Goal: Task Accomplishment & Management: Complete application form

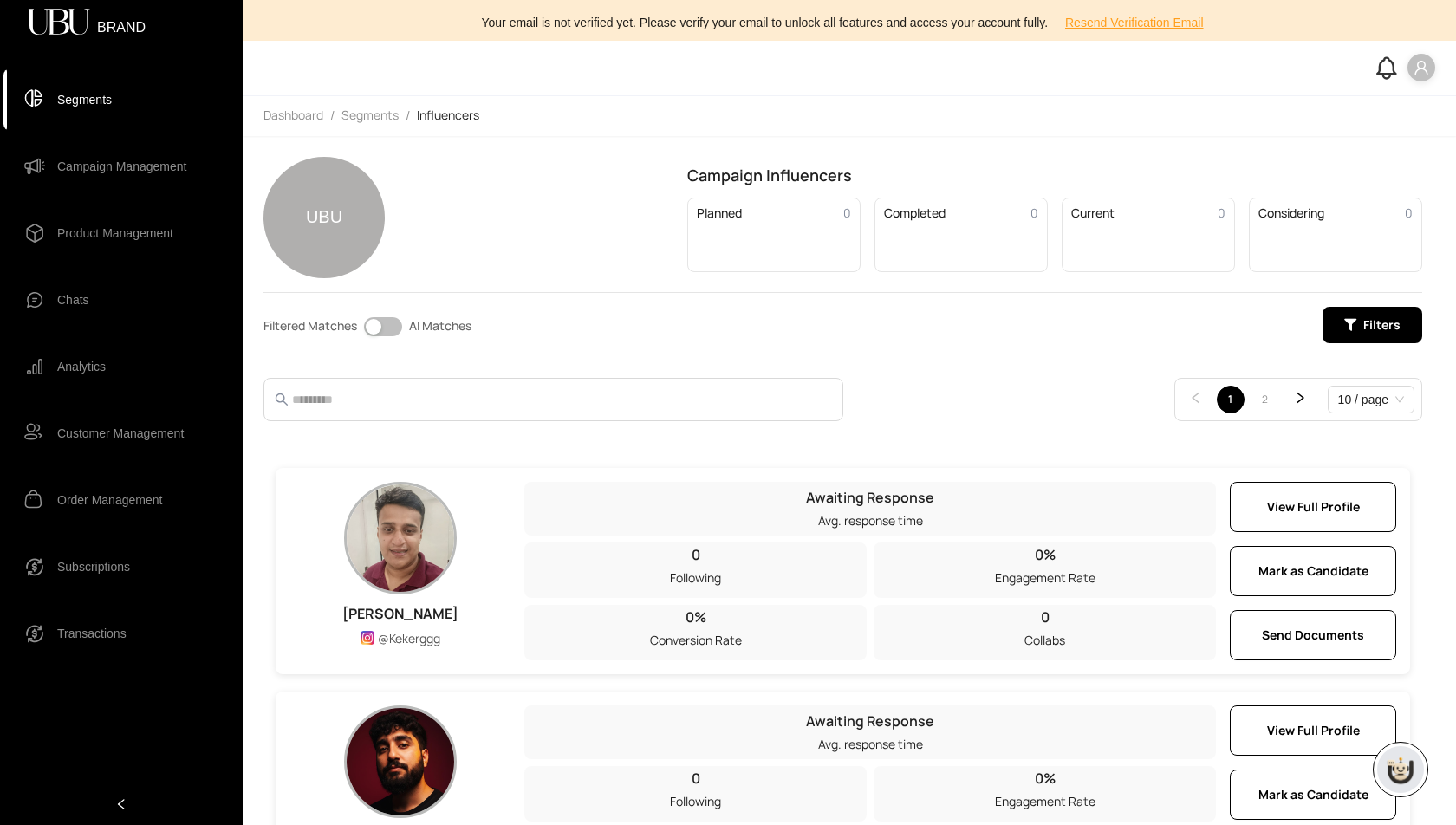
scroll to position [445, 0]
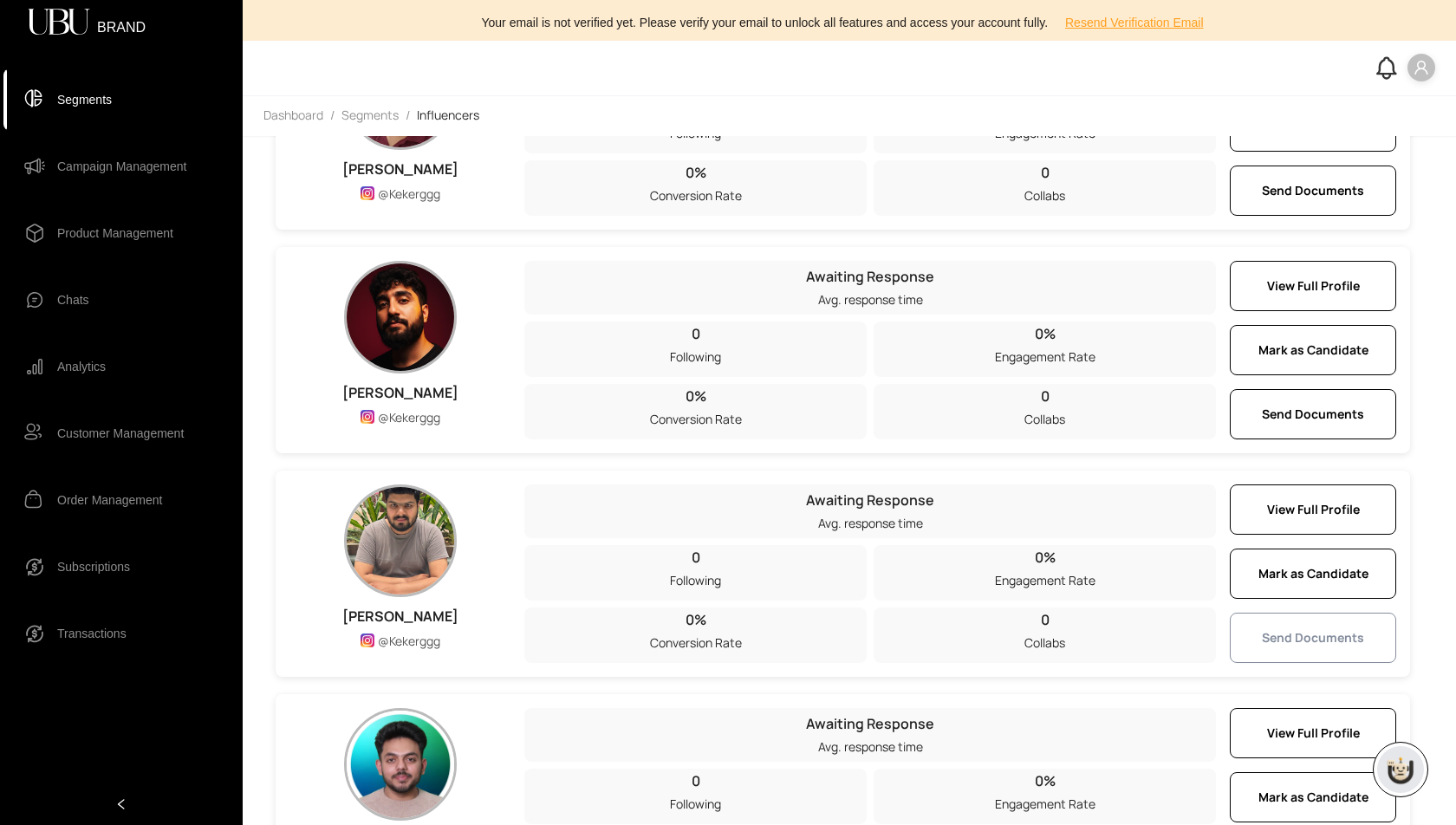
click at [1299, 629] on span "Send Documents" at bounding box center [1313, 638] width 103 height 20
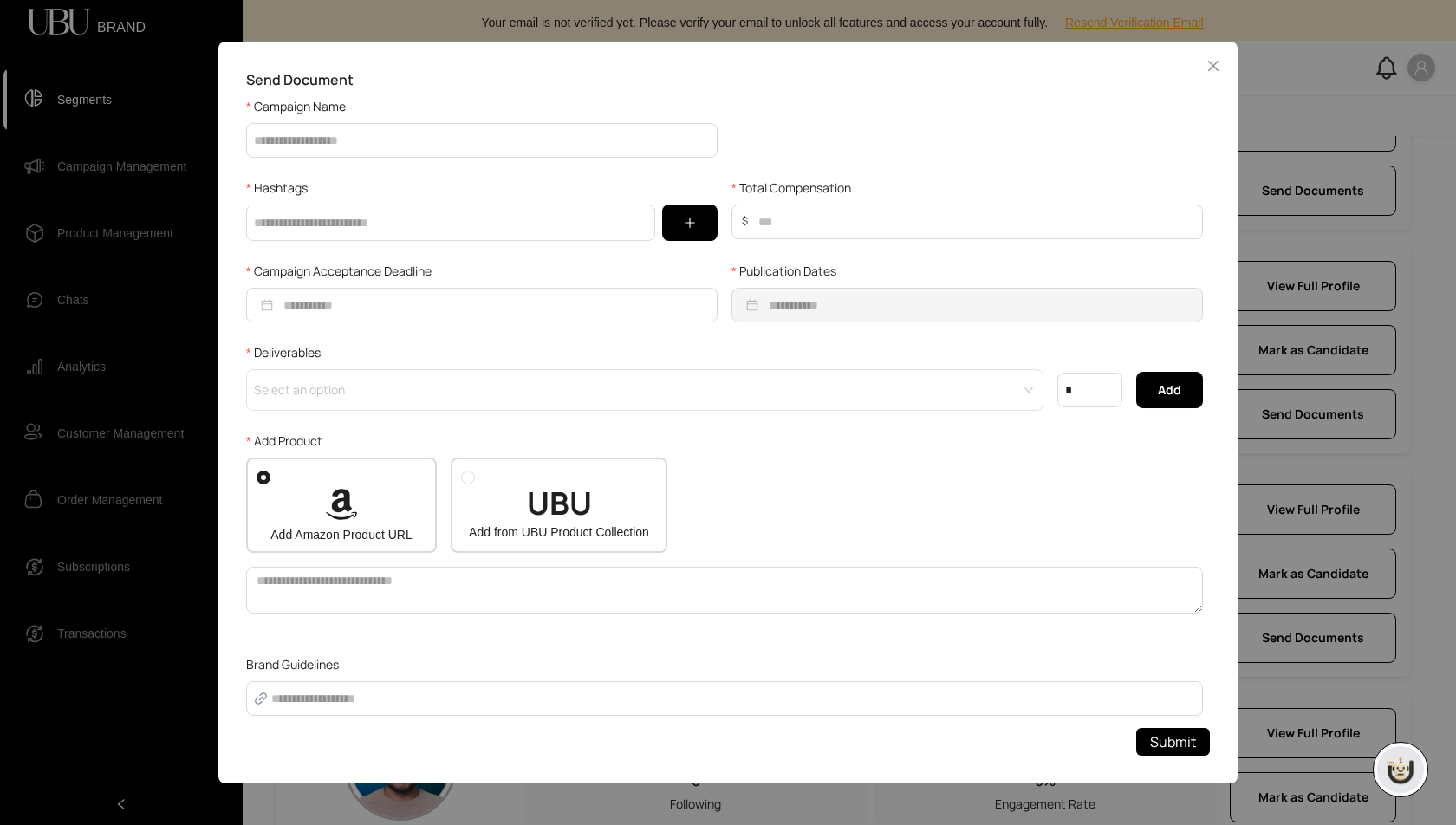
click at [75, 179] on div "Send Document Campaign Name Hashtags Total Compensation $ Campaign Acceptance D…" at bounding box center [728, 412] width 1456 height 825
click at [119, 159] on div "Send Document Campaign Name Hashtags Total Compensation $ Campaign Acceptance D…" at bounding box center [728, 412] width 1456 height 825
click at [1215, 72] on icon "close" at bounding box center [1213, 65] width 14 height 14
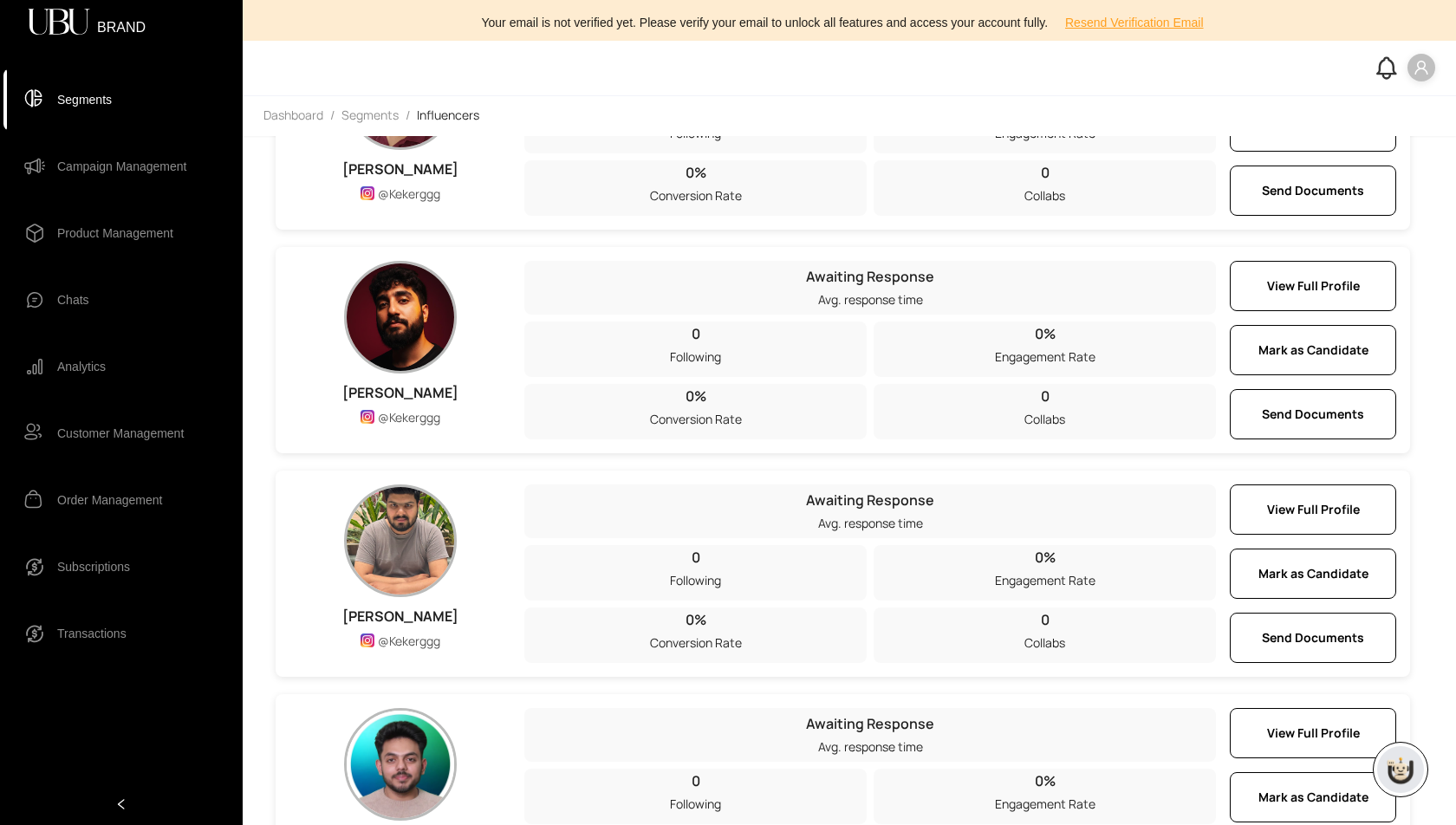
click at [75, 168] on span "Campaign Management" at bounding box center [122, 165] width 129 height 34
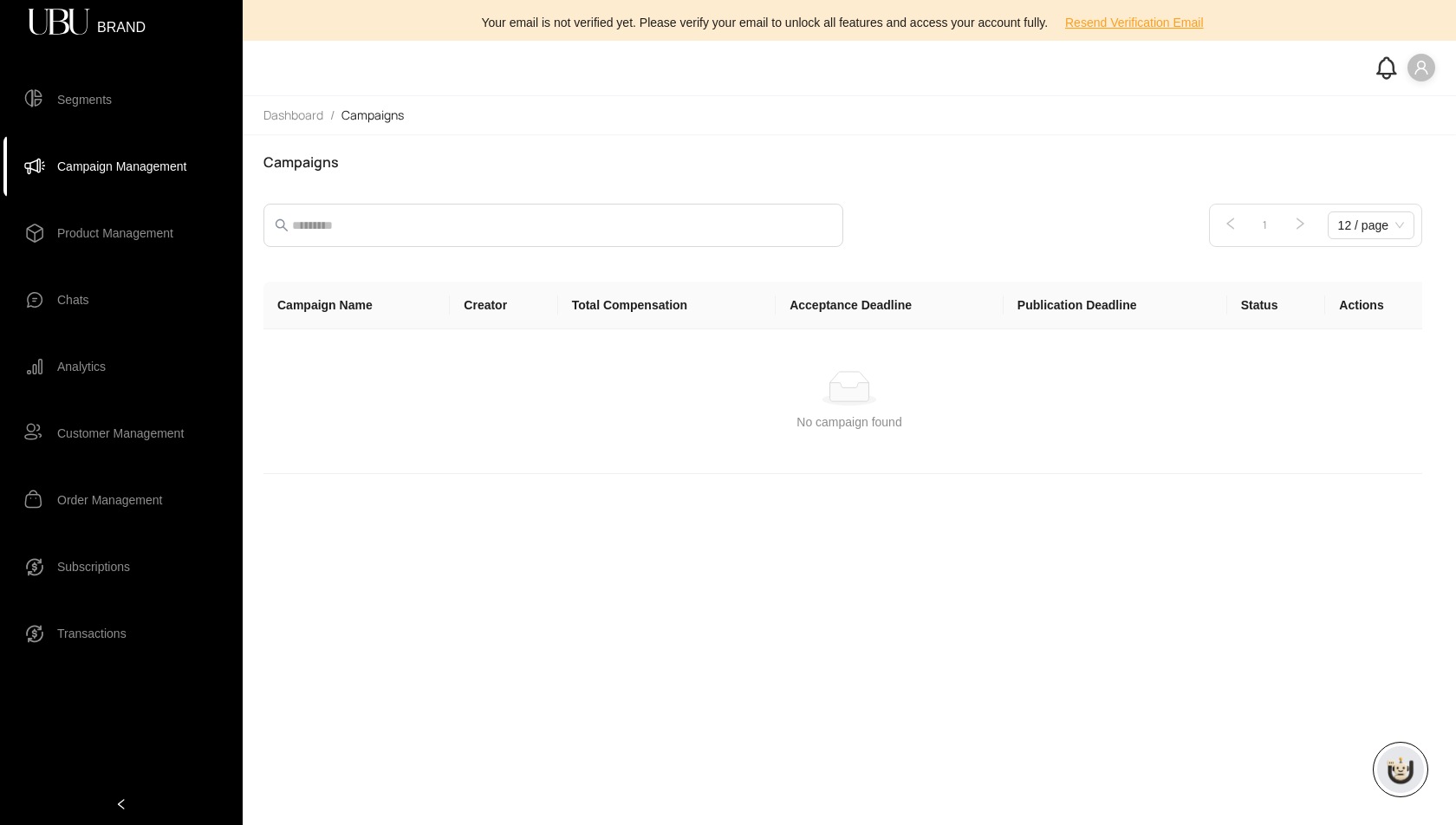
click at [76, 95] on span "Segments" at bounding box center [85, 99] width 55 height 34
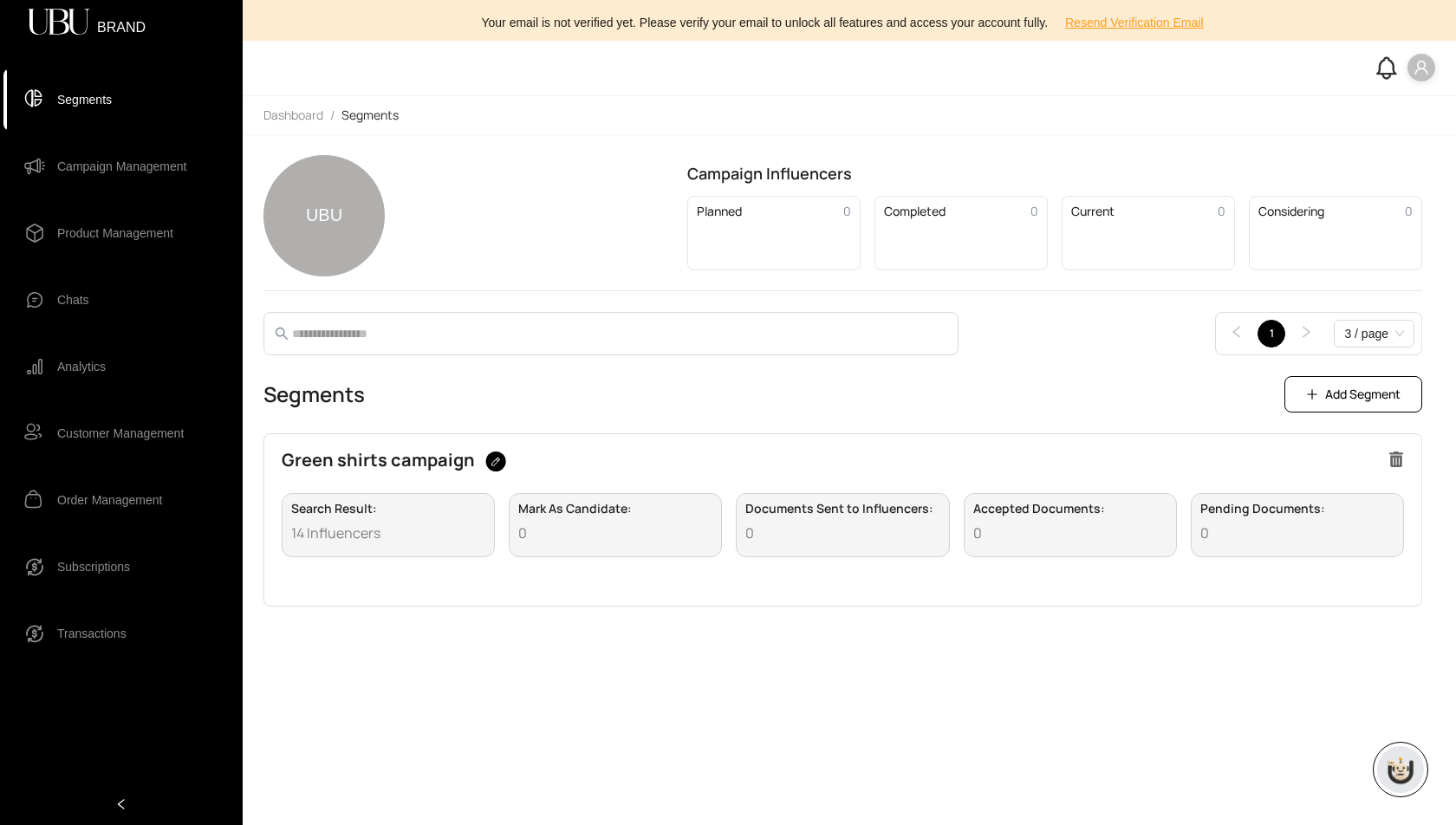
click at [353, 525] on span "14 Influencers" at bounding box center [388, 533] width 195 height 17
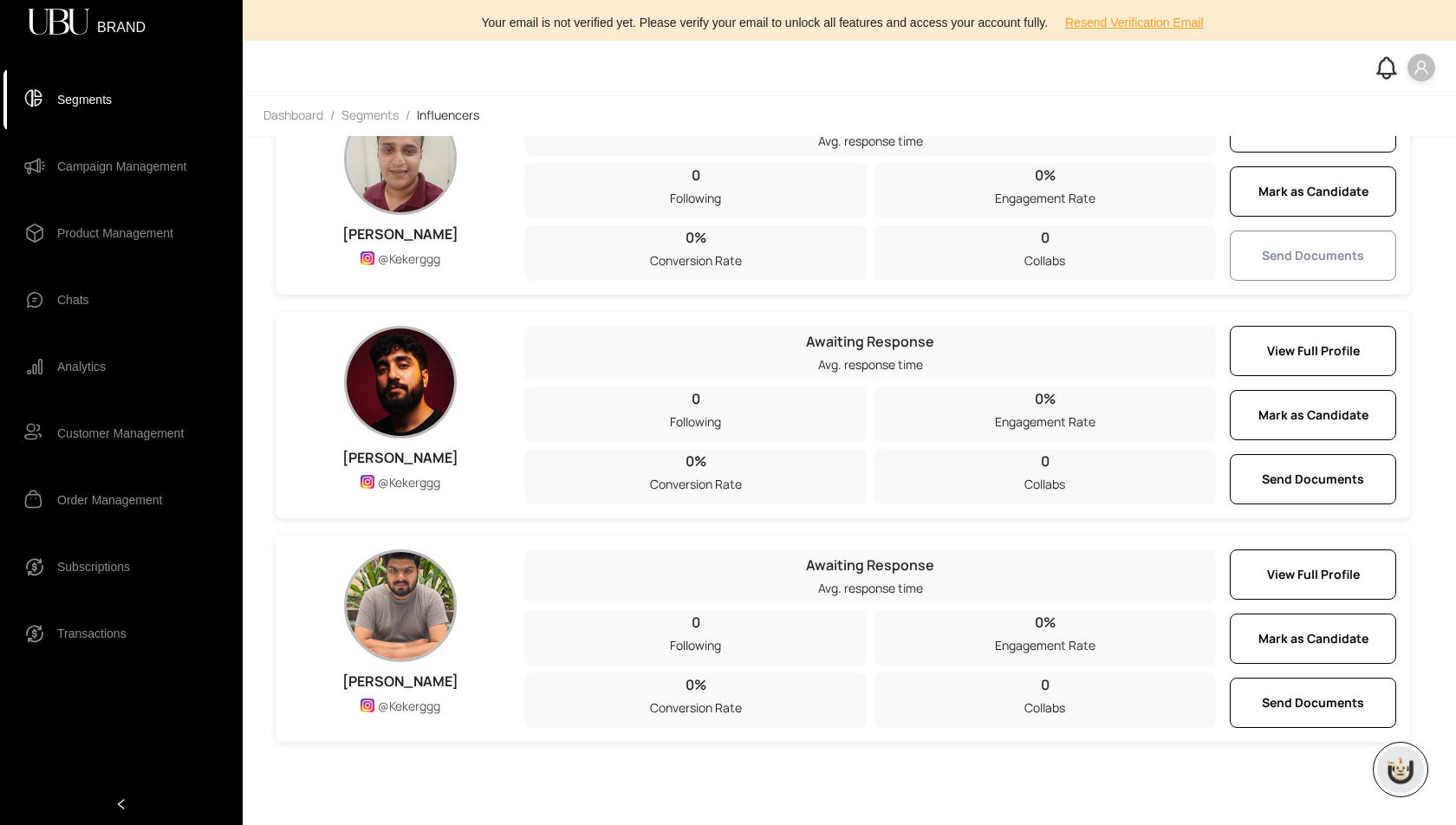
scroll to position [457, 0]
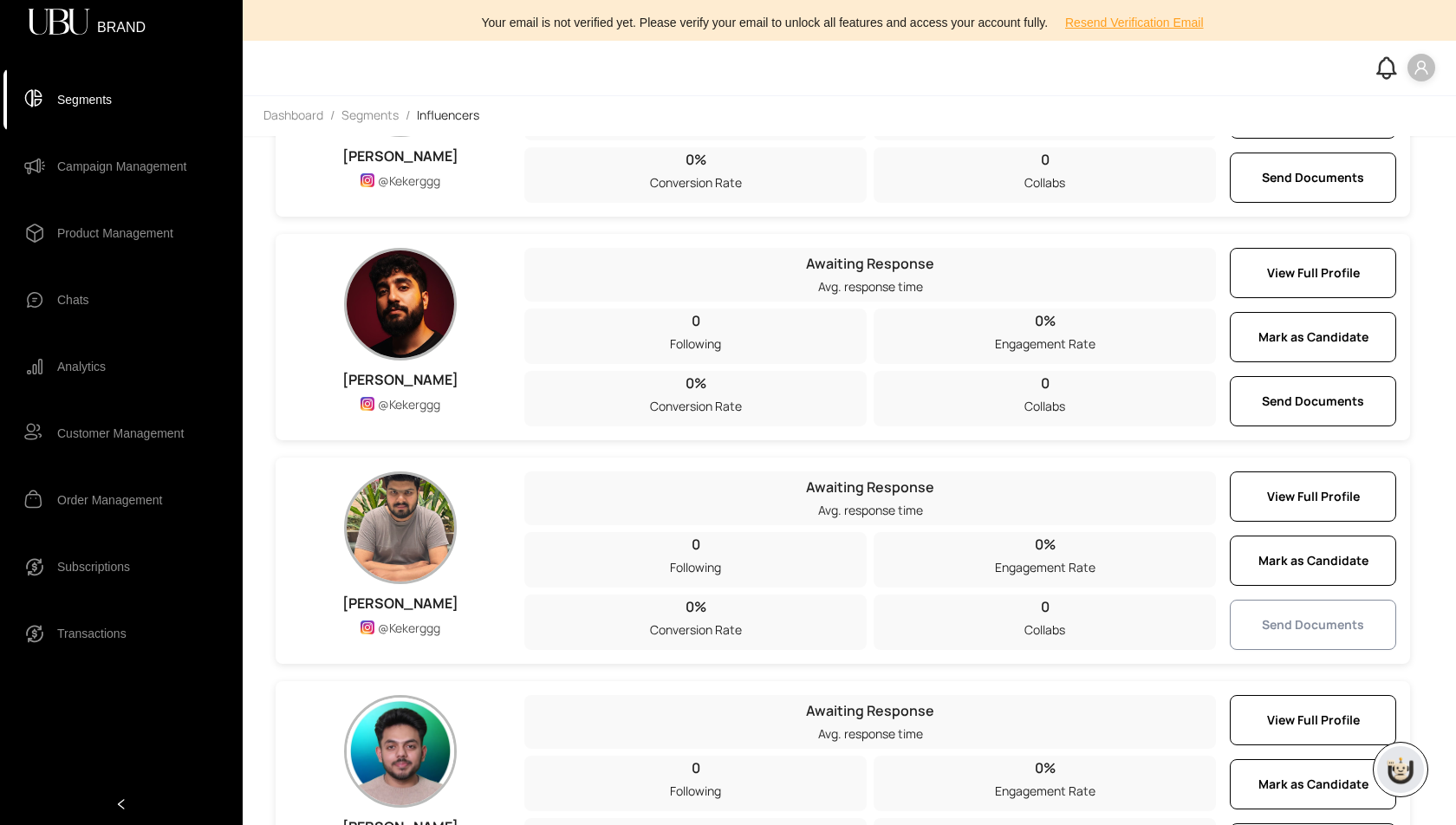
click at [1310, 615] on span "Send Documents" at bounding box center [1313, 625] width 103 height 20
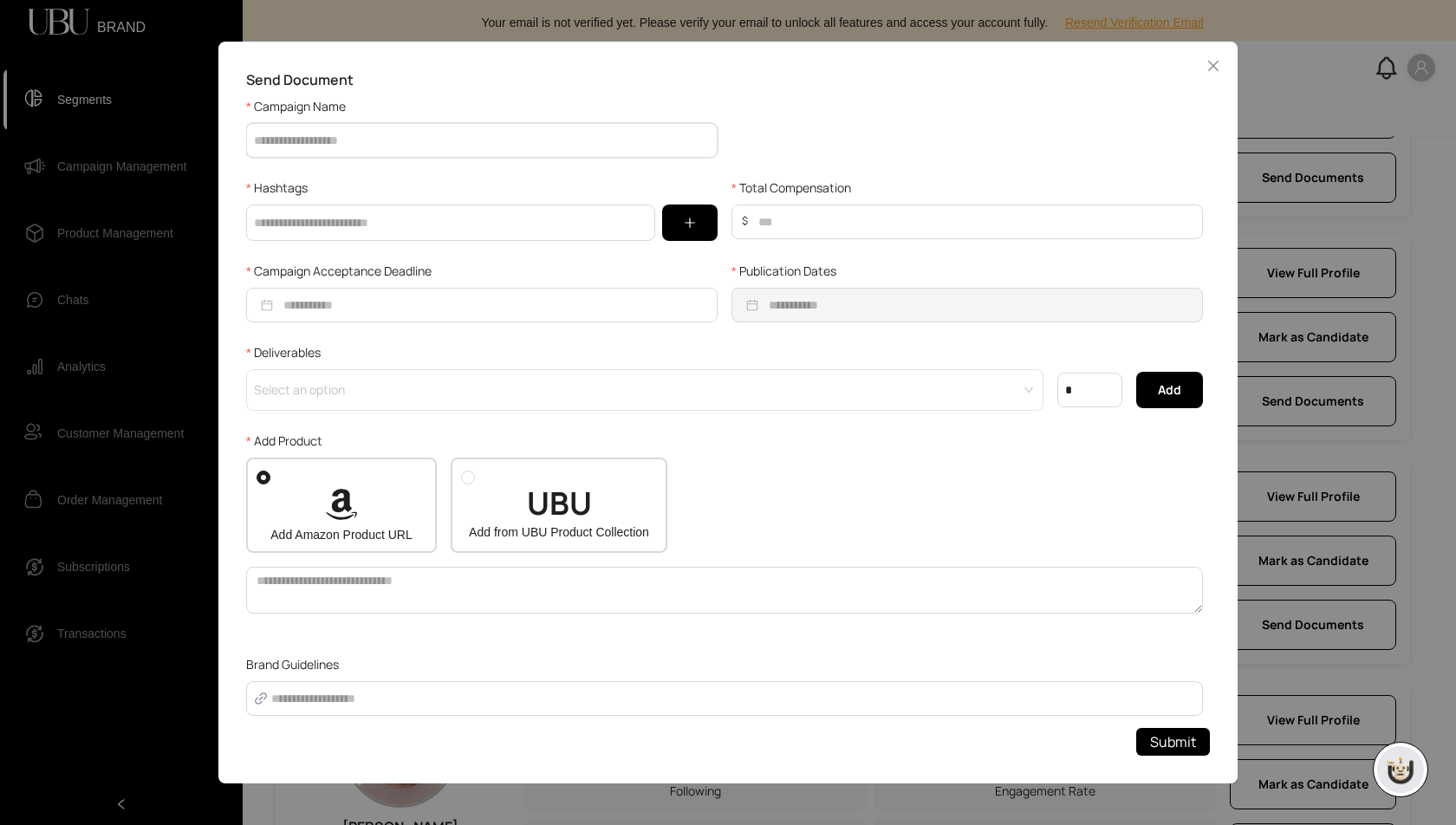
click at [296, 141] on input "Campaign Name" at bounding box center [482, 140] width 471 height 34
type input "**********"
click at [378, 222] on input "text" at bounding box center [451, 222] width 409 height 36
type input "*****"
click at [929, 221] on input "Total Compensation" at bounding box center [977, 222] width 451 height 33
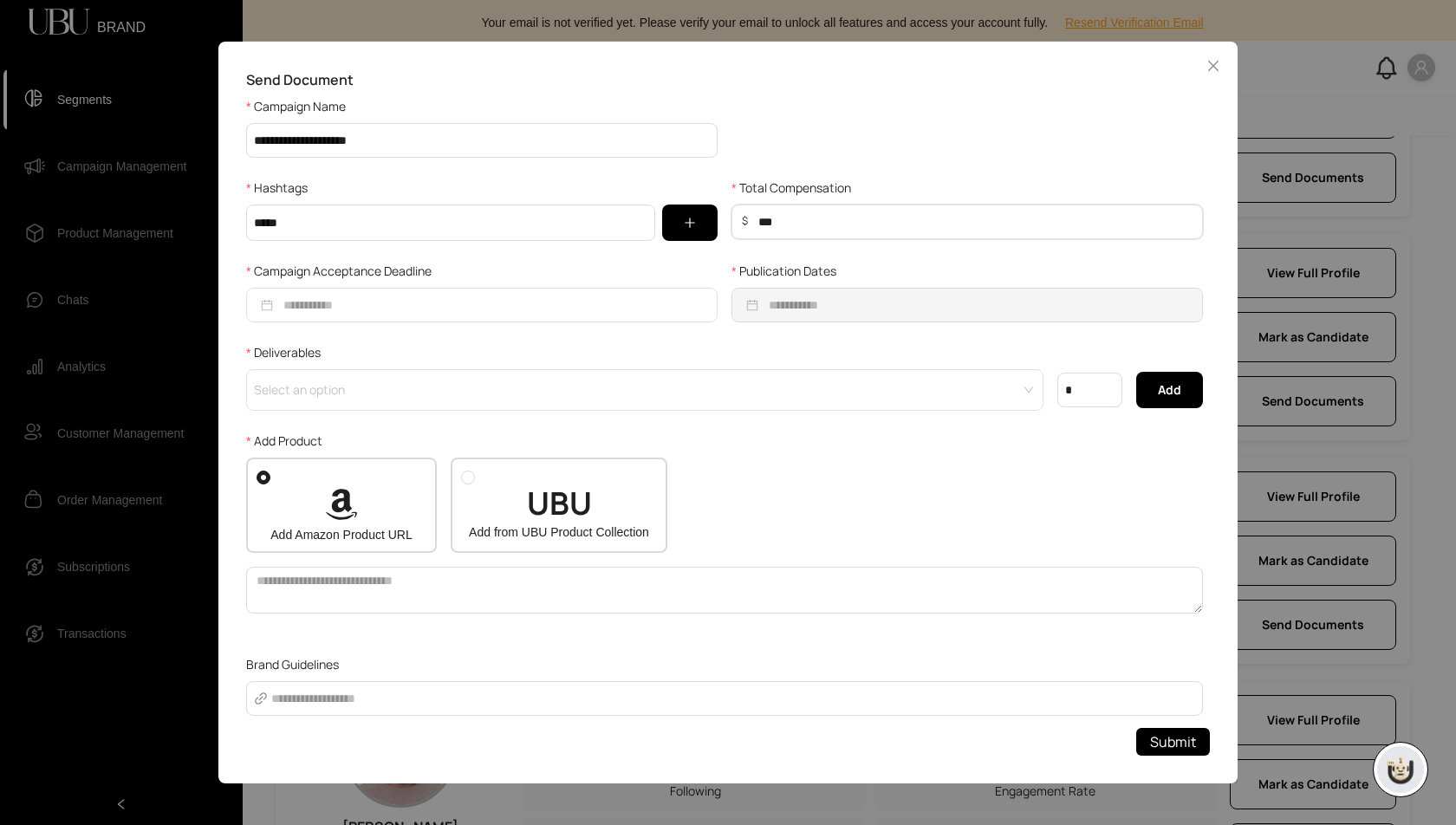
type input "***"
click at [558, 305] on input "Campaign Acceptance Deadline" at bounding box center [497, 305] width 426 height 20
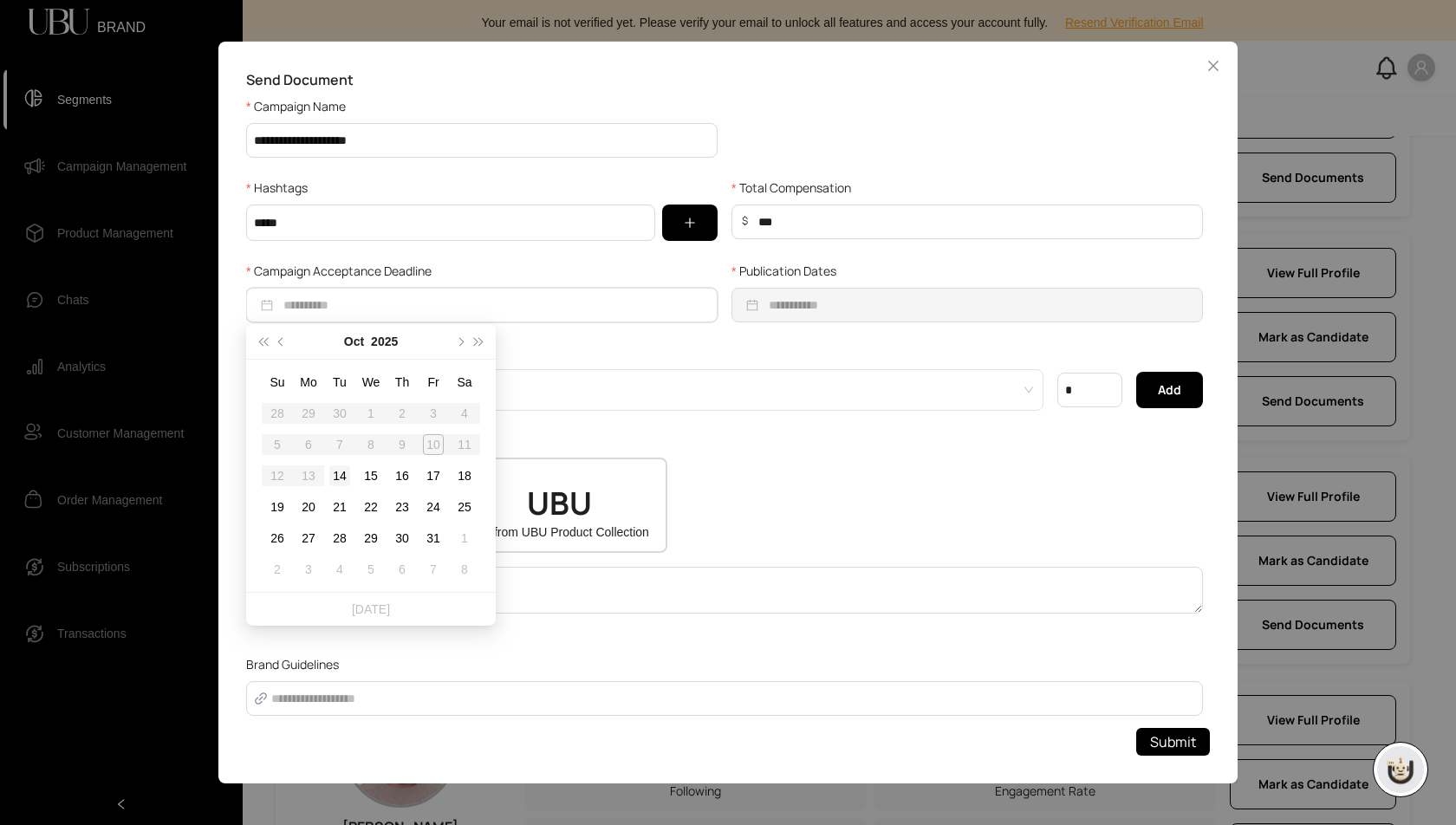
type input "**********"
click at [347, 467] on div "14" at bounding box center [339, 475] width 21 height 21
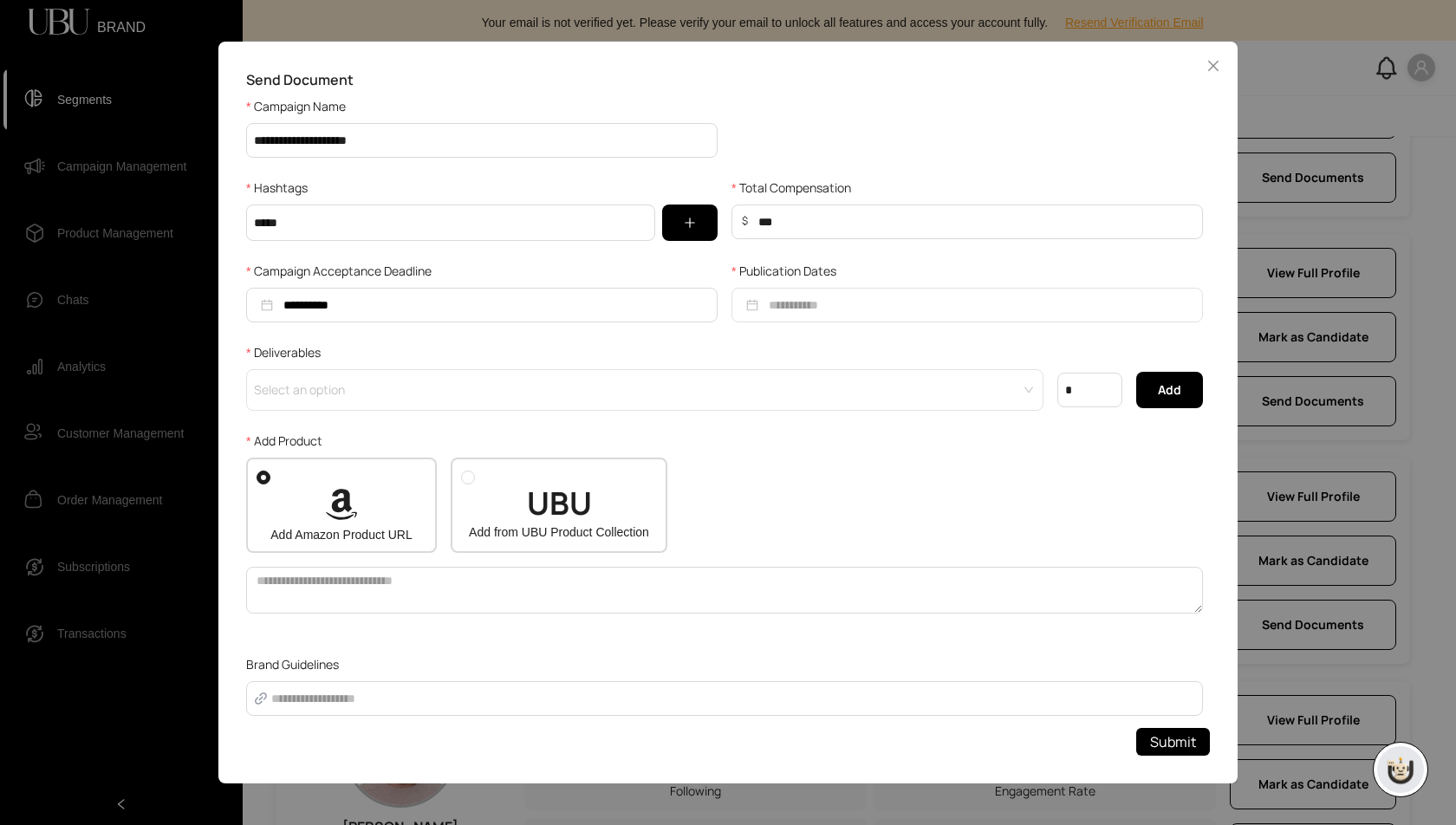
click at [815, 291] on div at bounding box center [967, 304] width 471 height 34
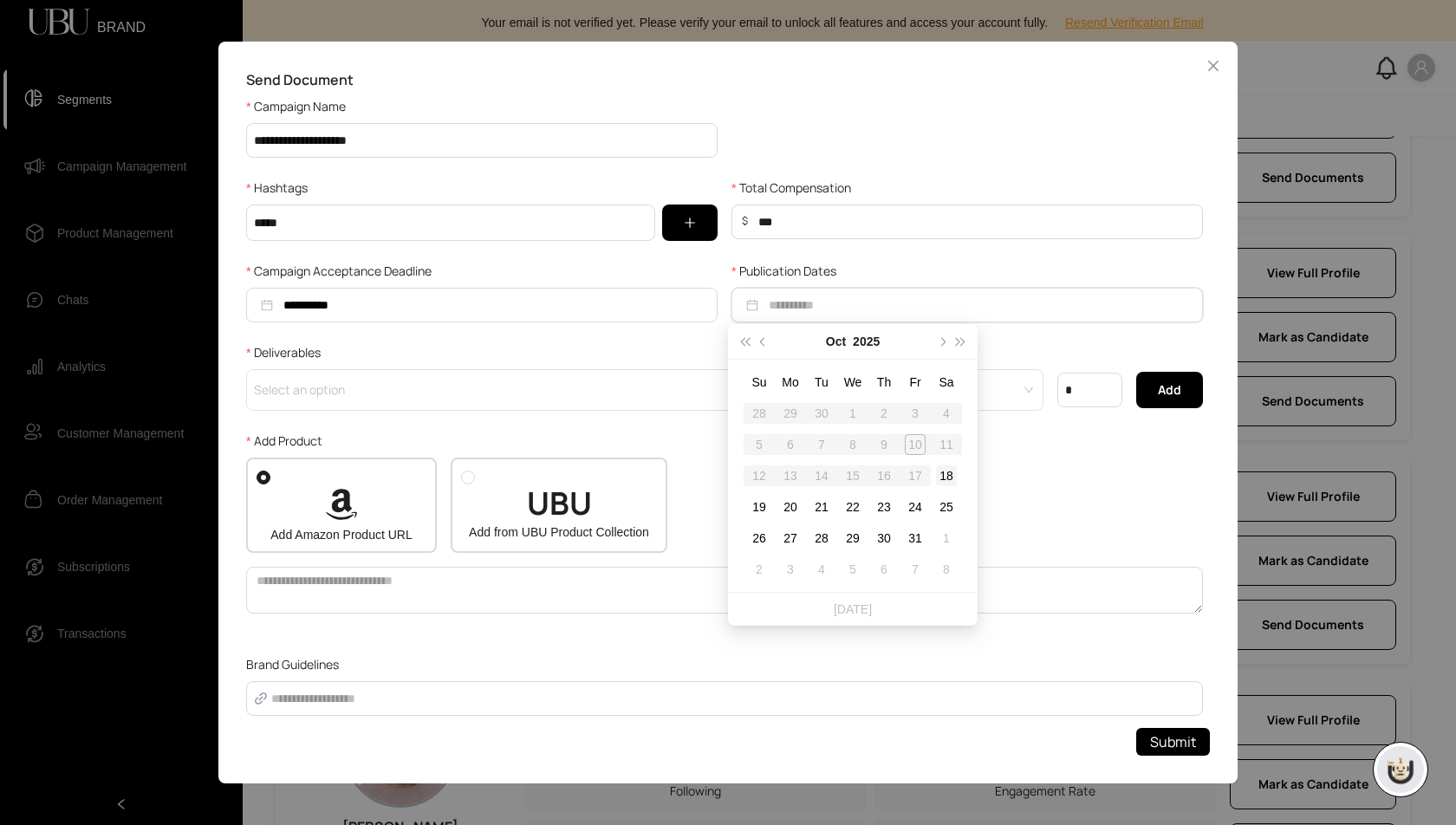
type input "**********"
click at [949, 477] on div "18" at bounding box center [946, 475] width 21 height 21
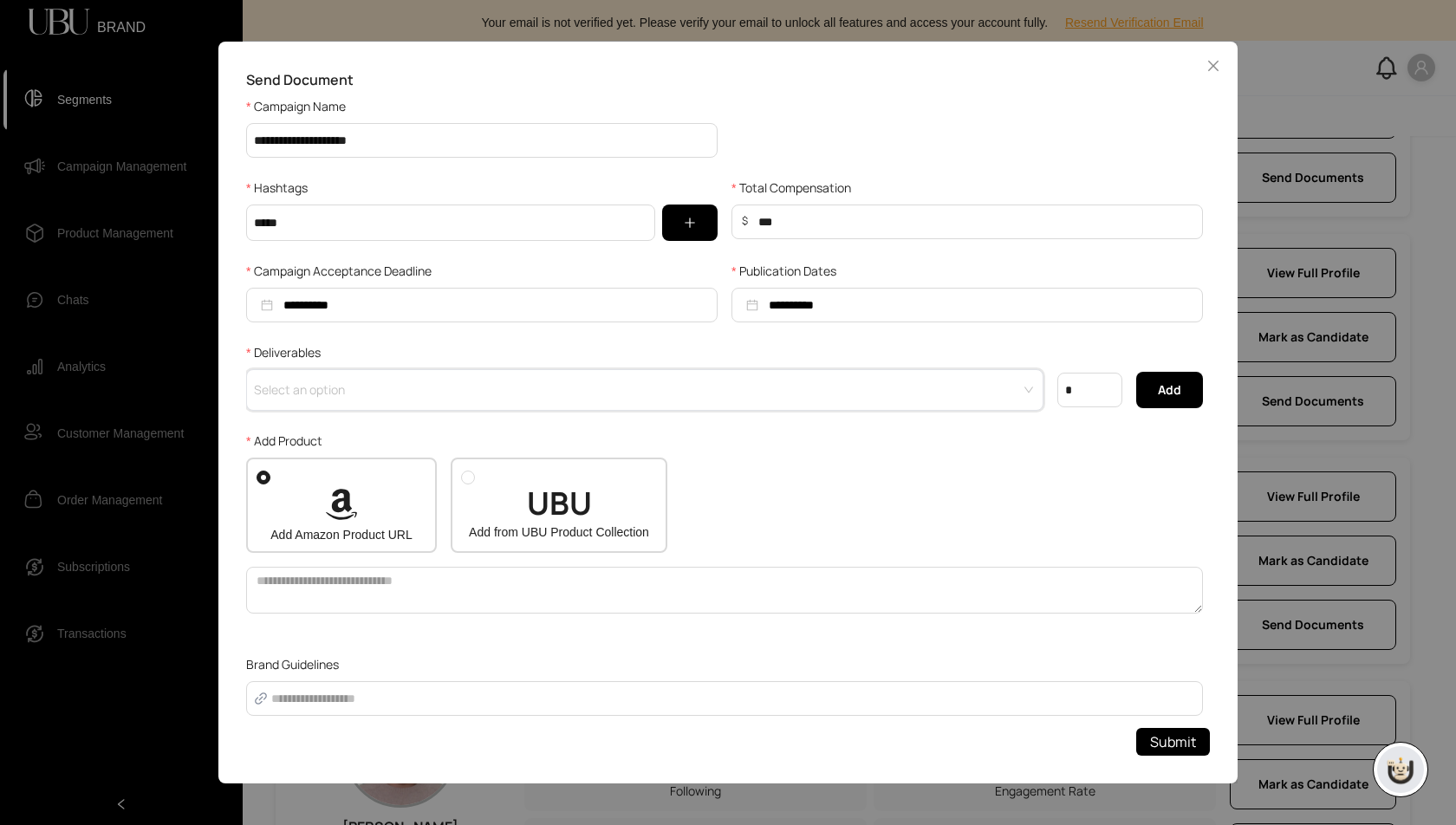
click at [369, 381] on input "search" at bounding box center [640, 382] width 767 height 26
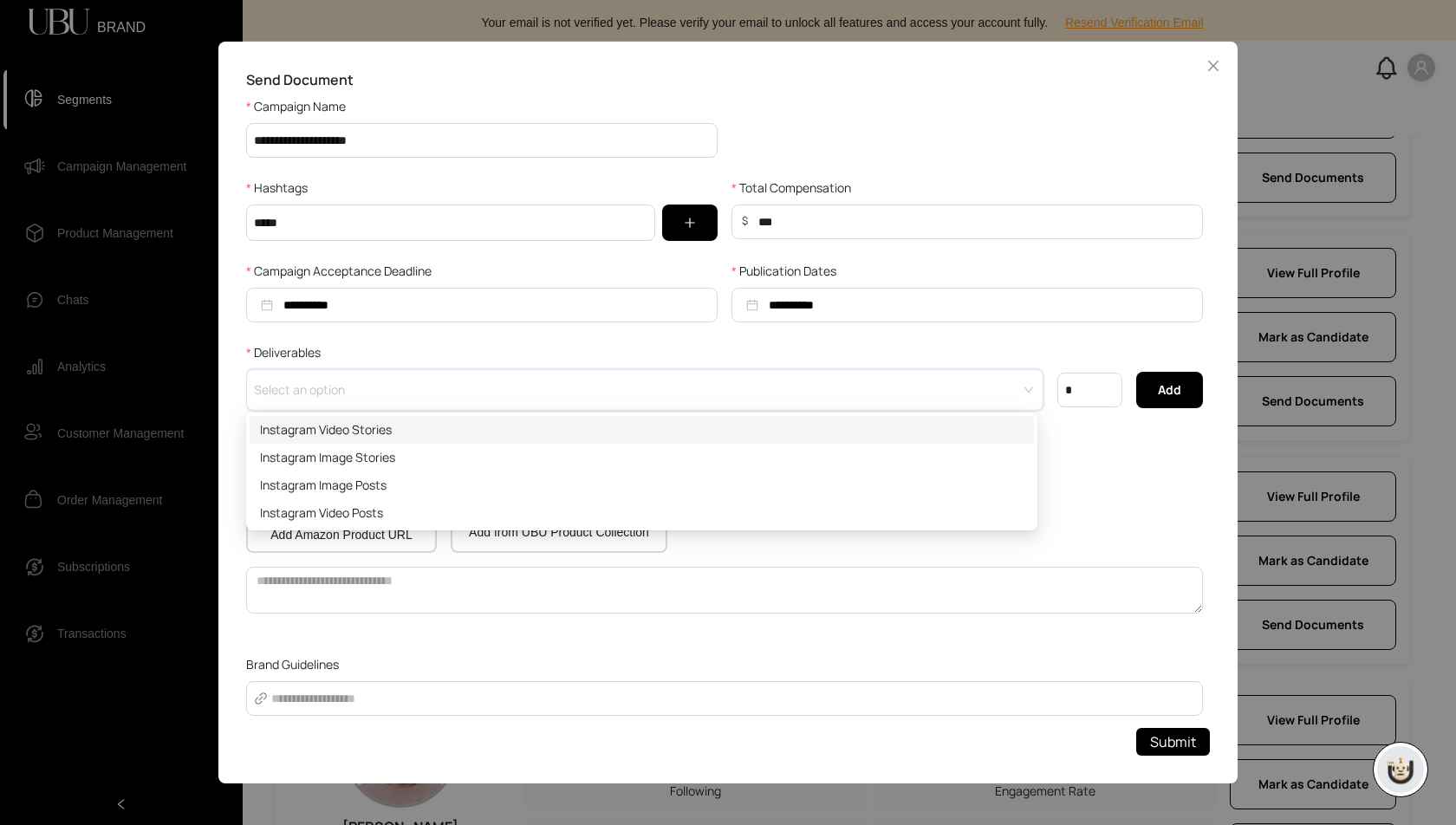
click at [370, 435] on div "Instagram Video Stories" at bounding box center [641, 430] width 764 height 20
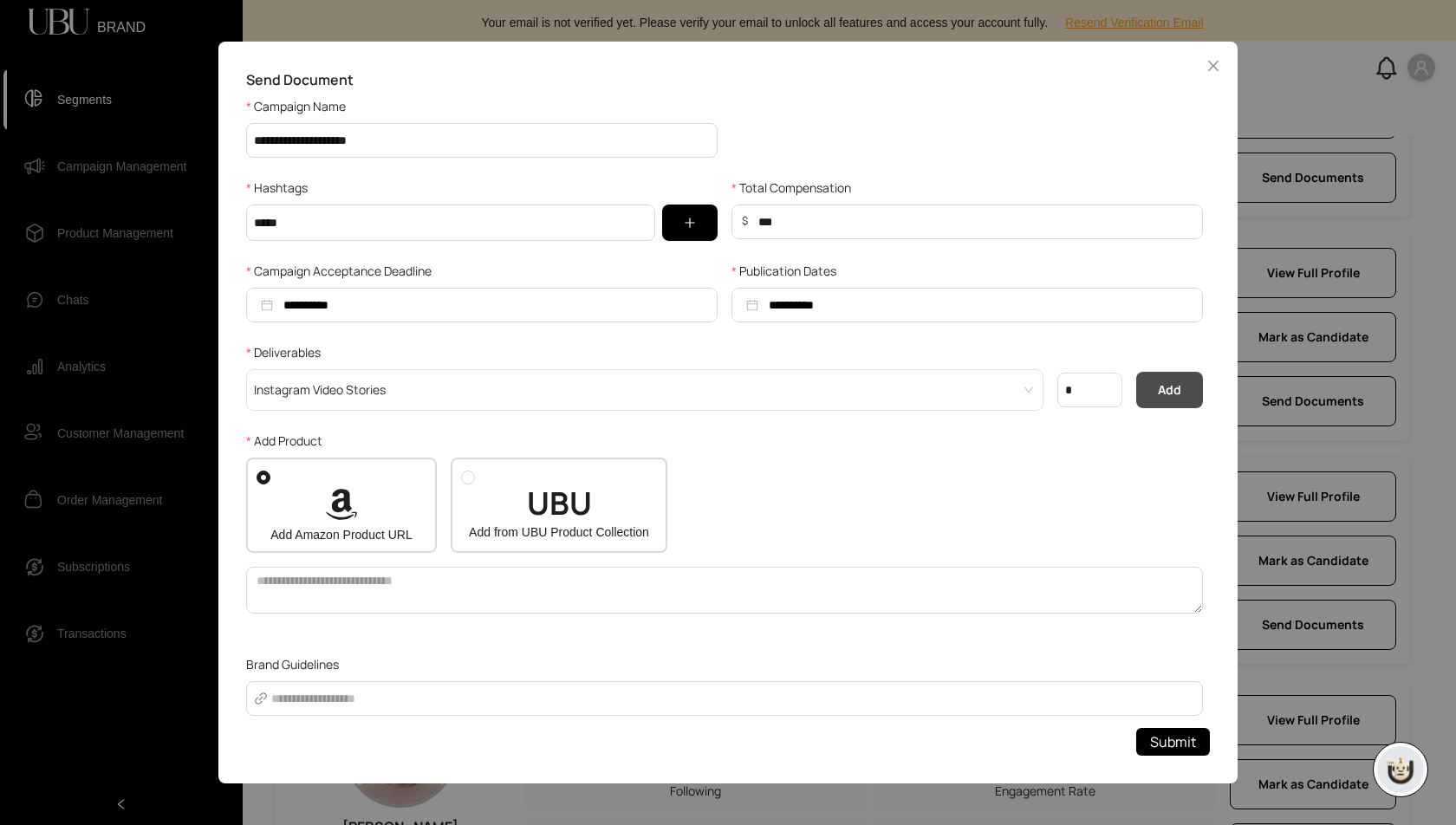
click at [1158, 396] on span "Add" at bounding box center [1169, 390] width 23 height 20
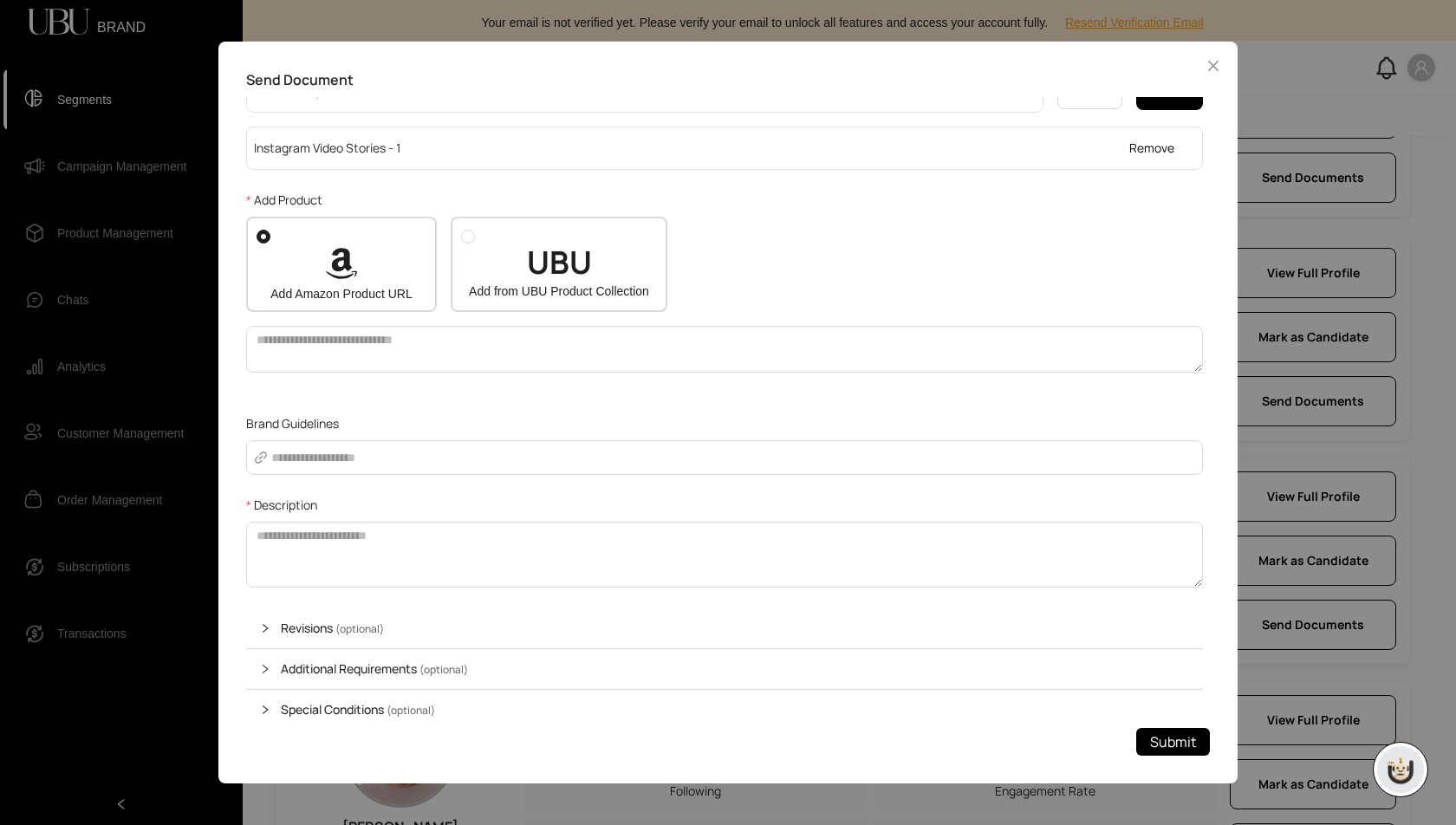
scroll to position [306, 0]
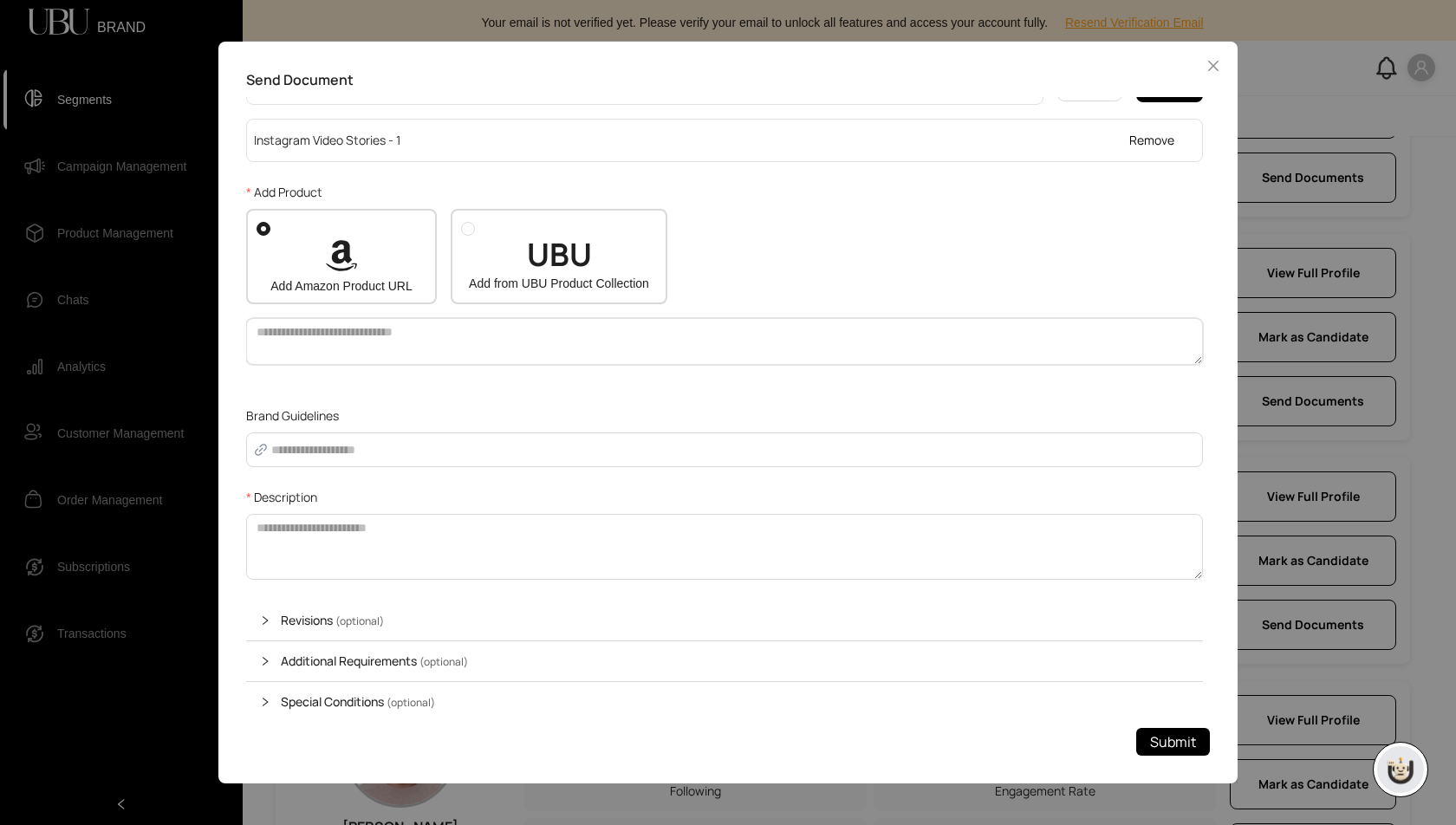
click at [387, 342] on textarea at bounding box center [725, 341] width 957 height 47
paste textarea "**********"
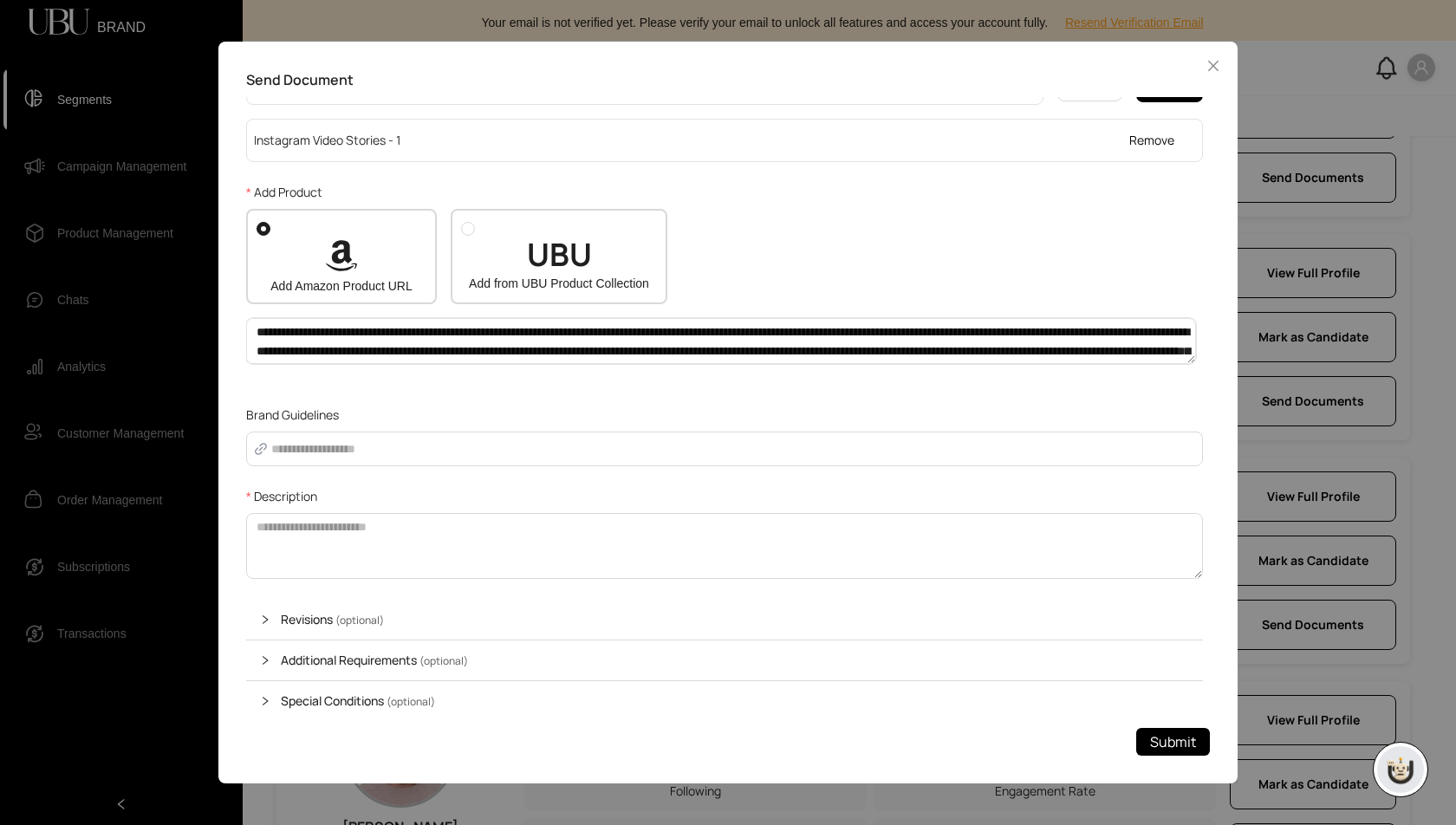
scroll to position [71, 0]
type textarea "**********"
click at [341, 518] on textarea "Description" at bounding box center [725, 545] width 957 height 65
type textarea "*******"
click at [1171, 750] on span "Submit" at bounding box center [1172, 742] width 46 height 22
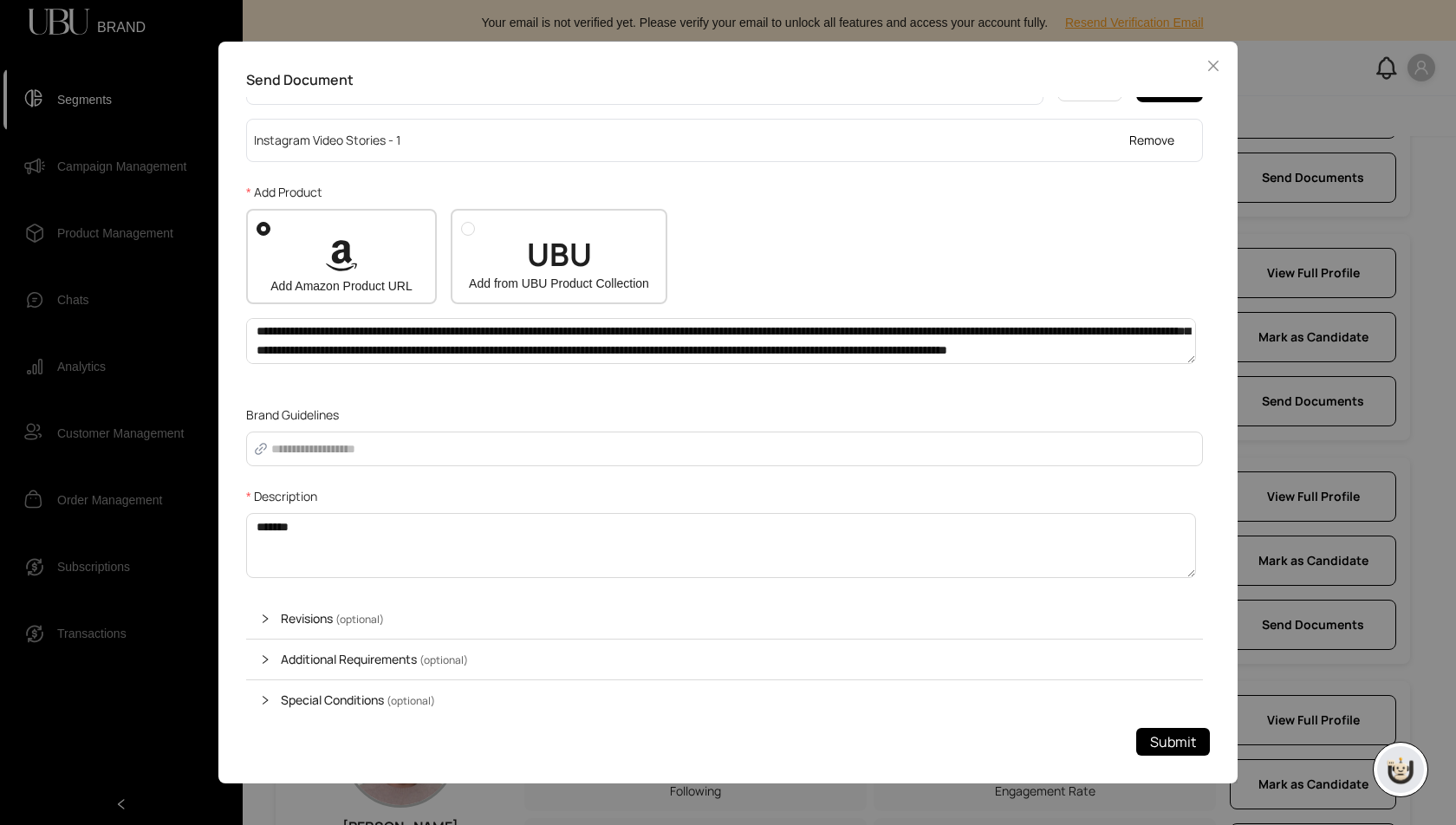
scroll to position [0, 0]
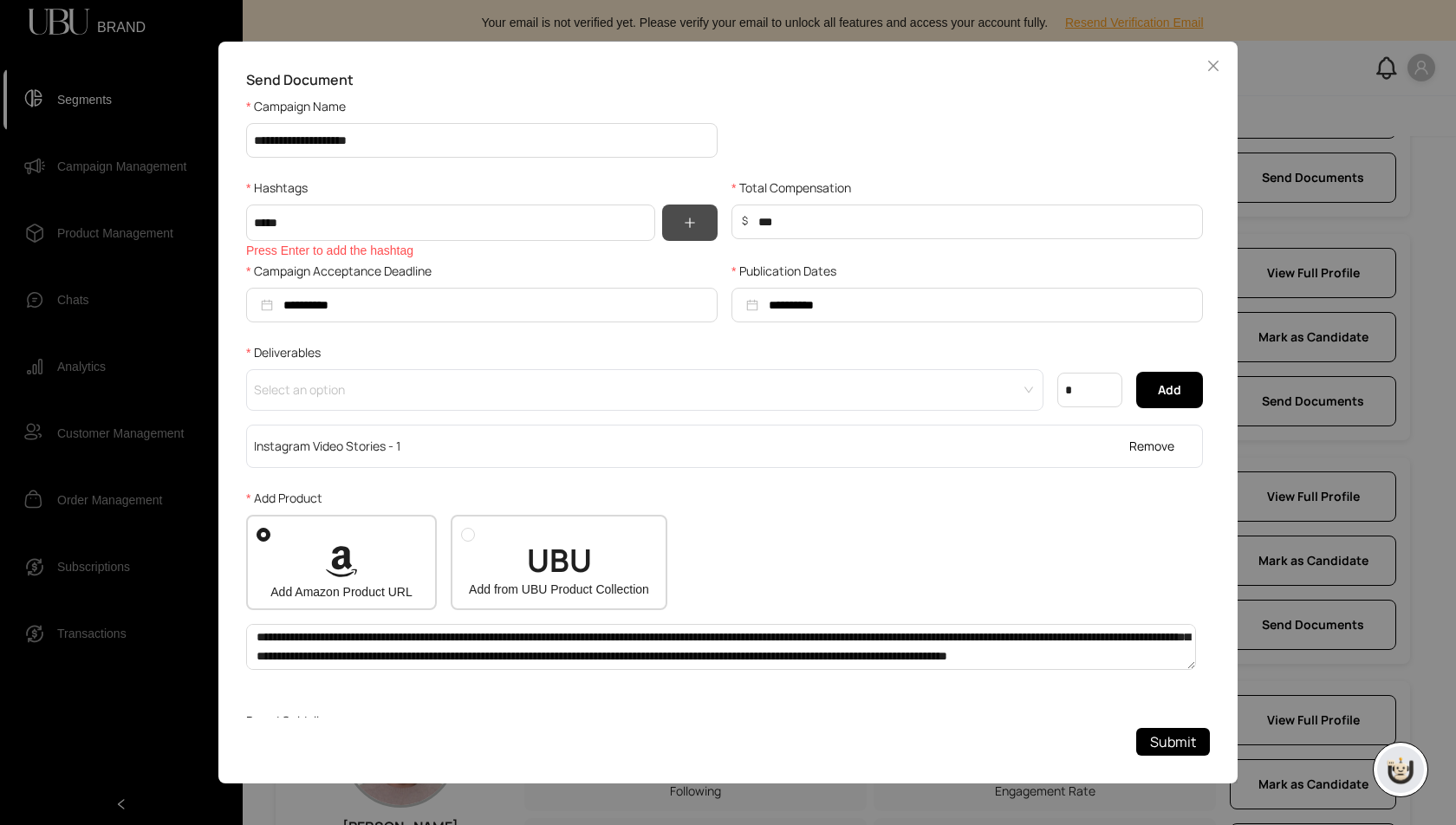
click at [698, 229] on button "button" at bounding box center [689, 222] width 56 height 36
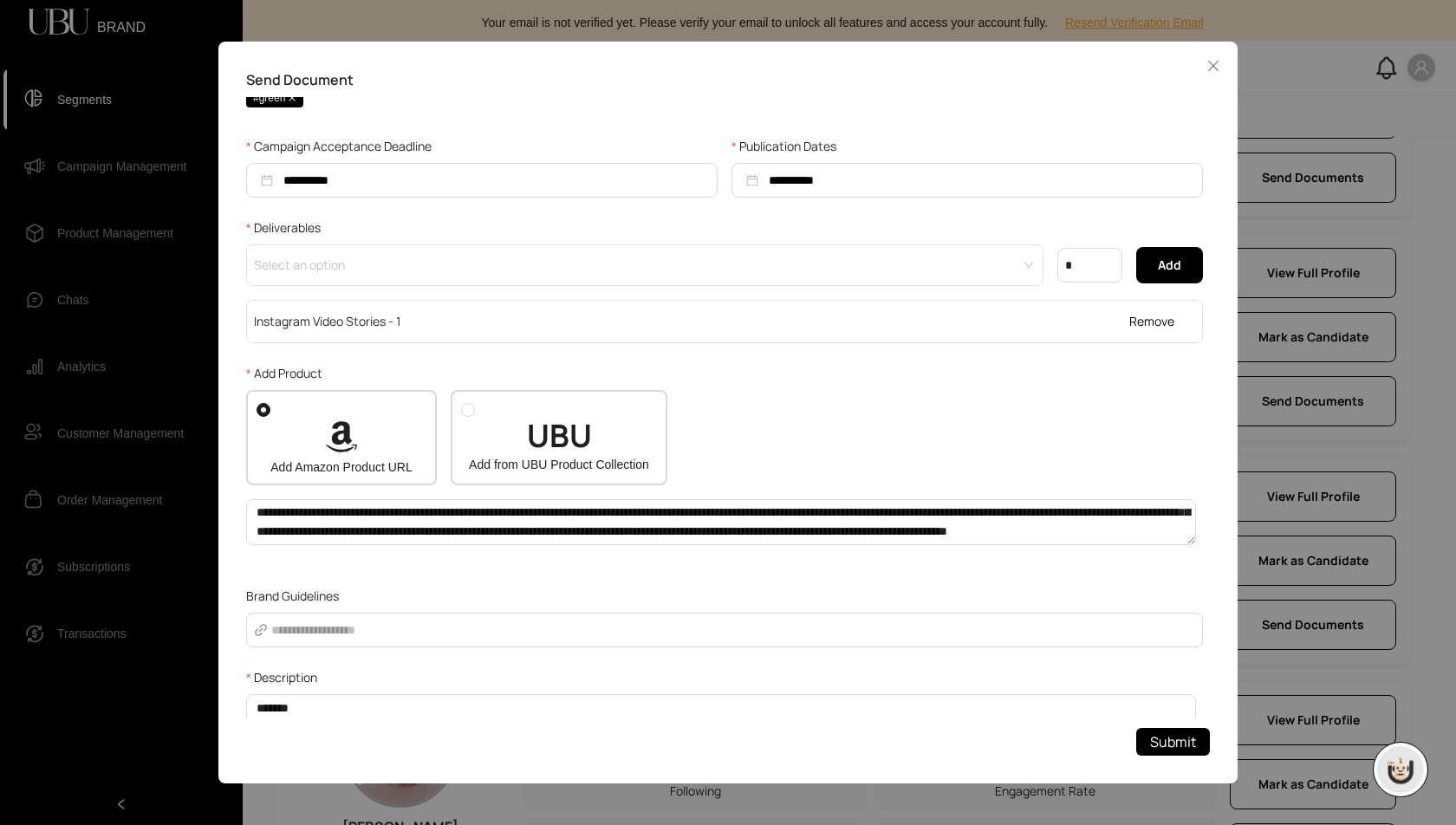
scroll to position [363, 0]
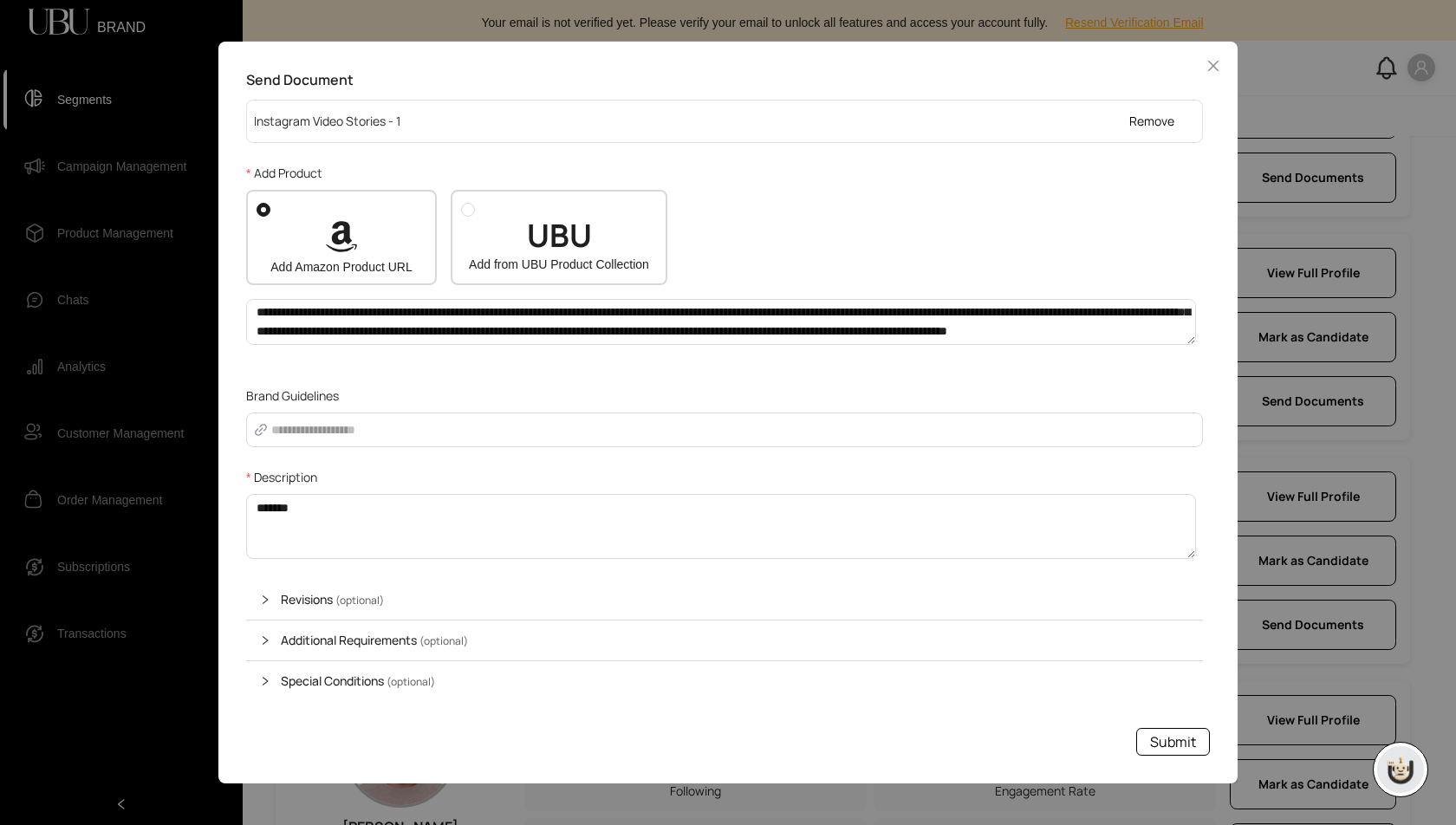
click at [1184, 743] on span "Submit" at bounding box center [1172, 742] width 46 height 22
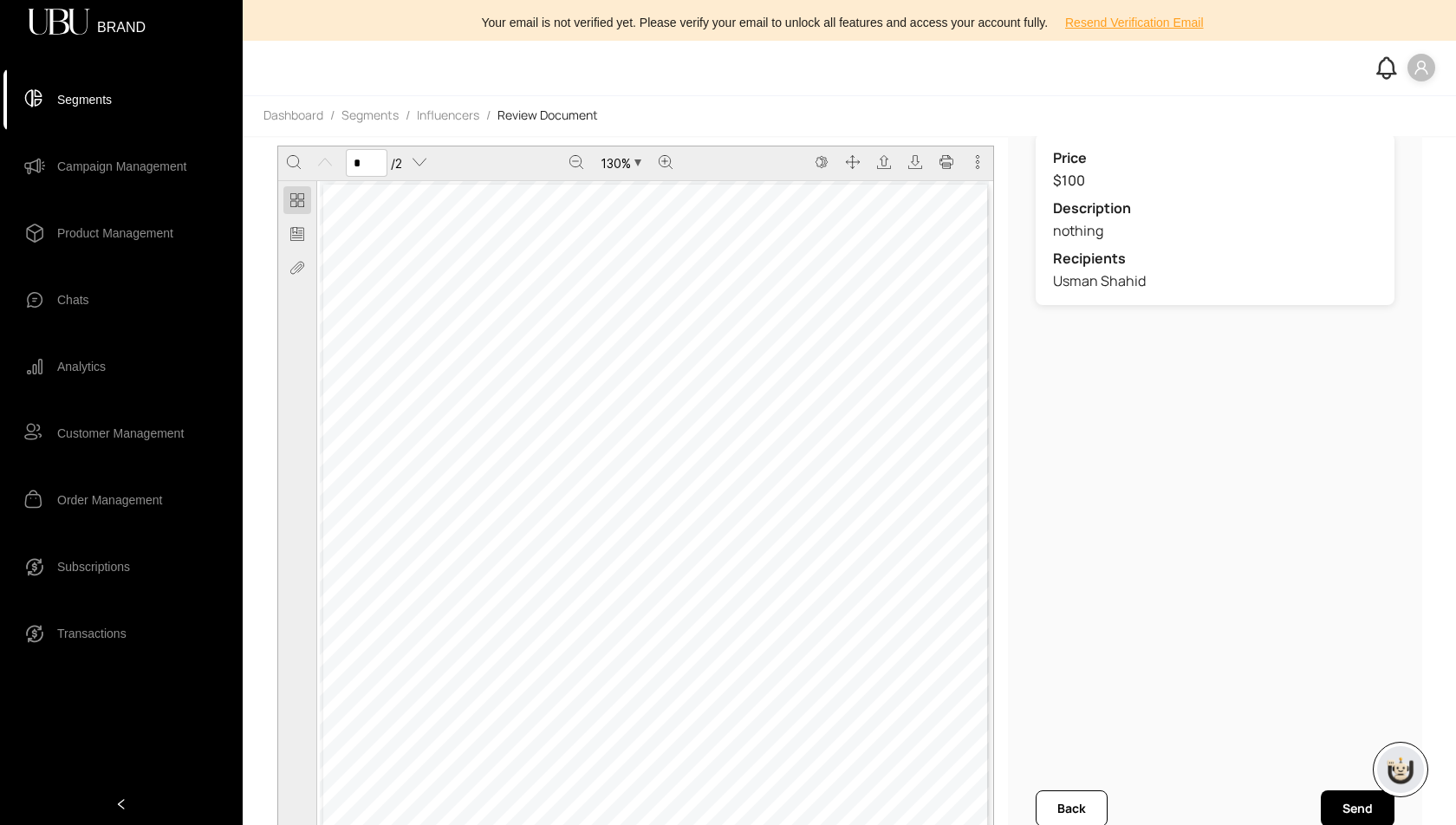
scroll to position [59, 0]
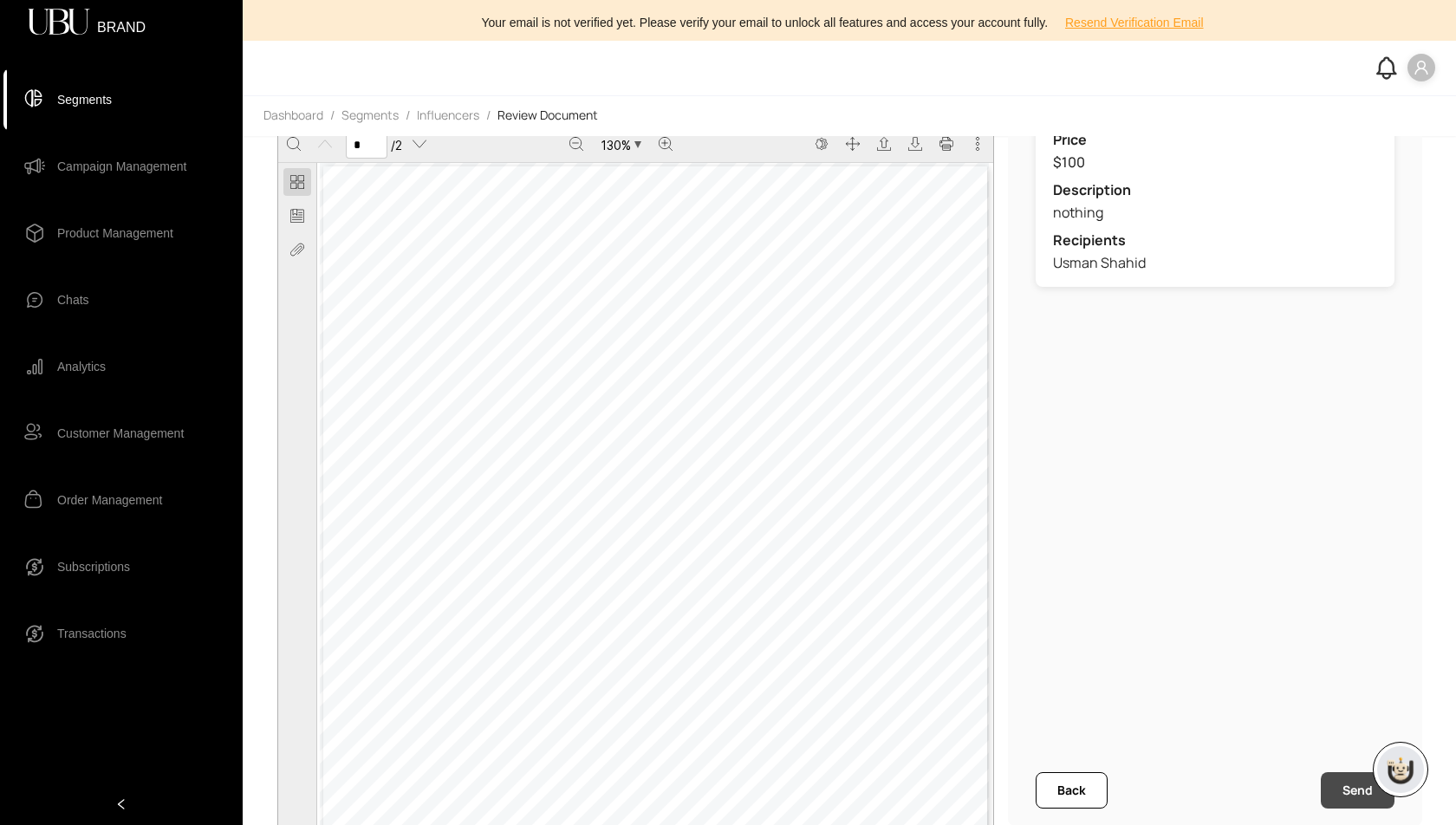
click at [1358, 793] on span "Send" at bounding box center [1357, 791] width 30 height 20
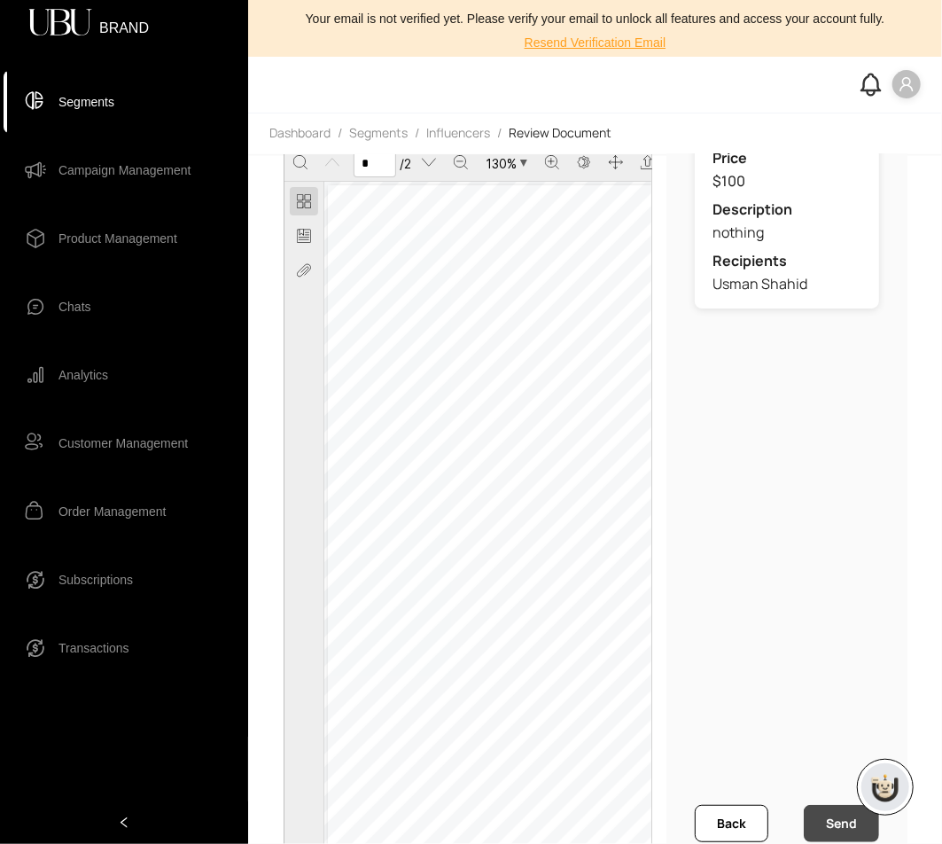
click at [833, 837] on button "Send" at bounding box center [841, 823] width 75 height 37
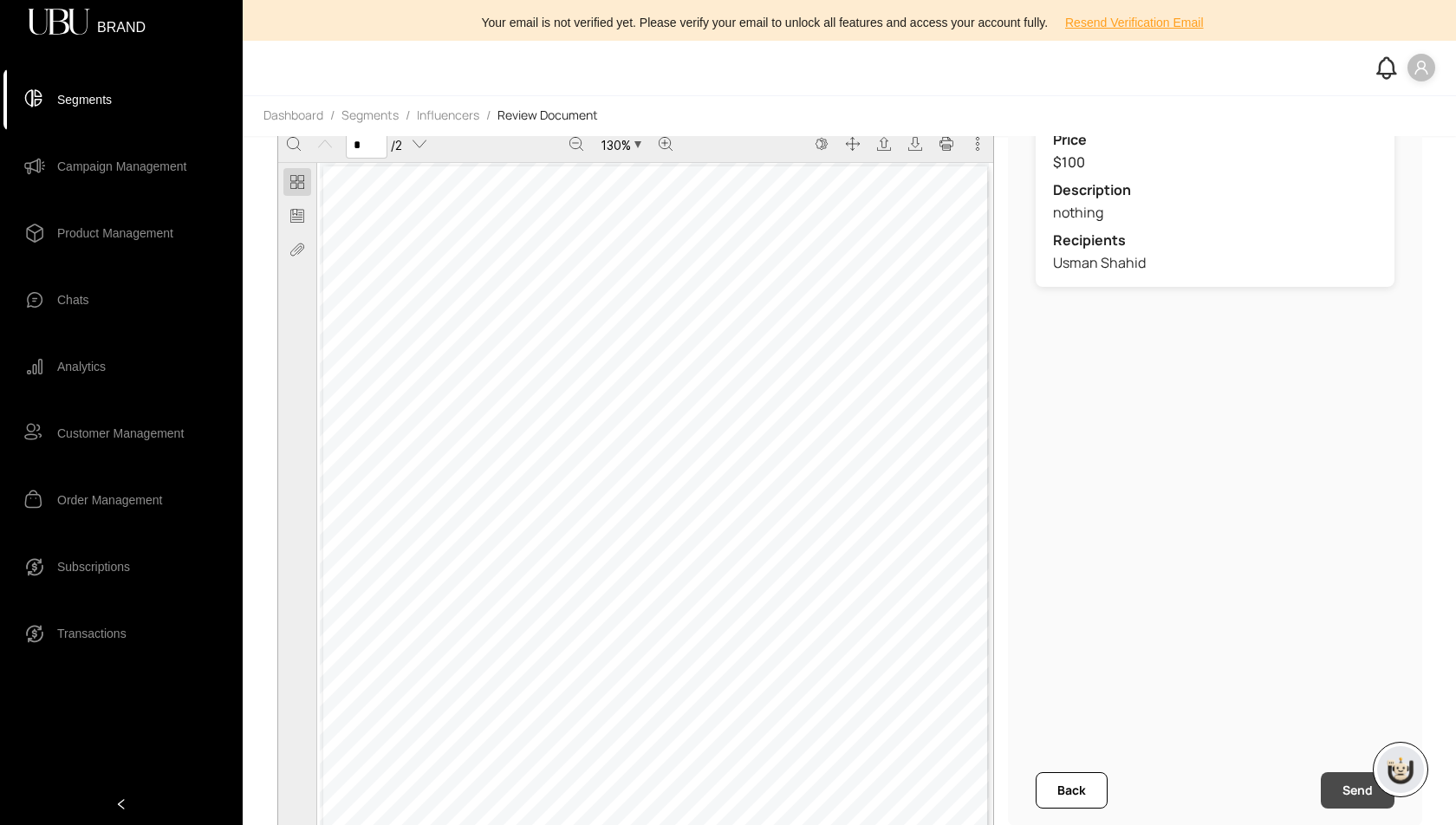
click at [1355, 781] on span "Send" at bounding box center [1357, 791] width 30 height 20
click at [1357, 791] on span "Send" at bounding box center [1357, 791] width 30 height 20
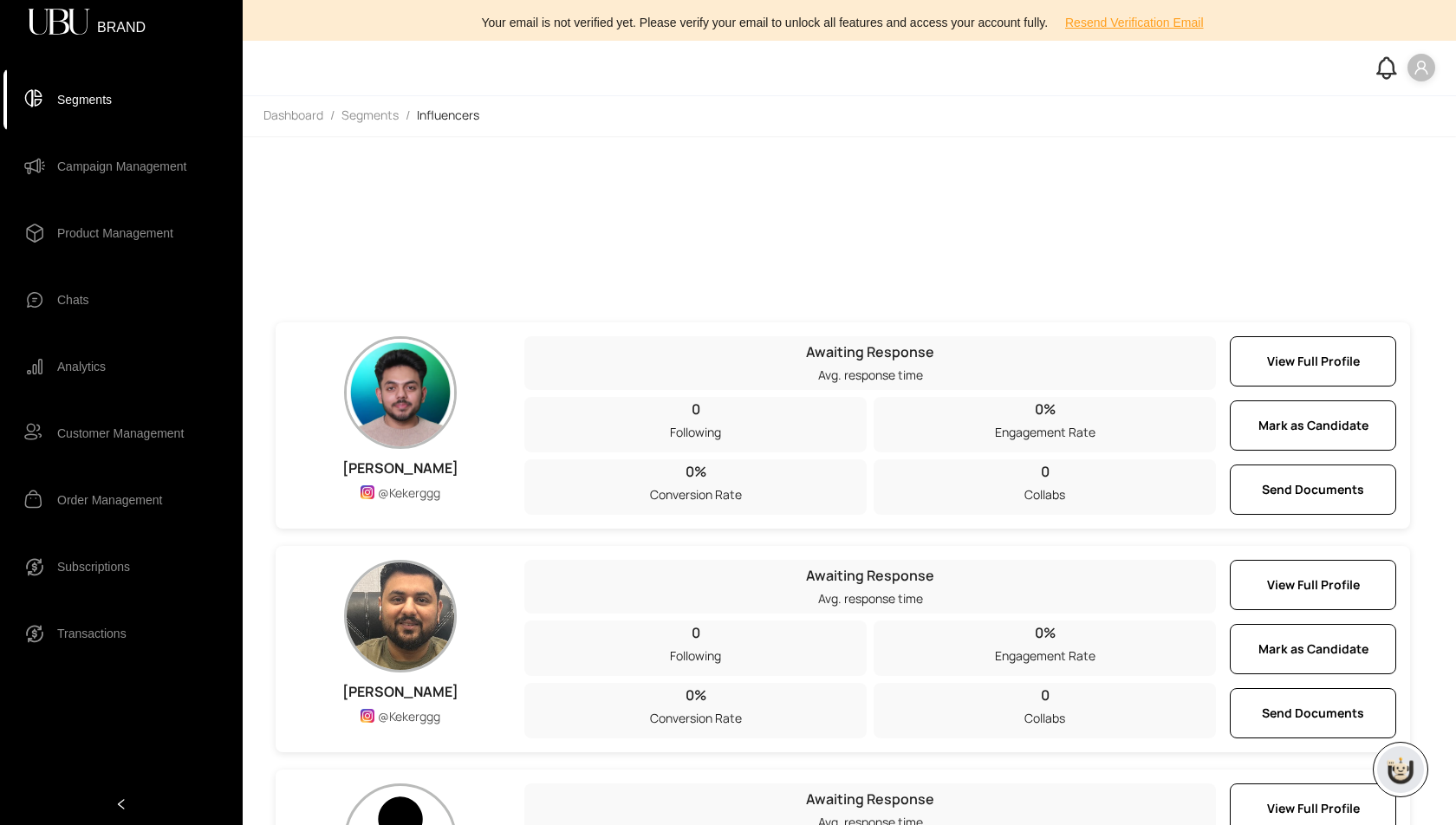
scroll to position [728, 0]
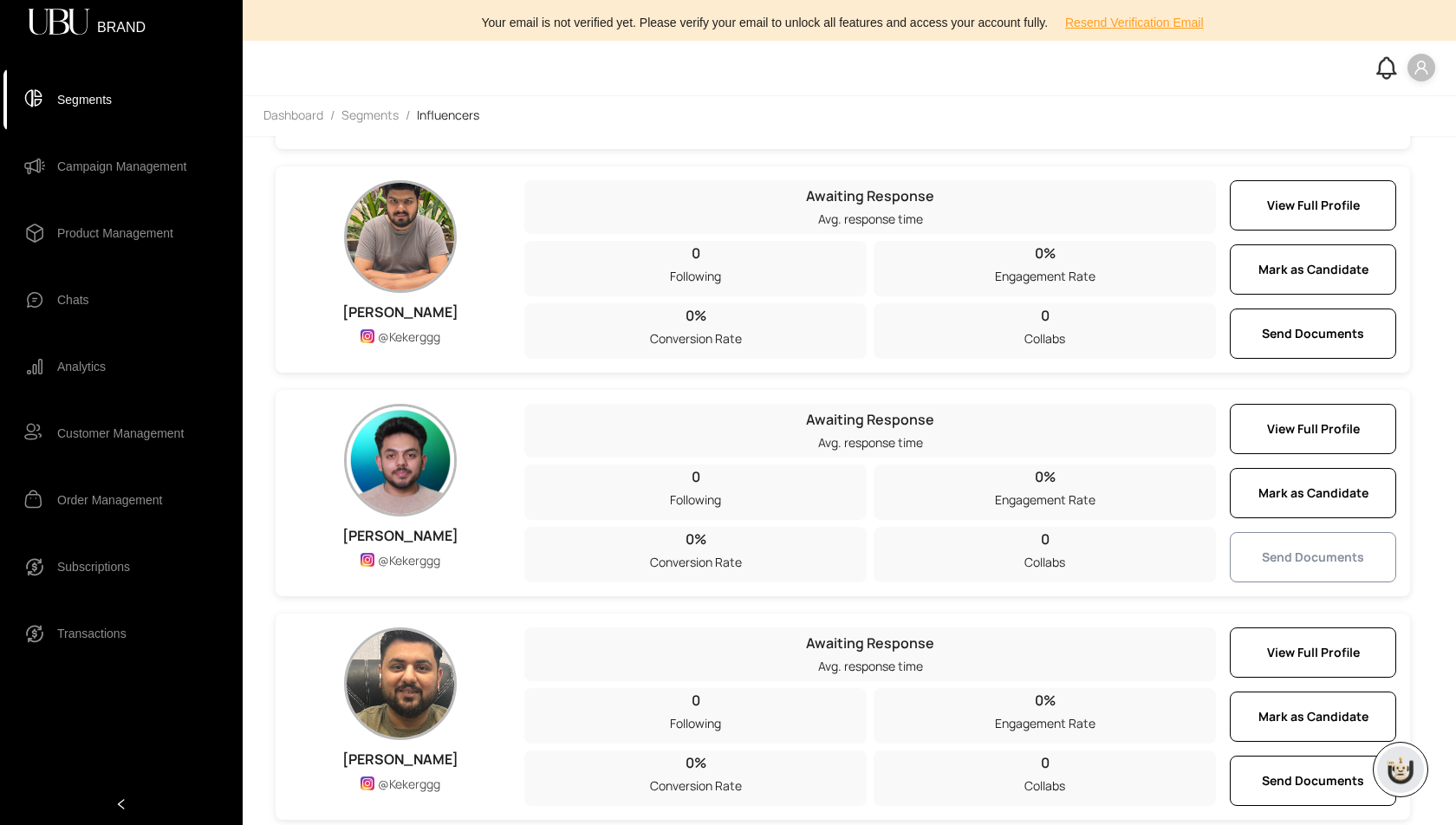
click at [1280, 548] on span "Send Documents" at bounding box center [1313, 557] width 103 height 20
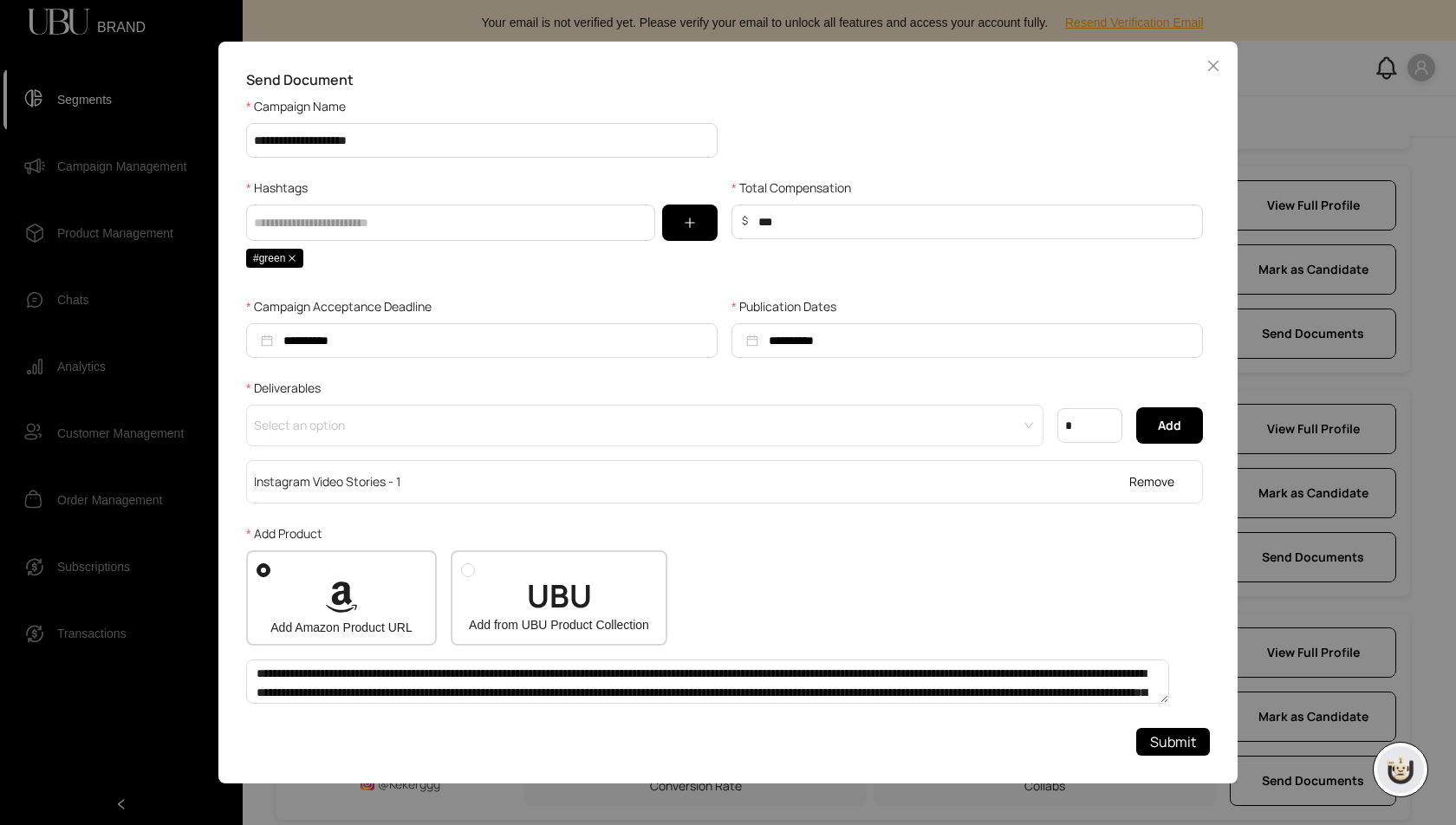
scroll to position [363, 0]
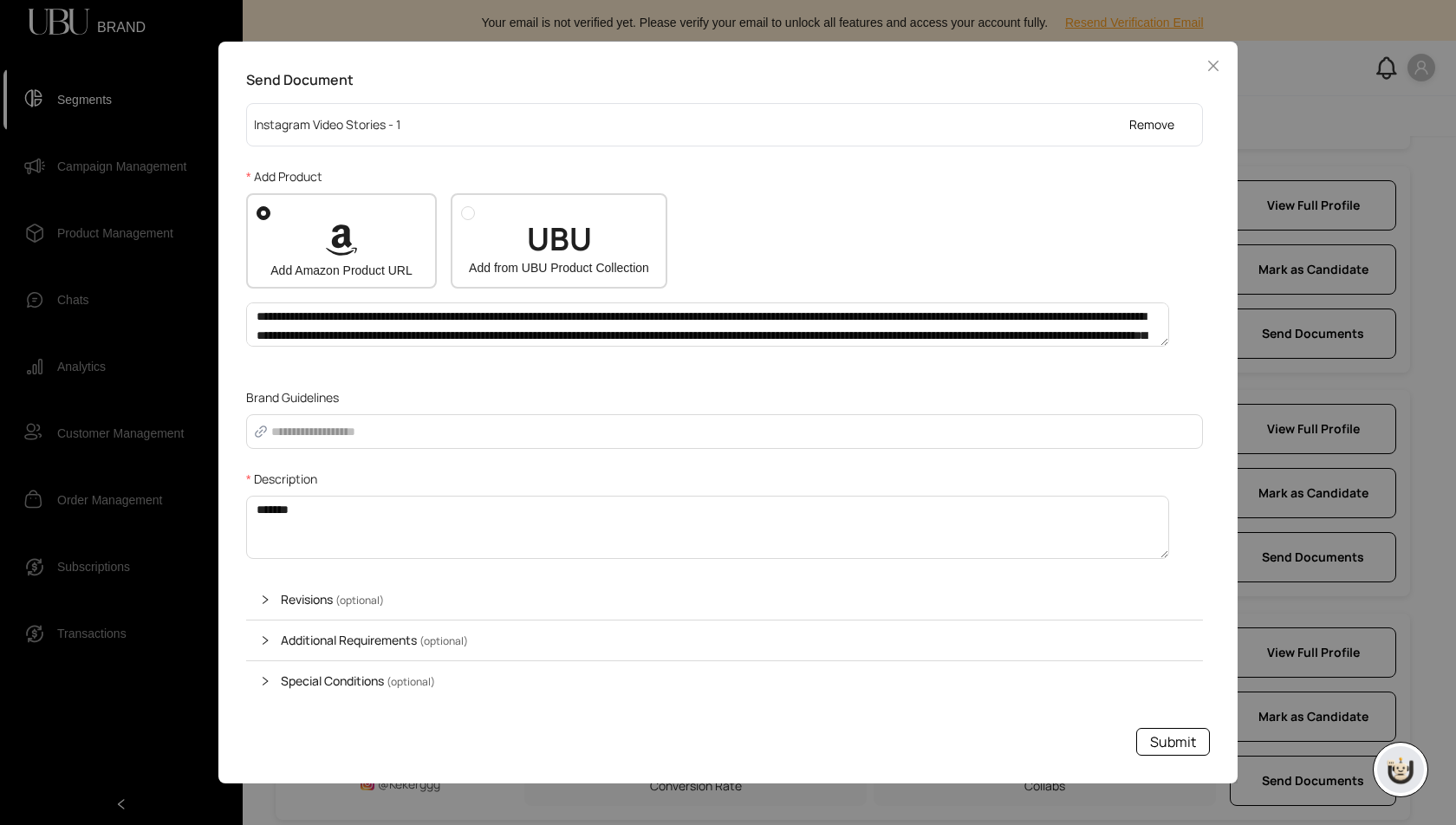
click at [1152, 739] on span "Submit" at bounding box center [1172, 742] width 46 height 22
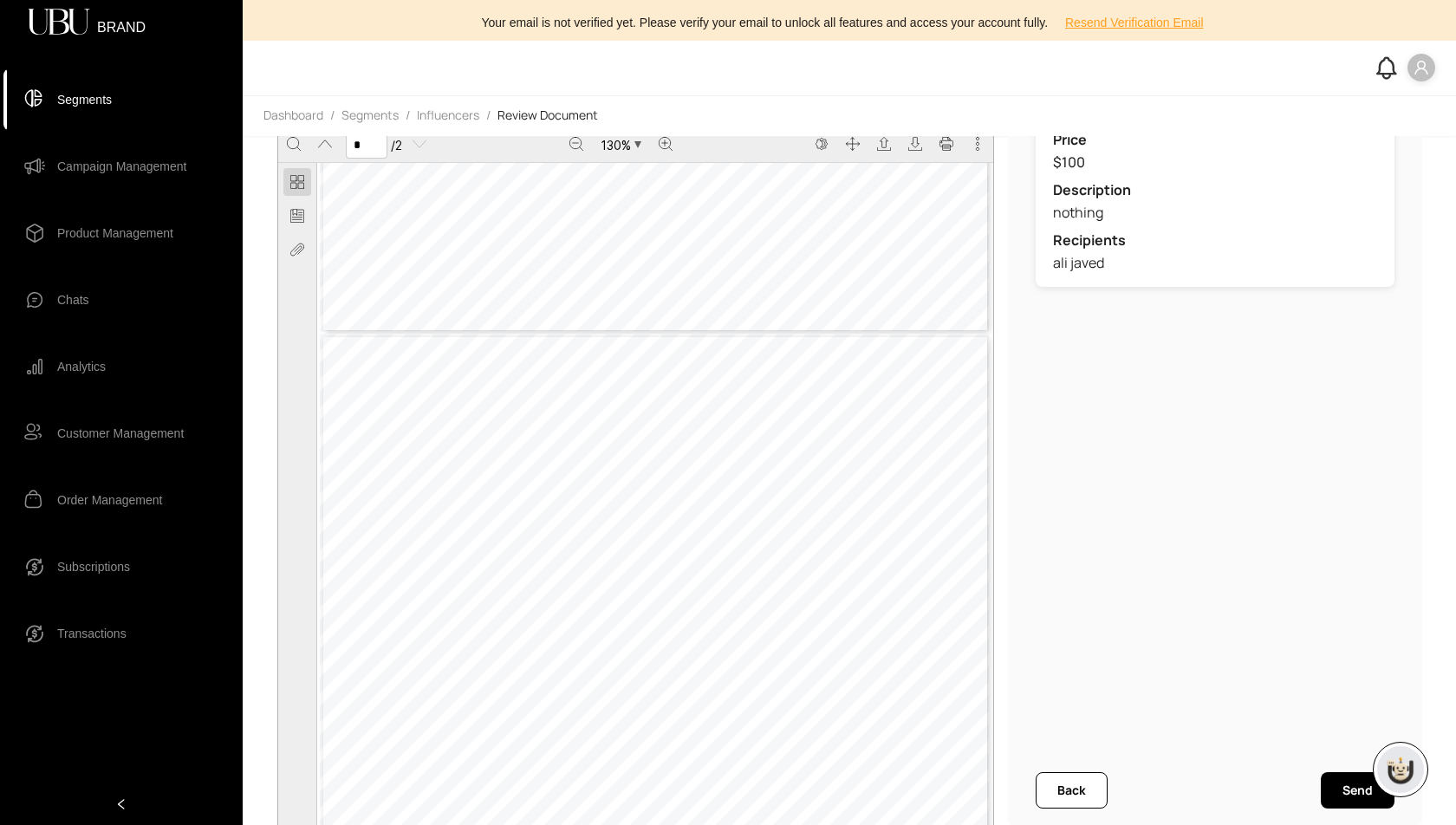
scroll to position [741, 0]
type input "*"
click at [1358, 794] on span "Send" at bounding box center [1357, 791] width 30 height 20
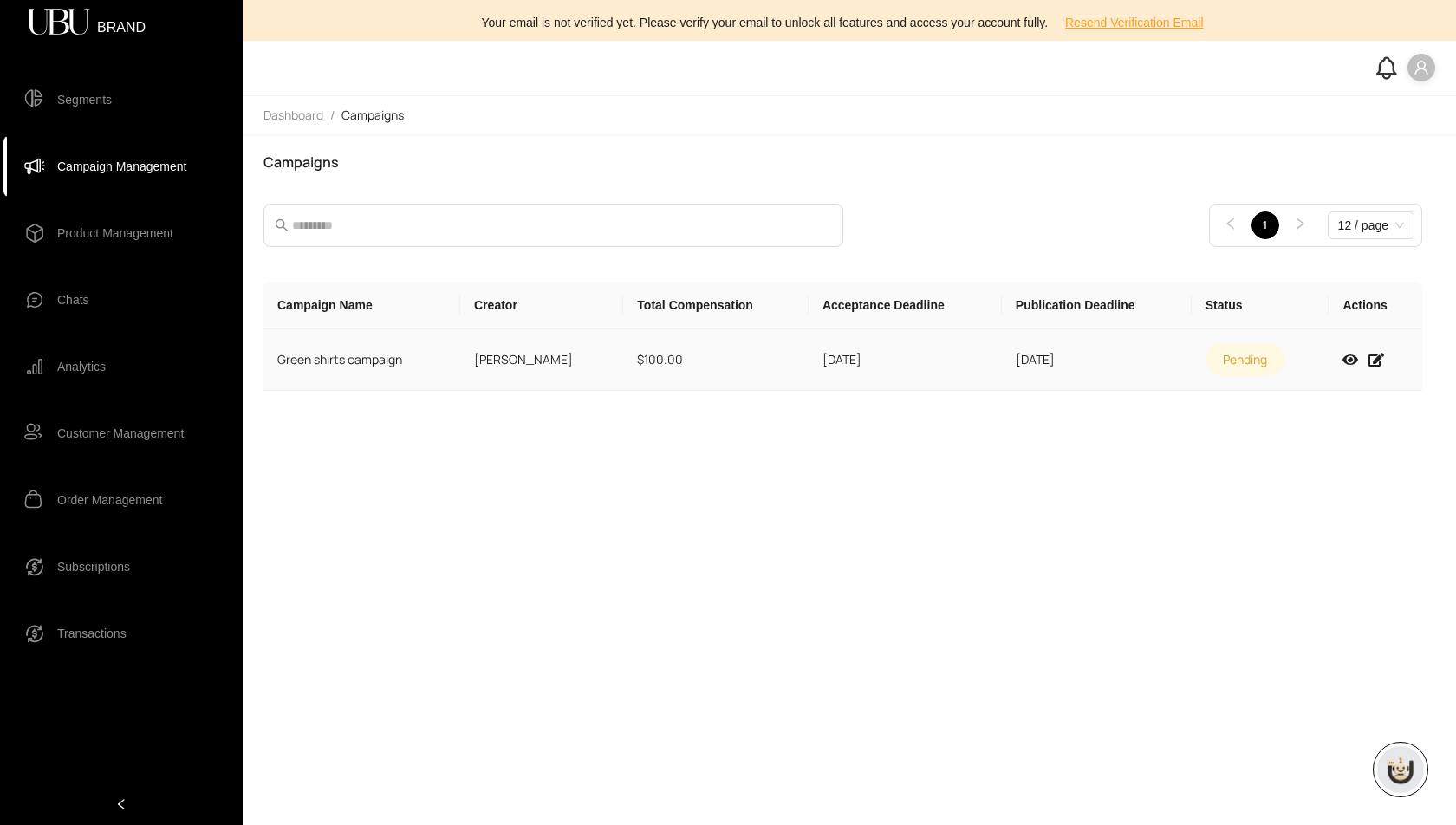
click at [880, 370] on td "[DATE]" at bounding box center [905, 360] width 194 height 62
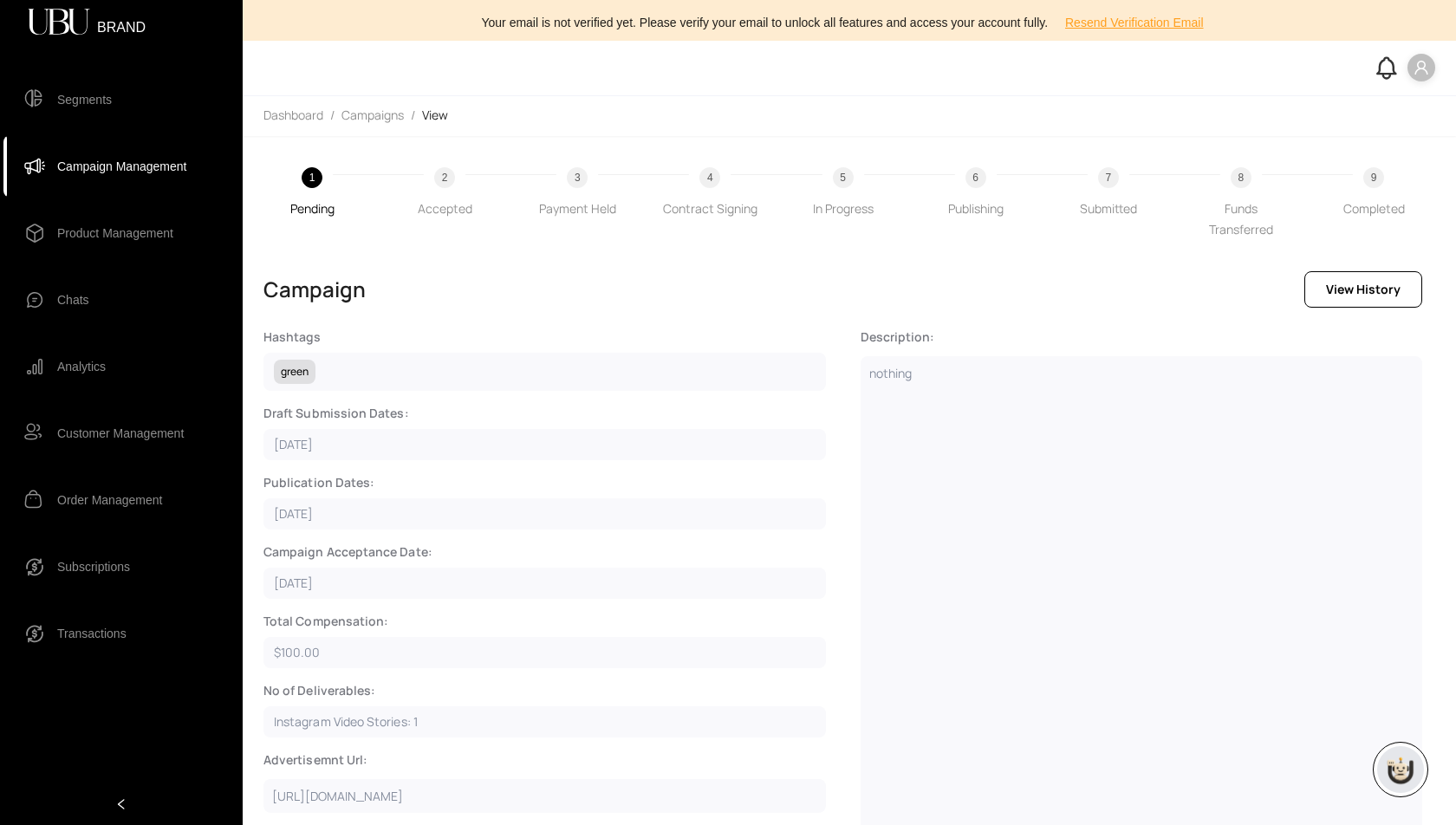
click at [1425, 68] on icon "user" at bounding box center [1422, 67] width 16 height 16
click at [724, 331] on div "Hashtags green" at bounding box center [544, 360] width 562 height 63
click at [163, 167] on span "Campaign Management" at bounding box center [122, 165] width 129 height 34
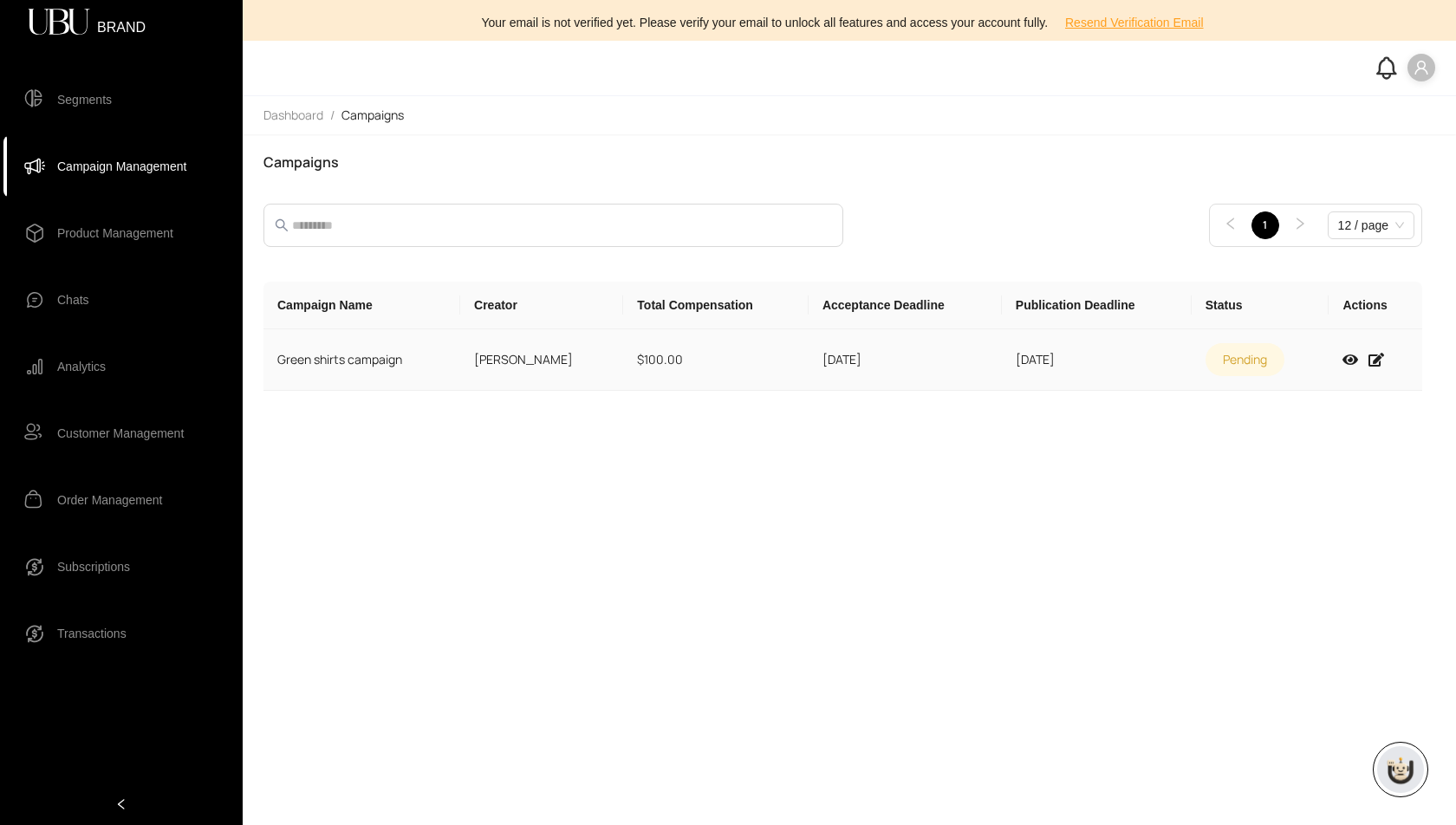
click at [764, 355] on td "$100.00" at bounding box center [716, 360] width 186 height 62
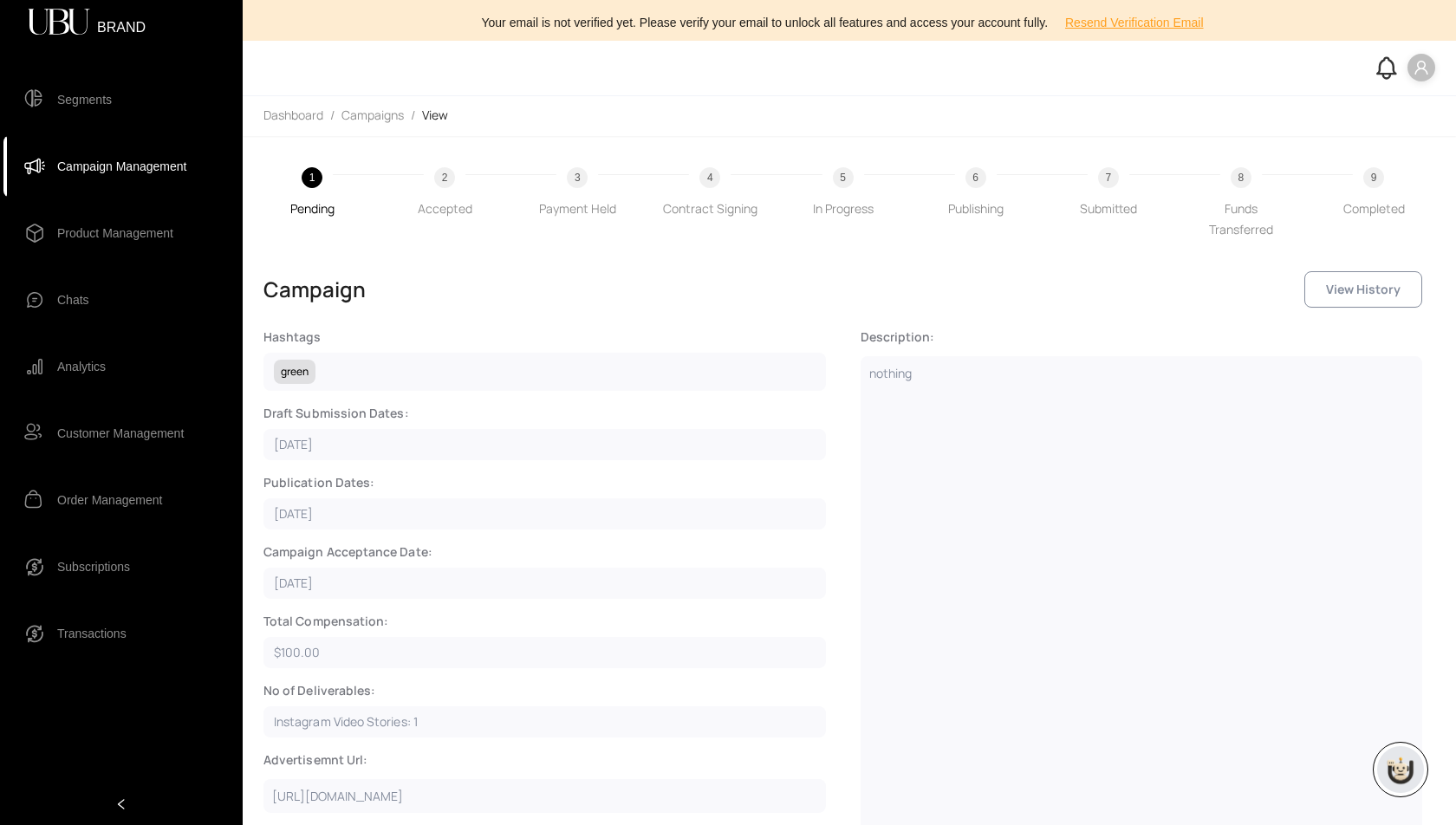
click at [1349, 286] on span "View History" at bounding box center [1363, 289] width 74 height 20
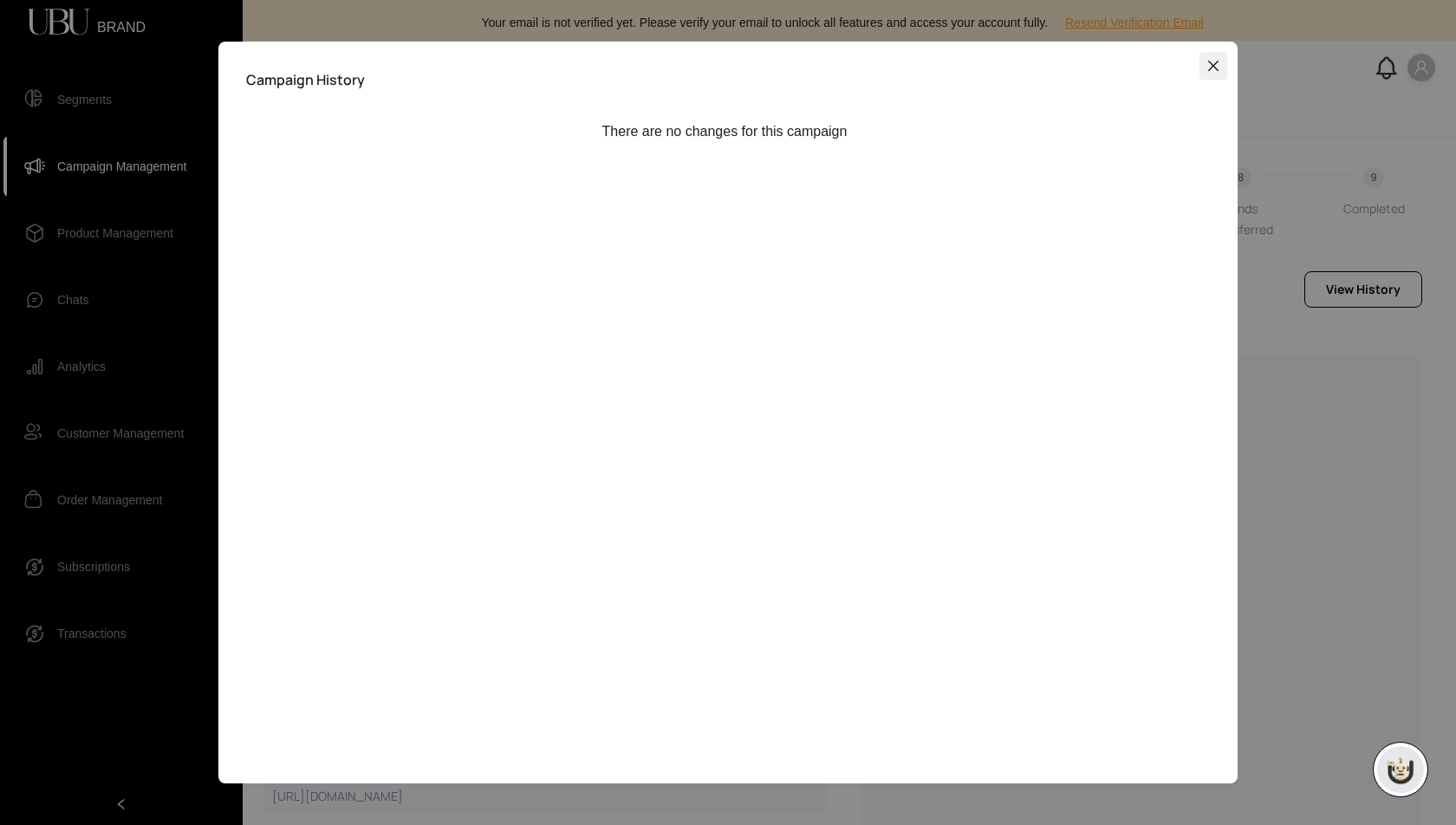
click at [1213, 65] on icon "close" at bounding box center [1213, 65] width 11 height 11
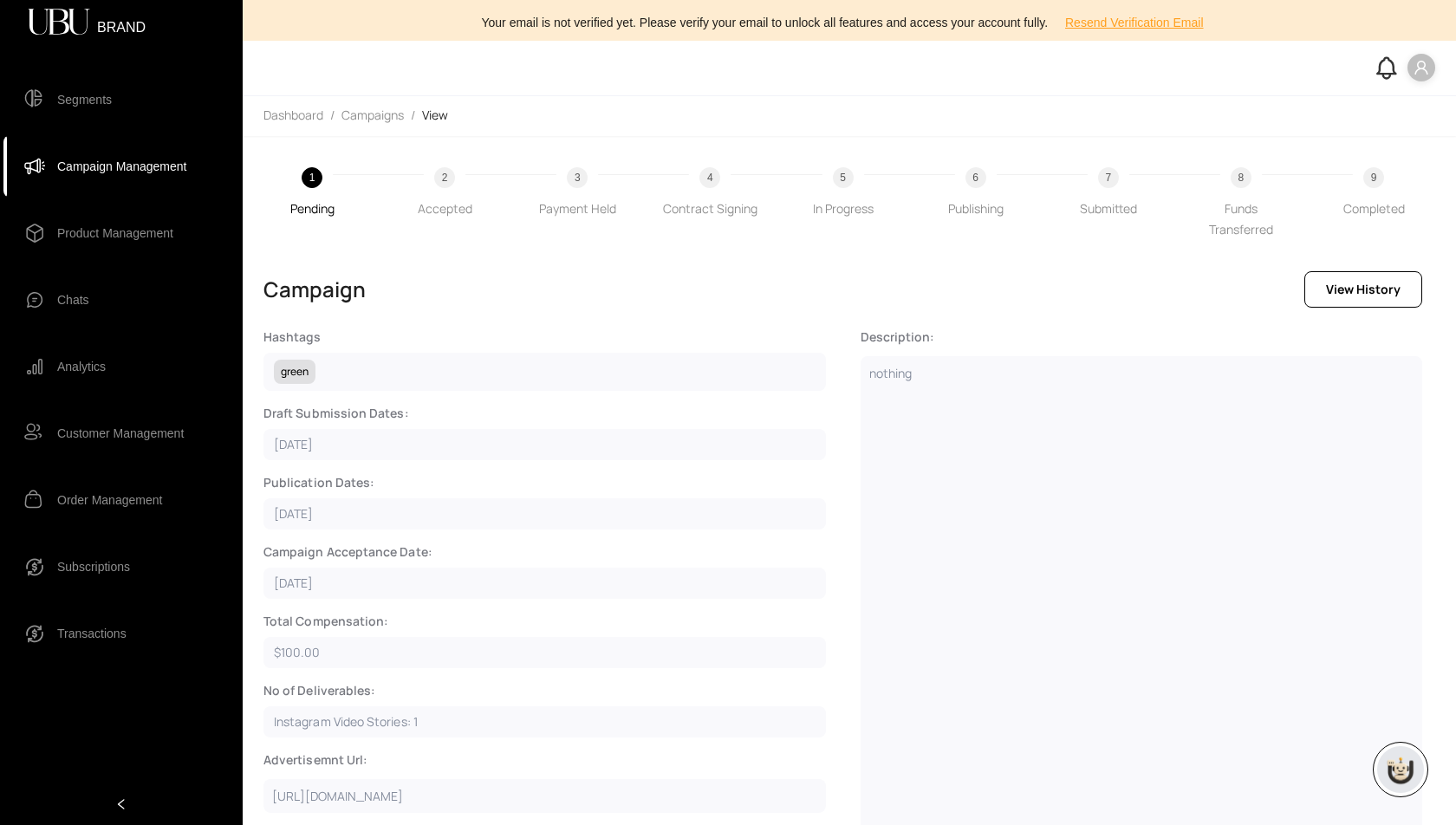
click at [91, 101] on span "Segments" at bounding box center [85, 99] width 55 height 34
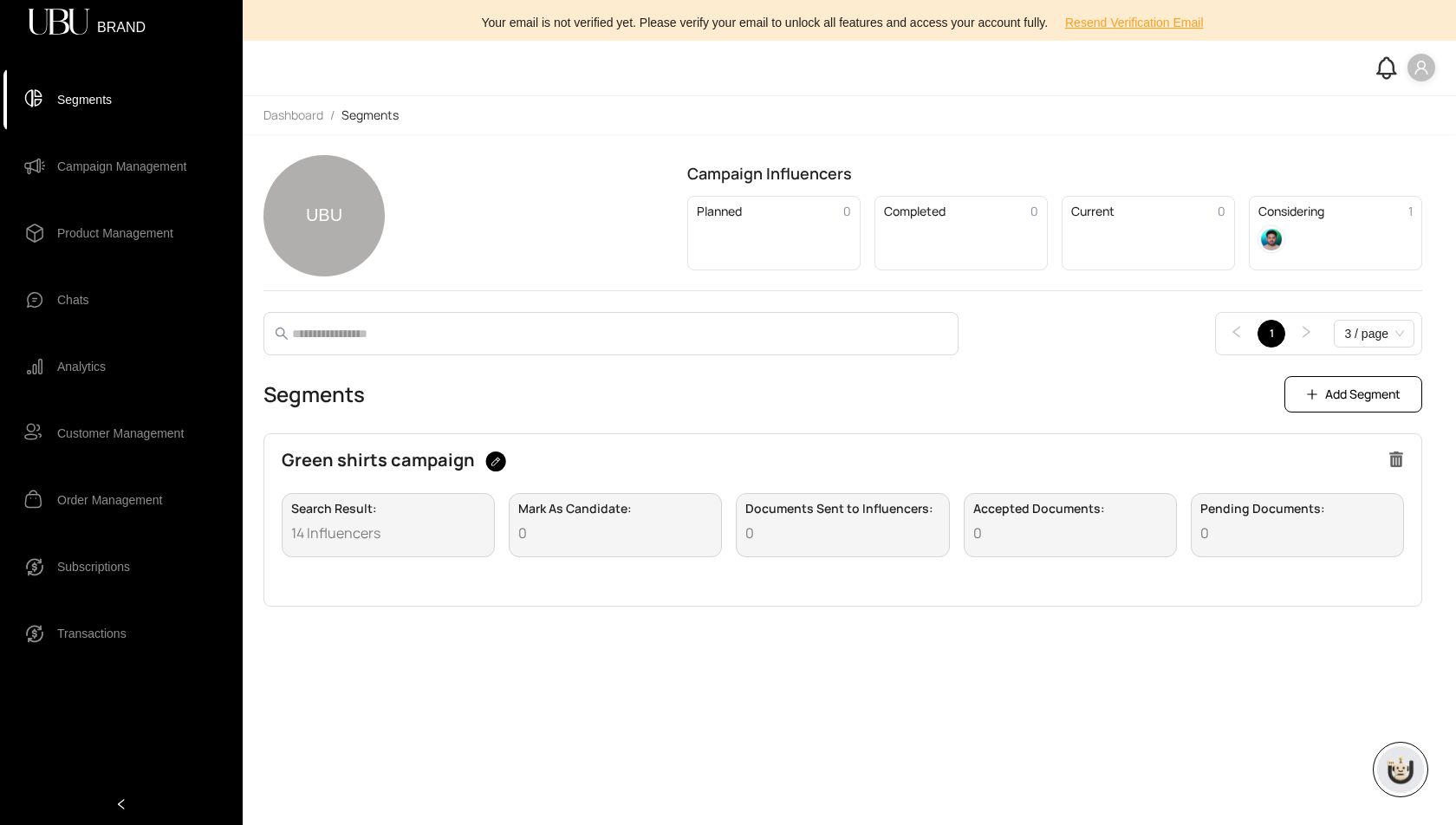
click at [1425, 71] on icon "user" at bounding box center [1422, 67] width 16 height 16
click at [1007, 102] on div "Dashboard / Segments" at bounding box center [849, 114] width 1213 height 38
click at [89, 176] on span "Campaign Management" at bounding box center [122, 165] width 129 height 34
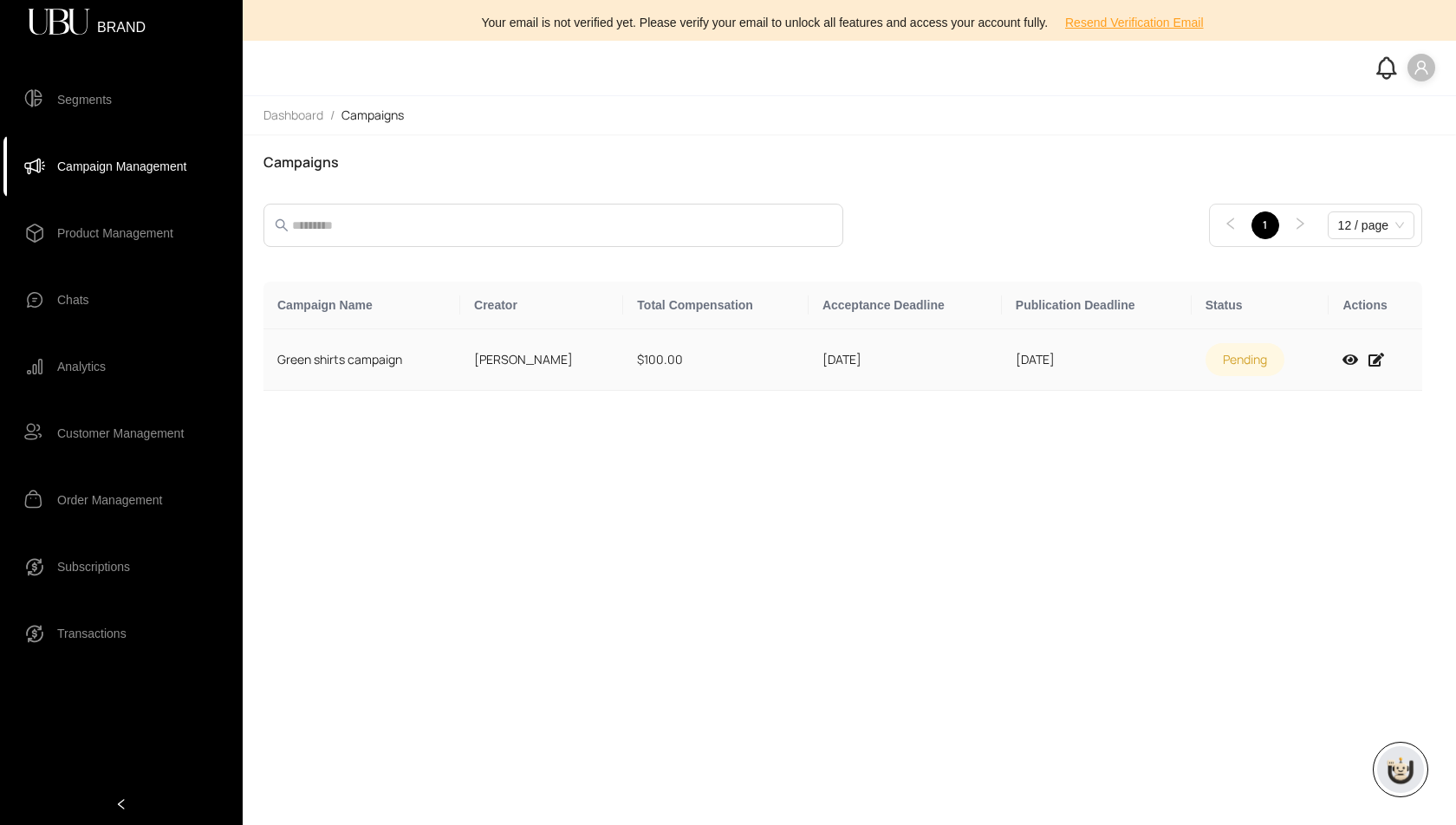
click at [755, 366] on td "$100.00" at bounding box center [716, 360] width 186 height 62
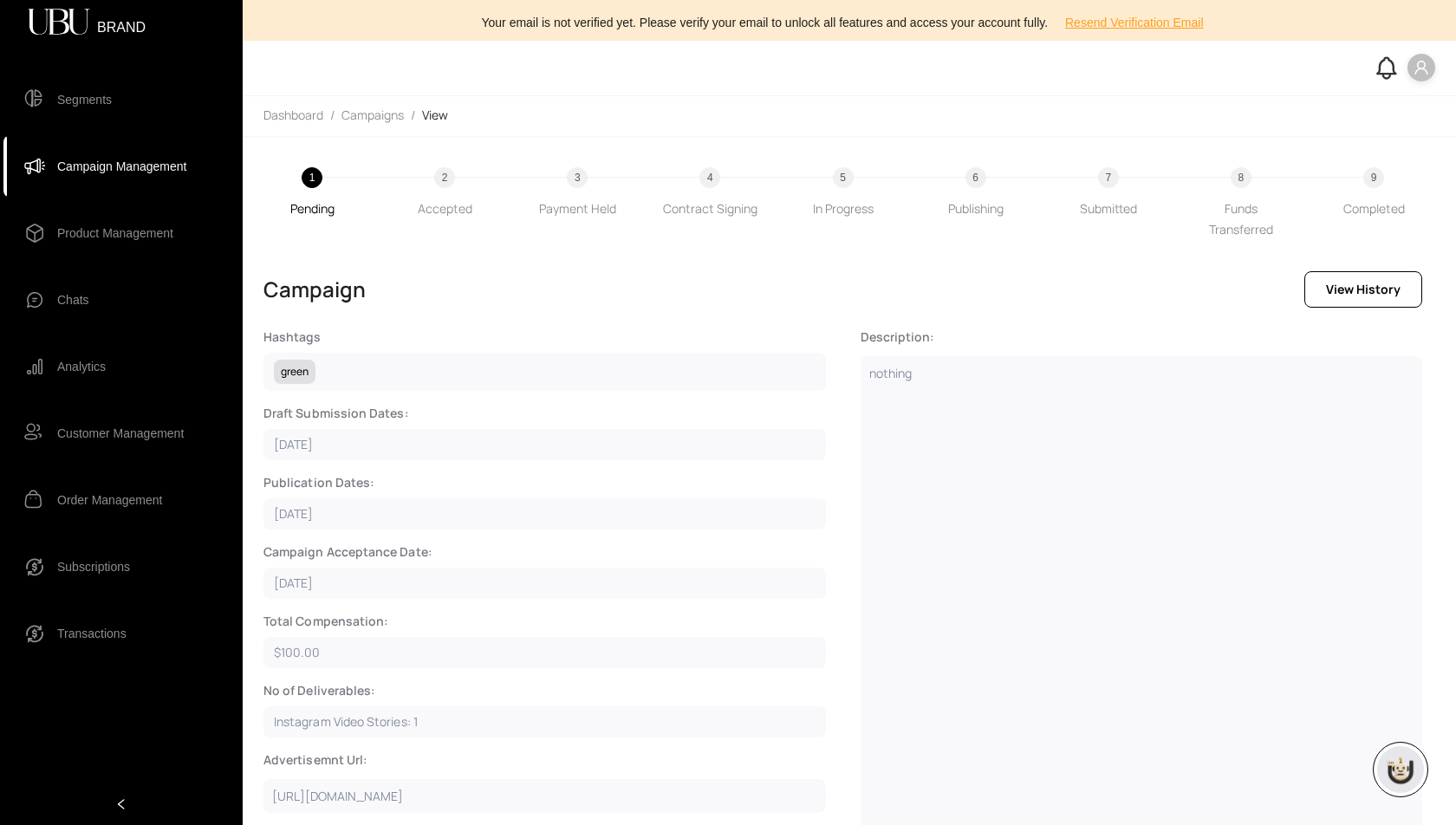
click at [86, 152] on span "Campaign Management" at bounding box center [122, 165] width 129 height 34
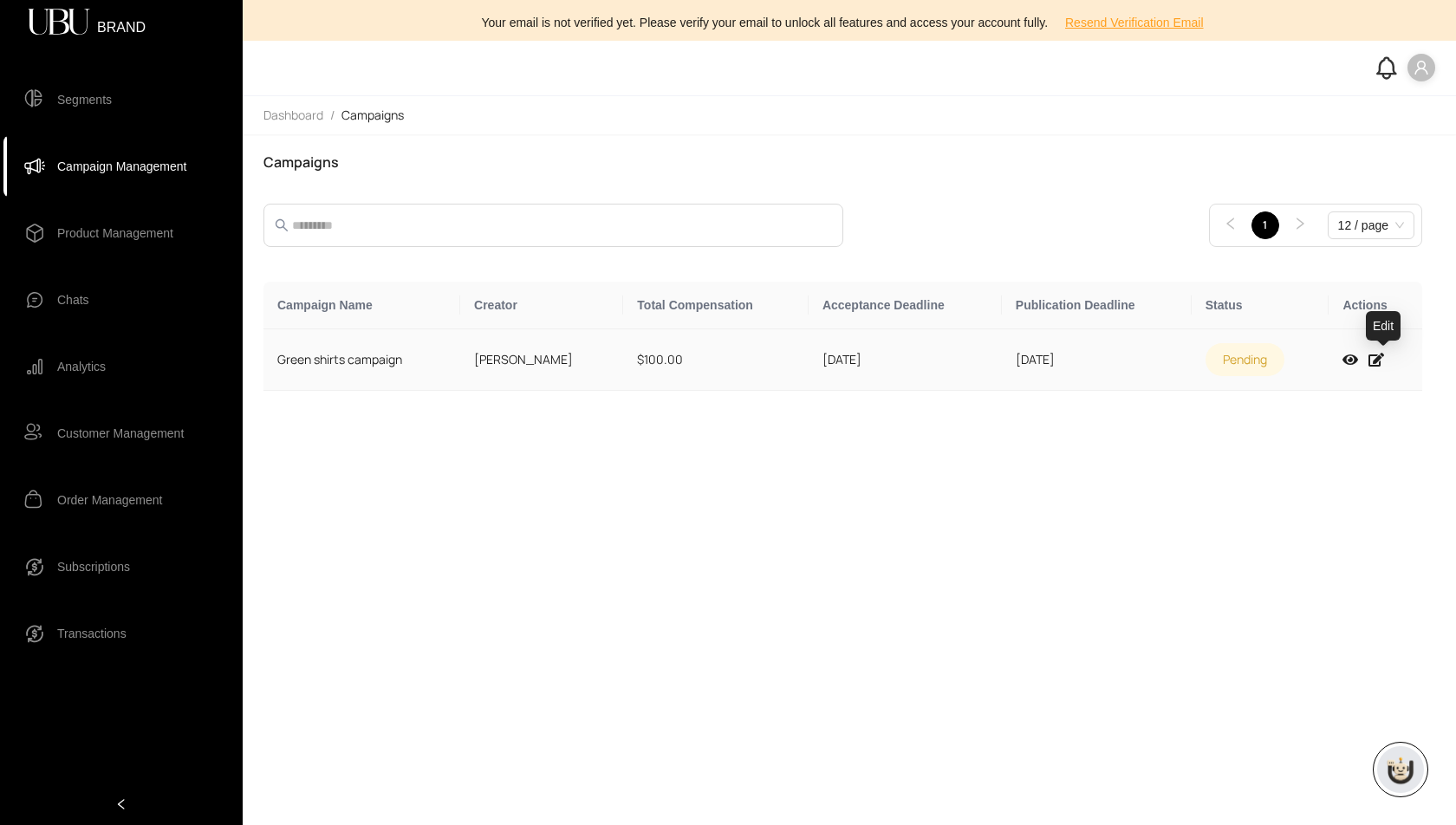
click at [1385, 357] on icon at bounding box center [1377, 360] width 16 height 14
click at [106, 233] on span "Product Management" at bounding box center [115, 233] width 116 height 34
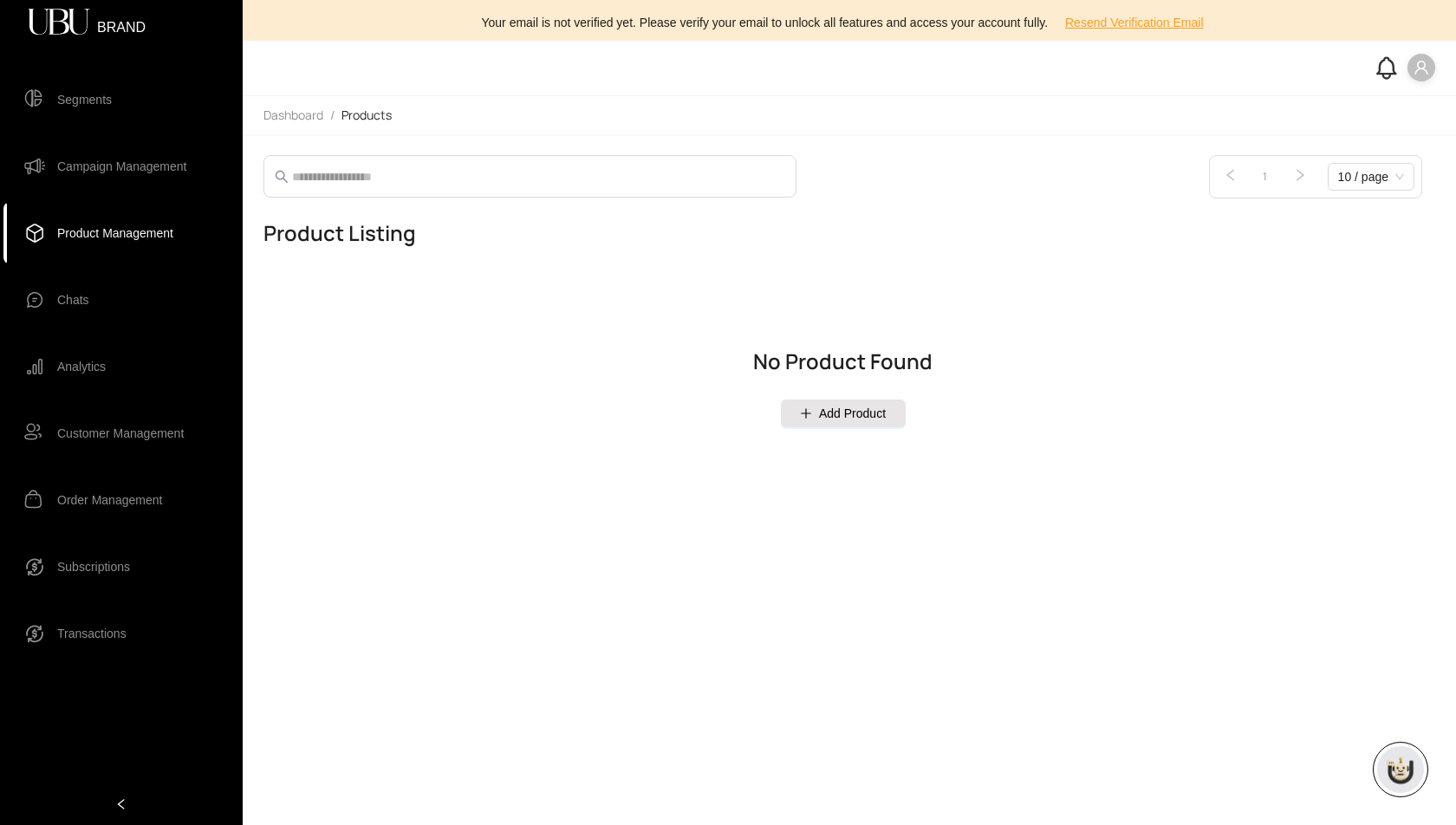
click at [845, 419] on span "Add Product" at bounding box center [853, 413] width 66 height 20
select select "*****"
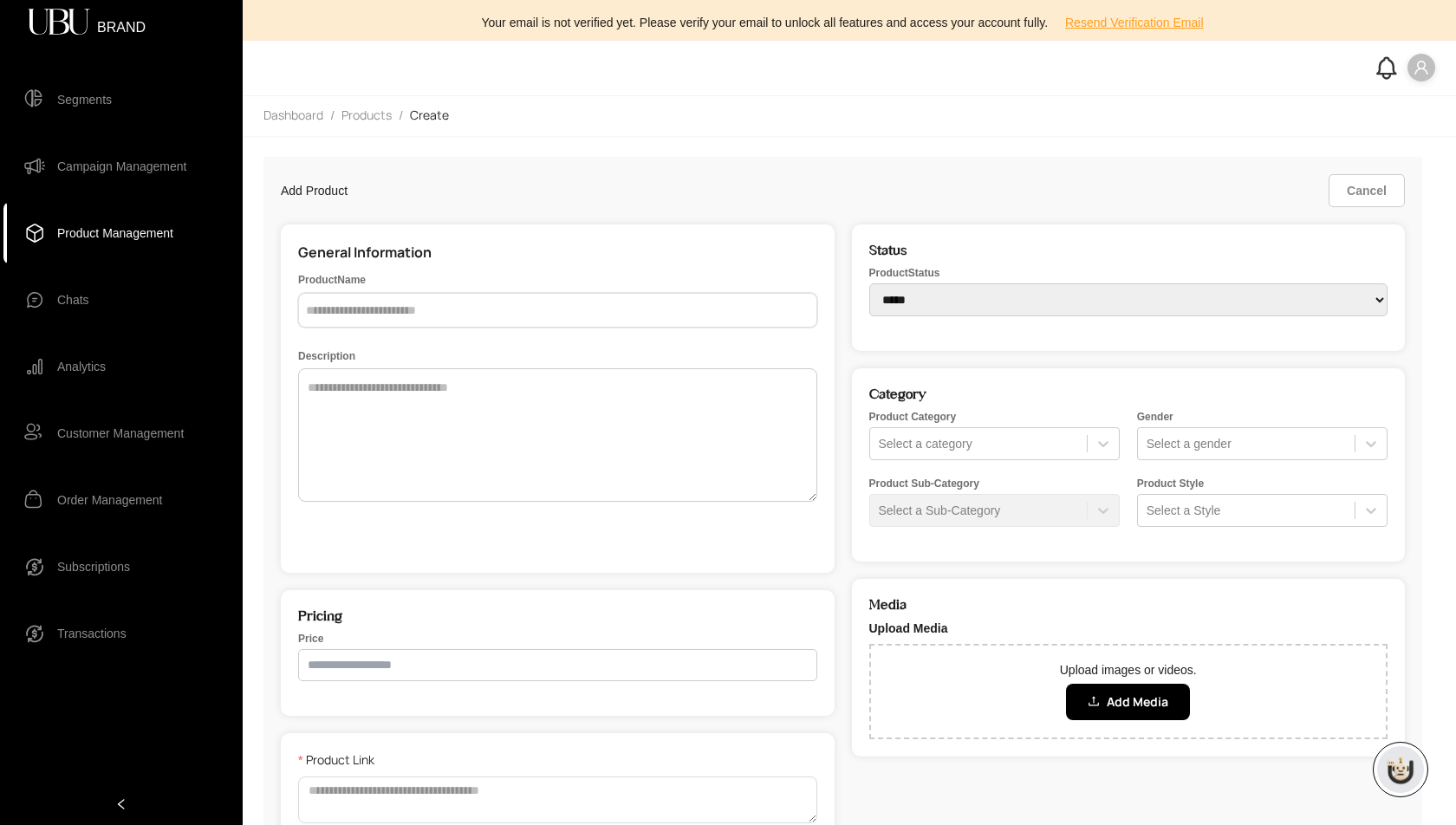
click at [378, 300] on input "text" at bounding box center [557, 310] width 519 height 34
type input "**********"
click at [439, 487] on textarea at bounding box center [557, 435] width 519 height 134
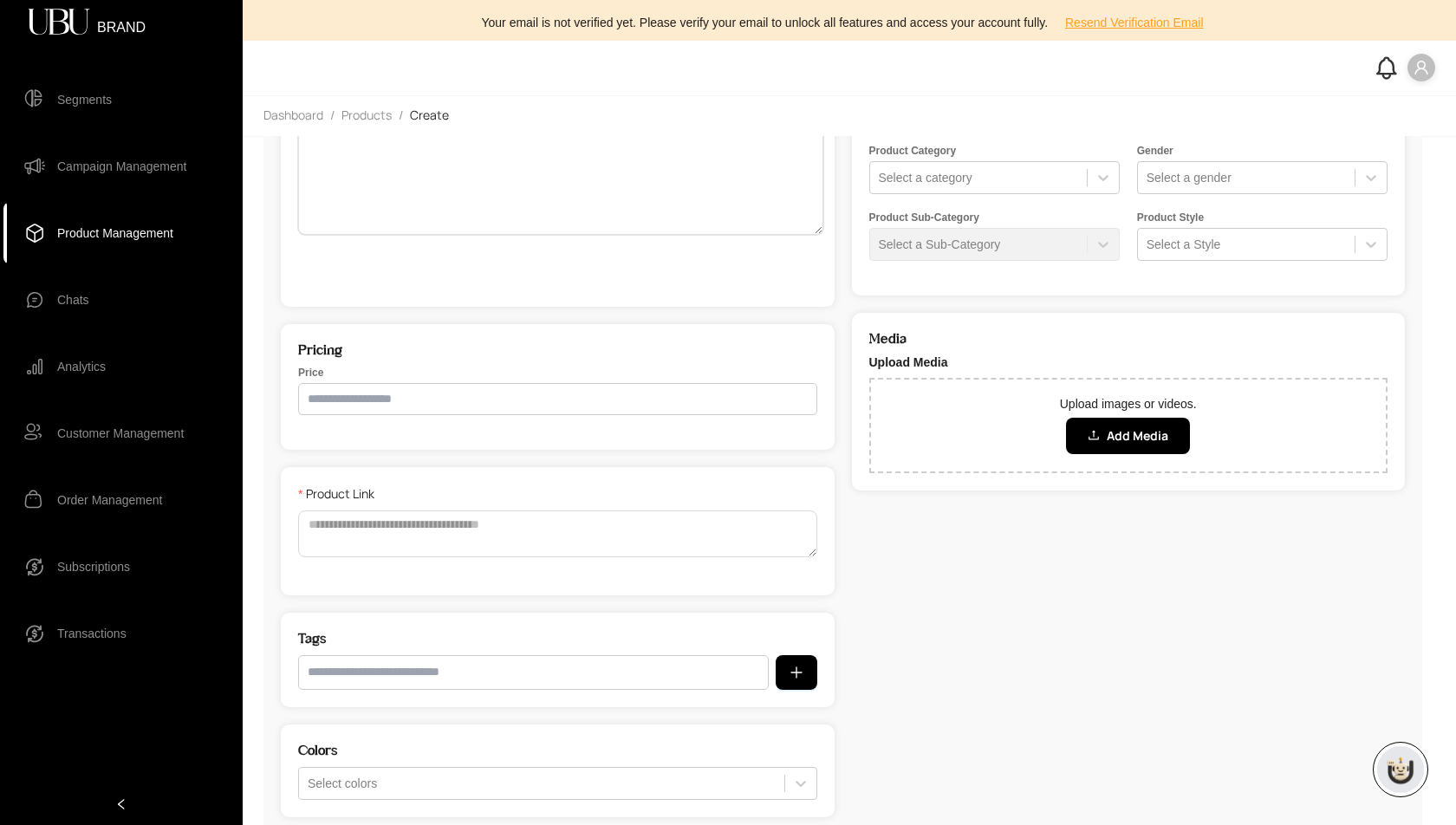
scroll to position [271, 0]
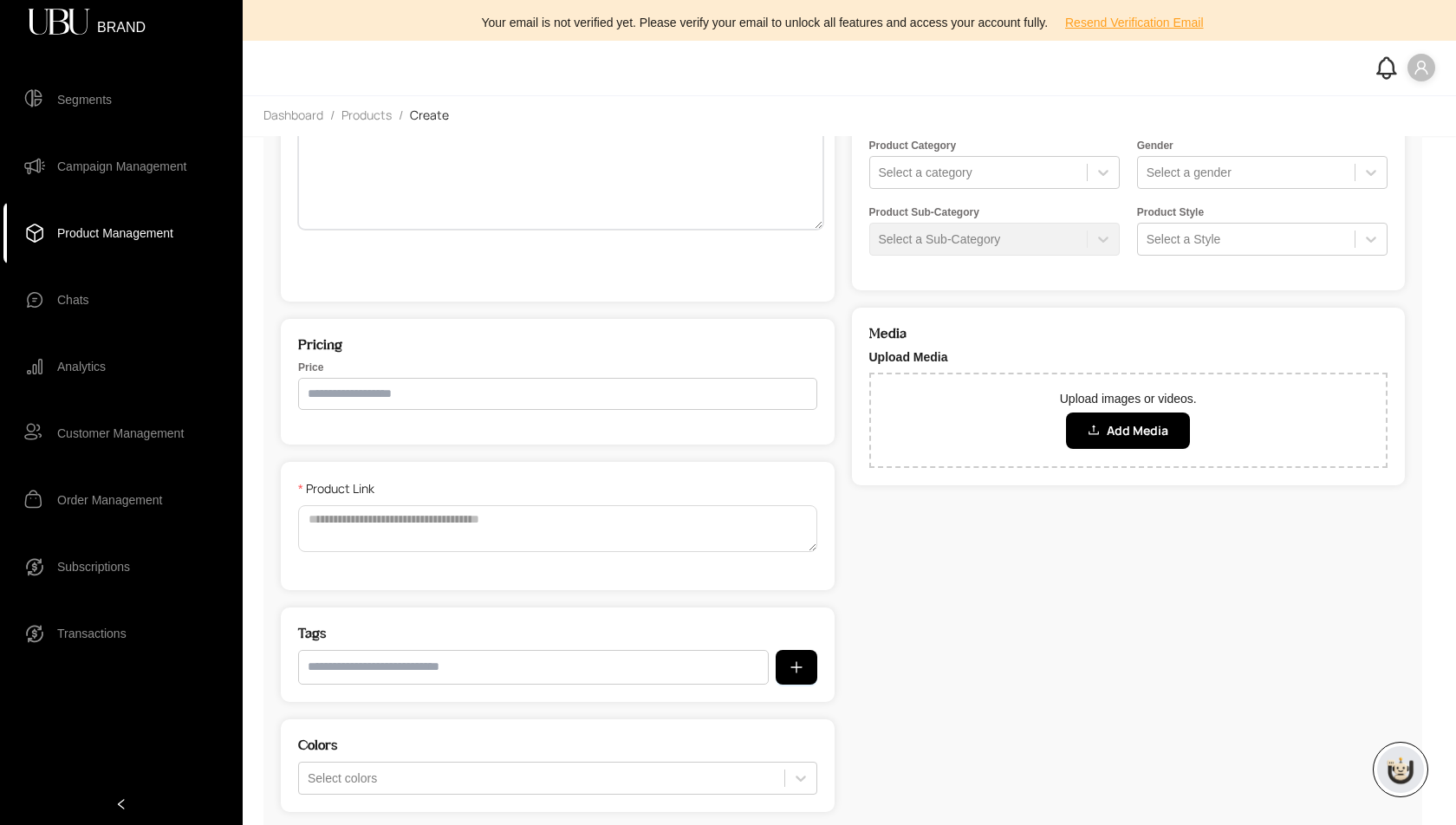
type textarea "**********"
click at [402, 389] on input "number" at bounding box center [557, 393] width 519 height 32
type input "*****"
click at [421, 523] on textarea "Product Link" at bounding box center [557, 529] width 519 height 47
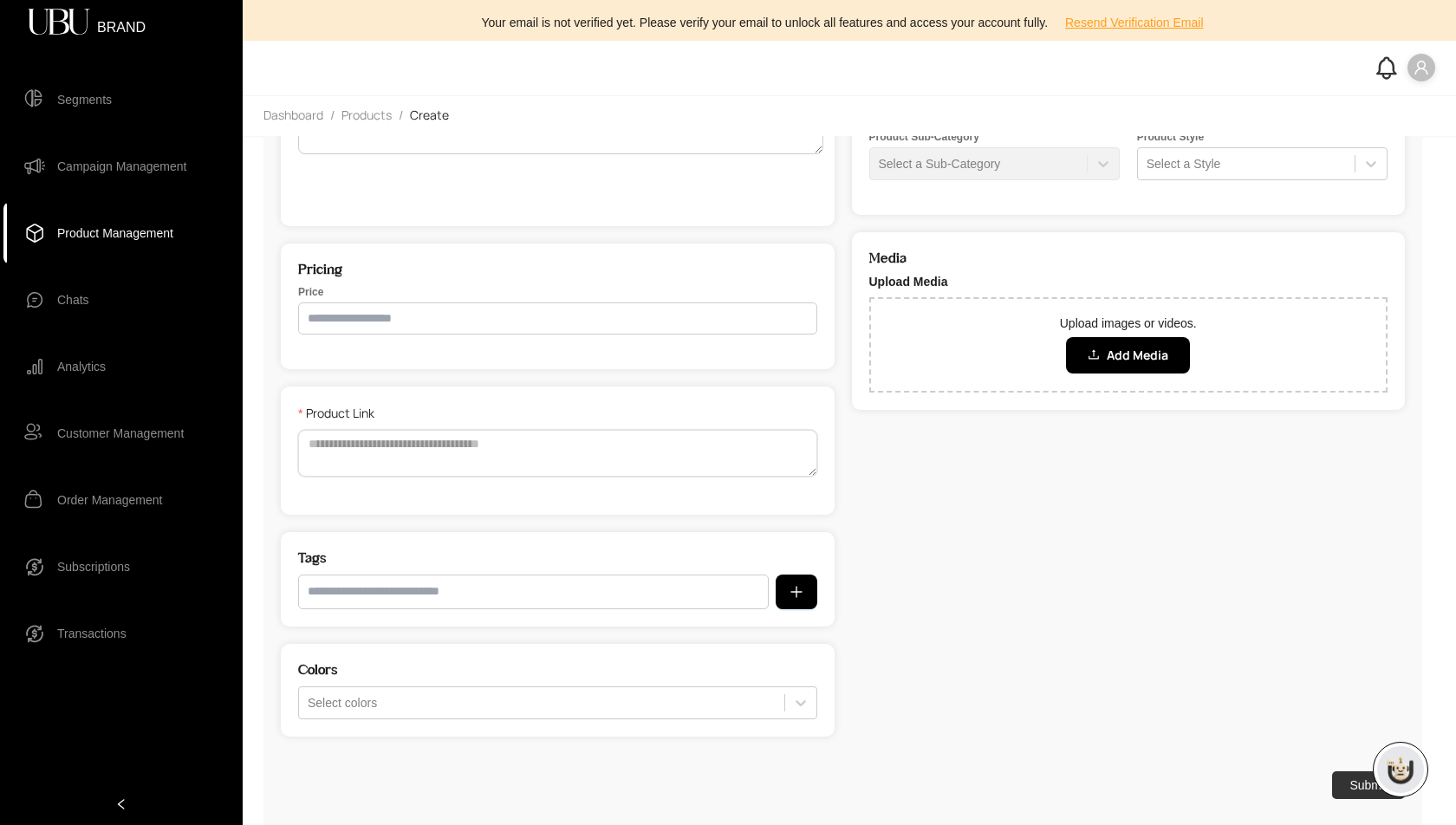
scroll to position [356, 0]
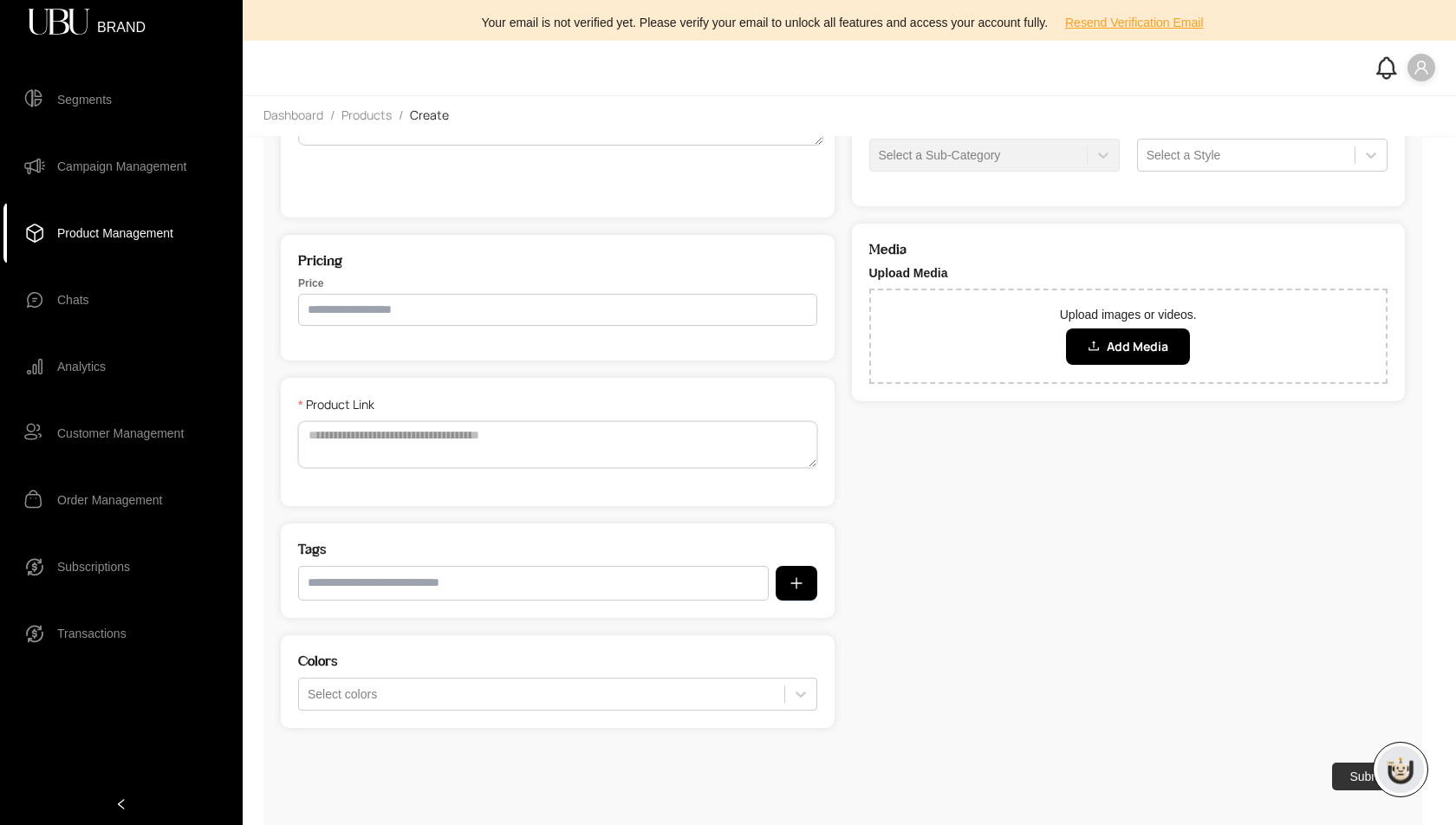
click at [452, 448] on textarea "Product Link" at bounding box center [557, 445] width 519 height 47
paste textarea "**********"
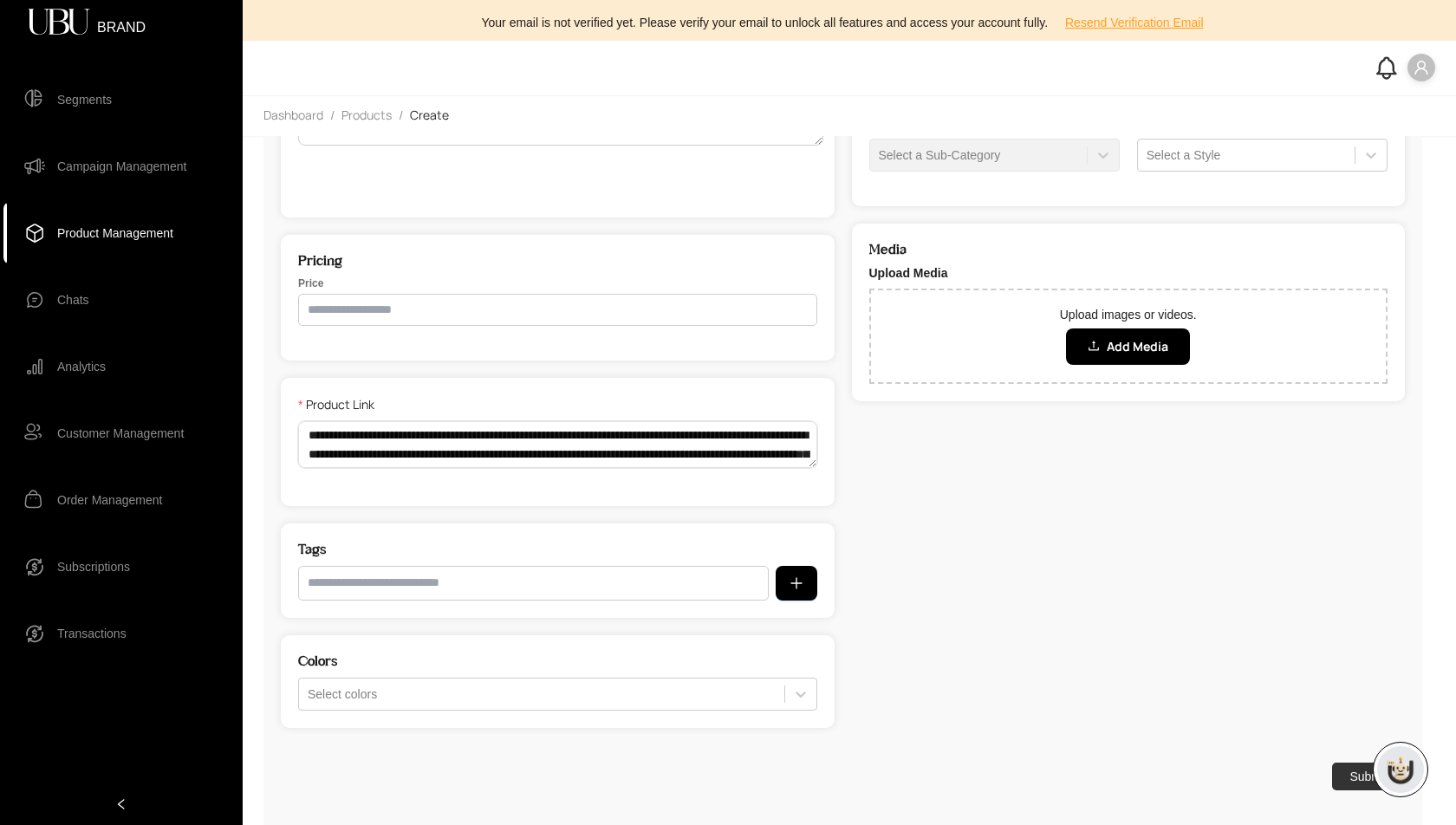
scroll to position [128, 0]
type textarea "**********"
click at [448, 591] on input "text" at bounding box center [533, 583] width 470 height 34
type input "**********"
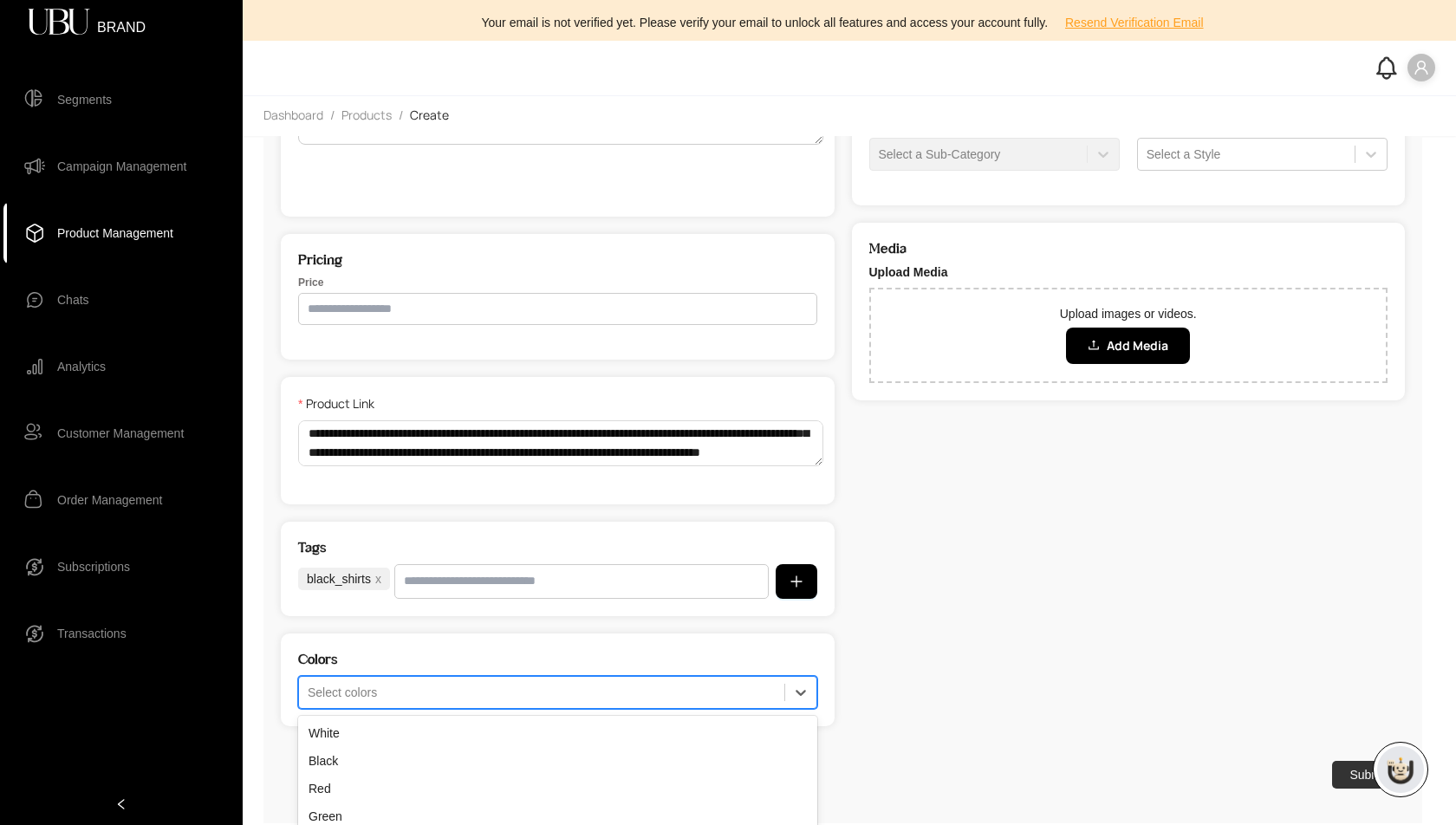
click at [418, 693] on div "Blue, 5 of 20. 20 results available. Use Up and Down to choose options, press E…" at bounding box center [557, 692] width 519 height 33
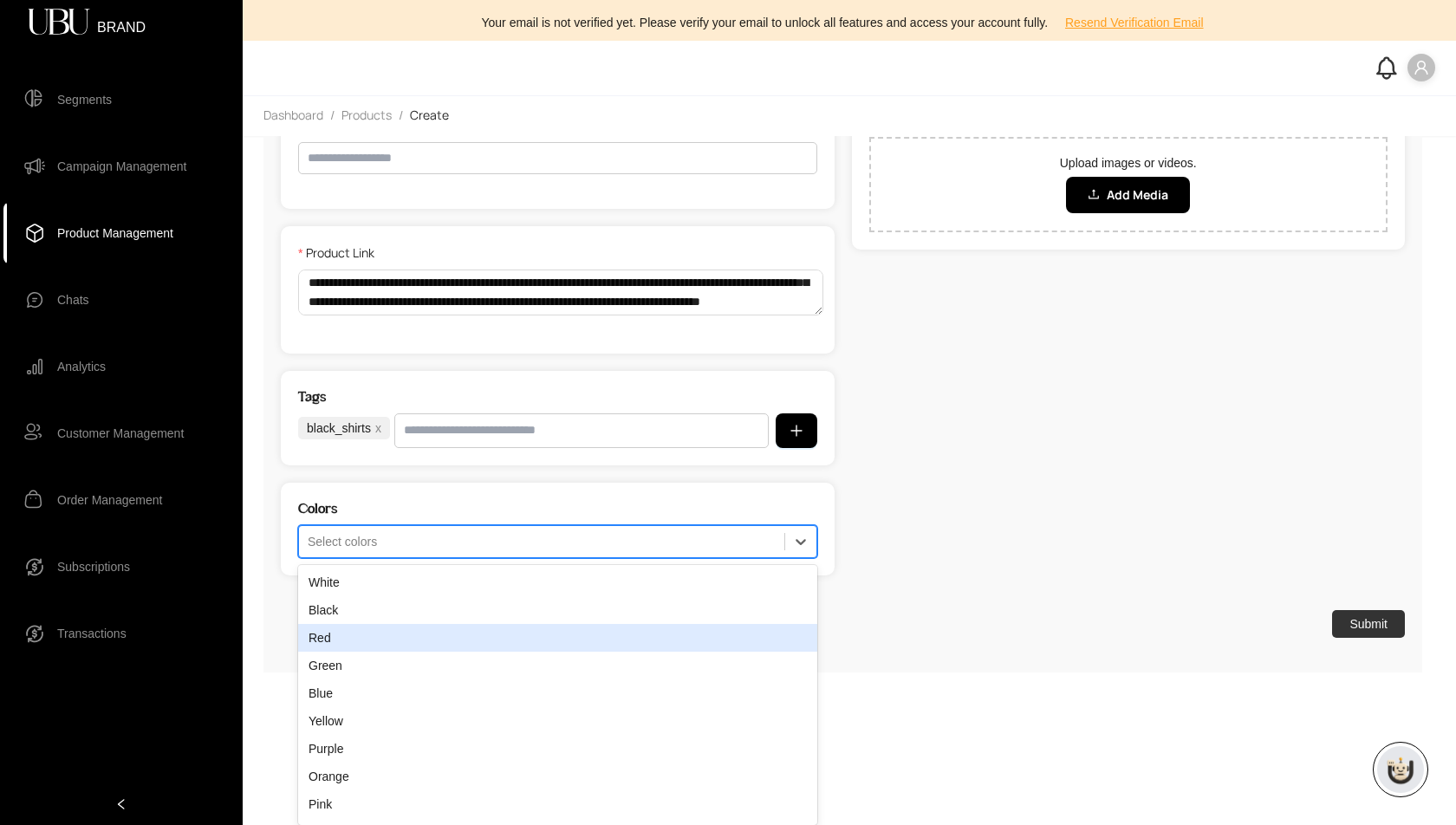
click at [357, 630] on div "Red" at bounding box center [557, 637] width 519 height 27
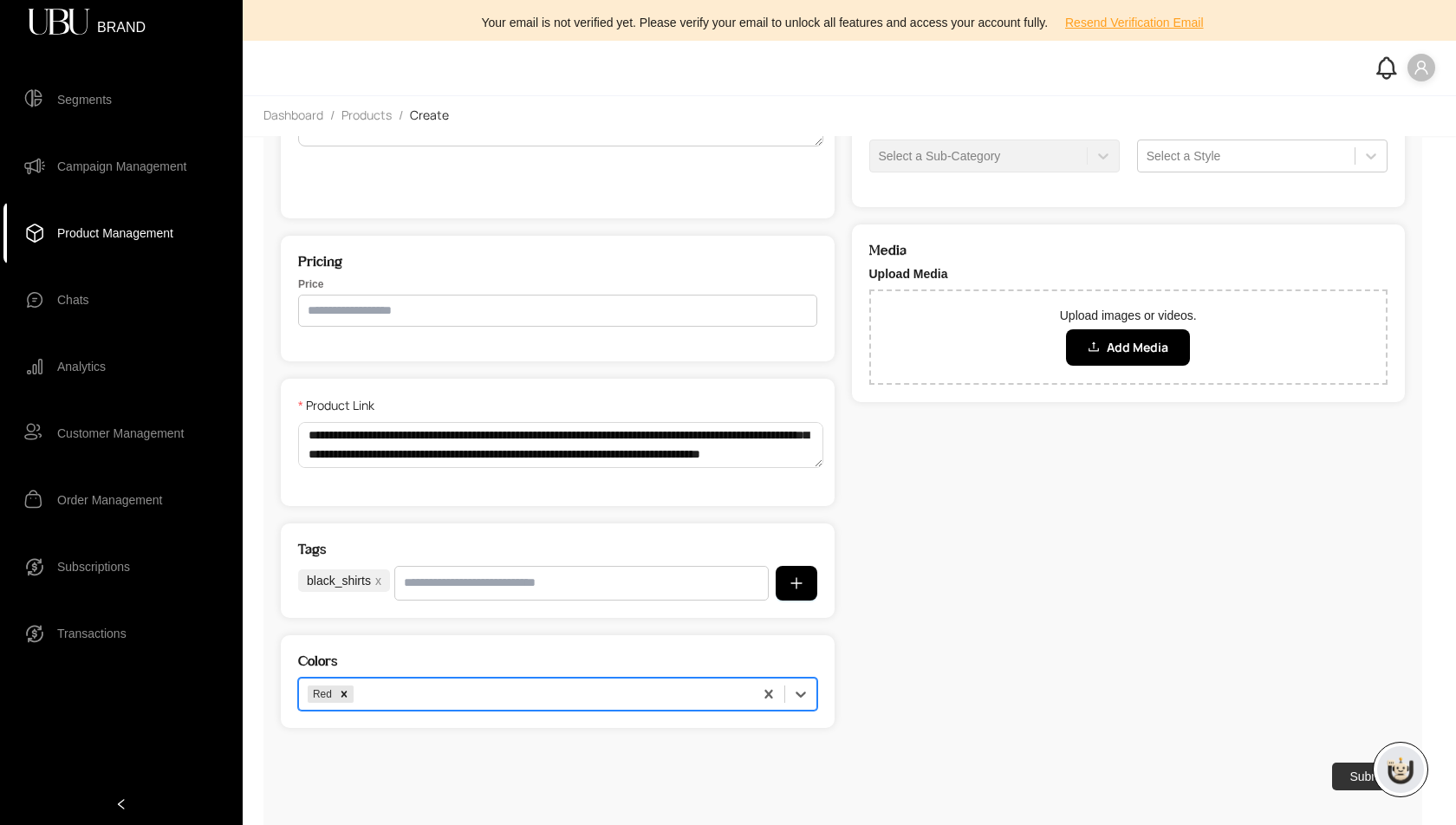
click at [655, 693] on div "option Red, selected. Red" at bounding box center [557, 694] width 519 height 33
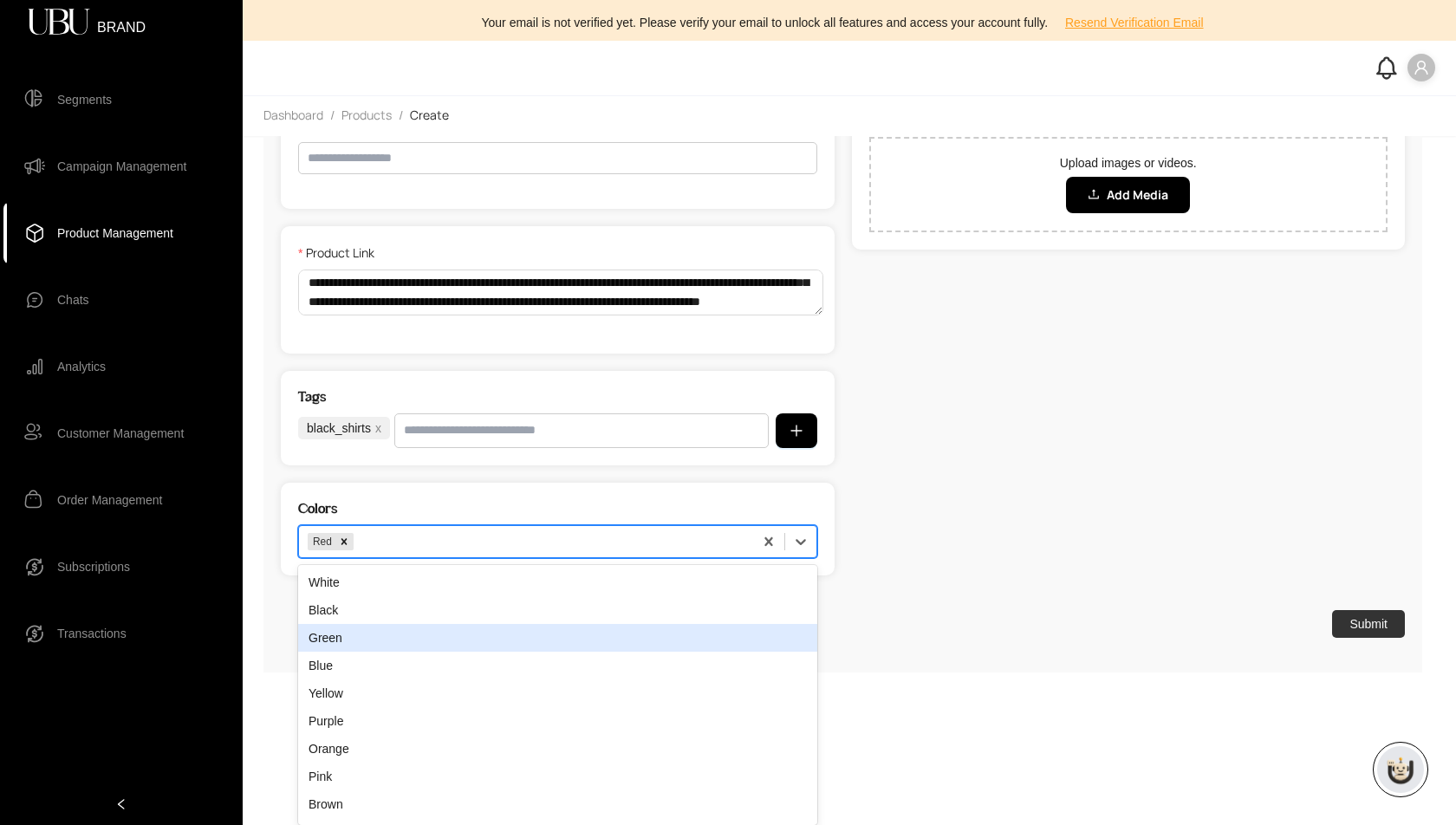
click at [626, 644] on div "Green" at bounding box center [557, 637] width 519 height 27
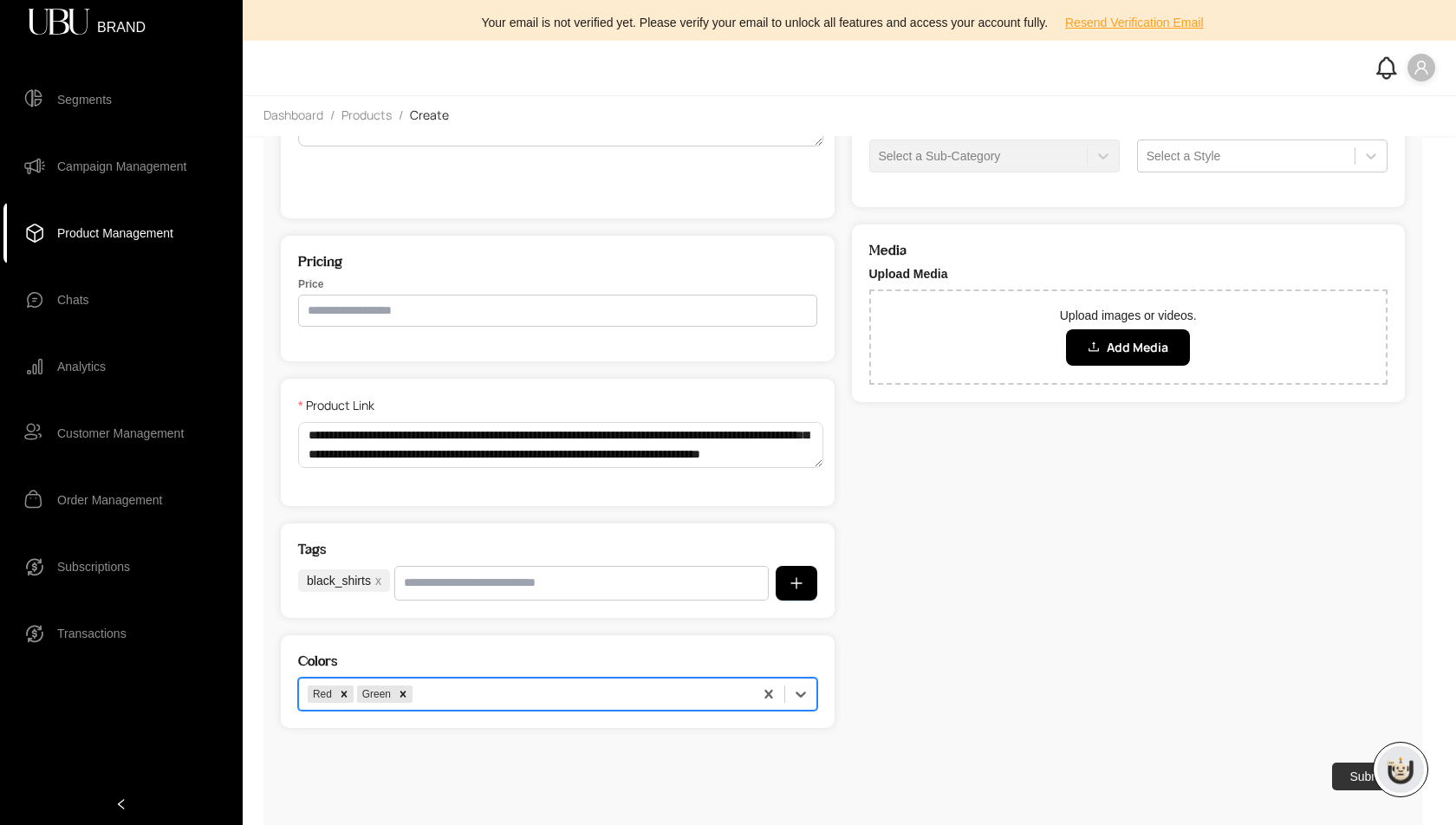
click at [621, 690] on div "option Green, selected. Red Green" at bounding box center [557, 694] width 519 height 33
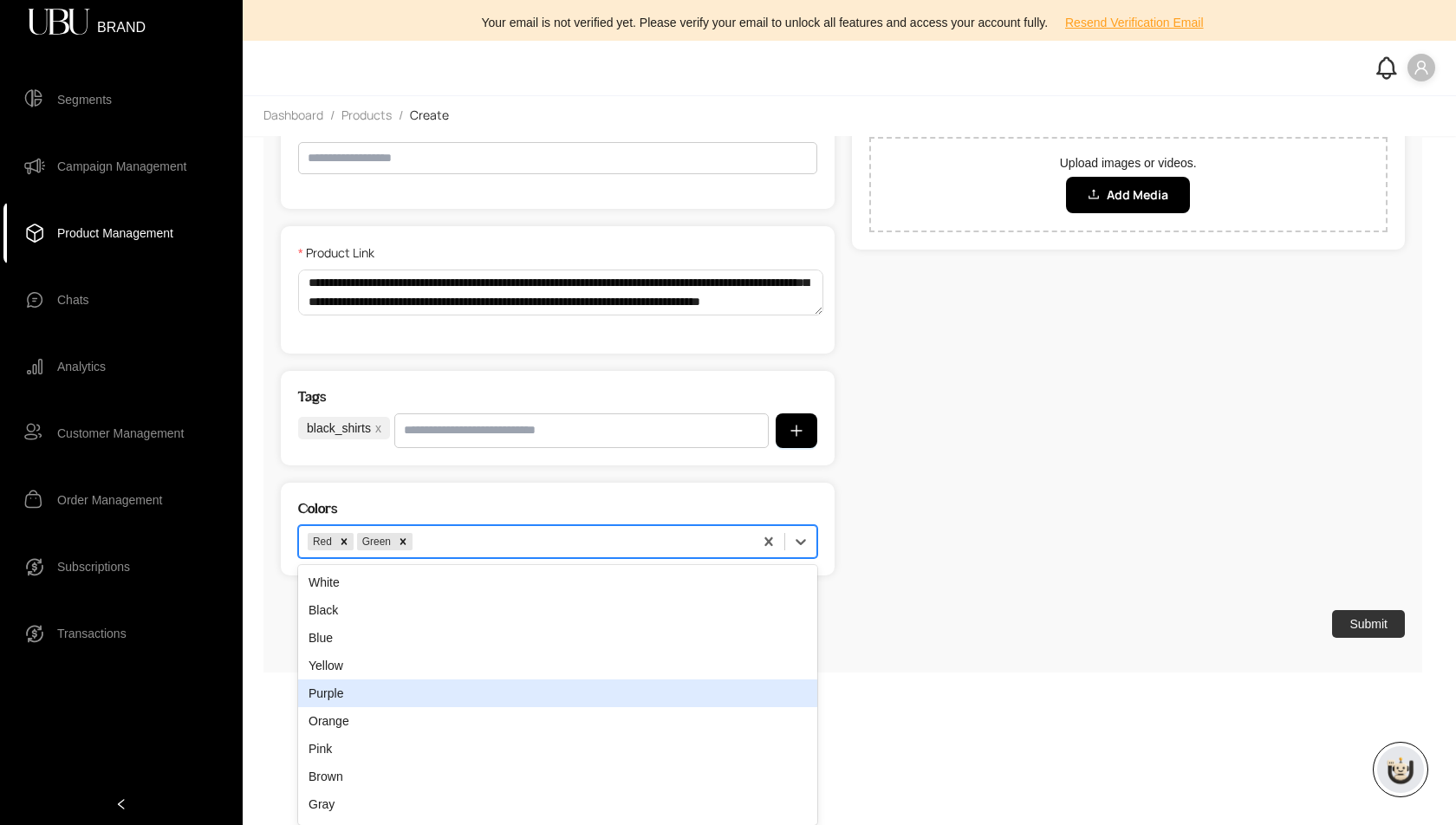
click at [621, 690] on div "Purple" at bounding box center [557, 693] width 519 height 27
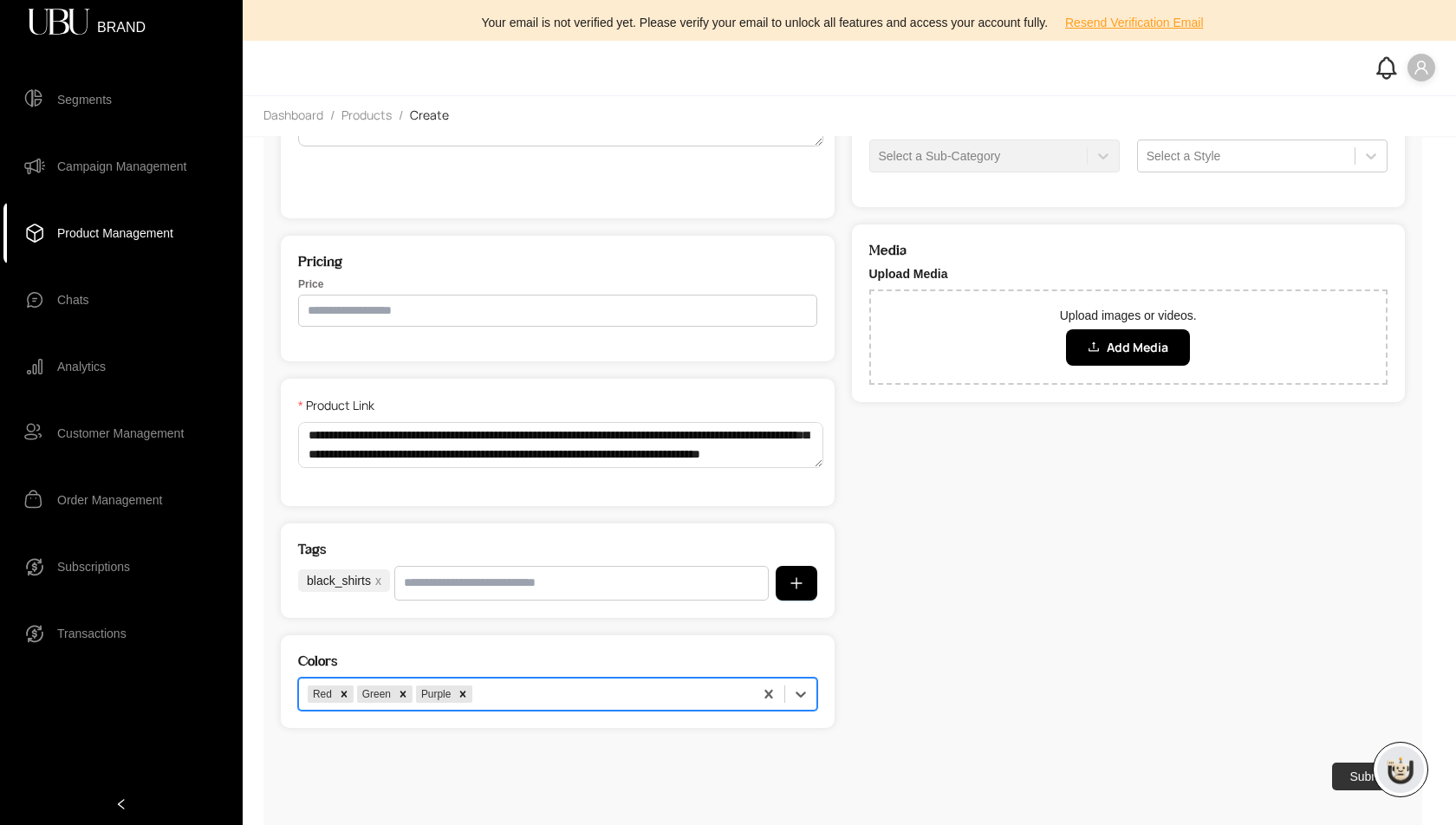
click at [615, 695] on div "option Purple, selected. Red Green Purple" at bounding box center [557, 694] width 519 height 33
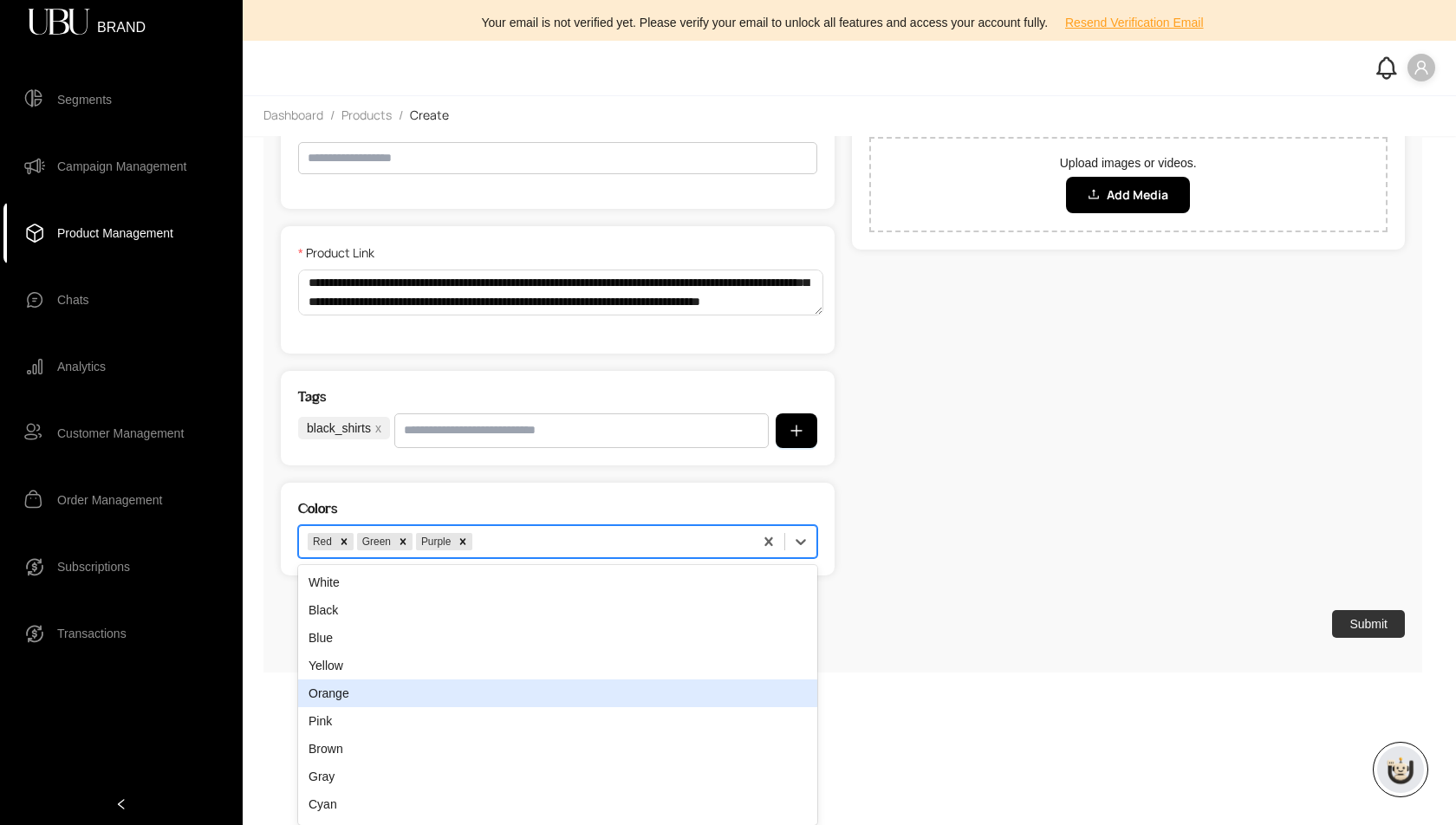
click at [615, 695] on div "Orange" at bounding box center [557, 693] width 519 height 27
click at [615, 558] on div "option Orange, selected. Pink, 5 of 16. 16 results available. Use Up and Down t…" at bounding box center [557, 542] width 519 height 33
click at [615, 684] on div "Pink" at bounding box center [557, 693] width 519 height 27
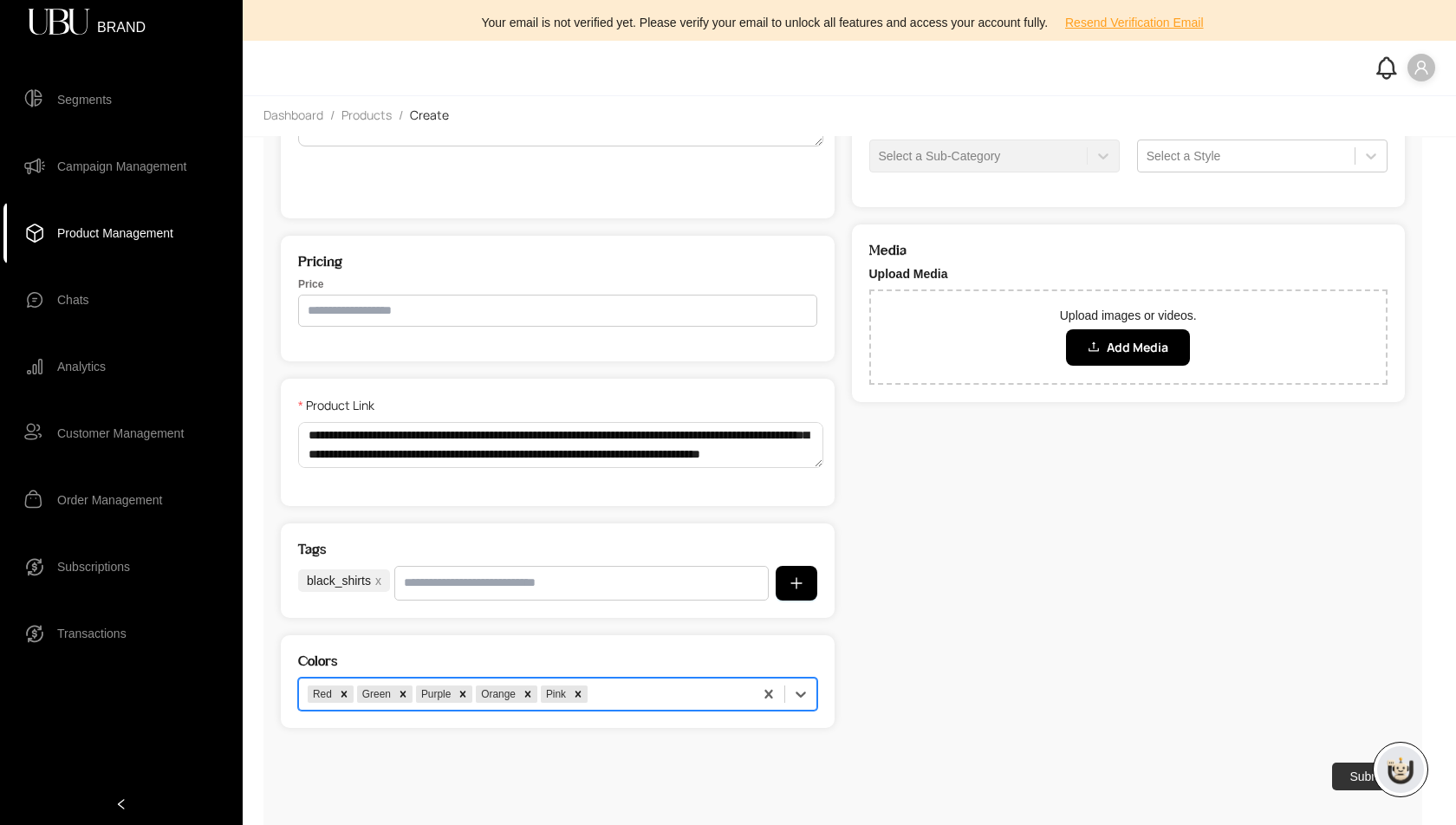
click at [615, 684] on div "option Pink, selected. Red Green Purple Orange Pink" at bounding box center [557, 694] width 519 height 33
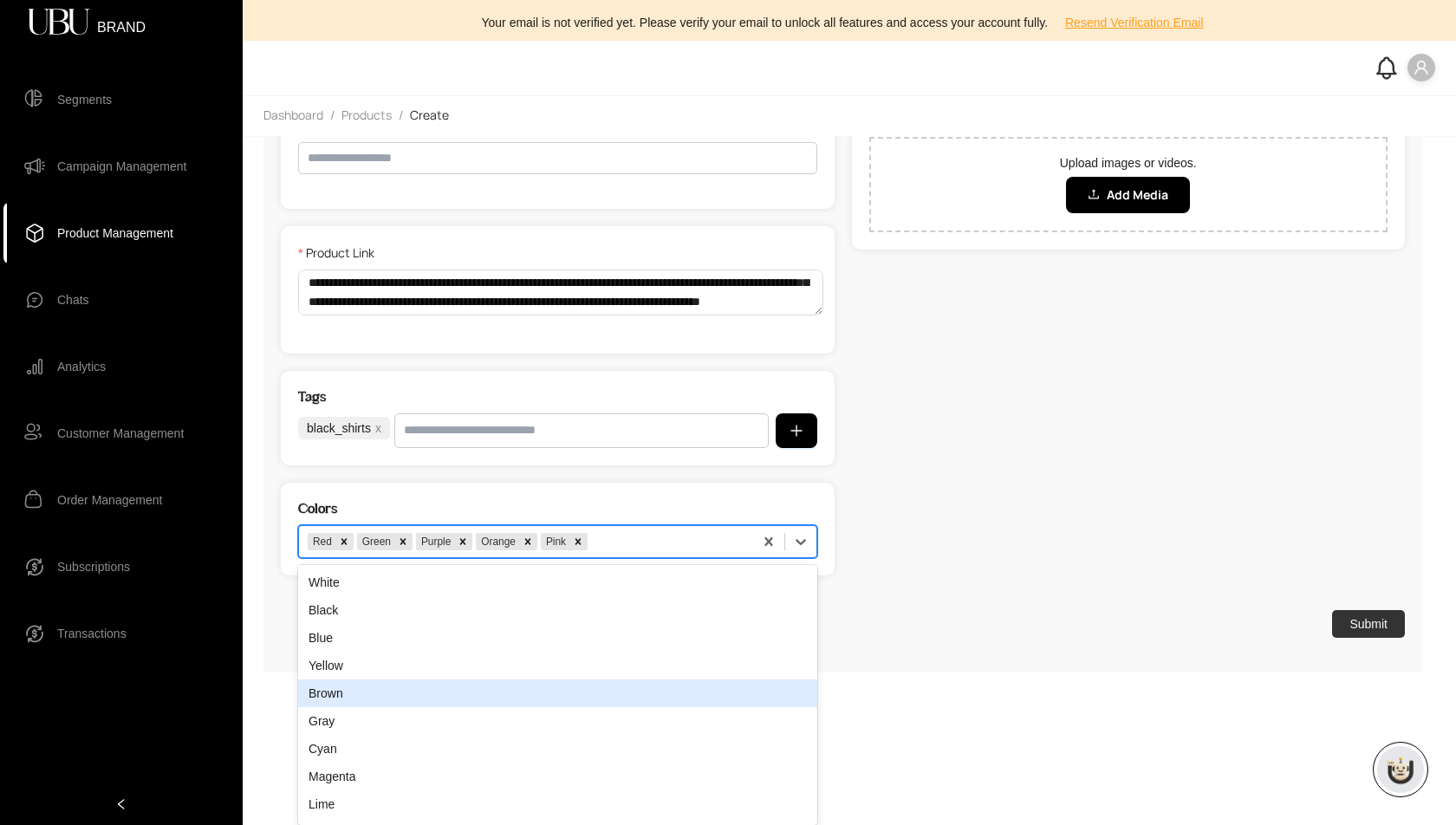
click at [615, 684] on div "Brown" at bounding box center [557, 693] width 519 height 27
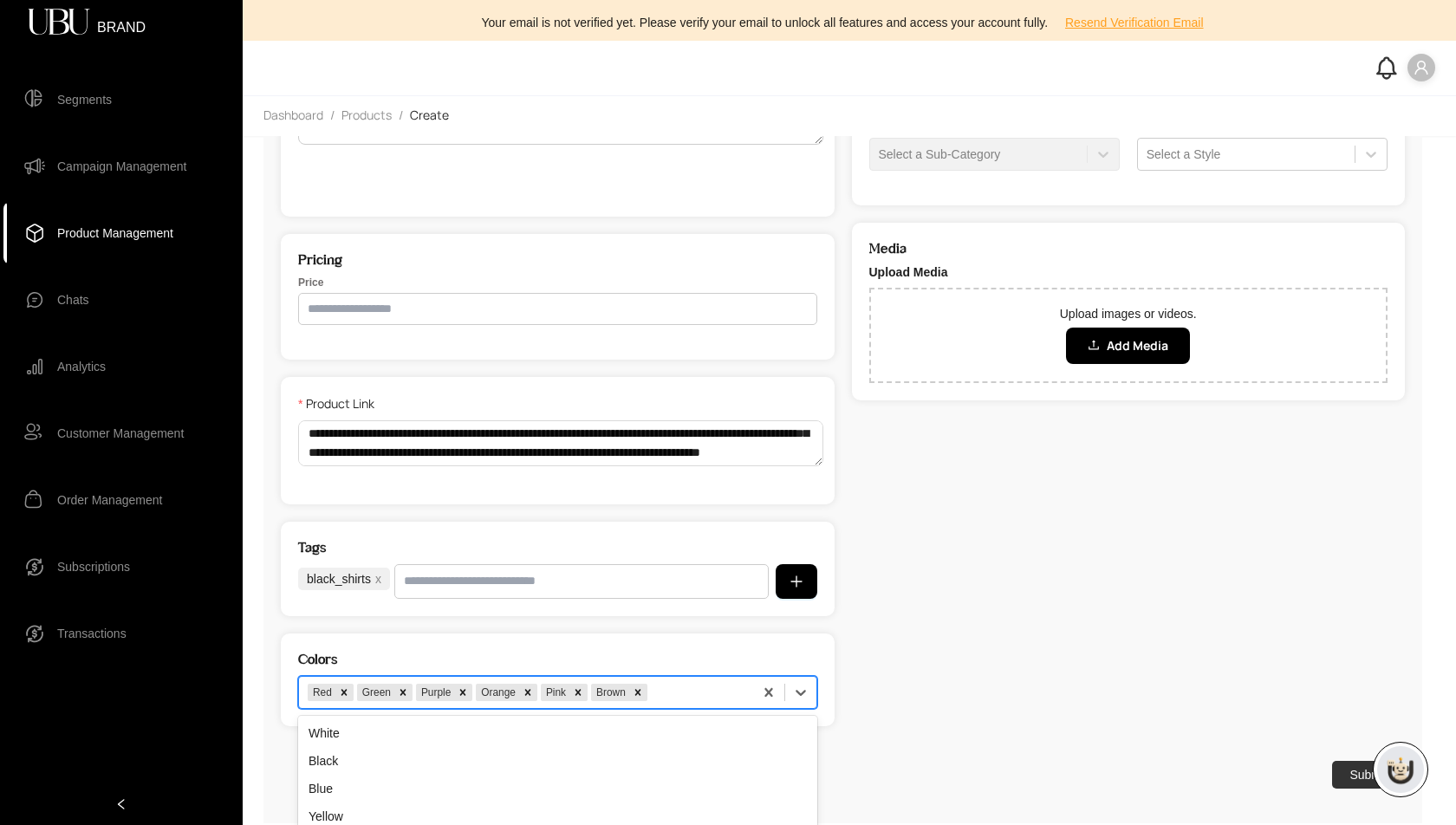
click at [694, 691] on div "option Brown, selected. Gray, 5 of 14. 14 results available. Use Up and Down to…" at bounding box center [557, 692] width 519 height 33
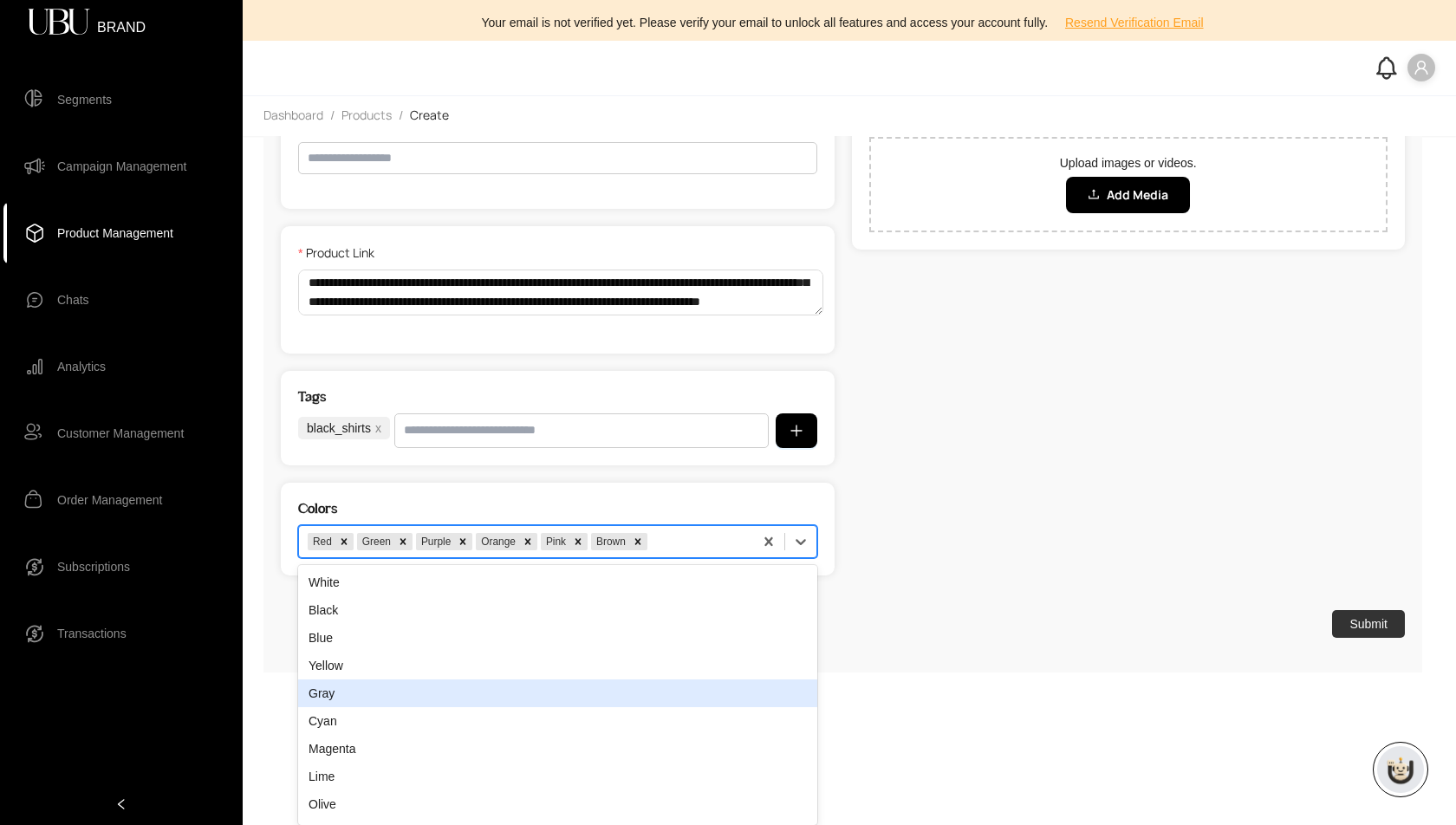
click at [694, 691] on div "Gray" at bounding box center [557, 693] width 519 height 27
click at [751, 558] on div "option Gray, selected. Cyan, 5 of 13. 13 results available. Use Up and Down to …" at bounding box center [557, 542] width 519 height 33
click at [751, 691] on div "Cyan" at bounding box center [557, 693] width 519 height 27
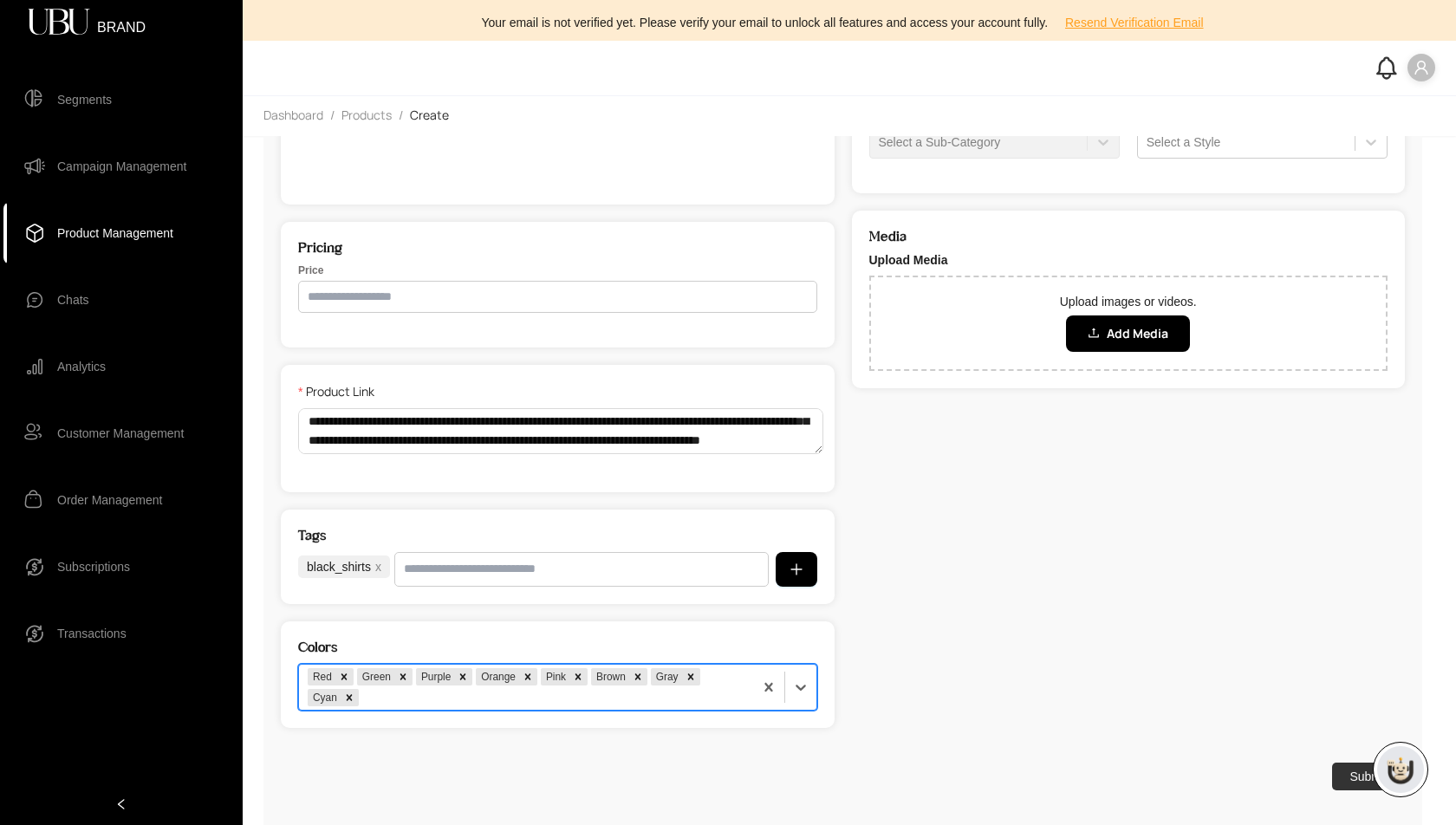
click at [751, 691] on div "option Cyan, selected. Red Green Purple Orange Pink Brown Gray Cyan" at bounding box center [557, 687] width 519 height 47
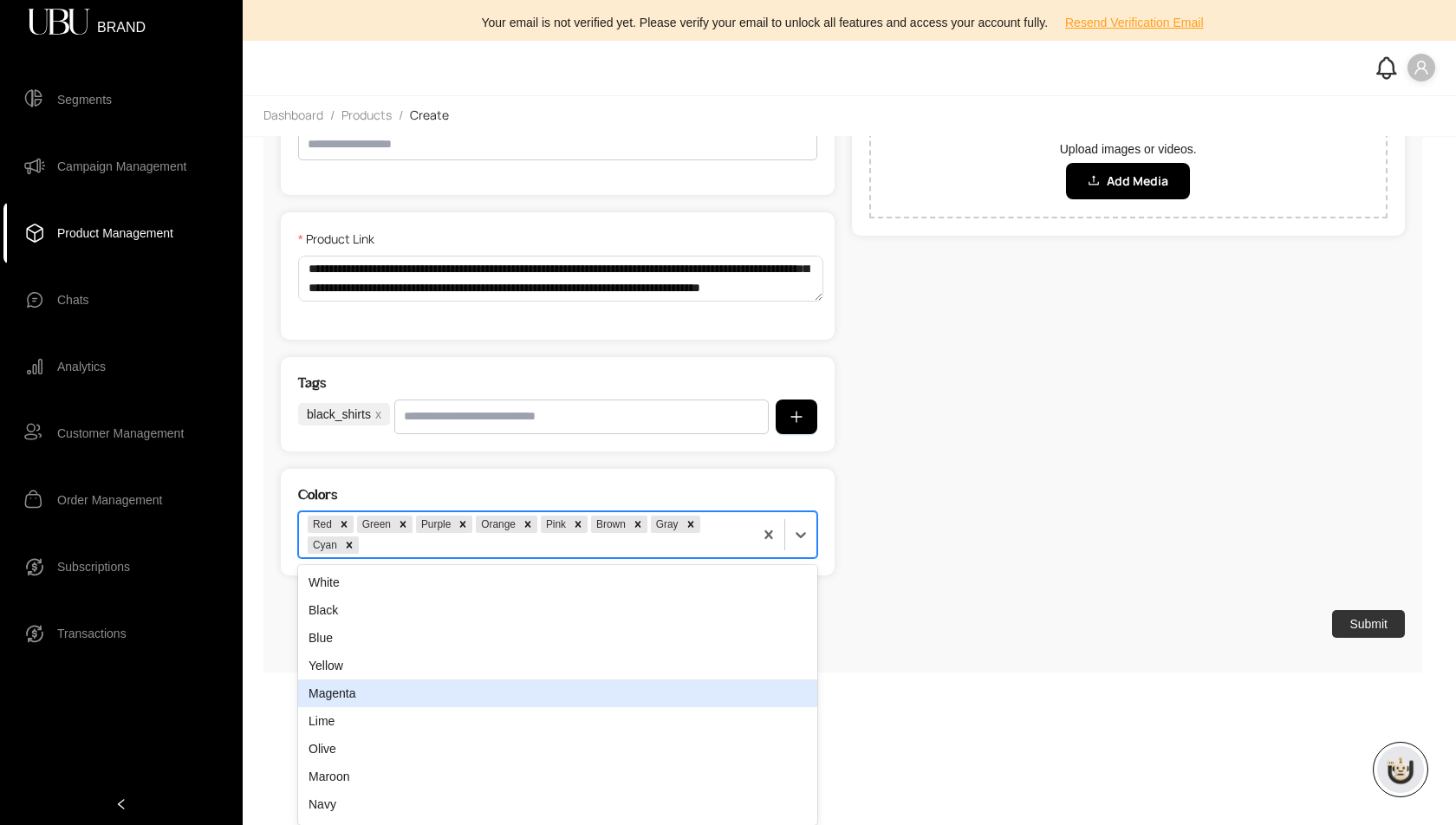
click at [751, 691] on div "Magenta" at bounding box center [557, 693] width 519 height 27
click at [751, 558] on div "option Magenta, selected. Lime, 5 of 11. 11 results available. Use Up and Down …" at bounding box center [557, 535] width 519 height 47
click at [751, 691] on div "Lime" at bounding box center [557, 693] width 519 height 27
click at [751, 558] on div "option Lime, selected. Olive, 5 of 10. 10 results available. Use Up and Down to…" at bounding box center [557, 535] width 519 height 47
click at [751, 691] on div "Olive" at bounding box center [557, 693] width 519 height 27
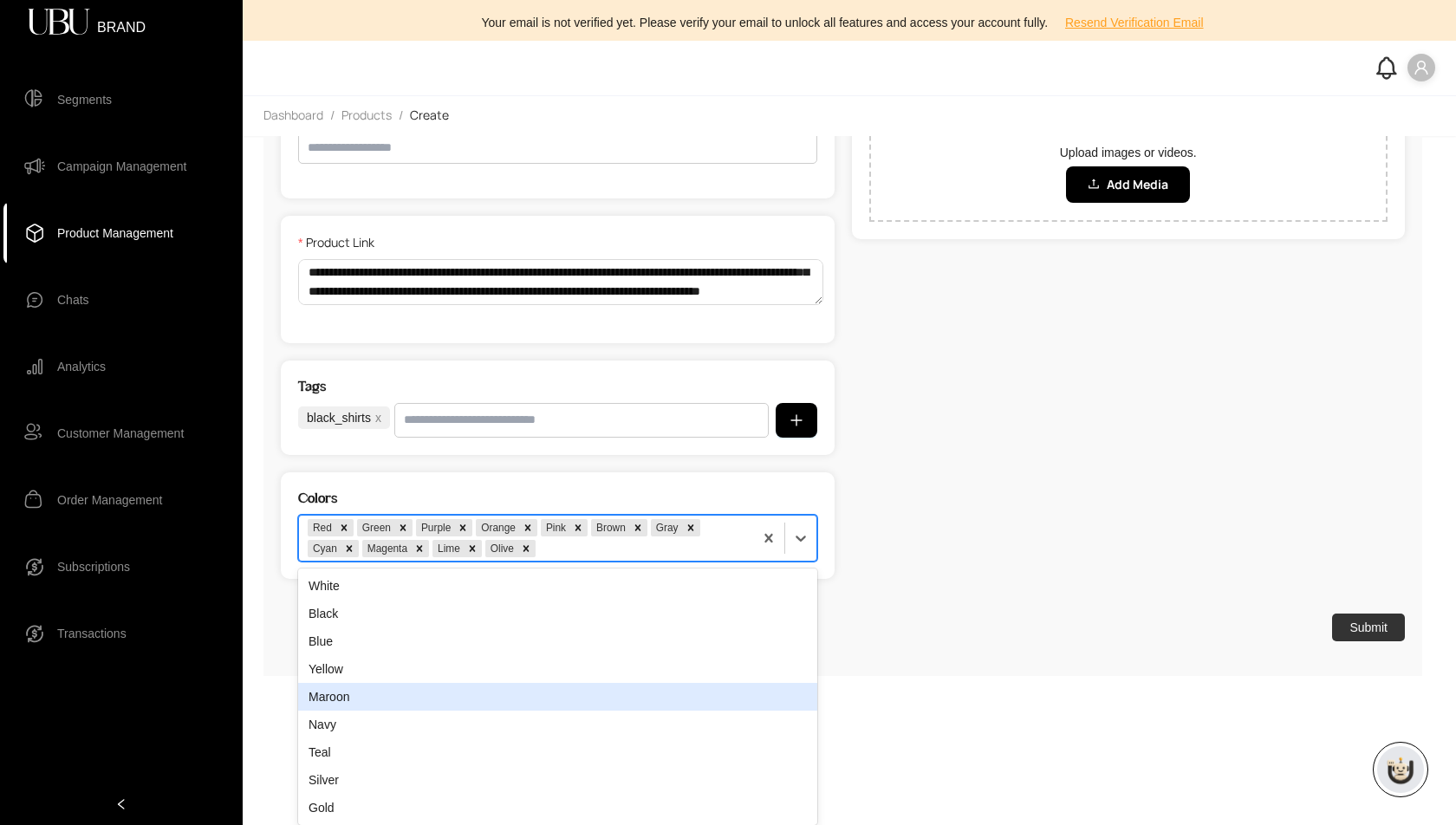
click at [751, 561] on div "option Olive, selected. Maroon, 5 of 9. 9 results available. Use Up and Down to…" at bounding box center [557, 539] width 519 height 47
click at [751, 691] on div "Maroon" at bounding box center [557, 696] width 519 height 27
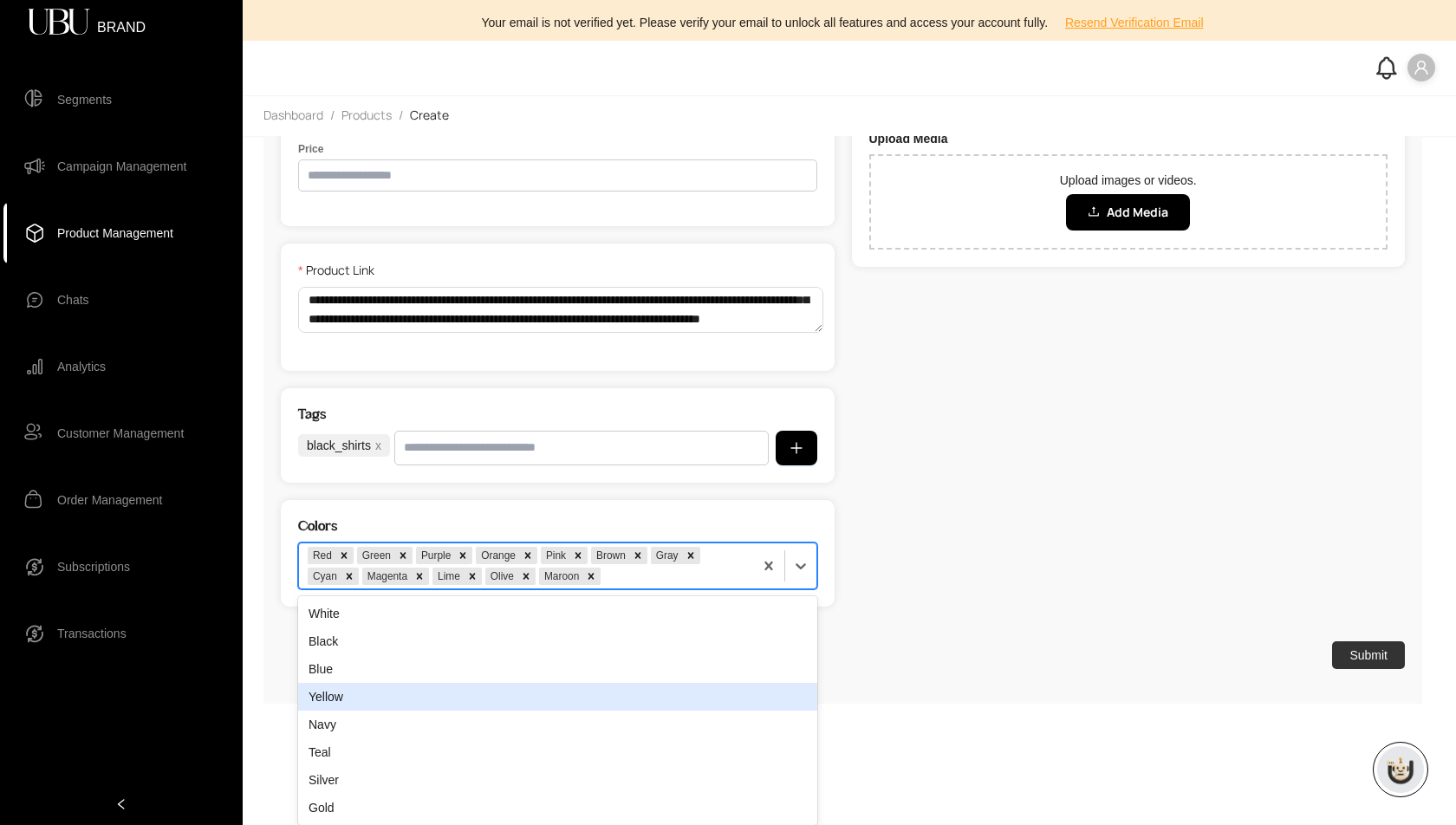
click at [751, 589] on div "option Maroon, selected. Yellow, 4 of 8. 8 results available. Use Up and Down t…" at bounding box center [557, 566] width 519 height 47
click at [751, 691] on div "Yellow" at bounding box center [557, 696] width 519 height 27
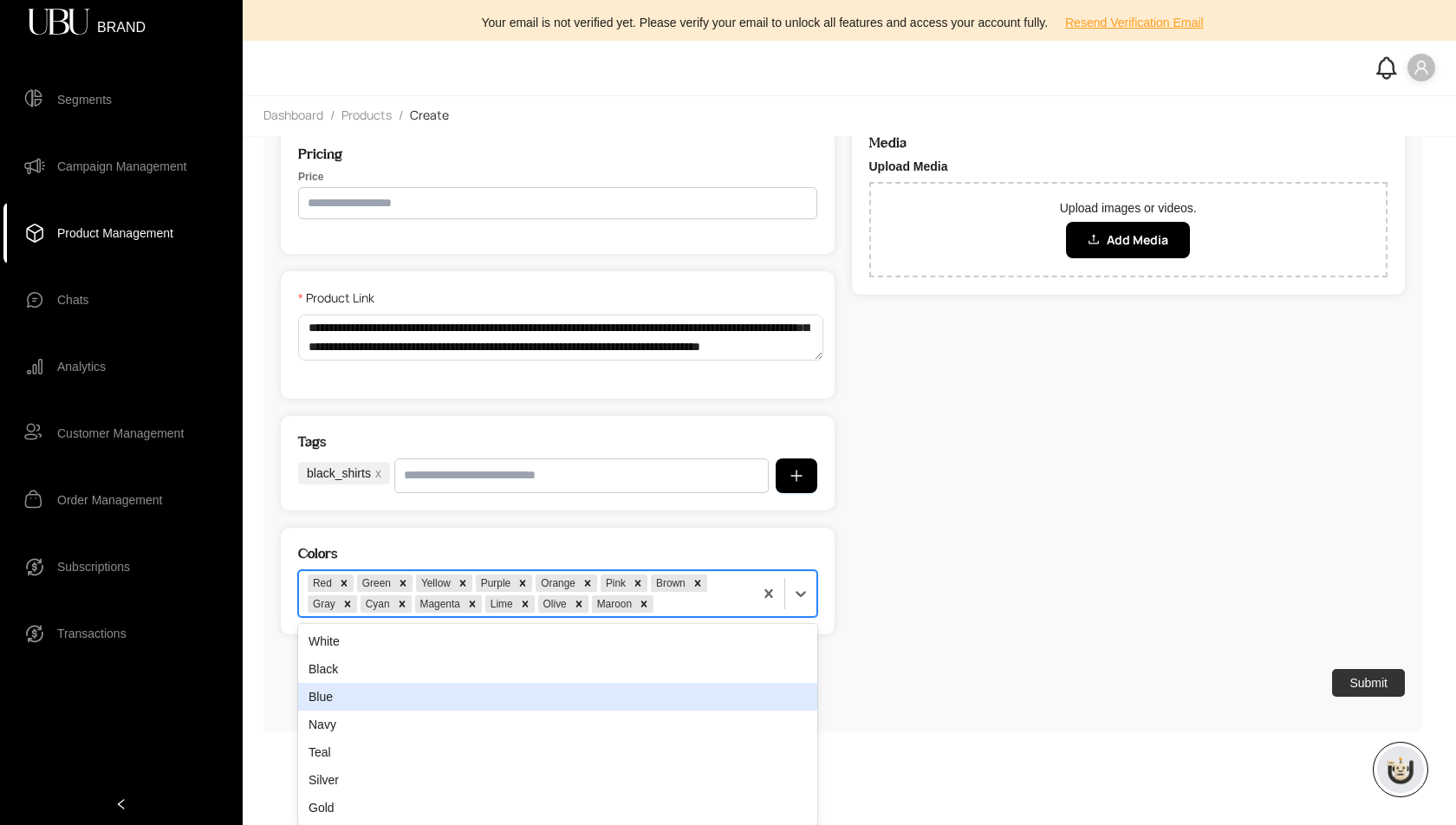
click at [714, 617] on div "option Yellow, selected. Blue, 3 of 7. 7 results available. Use Up and Down to …" at bounding box center [557, 593] width 519 height 47
click at [714, 695] on div "Blue" at bounding box center [557, 696] width 519 height 27
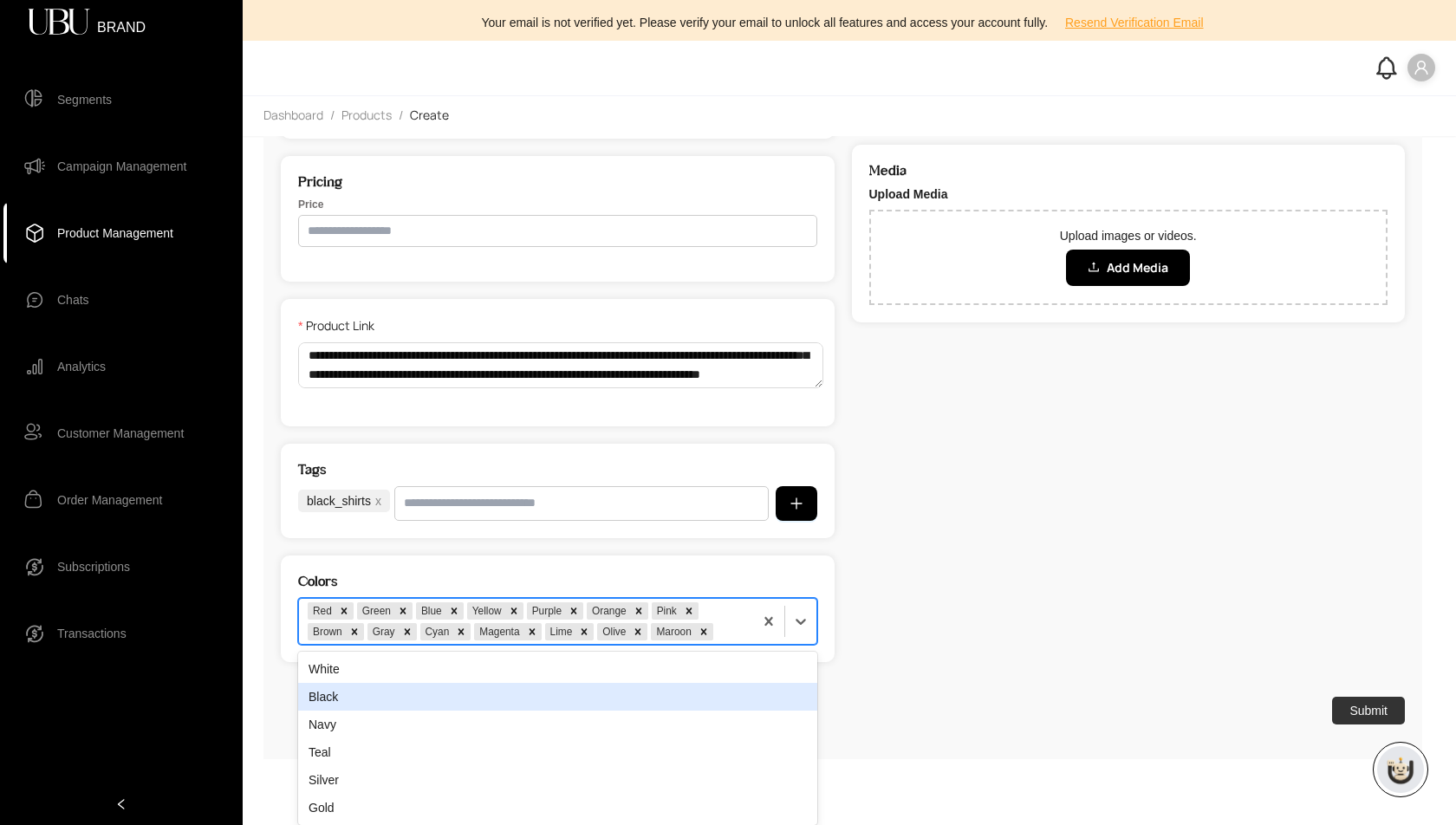
click at [751, 644] on div "option Blue, selected. Black, 2 of 6. 6 results available. Use Up and Down to c…" at bounding box center [557, 622] width 519 height 47
click at [751, 698] on div "Black" at bounding box center [557, 696] width 519 height 27
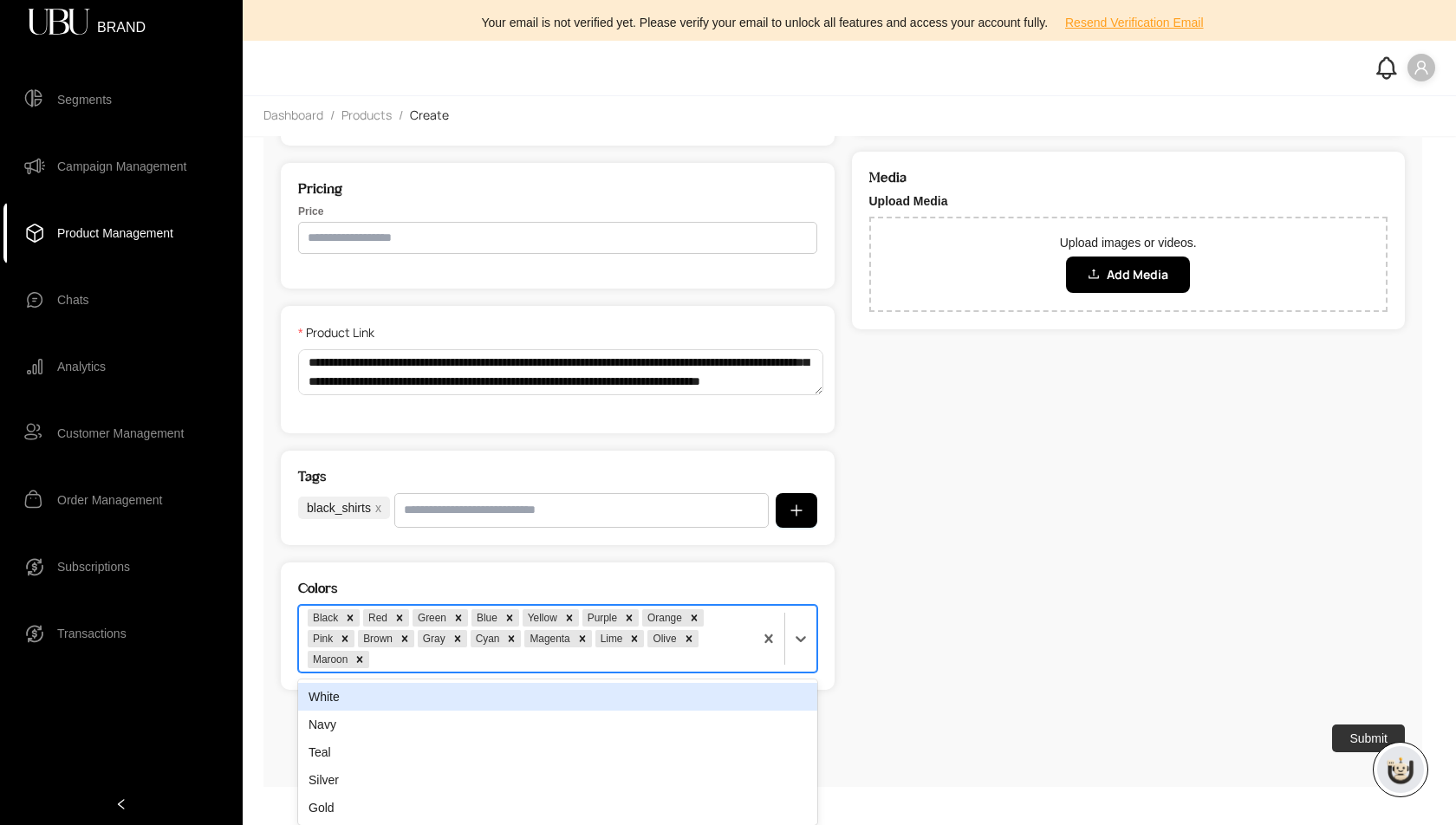
click at [726, 673] on div "option Black, selected. White, 1 of 5. 5 results available. Use Up and Down to …" at bounding box center [557, 638] width 519 height 67
click at [726, 697] on div "White" at bounding box center [557, 696] width 519 height 27
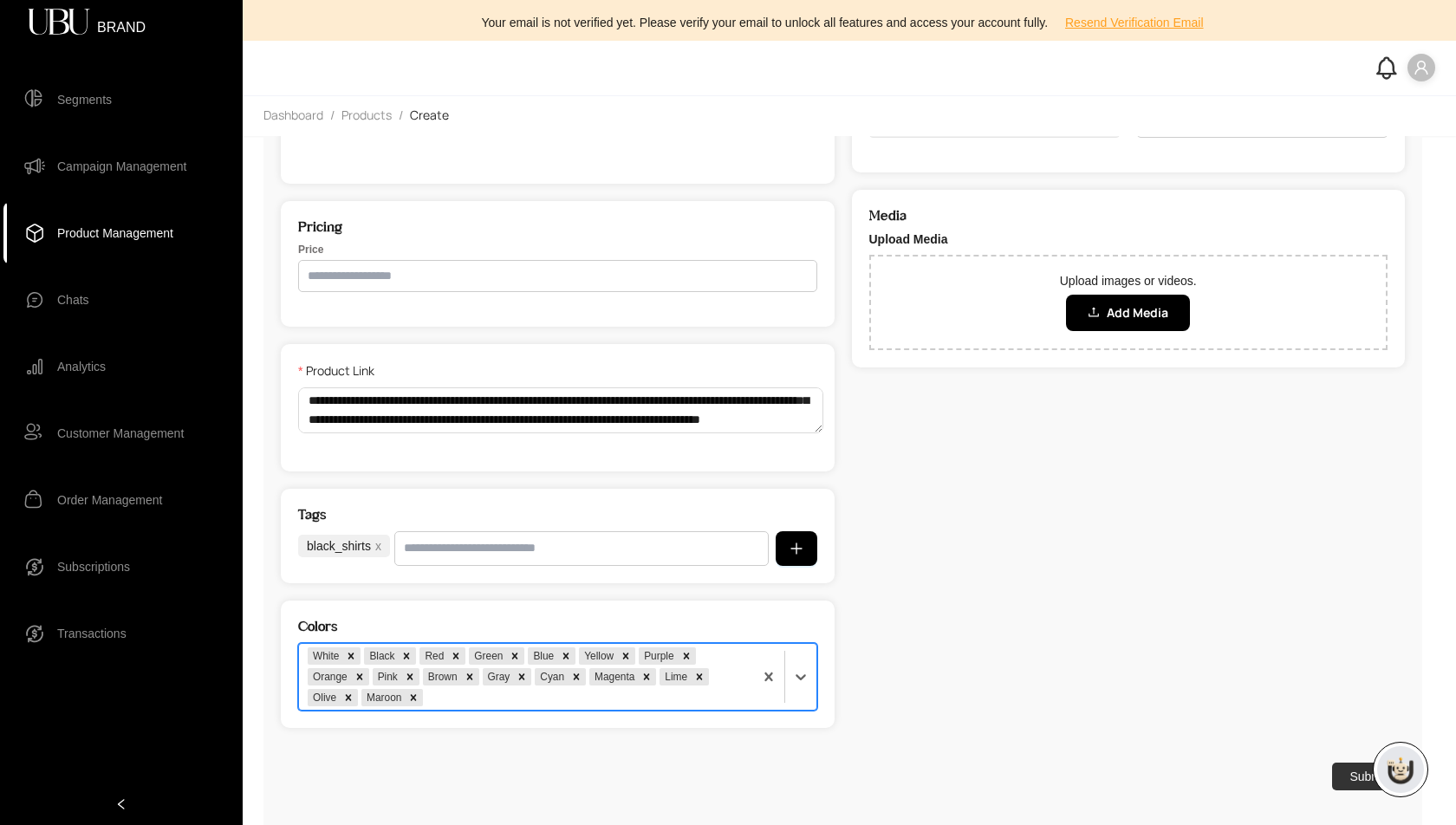
click at [726, 697] on div "White Black Red Green Blue Yellow Purple Orange Pink Brown Gray Cyan Magenta Li…" at bounding box center [526, 676] width 454 height 65
click at [721, 720] on div "Colors option White, selected. White Black Red Green Blue Yellow Purple Orange …" at bounding box center [557, 664] width 553 height 127
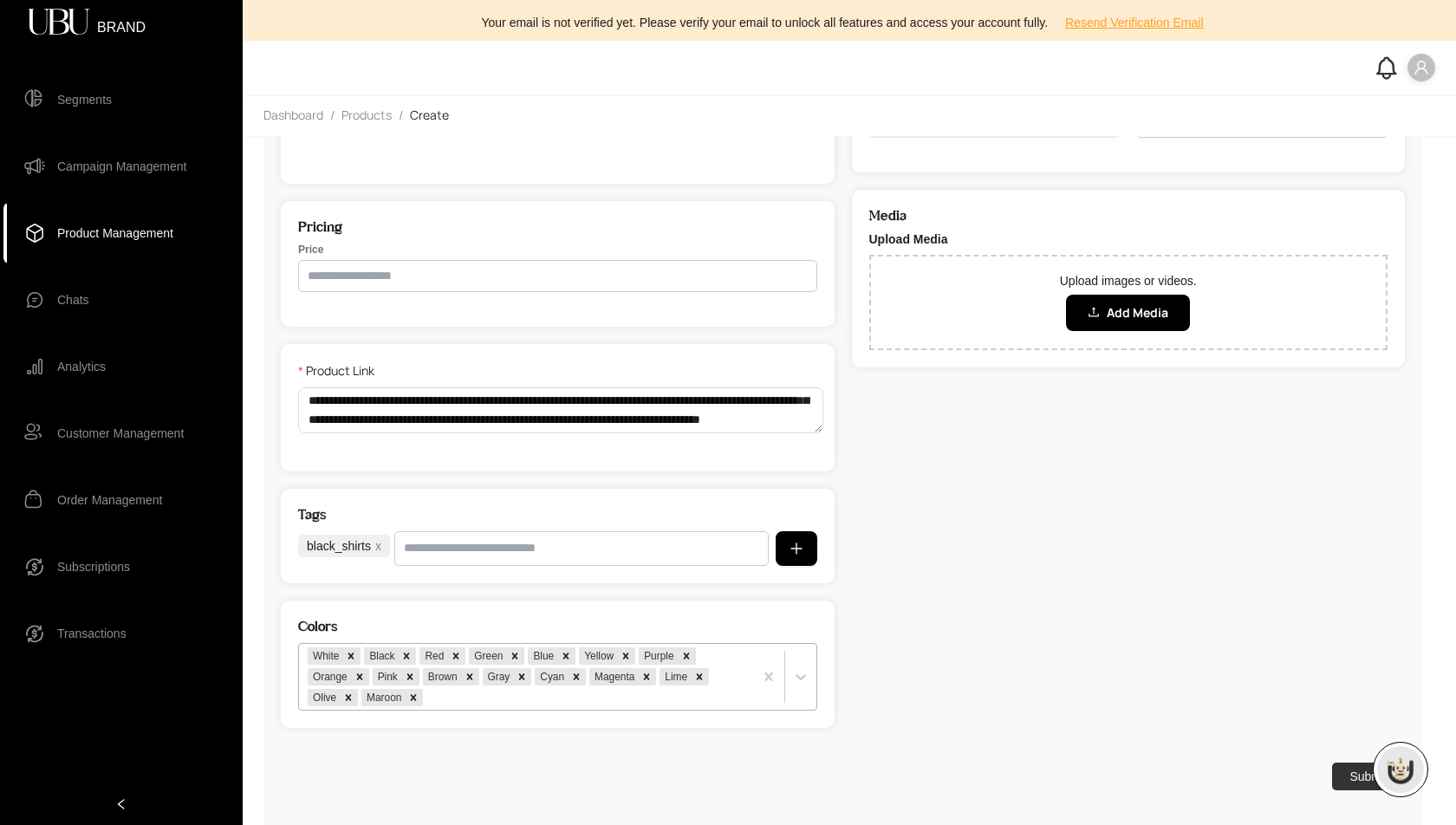
click at [718, 706] on div "White Black Red Green Blue Yellow Purple Orange Pink Brown Gray Cyan Magenta Li…" at bounding box center [557, 676] width 519 height 67
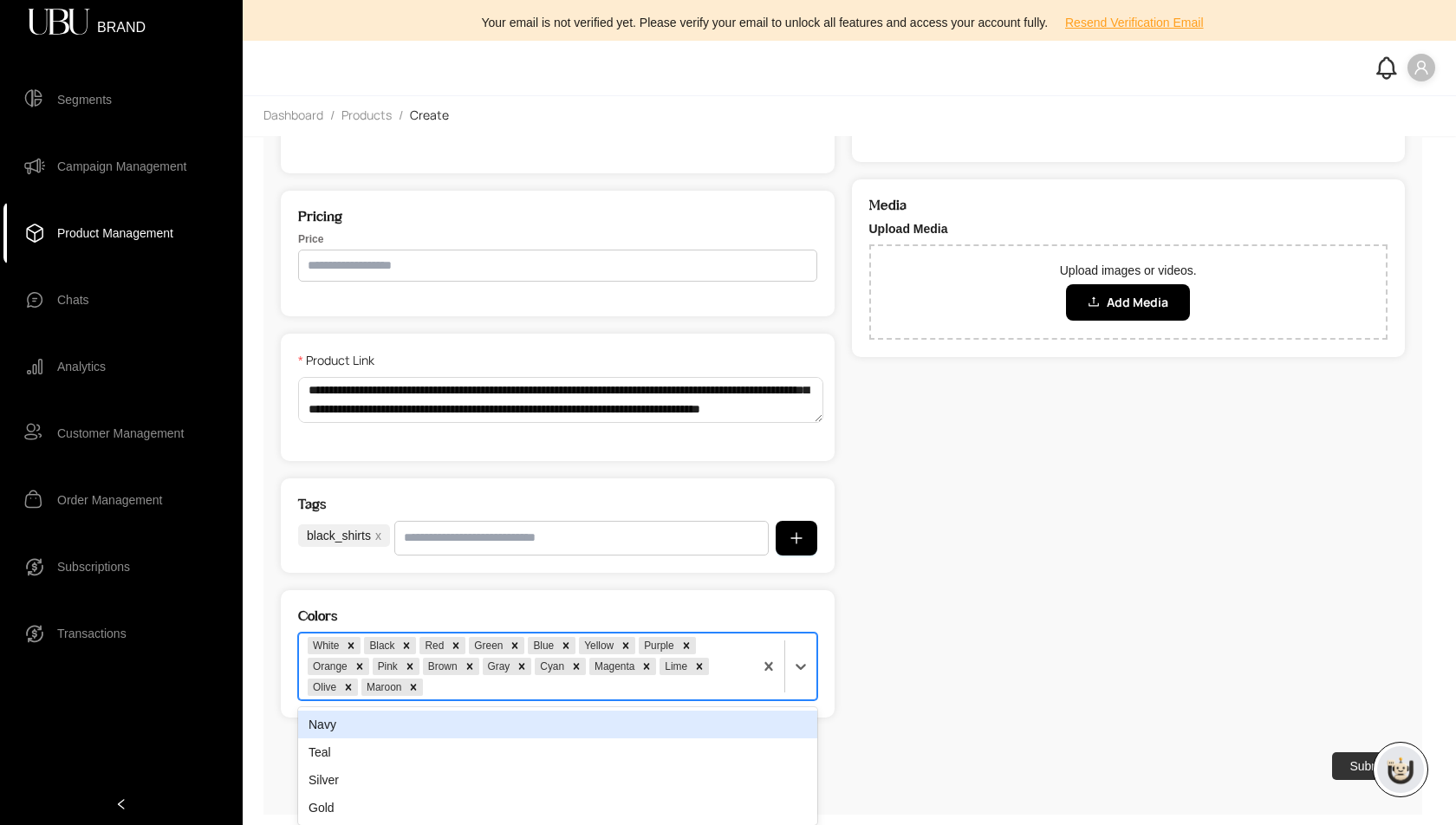
click at [716, 725] on div "Navy" at bounding box center [557, 724] width 519 height 27
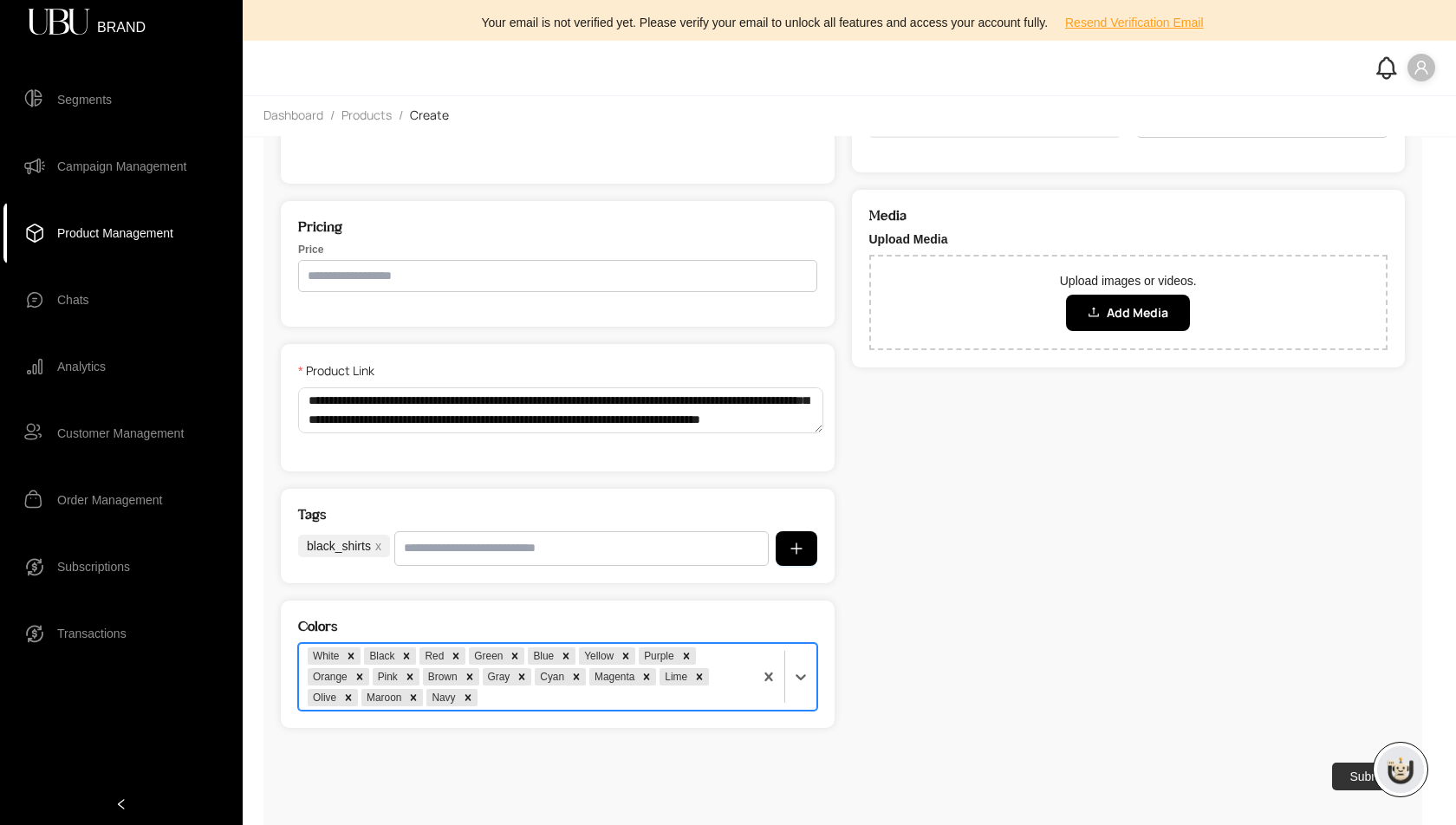
click at [702, 701] on div at bounding box center [612, 698] width 263 height 18
click at [698, 738] on div "Teal" at bounding box center [557, 734] width 519 height 27
click at [707, 698] on div at bounding box center [637, 698] width 214 height 18
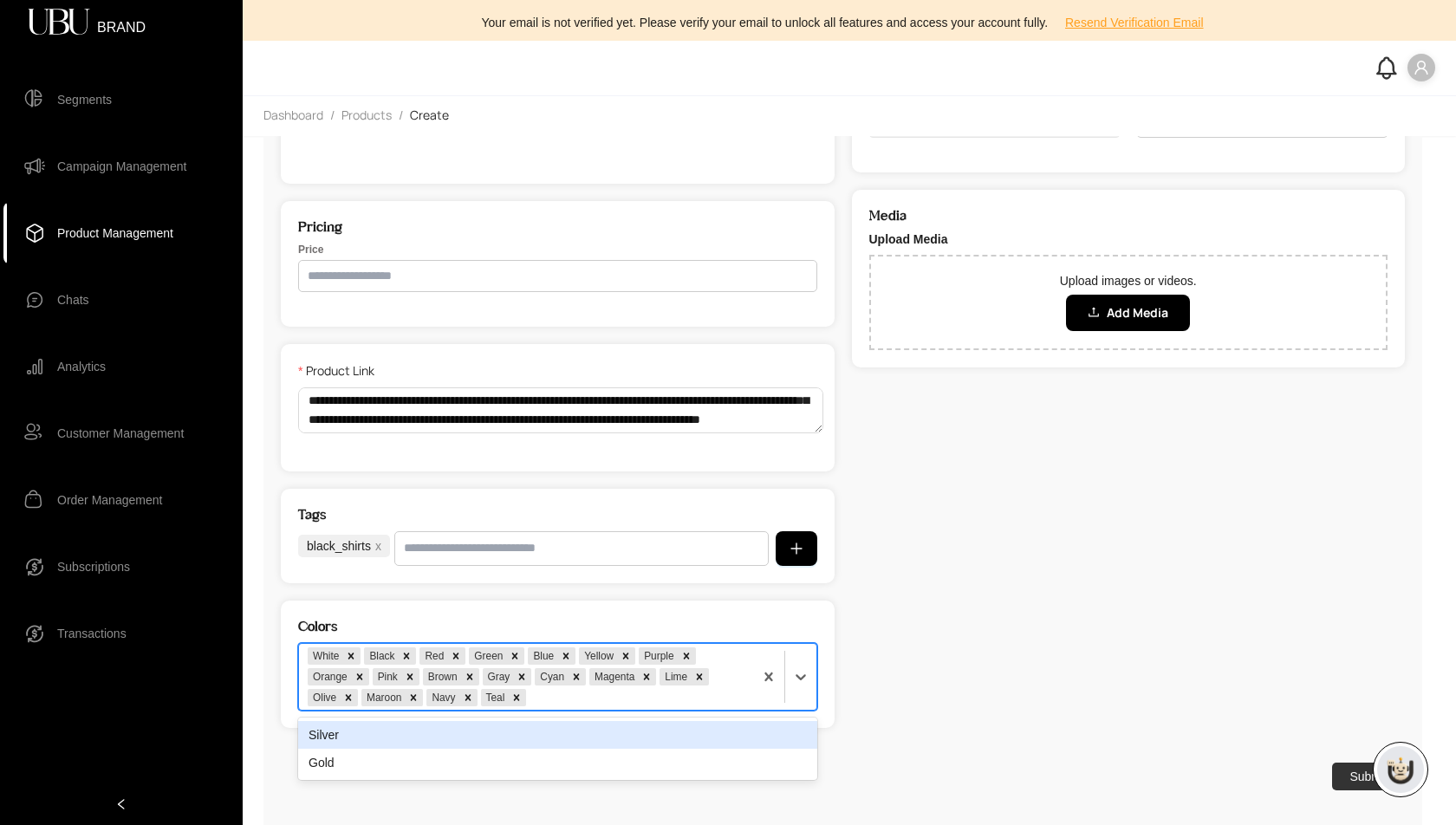
click at [702, 724] on div "Silver" at bounding box center [557, 734] width 519 height 27
click at [712, 693] on div at bounding box center [664, 698] width 157 height 18
click at [707, 730] on div "Gold" at bounding box center [557, 734] width 519 height 27
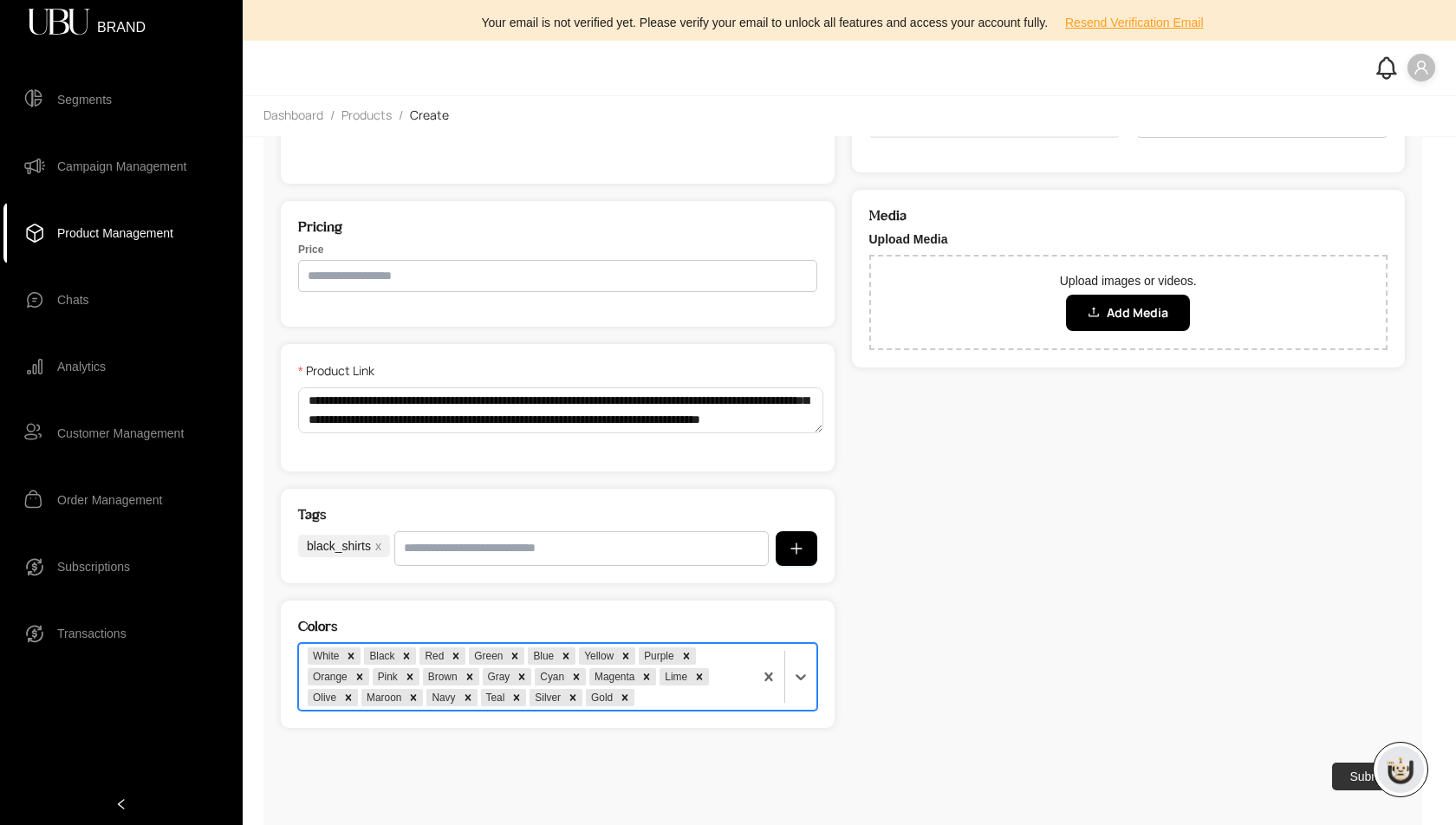
scroll to position [0, 0]
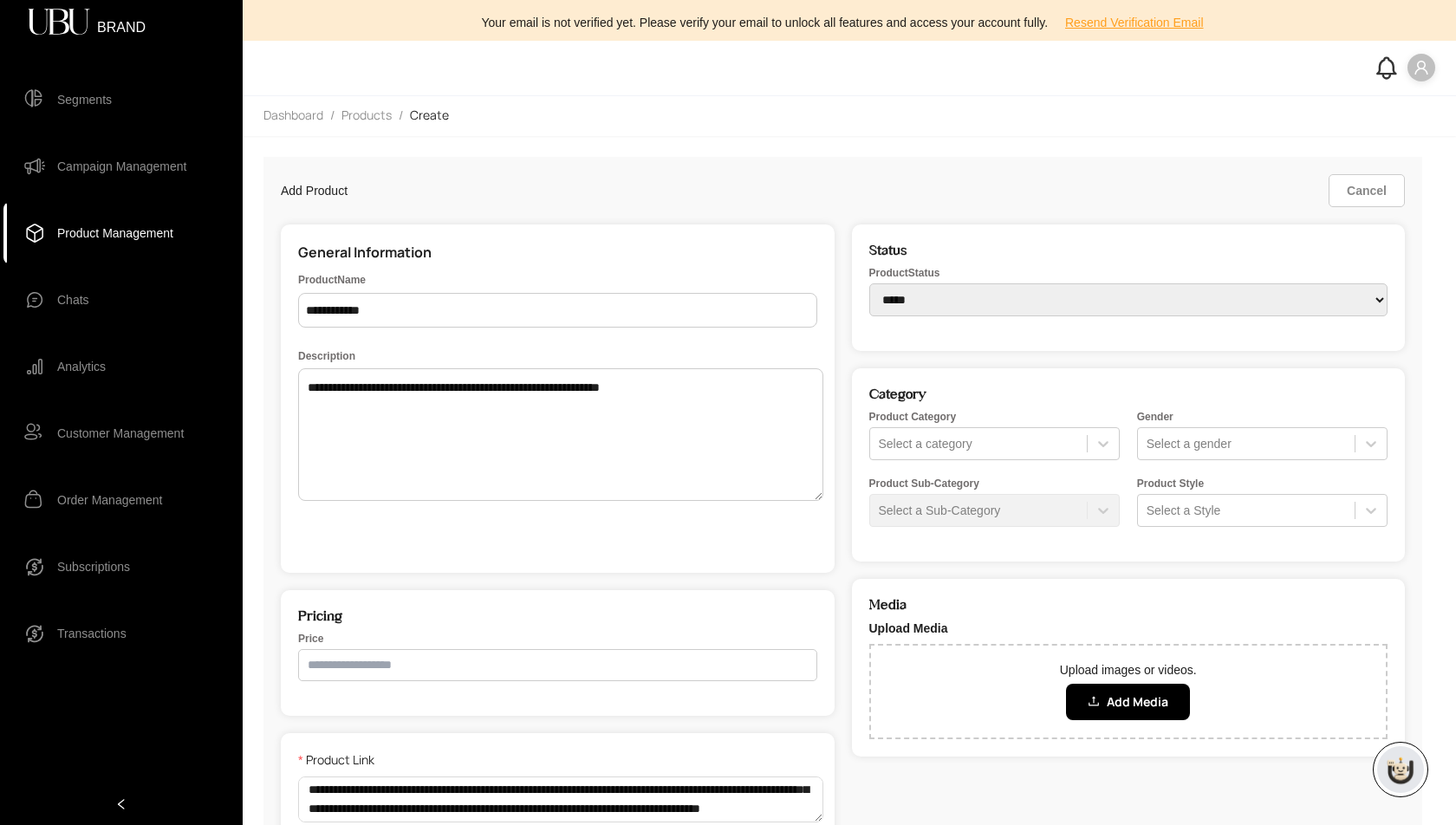
click at [1002, 306] on select "********* *****" at bounding box center [1128, 300] width 519 height 33
select select "*********"
click at [875, 283] on select "********* *****" at bounding box center [1128, 300] width 519 height 33
click at [982, 435] on div at bounding box center [979, 444] width 199 height 18
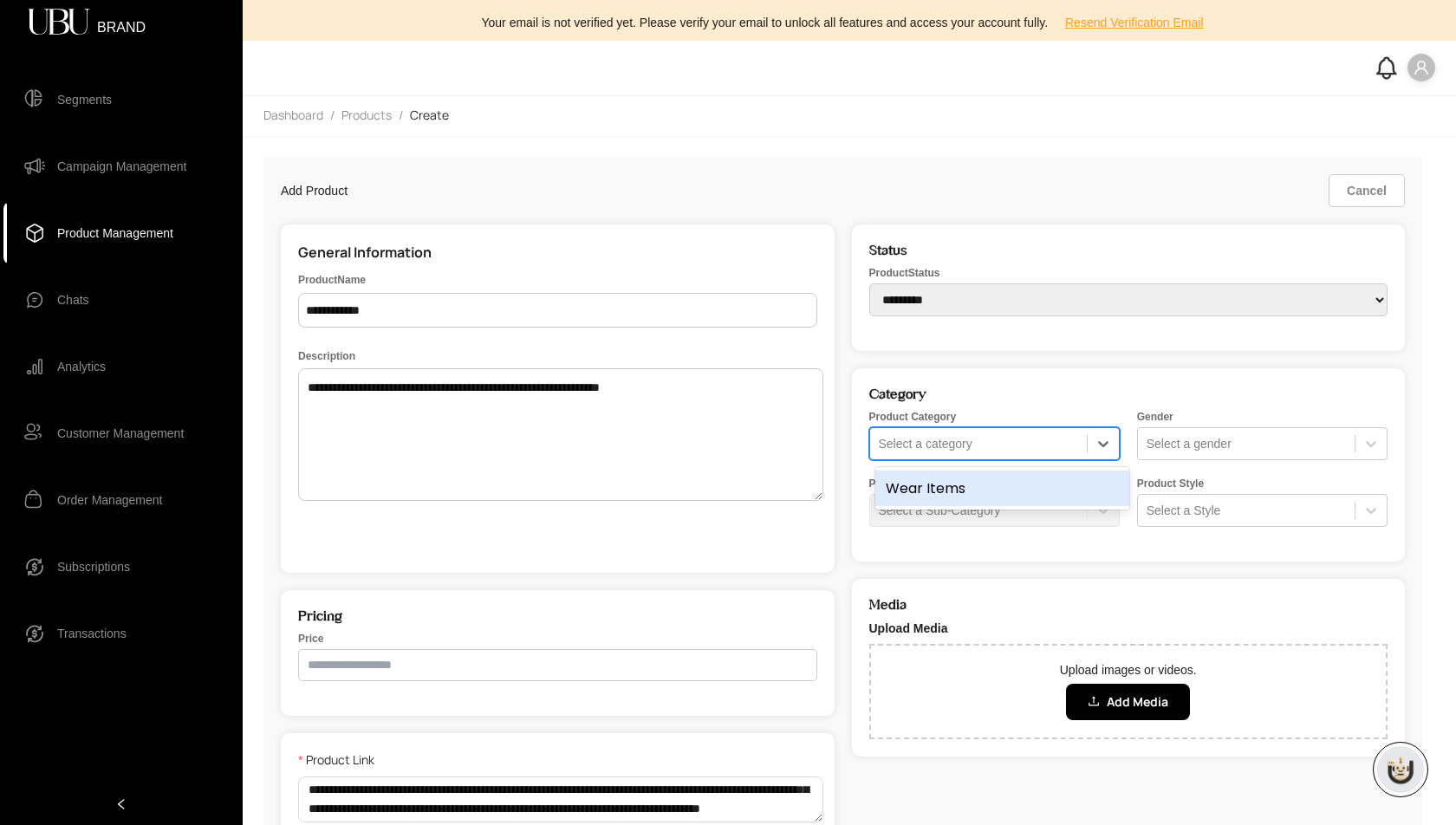
click at [972, 482] on div "Wear Items" at bounding box center [1002, 488] width 254 height 35
click at [1228, 440] on div at bounding box center [1247, 444] width 199 height 18
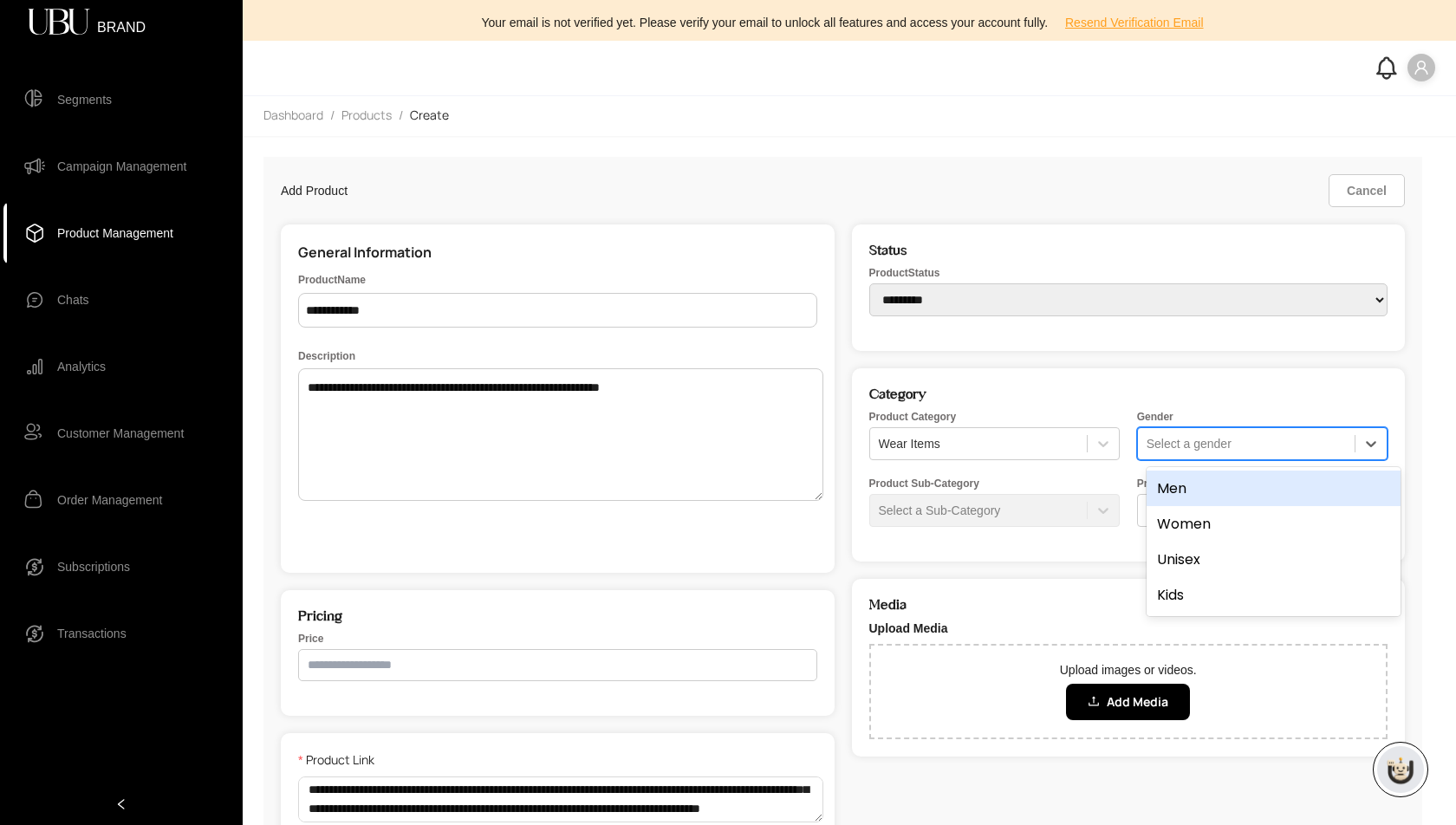
click at [1221, 498] on div "Men" at bounding box center [1274, 488] width 254 height 35
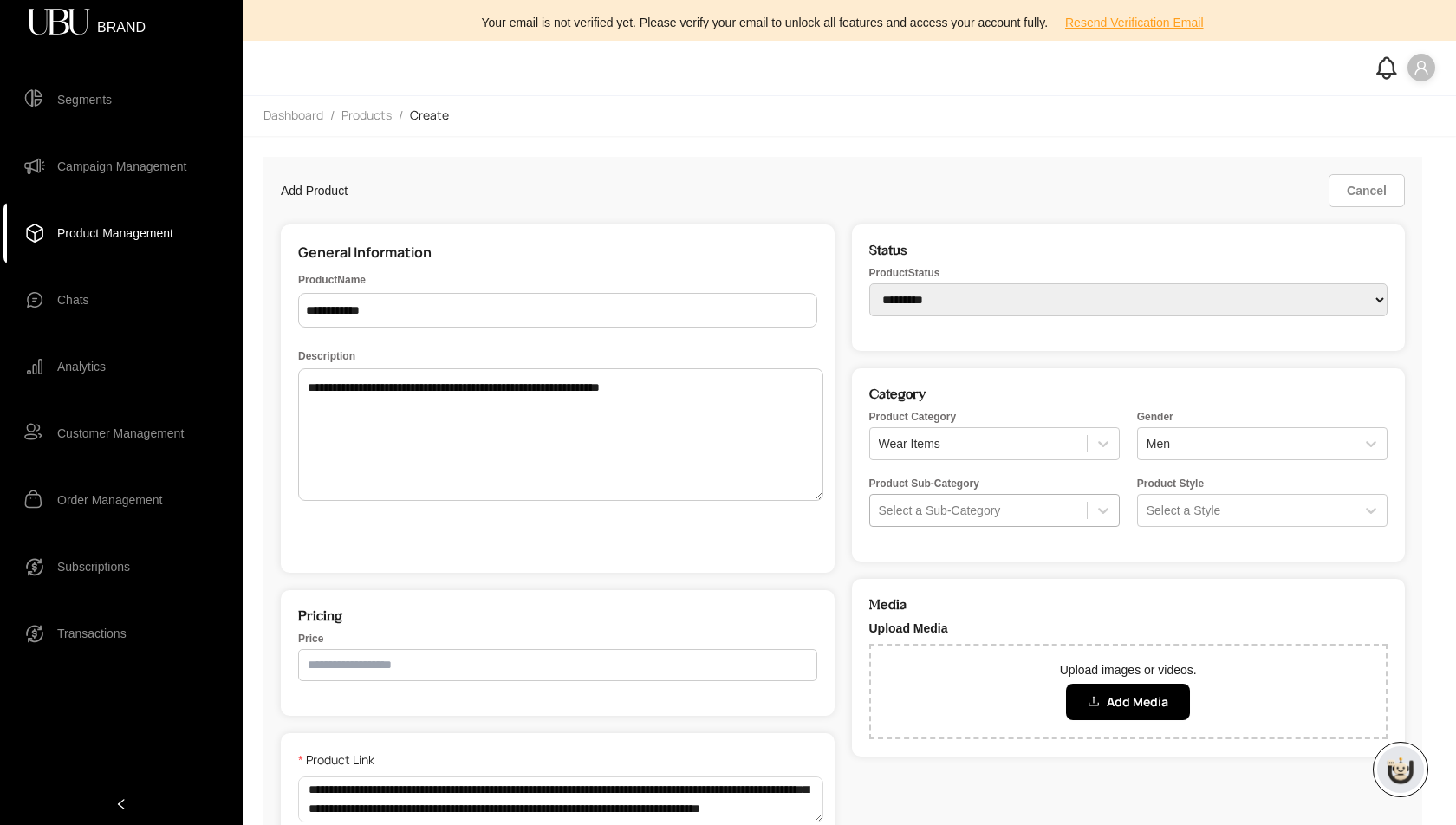
click at [1012, 510] on div at bounding box center [979, 510] width 199 height 18
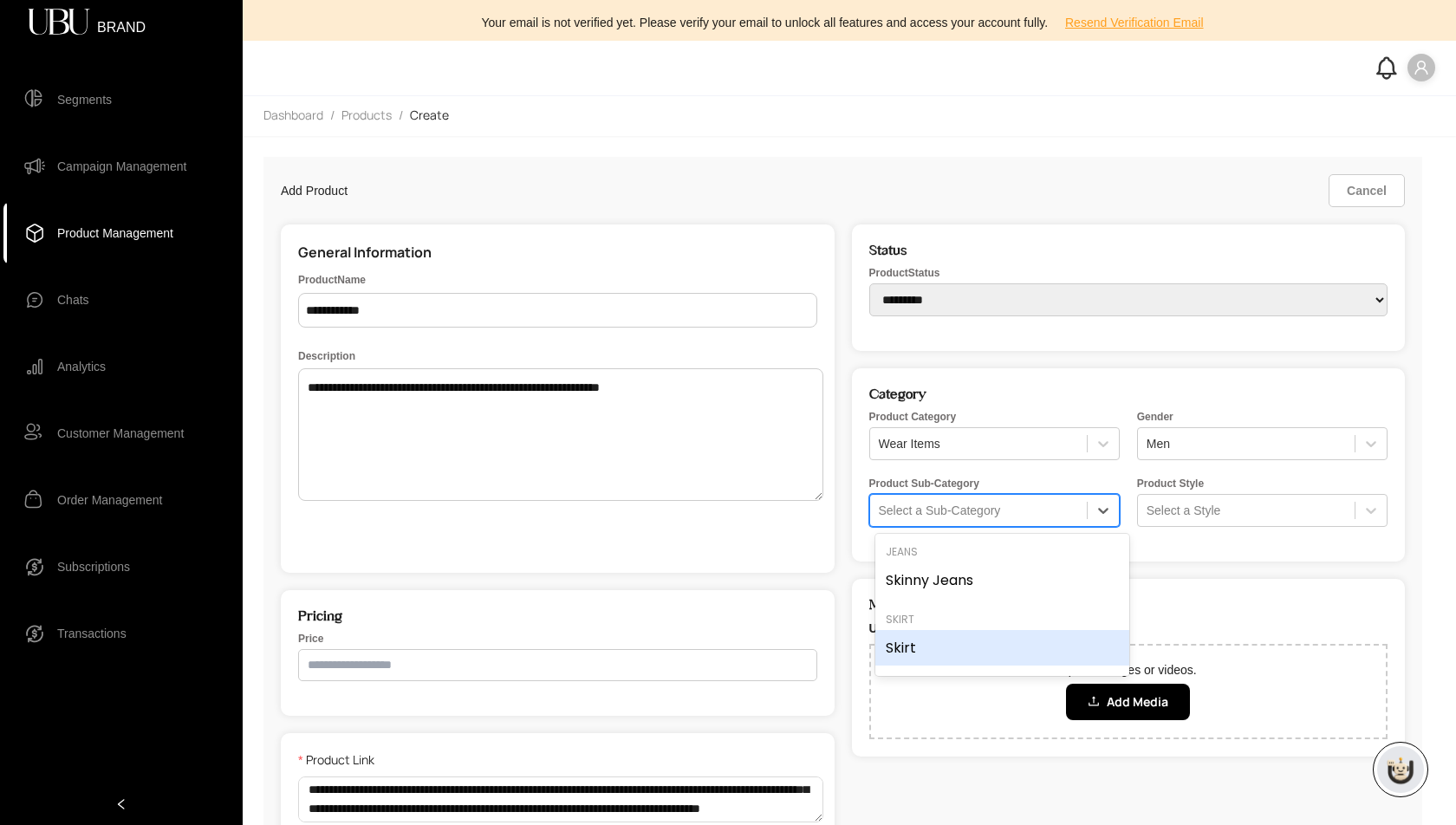
click at [914, 641] on div "Skirt" at bounding box center [1002, 647] width 254 height 35
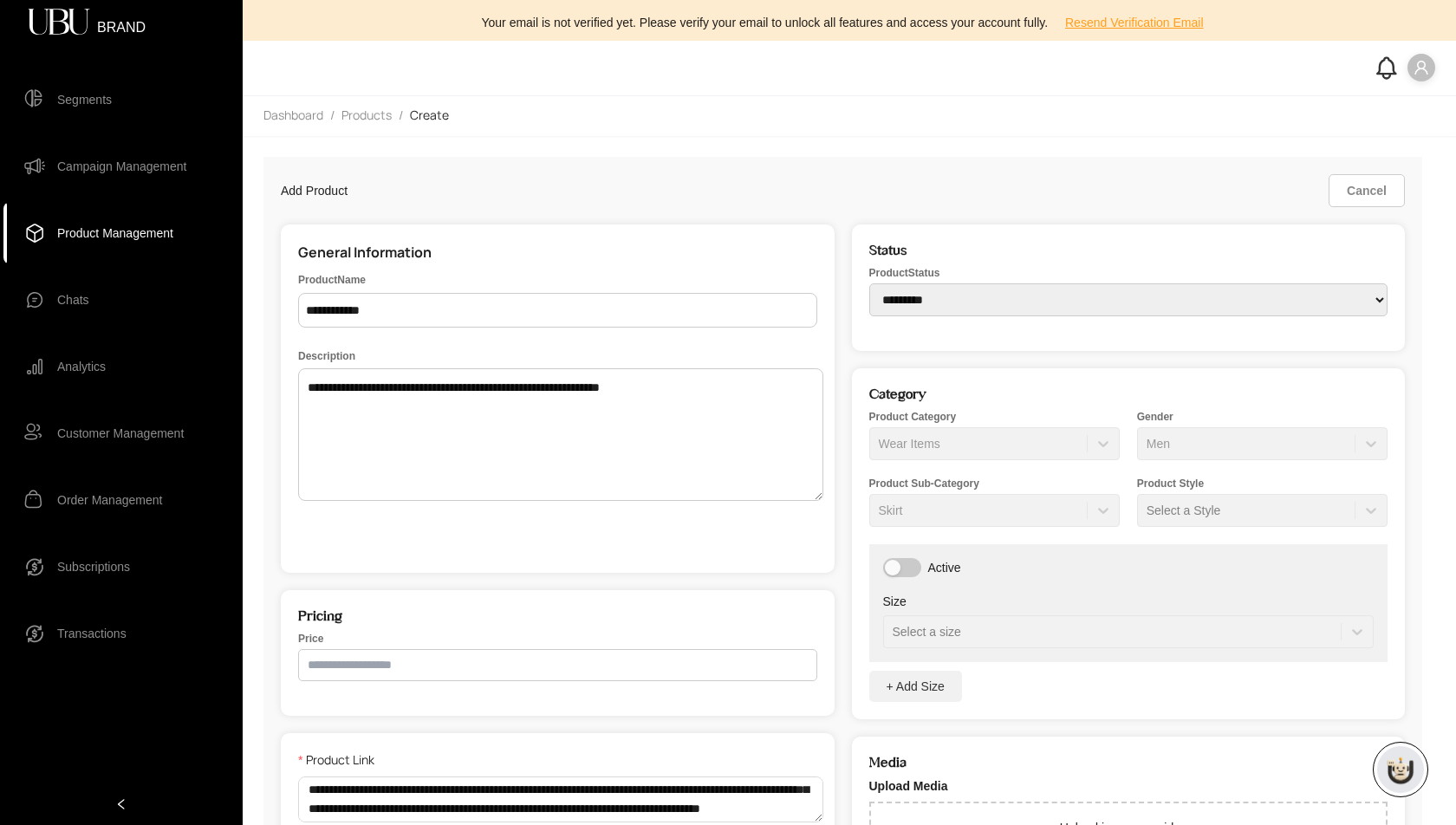
click at [1261, 504] on div "Product Style Select a Style" at bounding box center [1262, 501] width 250 height 50
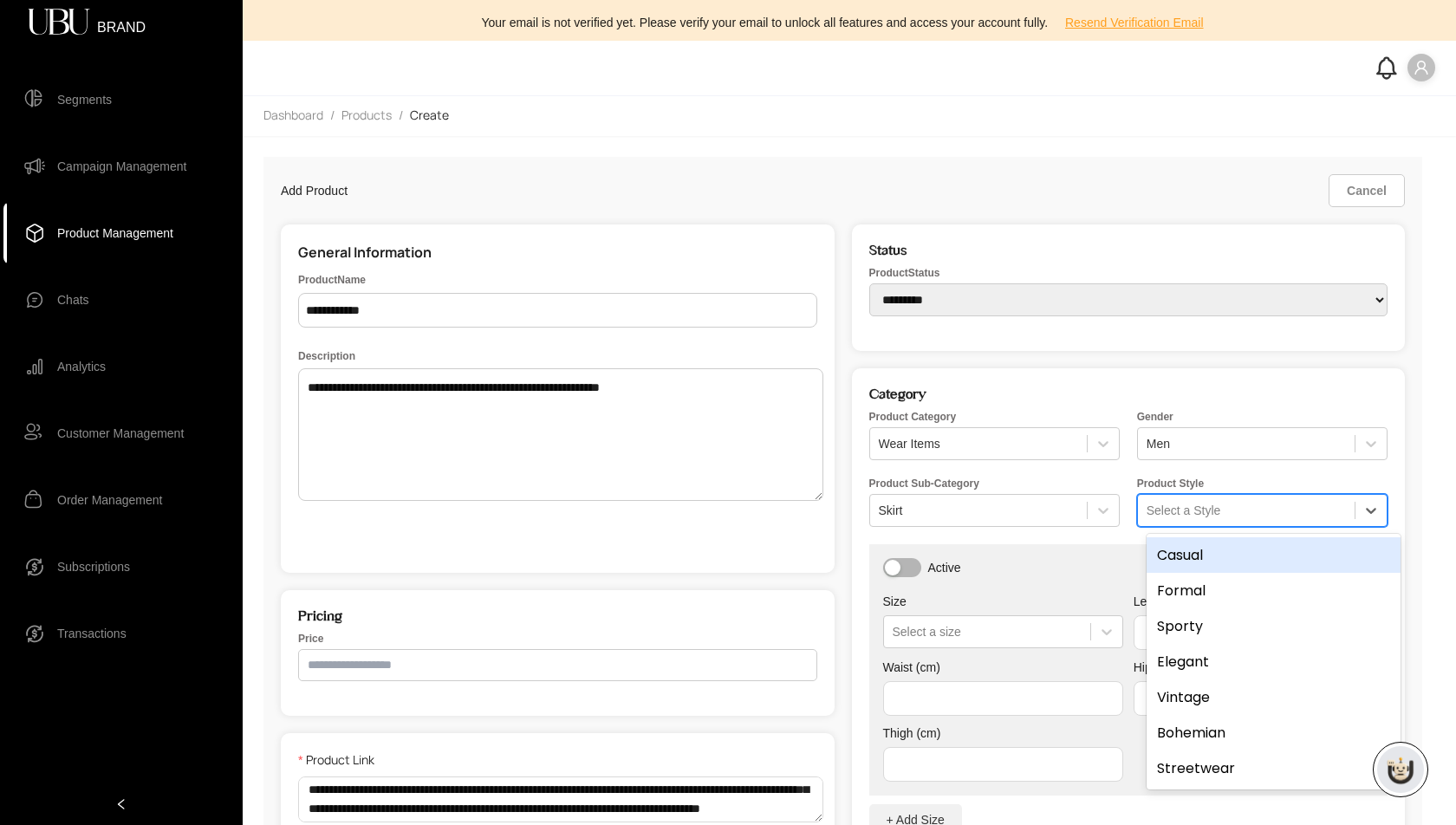
click at [1235, 508] on div at bounding box center [1247, 510] width 199 height 18
click at [1222, 557] on div "Casual" at bounding box center [1274, 555] width 254 height 35
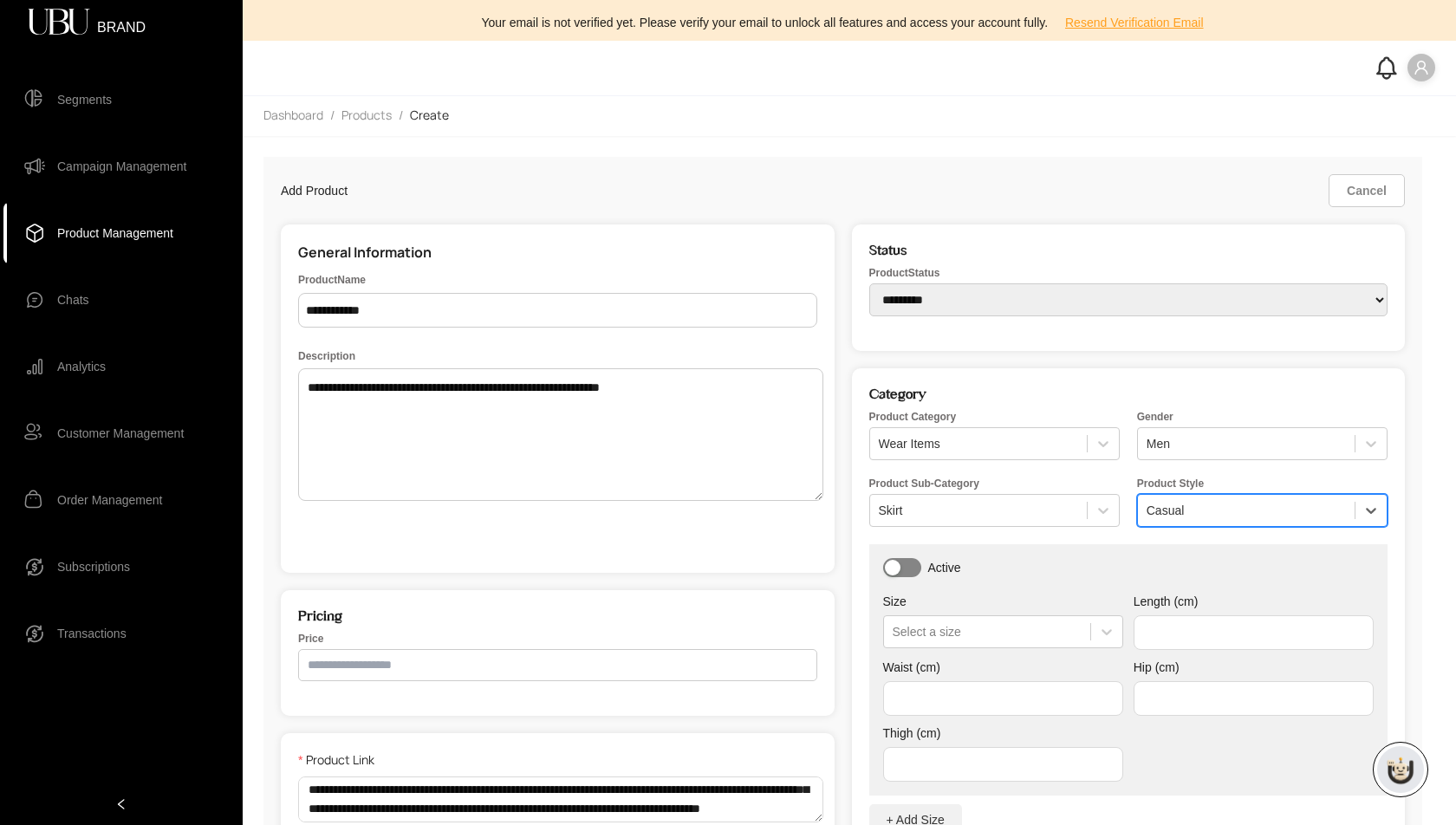
click at [898, 572] on div "button" at bounding box center [893, 568] width 16 height 16
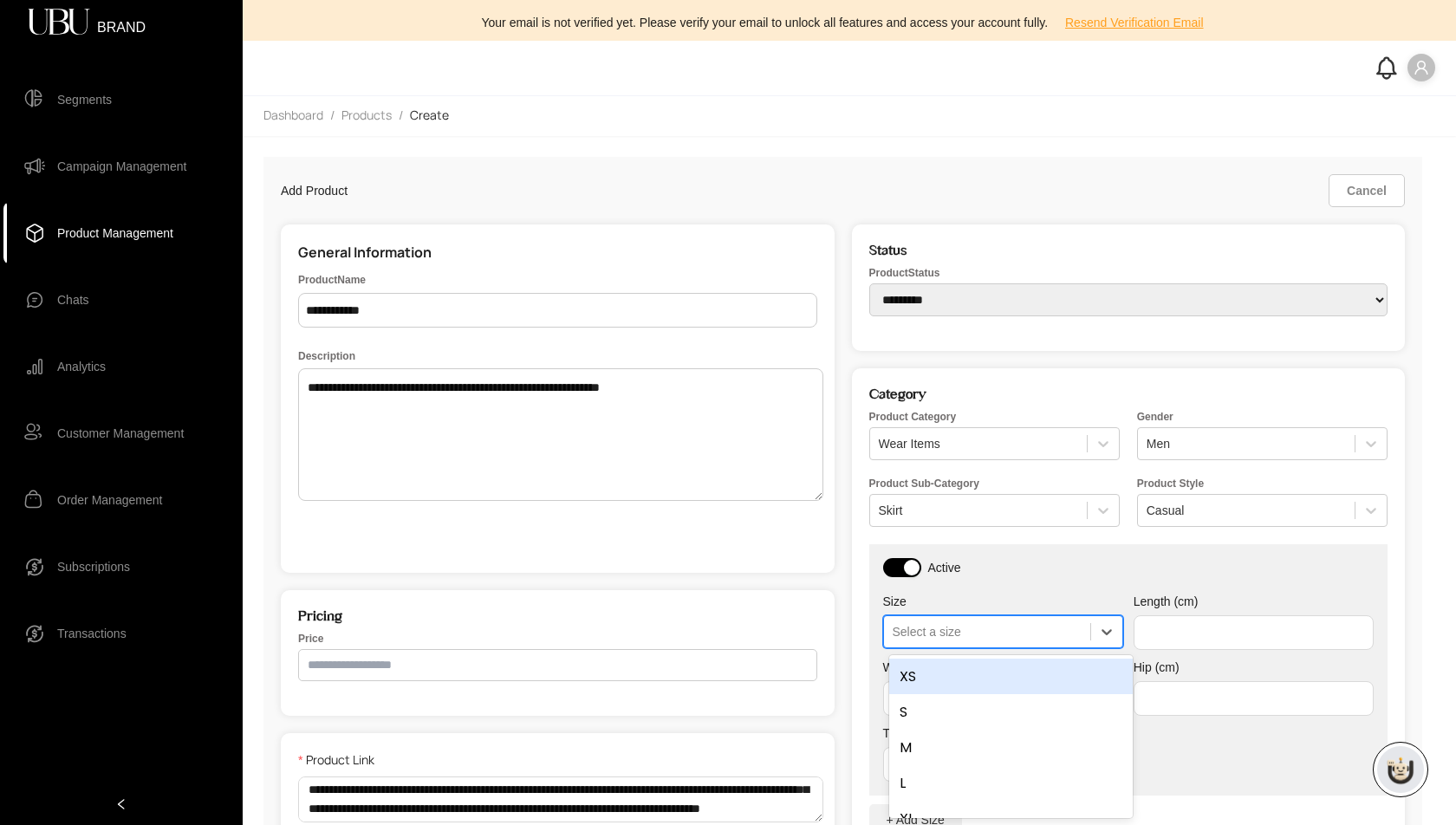
click at [950, 624] on div at bounding box center [987, 631] width 189 height 18
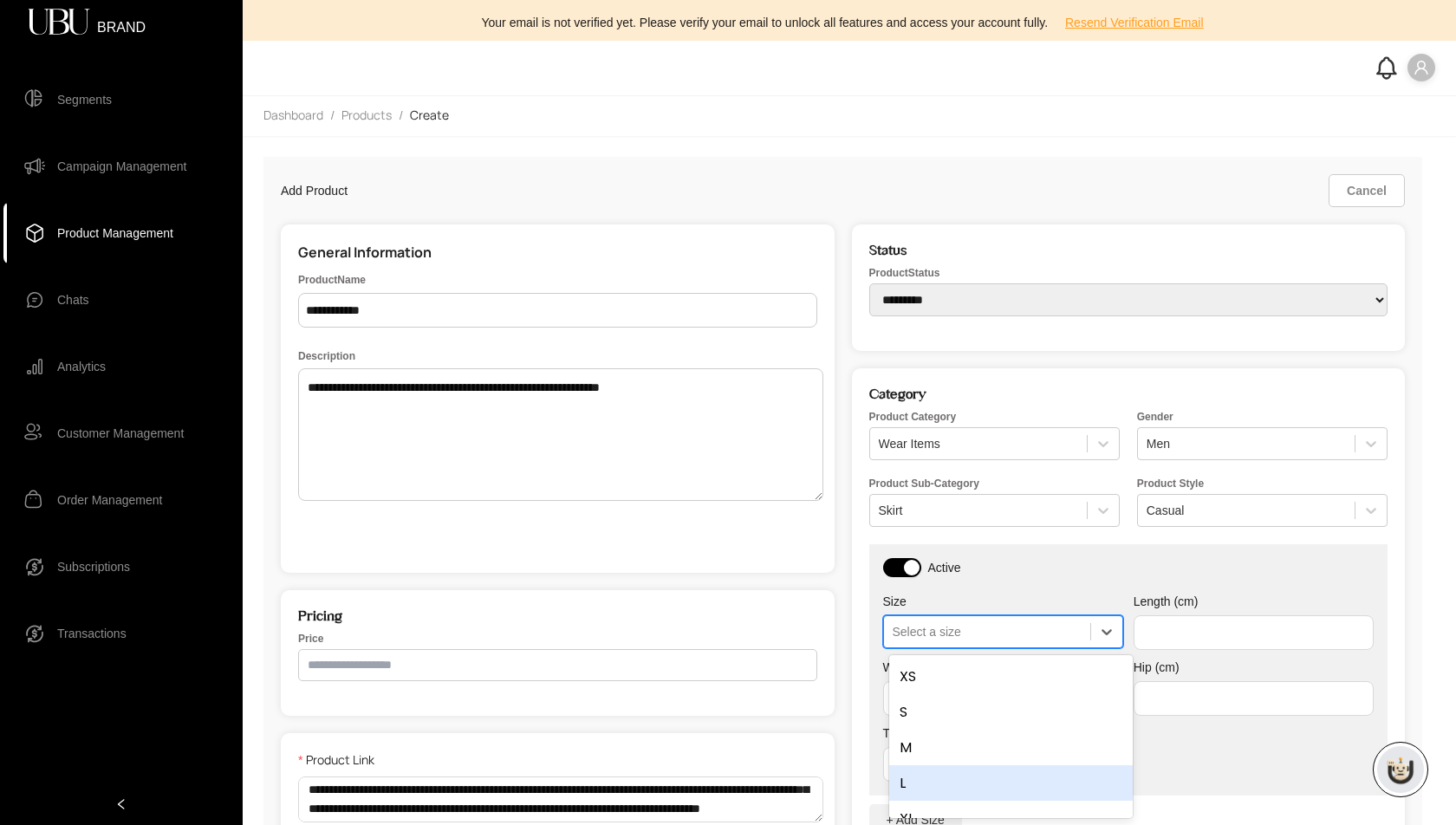
click at [939, 780] on div "L" at bounding box center [1010, 783] width 243 height 35
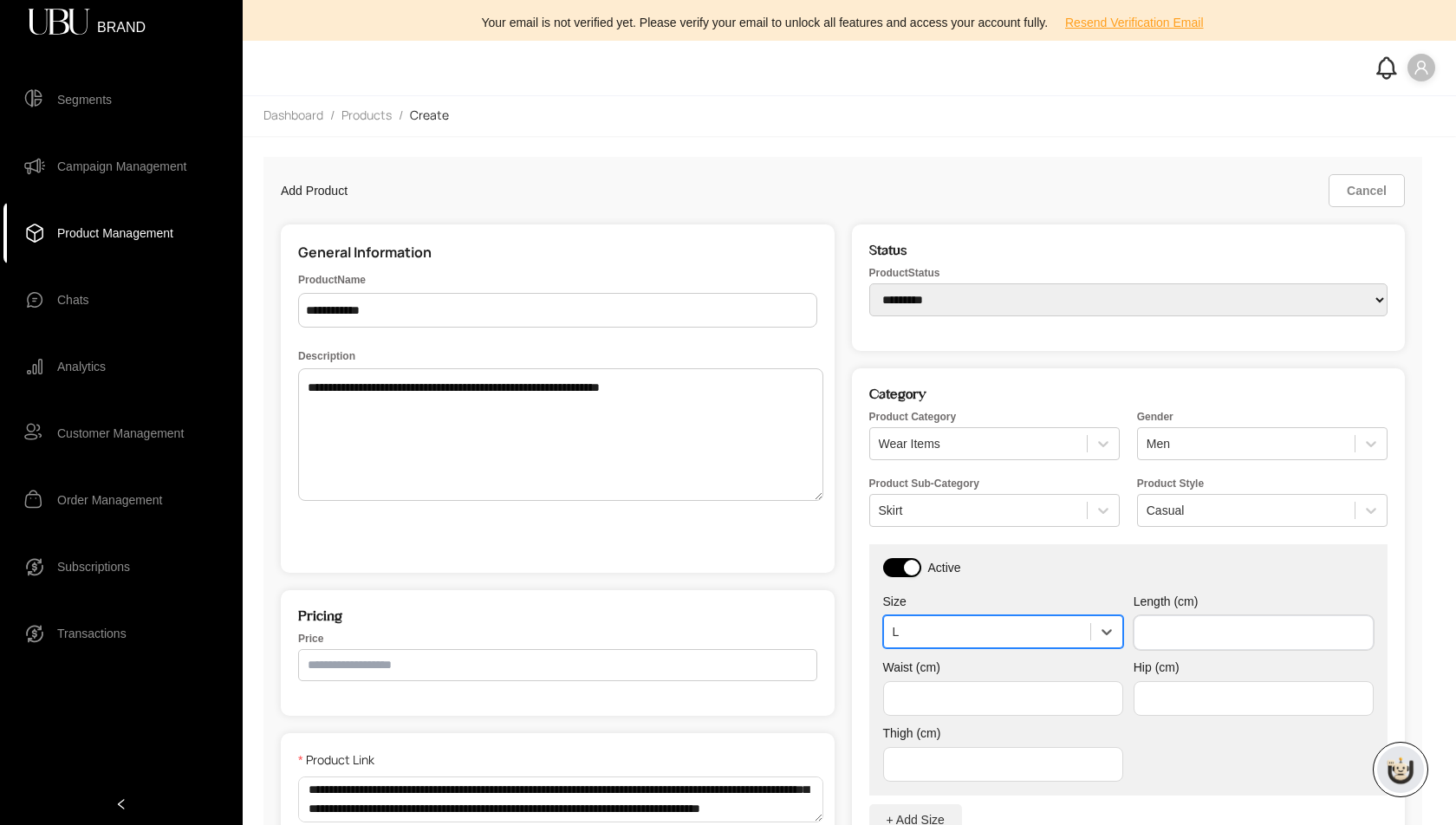
click at [1197, 640] on input "text" at bounding box center [1254, 631] width 241 height 34
type input "**"
click at [1081, 698] on input "text" at bounding box center [1003, 698] width 241 height 34
type input "**"
click at [1196, 696] on input "text" at bounding box center [1254, 698] width 241 height 34
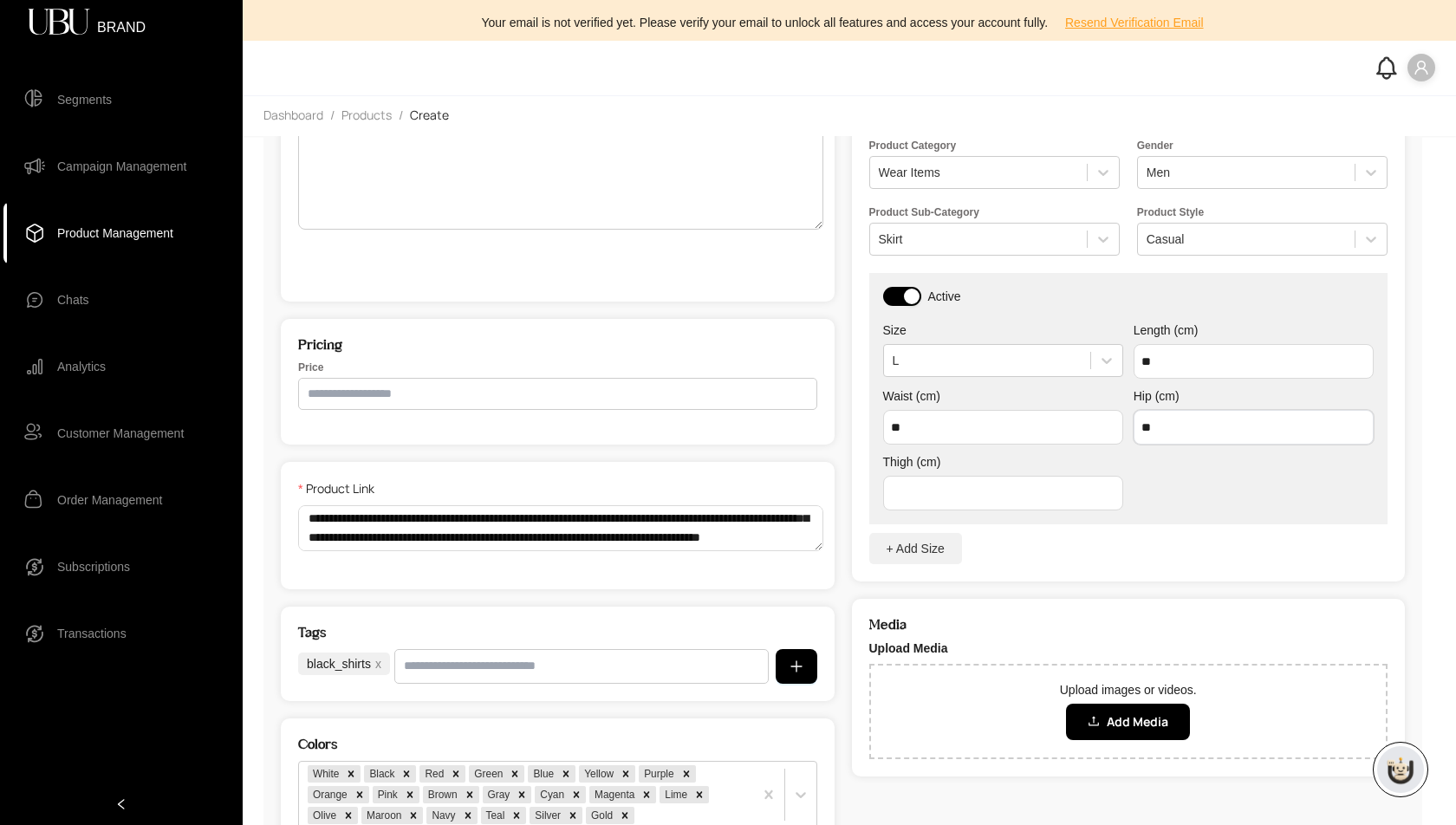
scroll to position [291, 0]
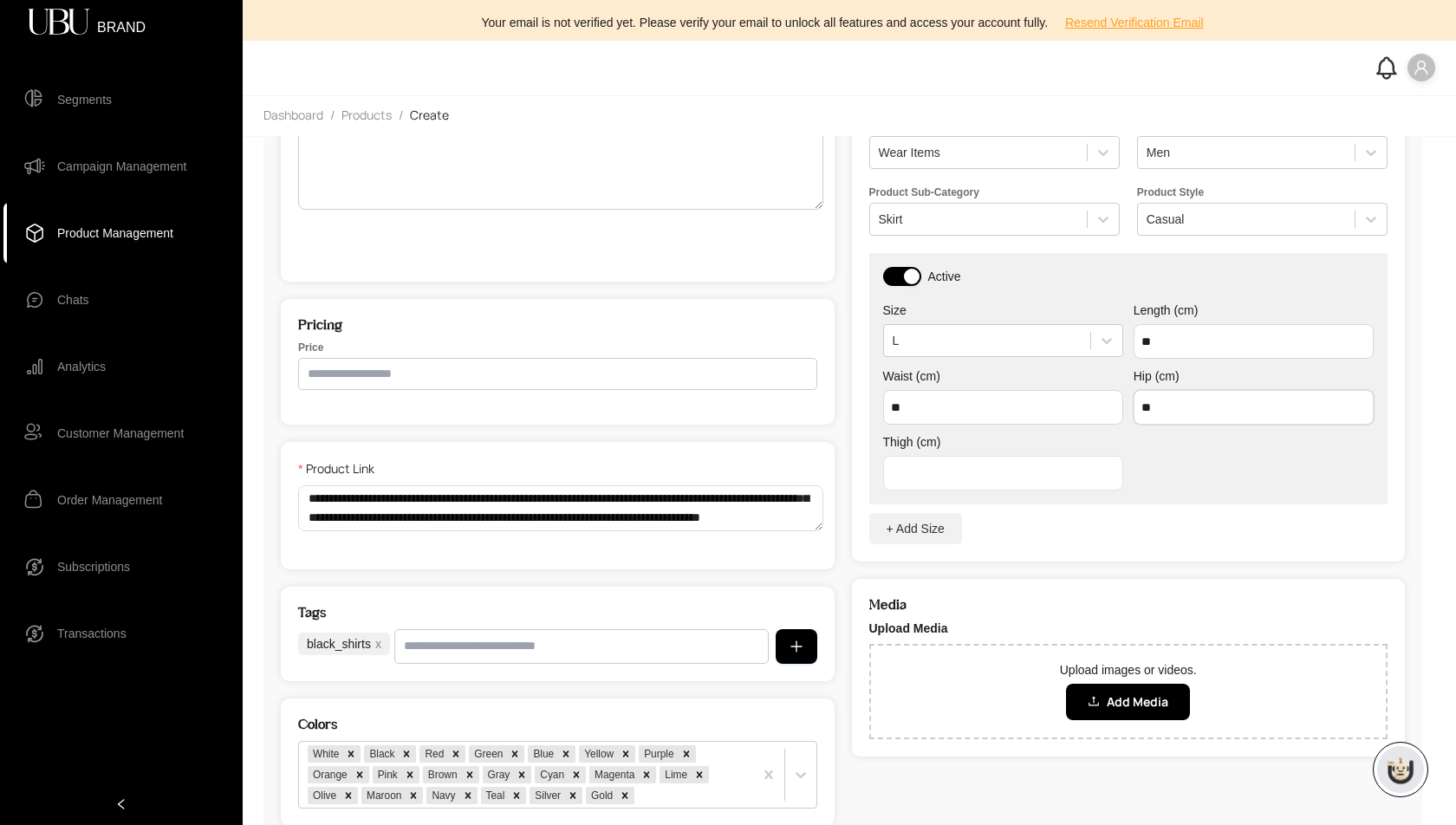
type input "**"
click at [993, 470] on input "text" at bounding box center [1003, 472] width 241 height 34
type input "**"
click at [1141, 704] on span "Add Media" at bounding box center [1137, 702] width 62 height 20
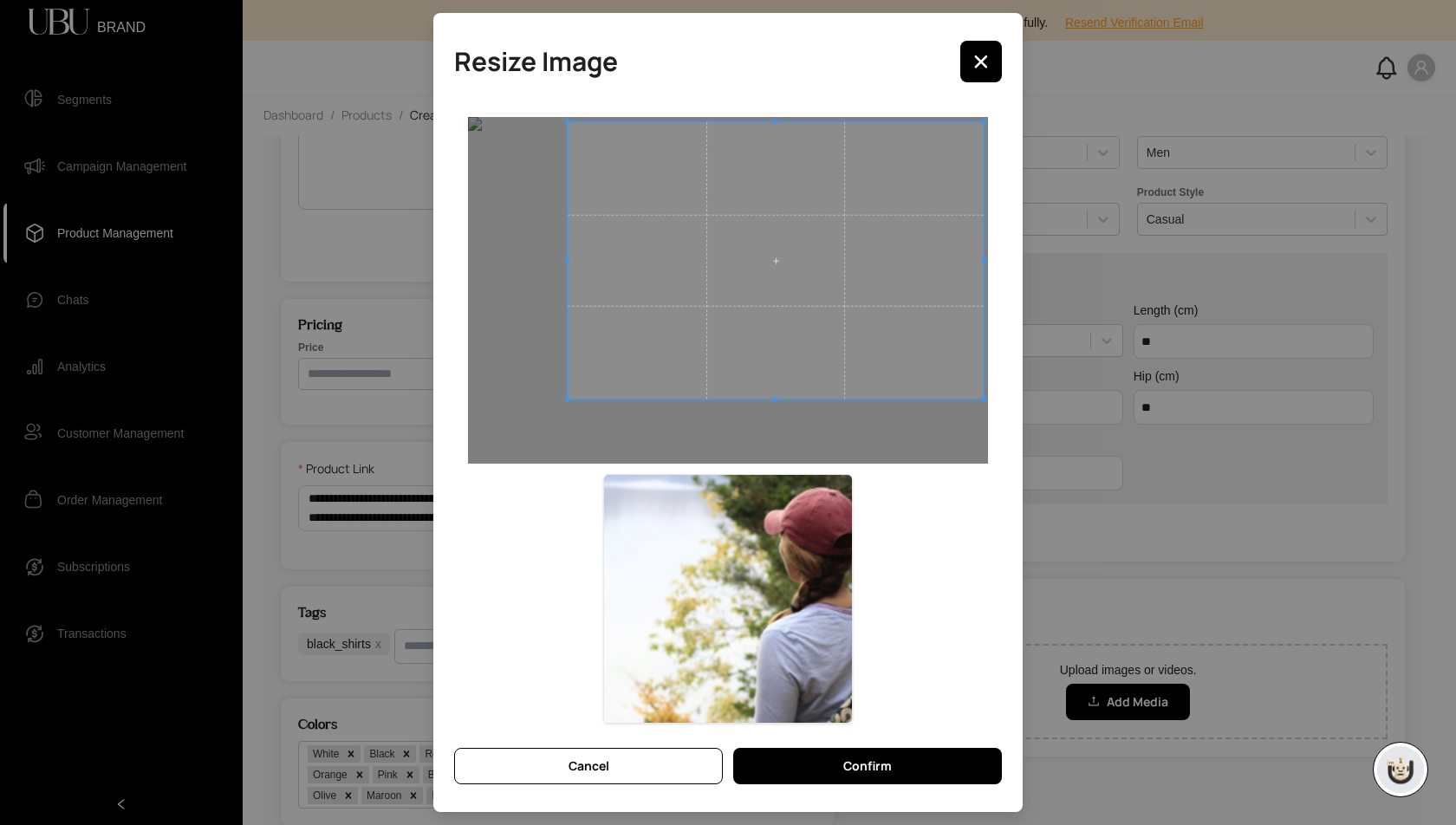
click at [790, 320] on span at bounding box center [775, 261] width 416 height 278
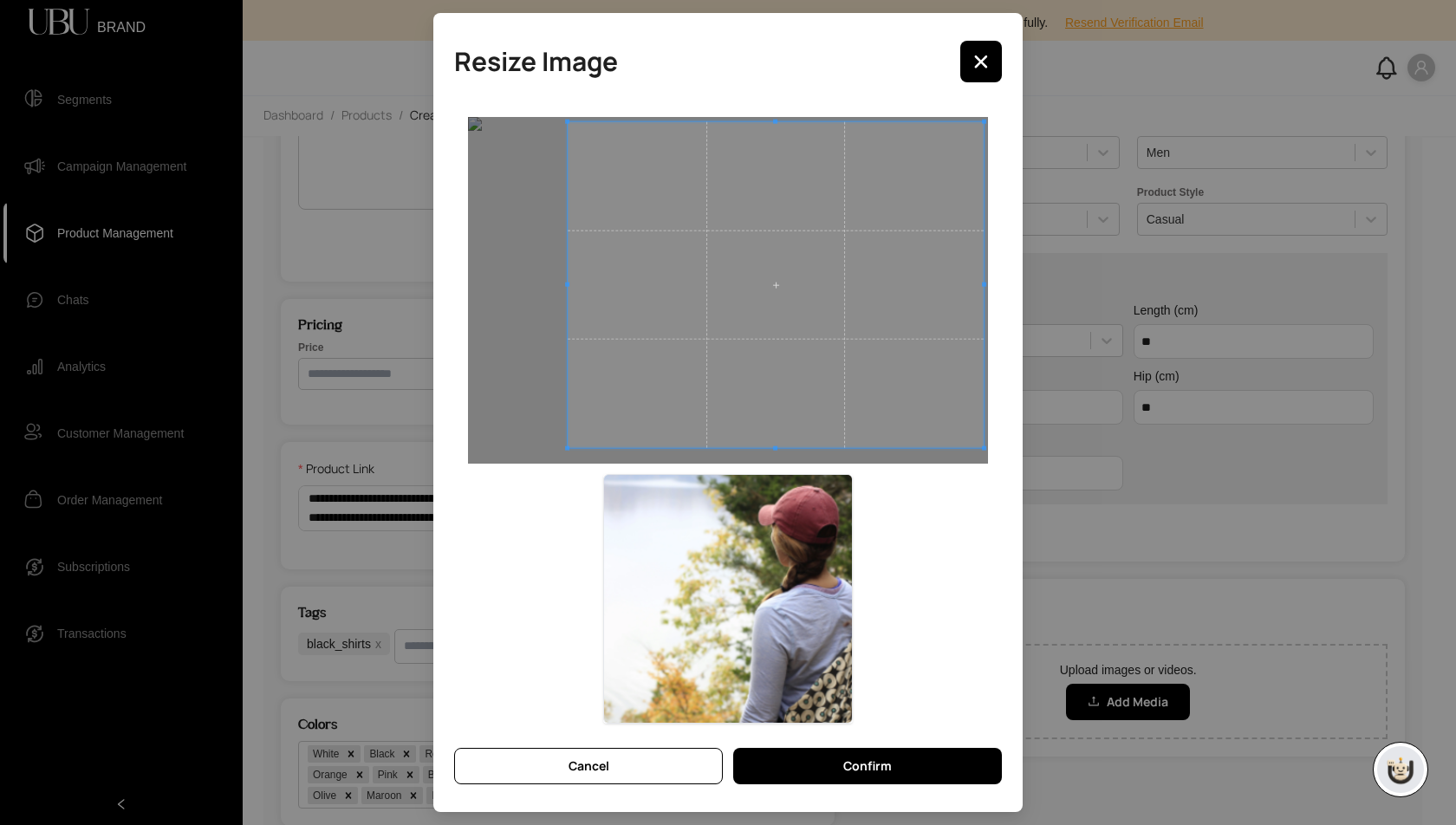
click at [782, 447] on span at bounding box center [775, 449] width 416 height 4
click at [846, 760] on span "Confirm" at bounding box center [867, 766] width 49 height 20
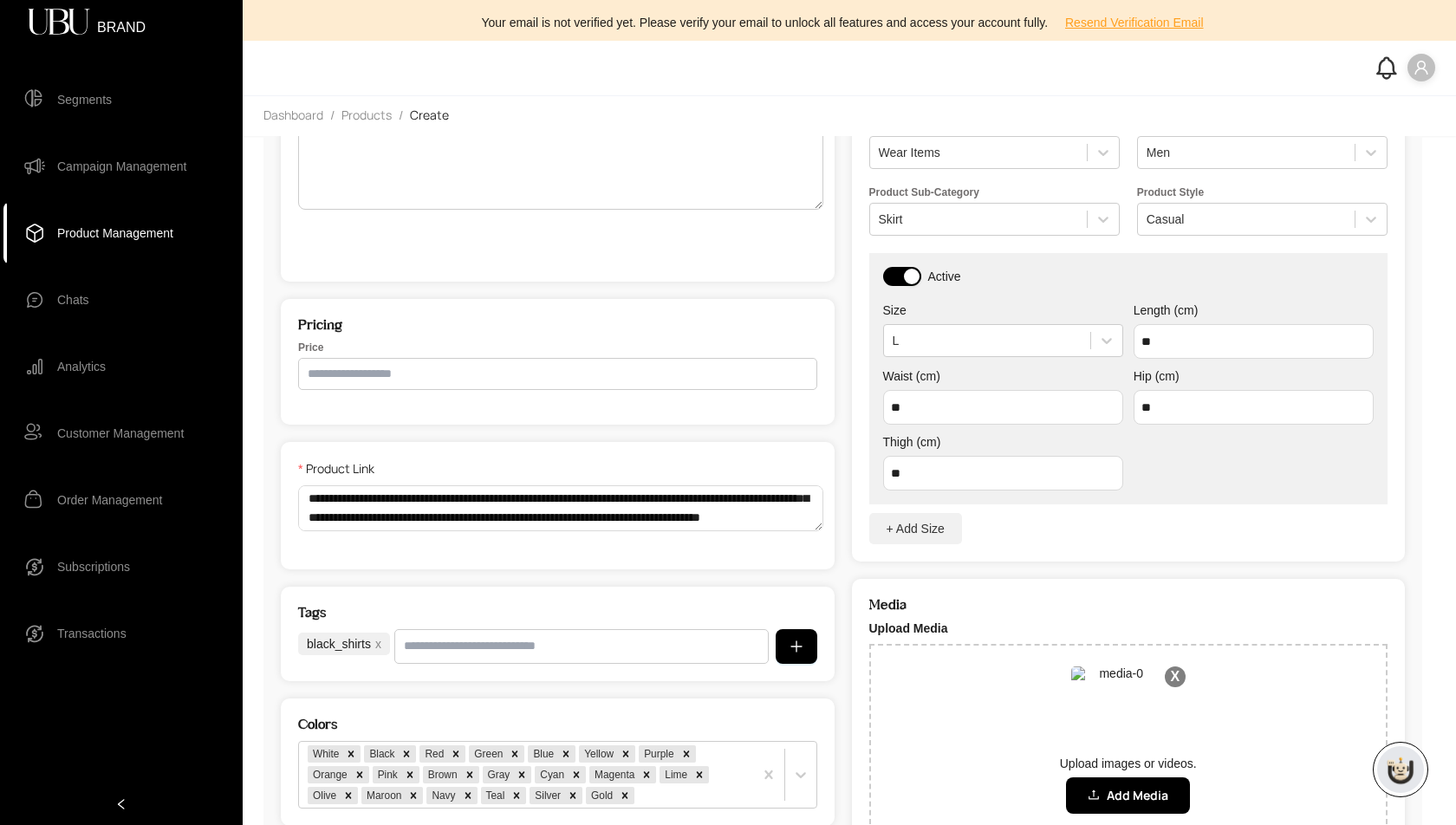
scroll to position [410, 0]
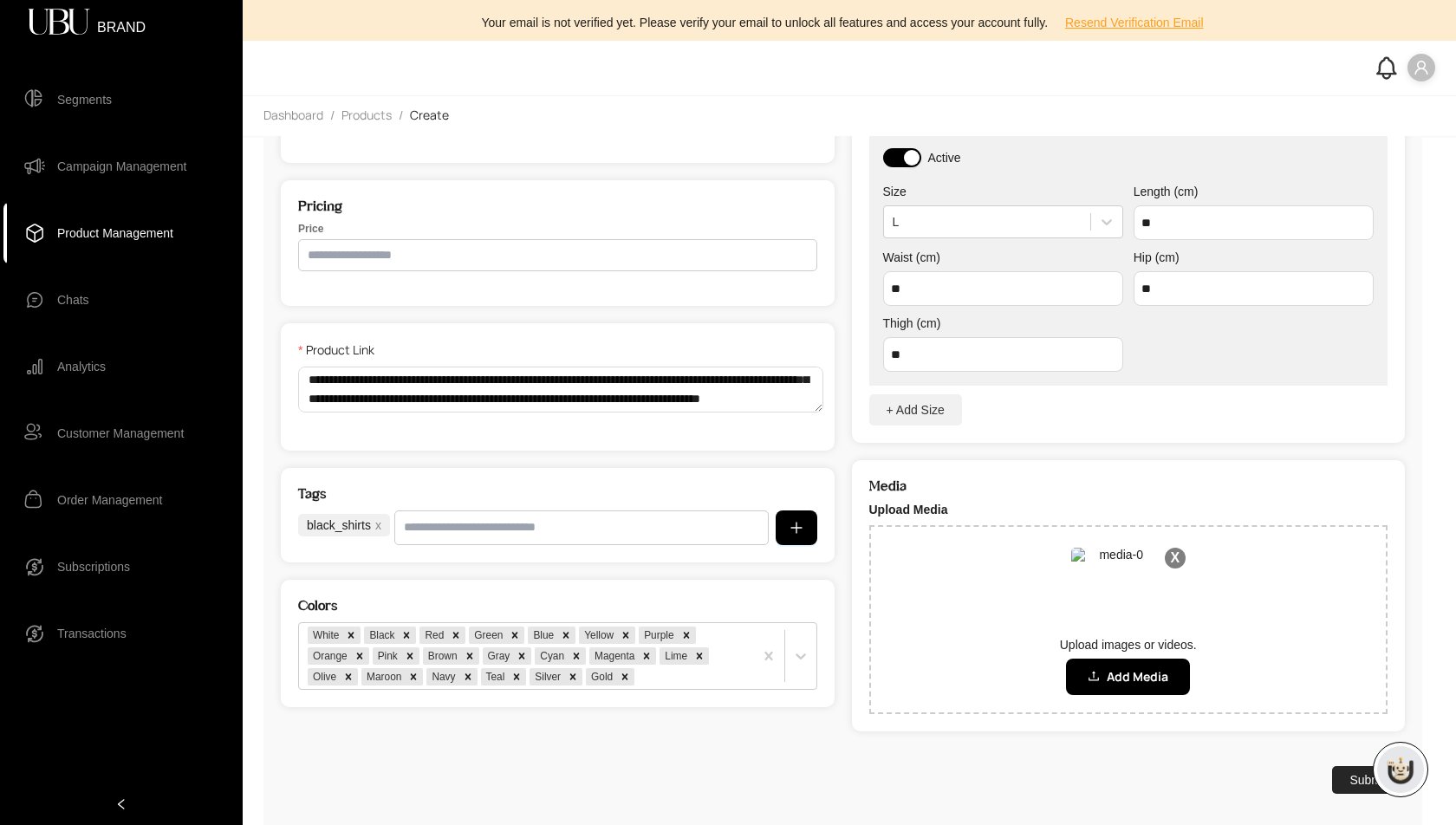
click at [1355, 774] on button "Submit" at bounding box center [1368, 780] width 72 height 27
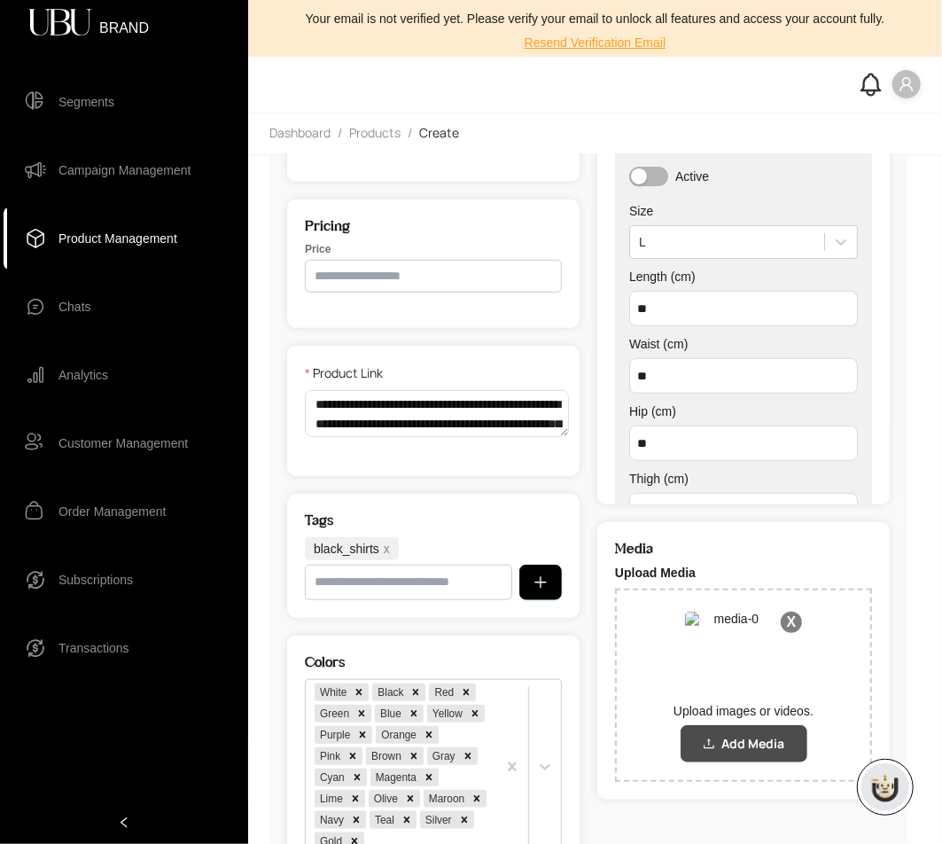
scroll to position [530, 0]
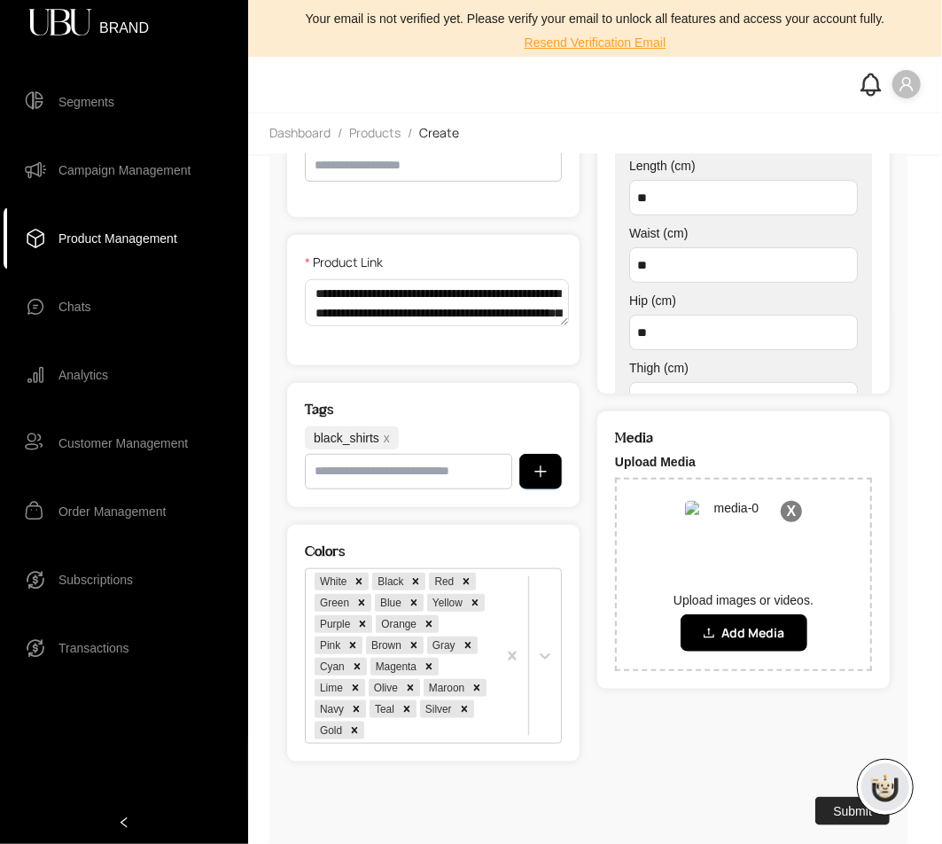
click at [841, 797] on button "Submit" at bounding box center [853, 811] width 74 height 28
click at [844, 797] on button "Submit" at bounding box center [853, 811] width 74 height 28
click at [839, 797] on button "Submit" at bounding box center [853, 811] width 74 height 28
click at [836, 799] on button "Submit" at bounding box center [853, 811] width 74 height 28
click at [767, 36] on div "Your email is not verified yet. Please verify your email to unlock all features…" at bounding box center [595, 33] width 673 height 48
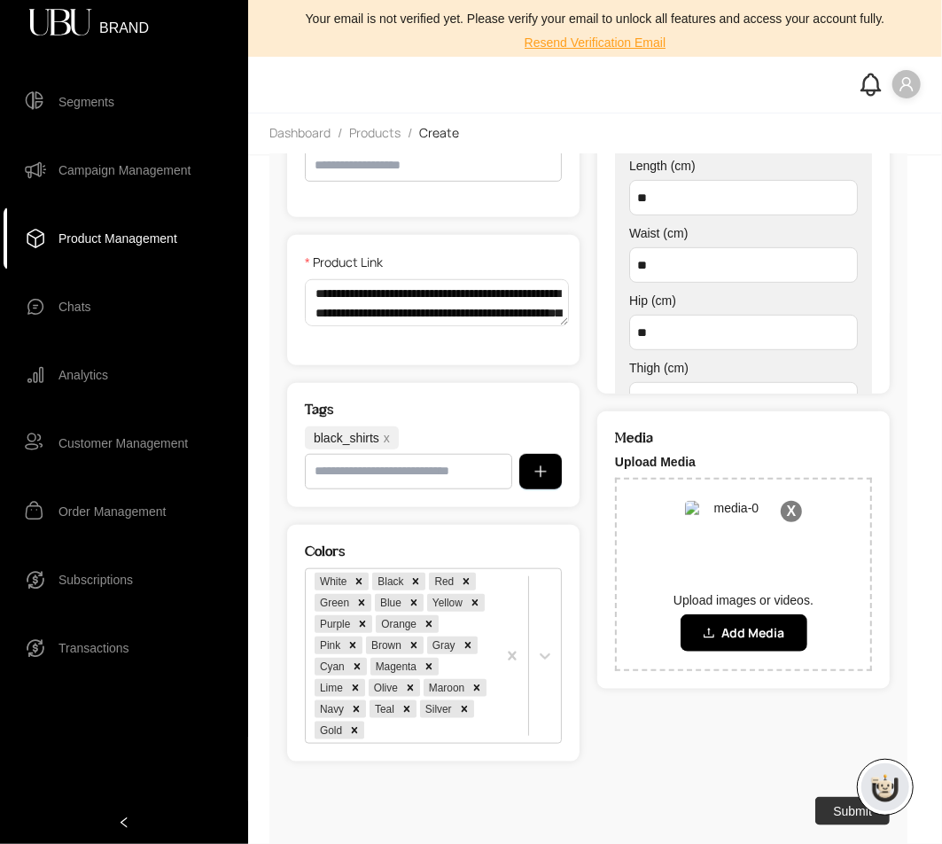
click at [767, 36] on div "Your email is not verified yet. Please verify your email to unlock all features…" at bounding box center [595, 33] width 673 height 48
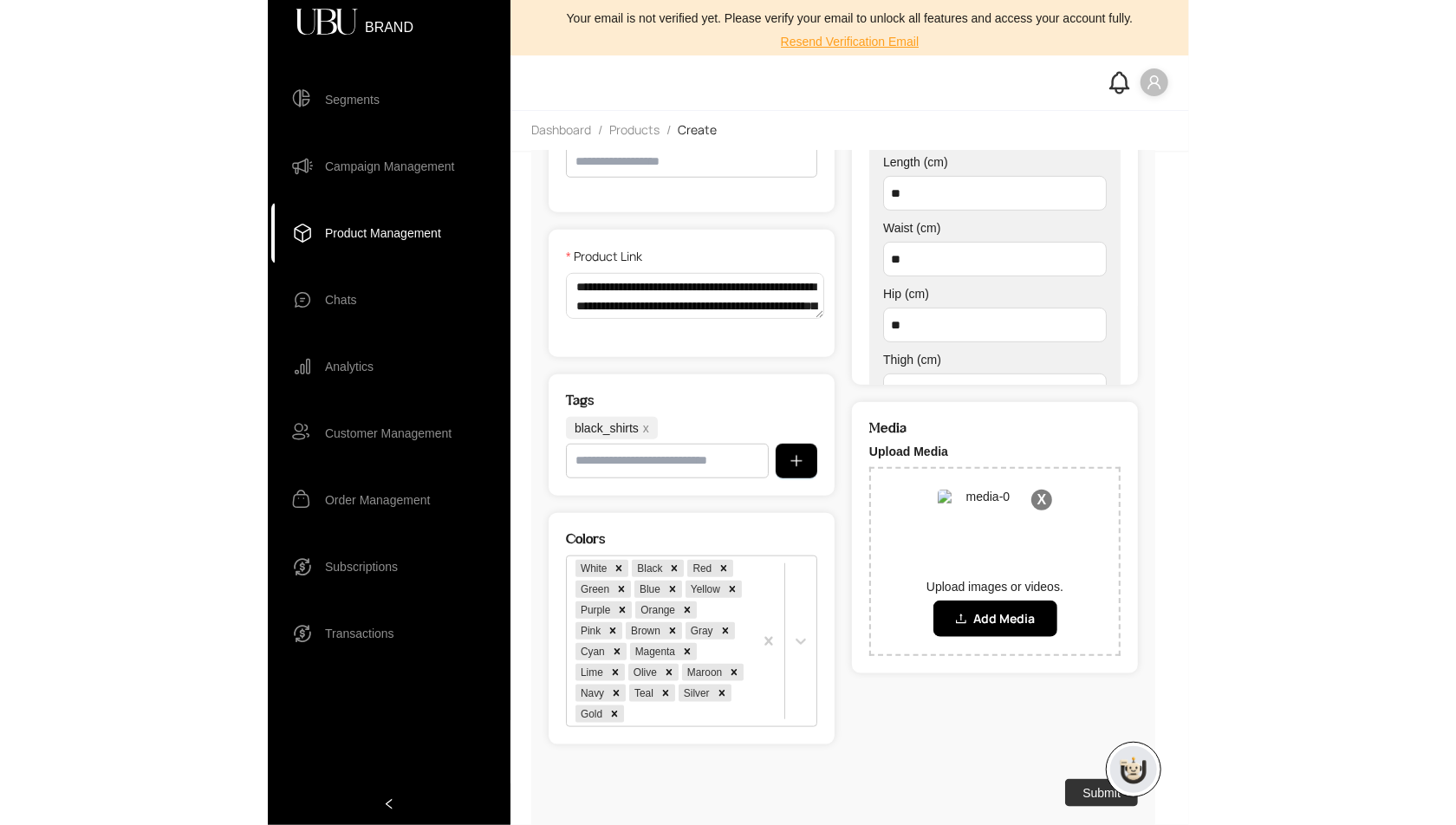
scroll to position [0, 0]
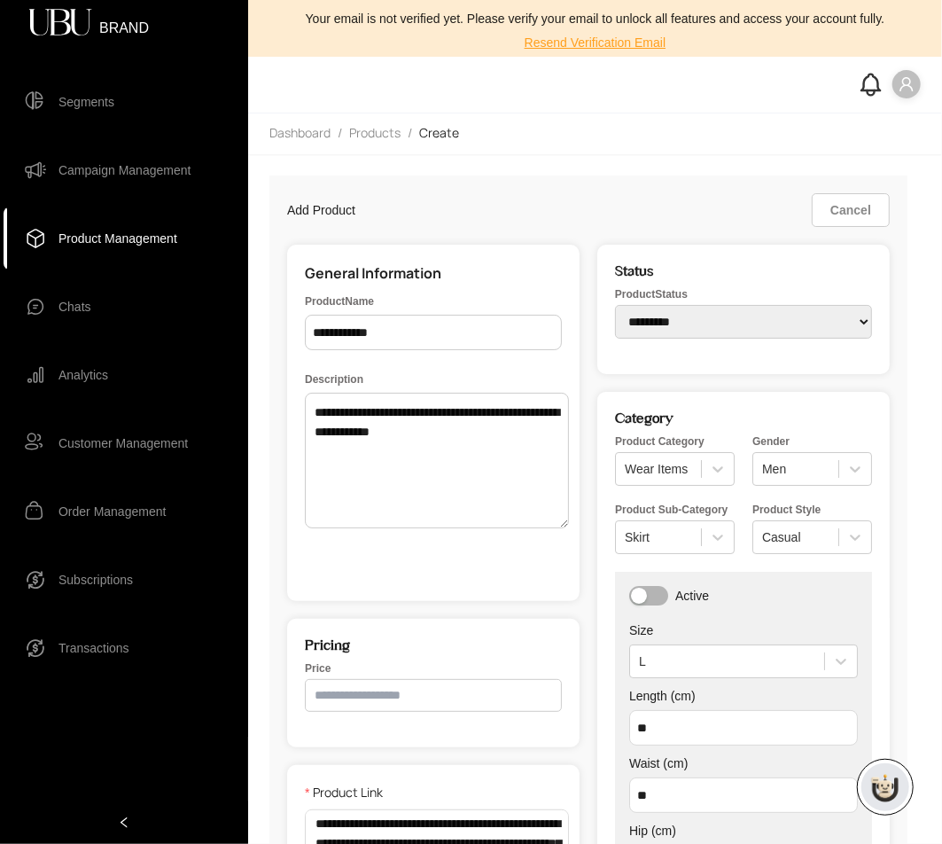
click at [918, 85] on span at bounding box center [907, 84] width 28 height 28
click at [880, 126] on span "Profile" at bounding box center [888, 121] width 38 height 20
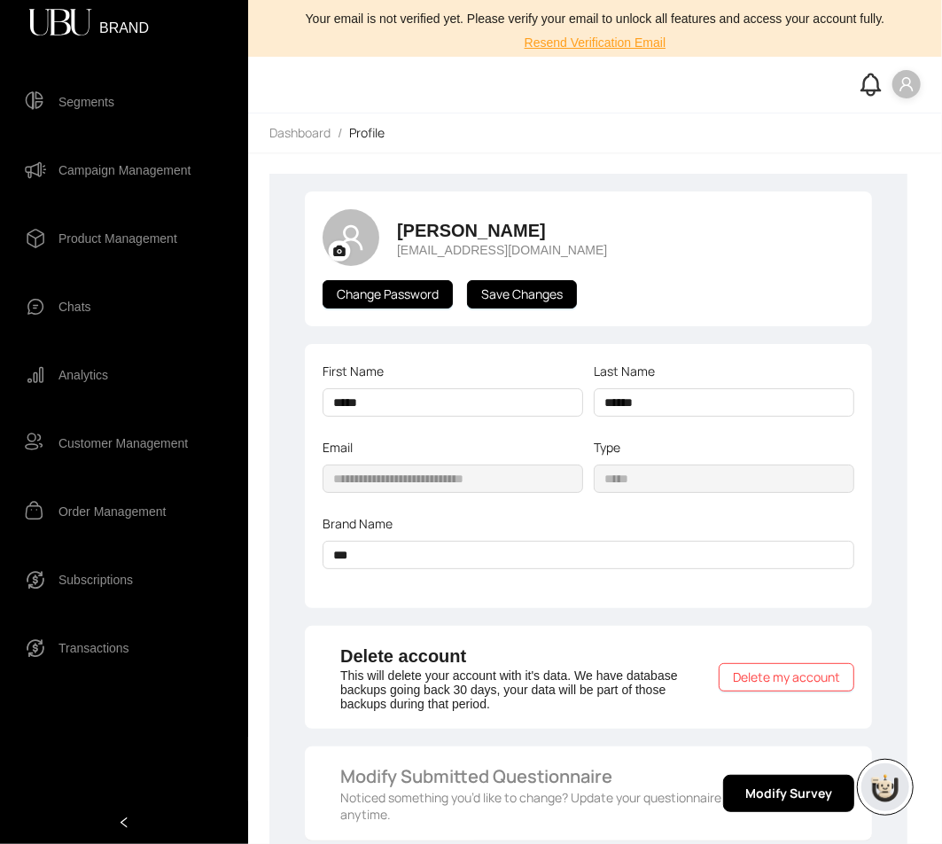
click at [105, 238] on span "Product Management" at bounding box center [118, 238] width 119 height 35
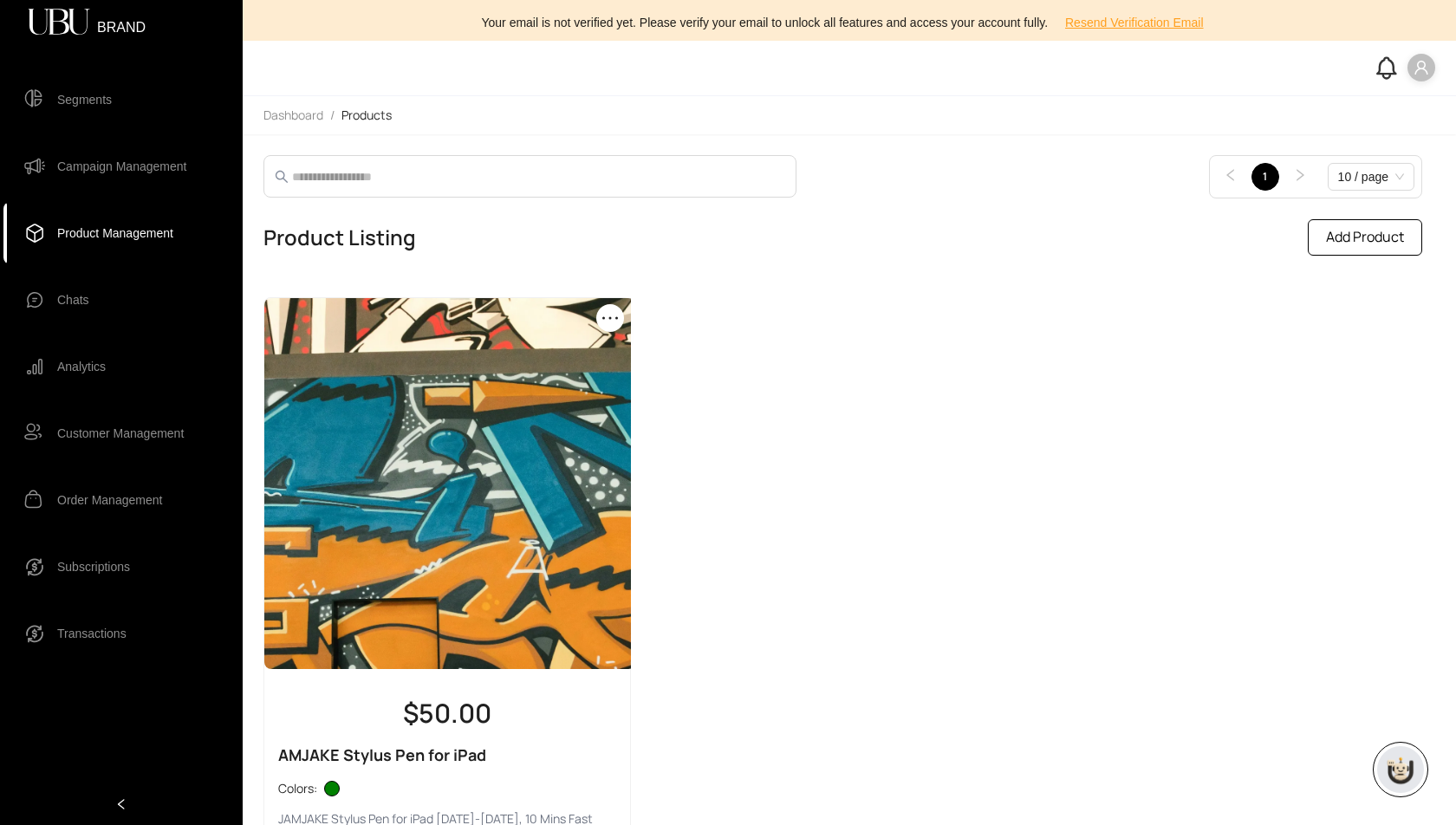
click at [1349, 241] on span "Add Product" at bounding box center [1365, 237] width 78 height 22
select select "*****"
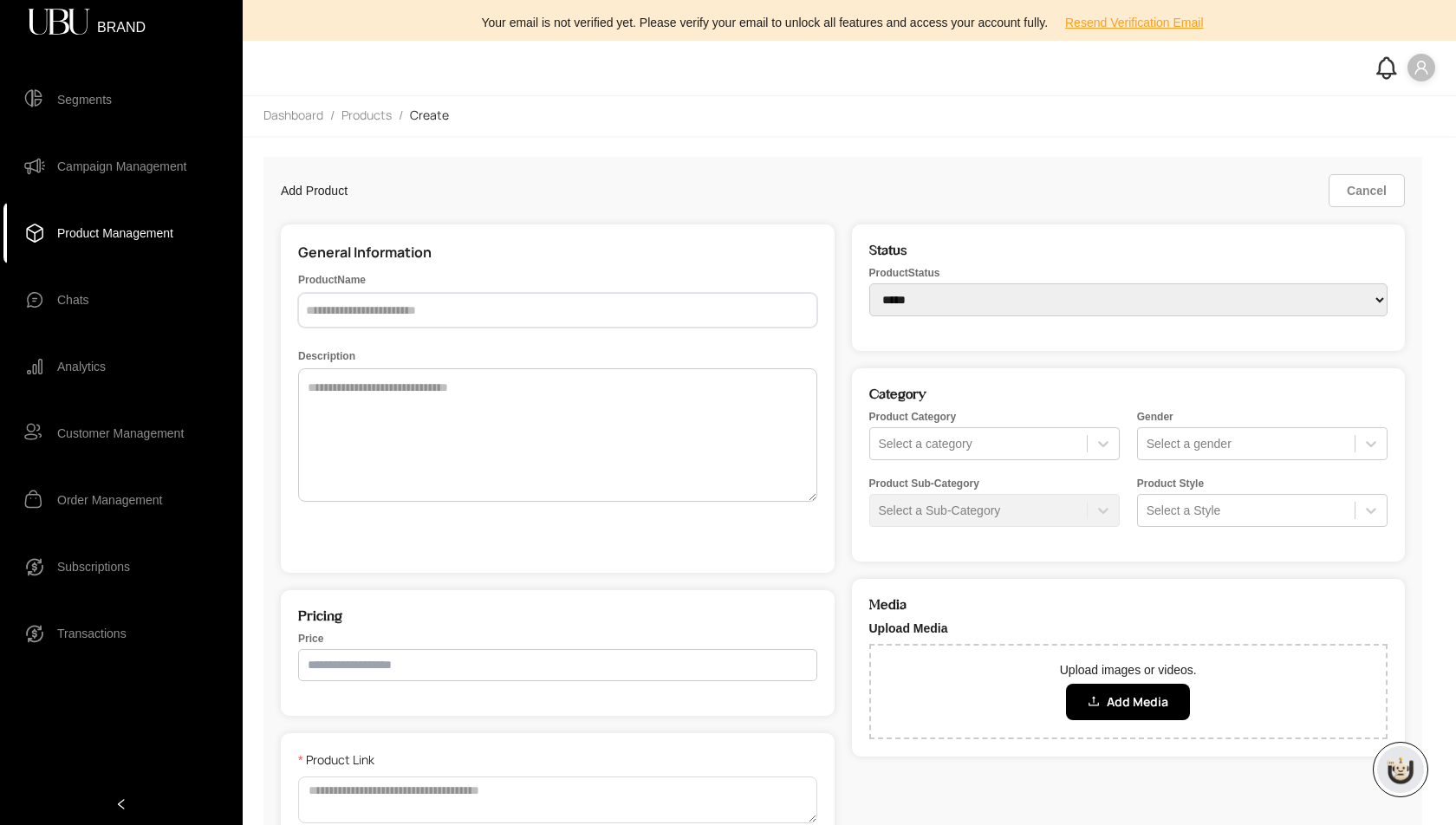
click at [418, 302] on input "text" at bounding box center [557, 310] width 519 height 34
click at [332, 312] on input "**********" at bounding box center [557, 310] width 519 height 34
type input "**********"
click at [351, 406] on textarea at bounding box center [557, 435] width 519 height 134
type textarea "*"
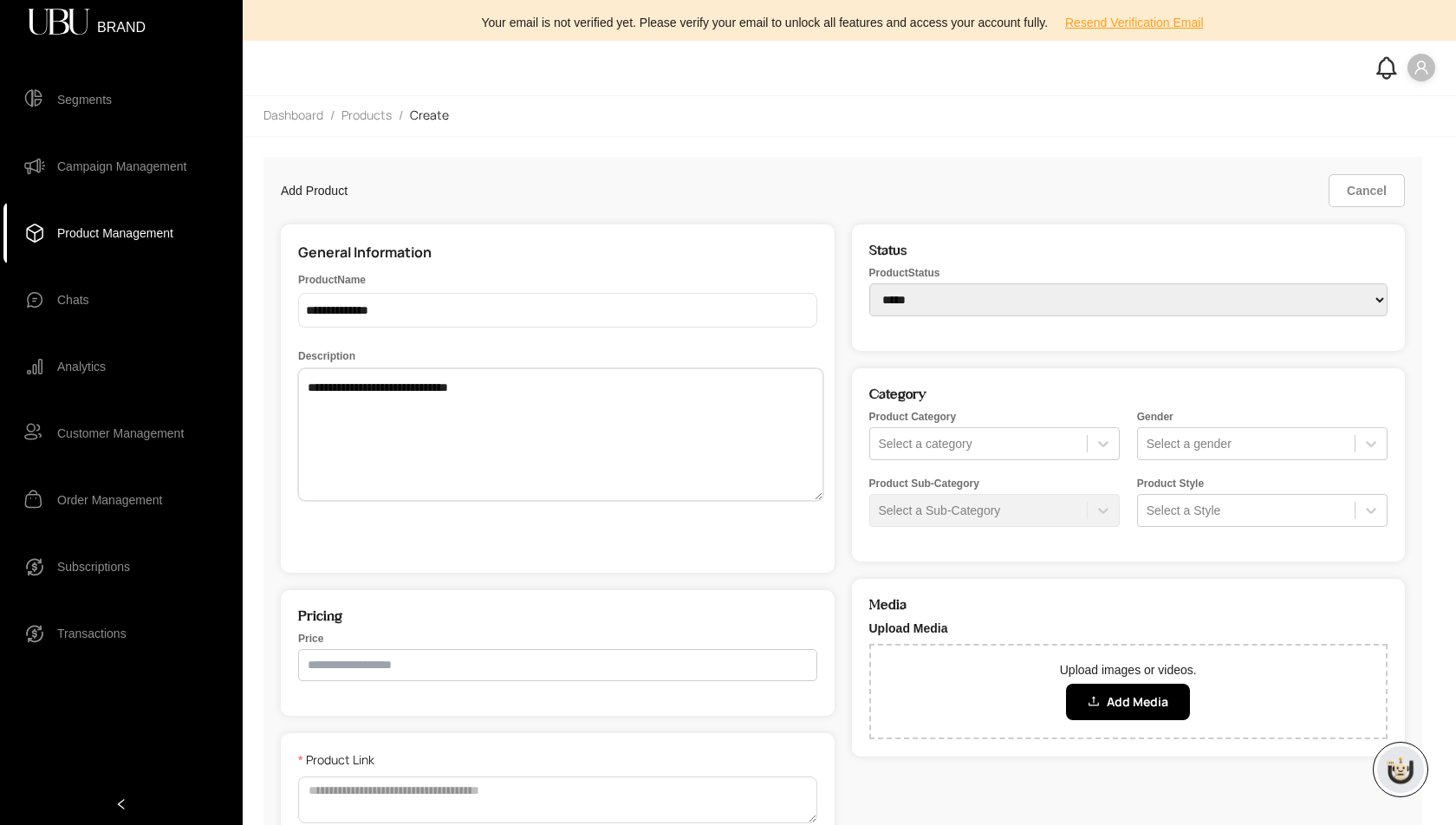
type textarea "**********"
click at [360, 309] on input "**********" at bounding box center [557, 310] width 519 height 34
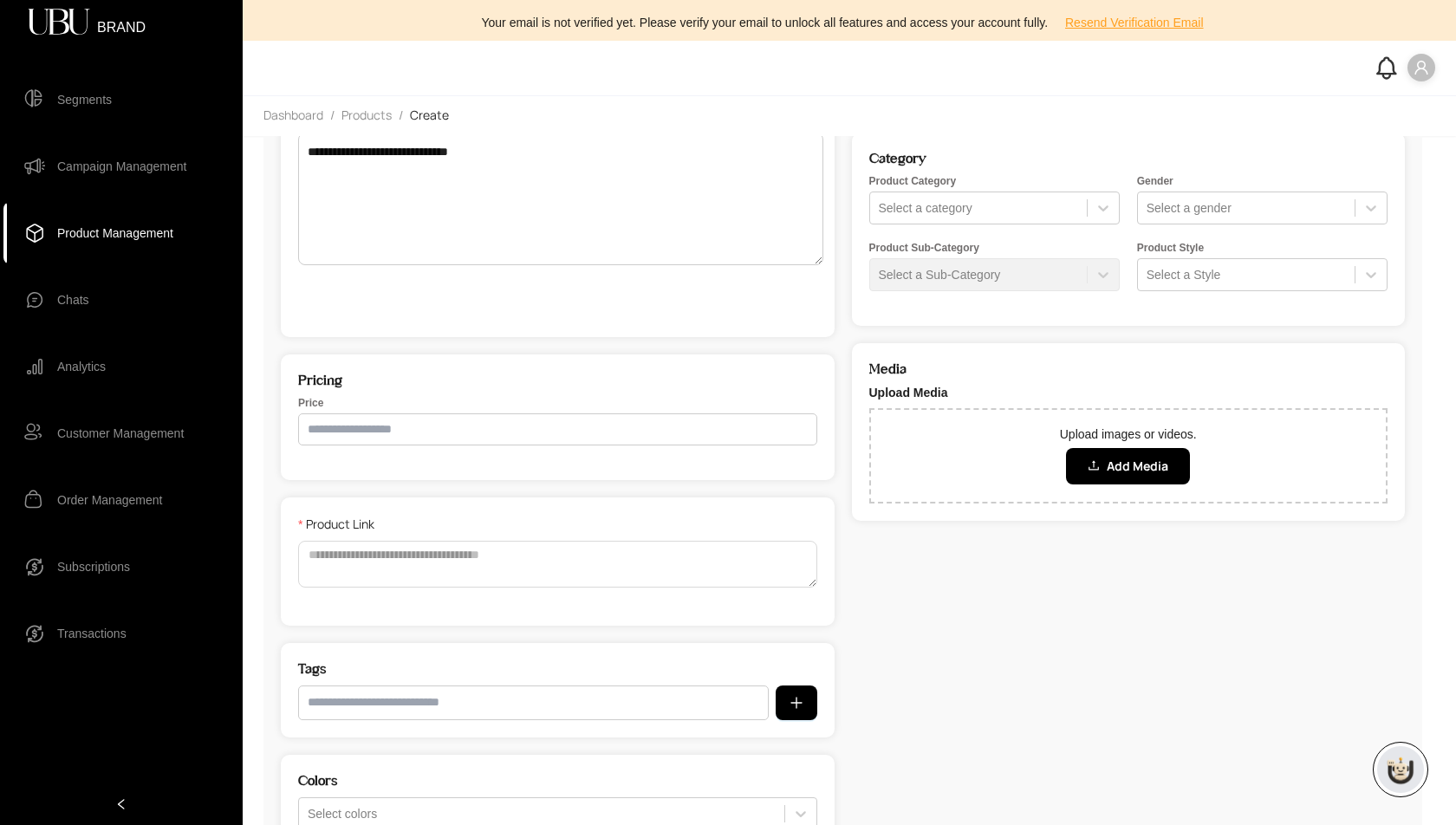
scroll to position [255, 0]
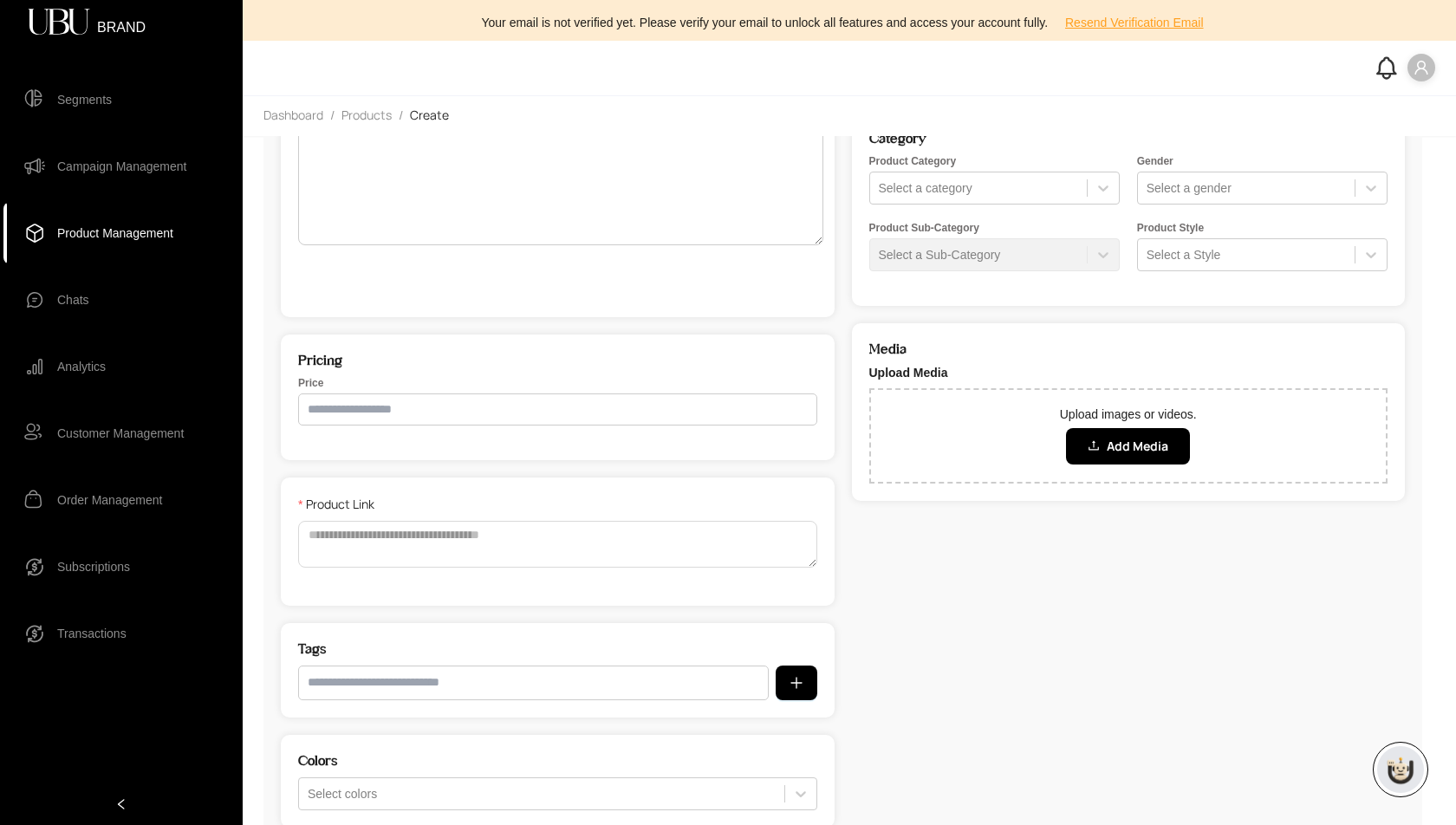
type input "**********"
click at [374, 416] on input "number" at bounding box center [557, 409] width 519 height 32
type input "*****"
click at [378, 538] on textarea "Product Link" at bounding box center [557, 544] width 519 height 47
paste textarea "**********"
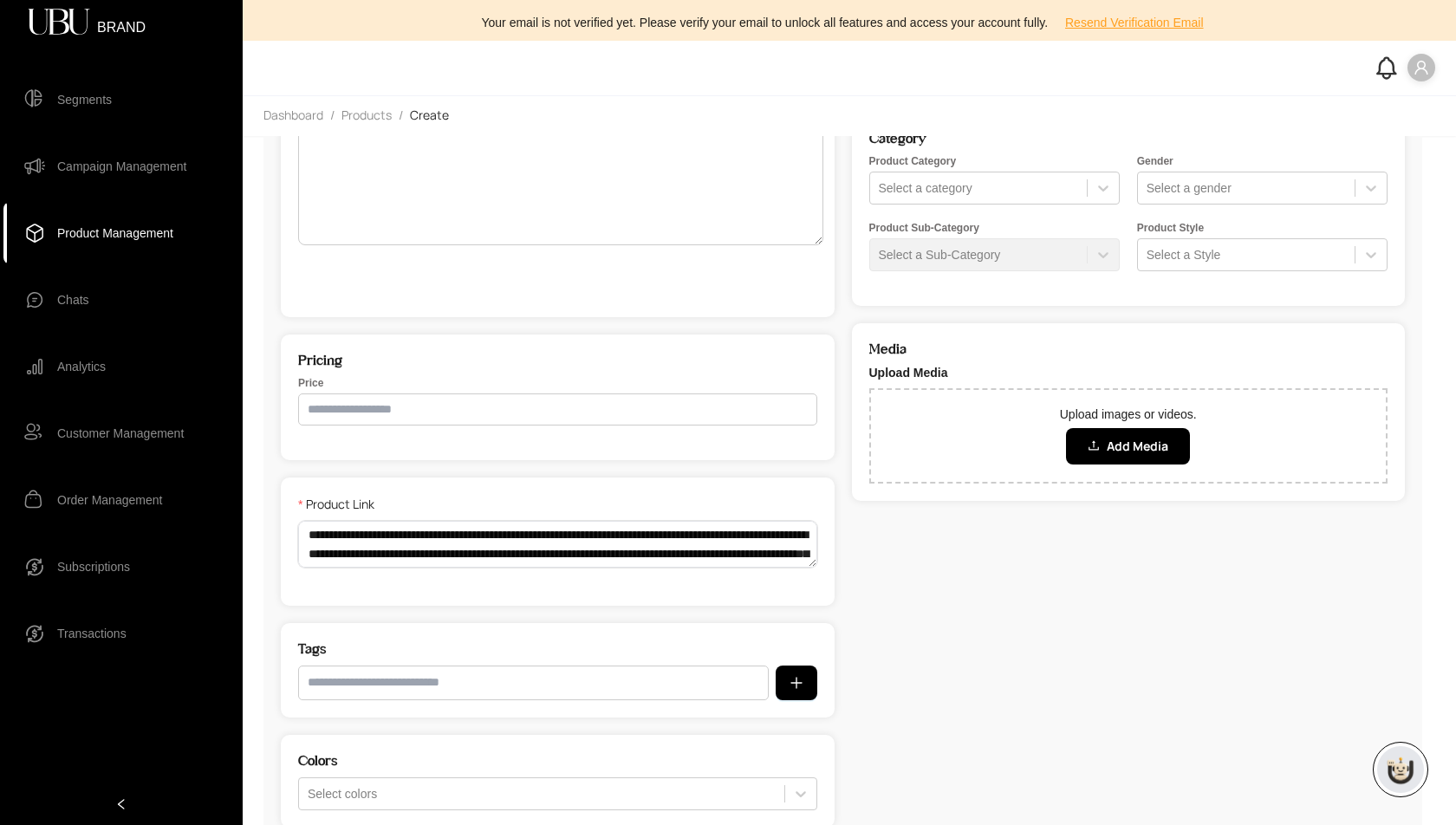
scroll to position [128, 0]
type textarea "**********"
click at [390, 682] on input "text" at bounding box center [533, 681] width 470 height 34
click at [453, 674] on input "text" at bounding box center [533, 681] width 470 height 34
type input "**********"
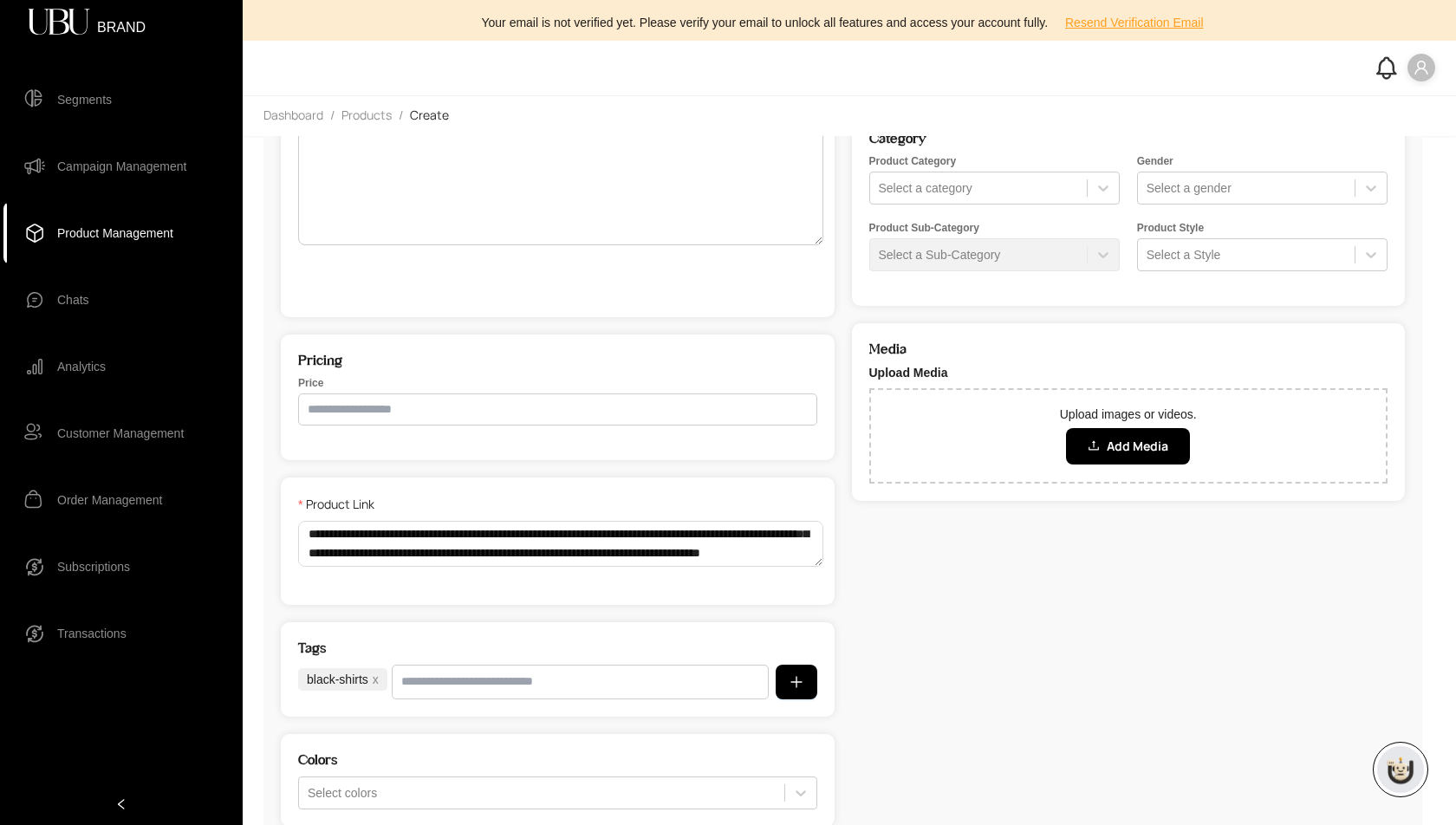
scroll to position [356, 0]
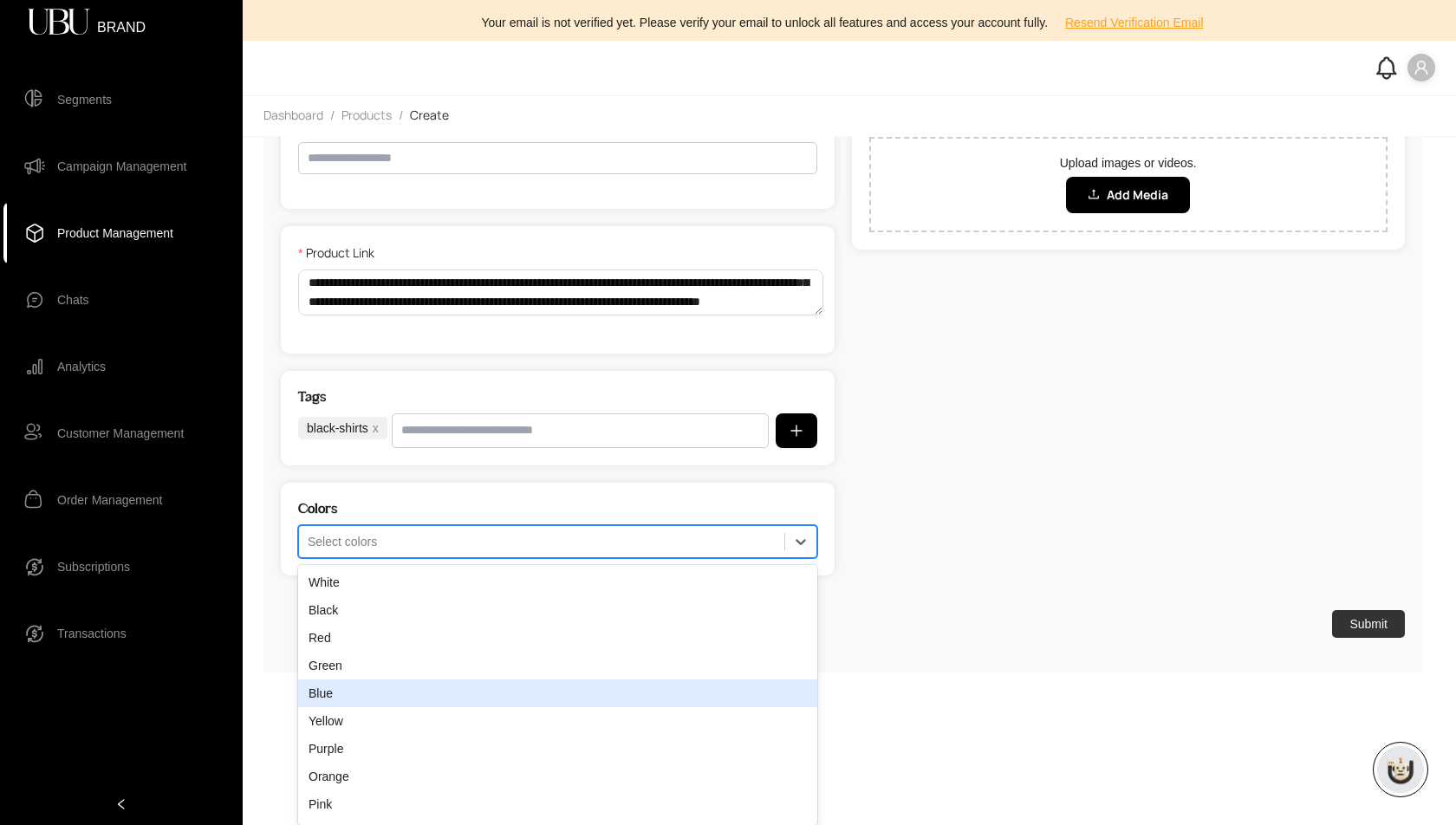
click at [560, 558] on div "Blue, 5 of 20. 20 results available. Use Up and Down to choose options, press E…" at bounding box center [557, 542] width 519 height 33
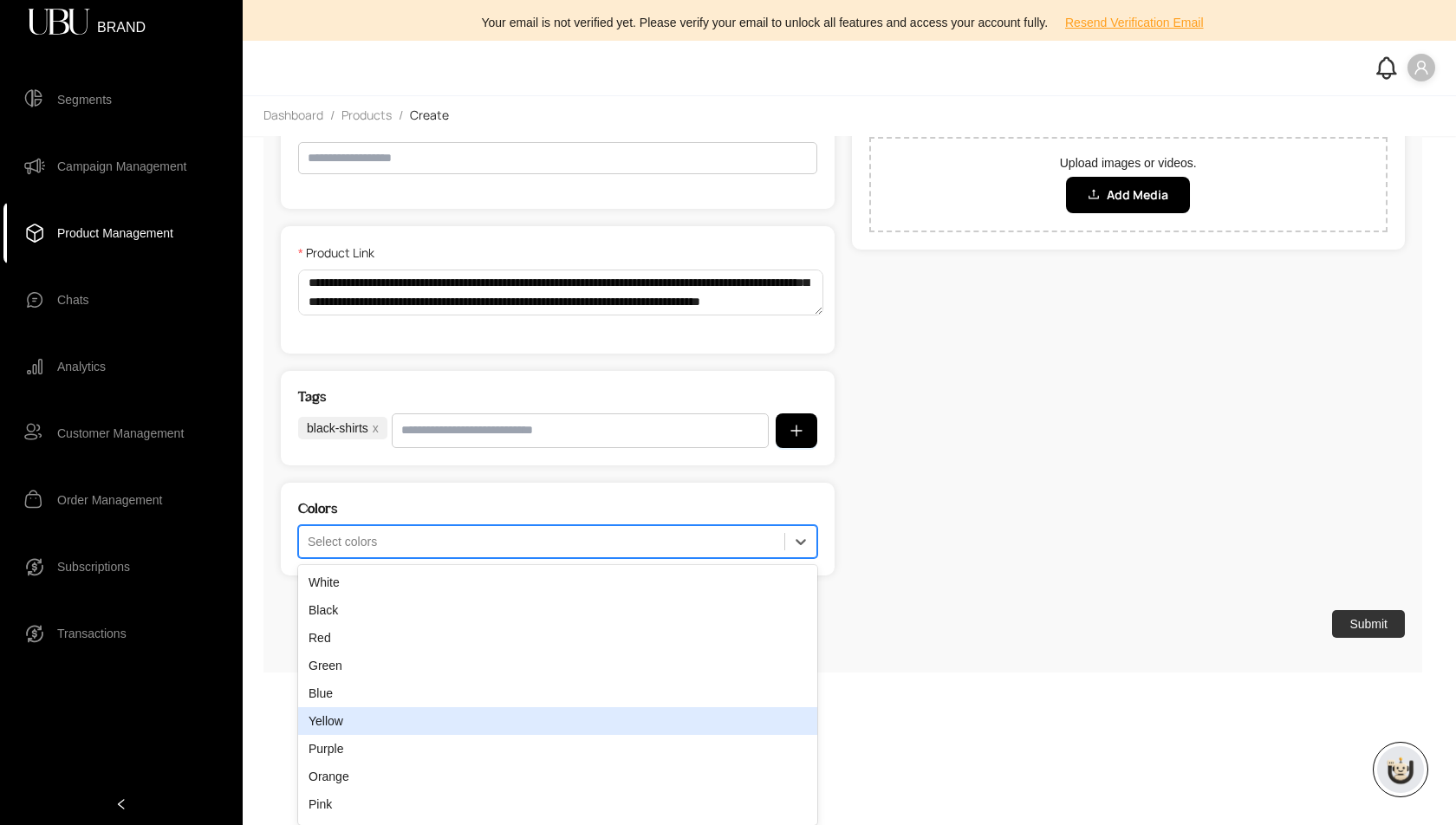
click at [560, 720] on div "Yellow" at bounding box center [557, 720] width 519 height 27
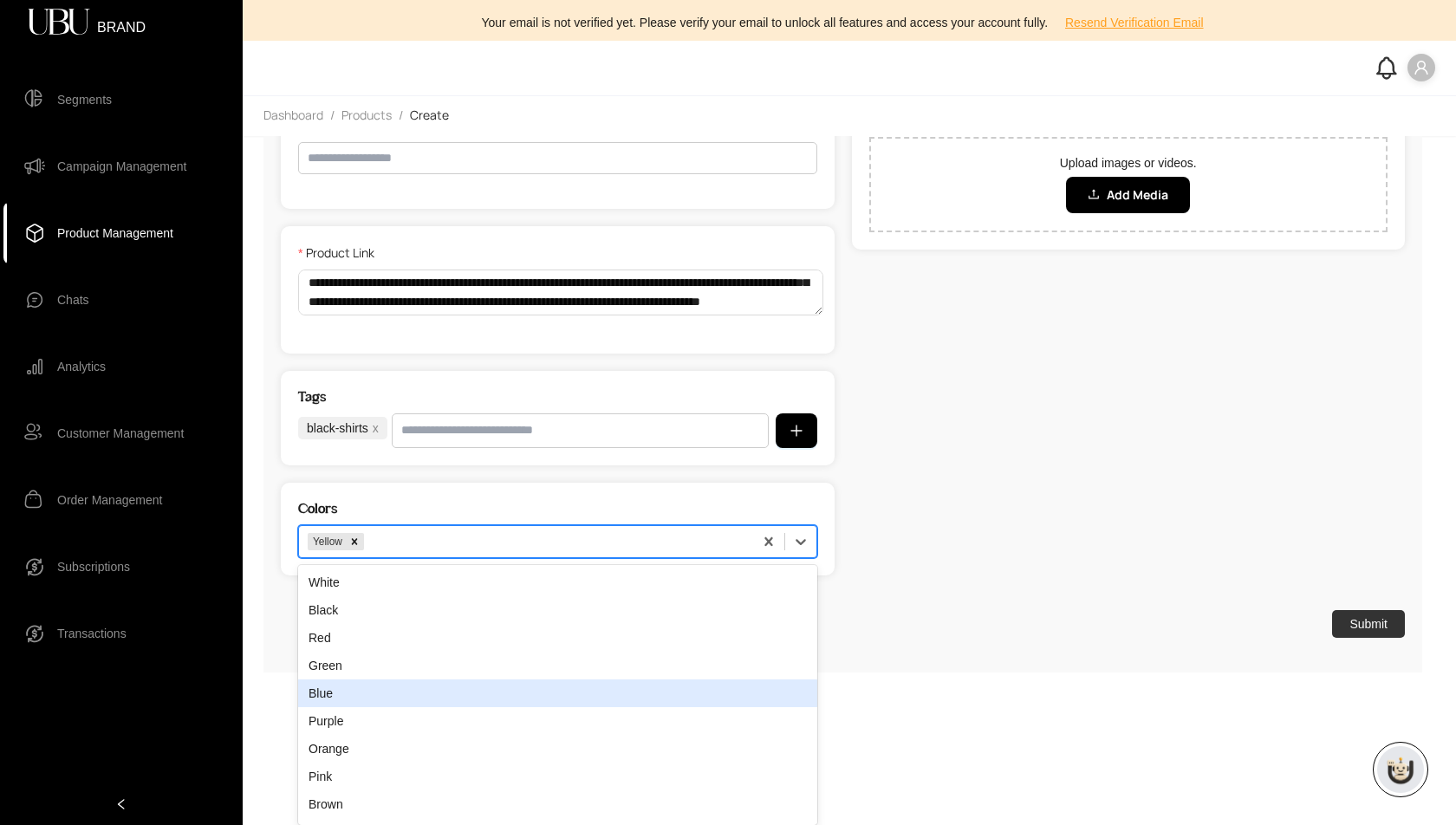
click at [554, 558] on div "option Yellow, selected. Blue, 5 of 19. 19 results available. Use Up and Down t…" at bounding box center [557, 542] width 519 height 33
click at [554, 699] on div "Blue" at bounding box center [557, 693] width 519 height 27
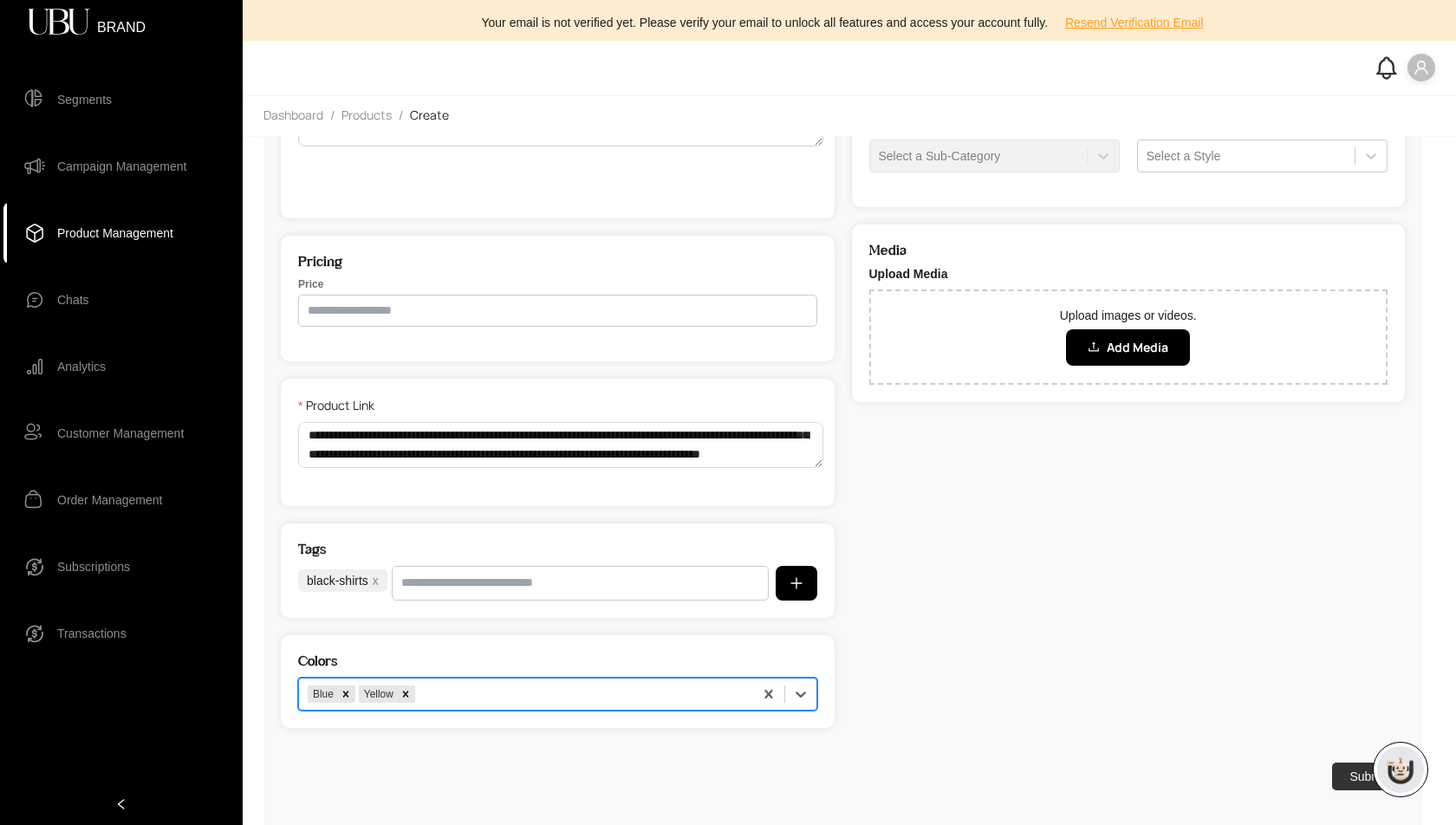
click at [554, 699] on div "option Blue, selected. Blue Yellow" at bounding box center [557, 694] width 519 height 33
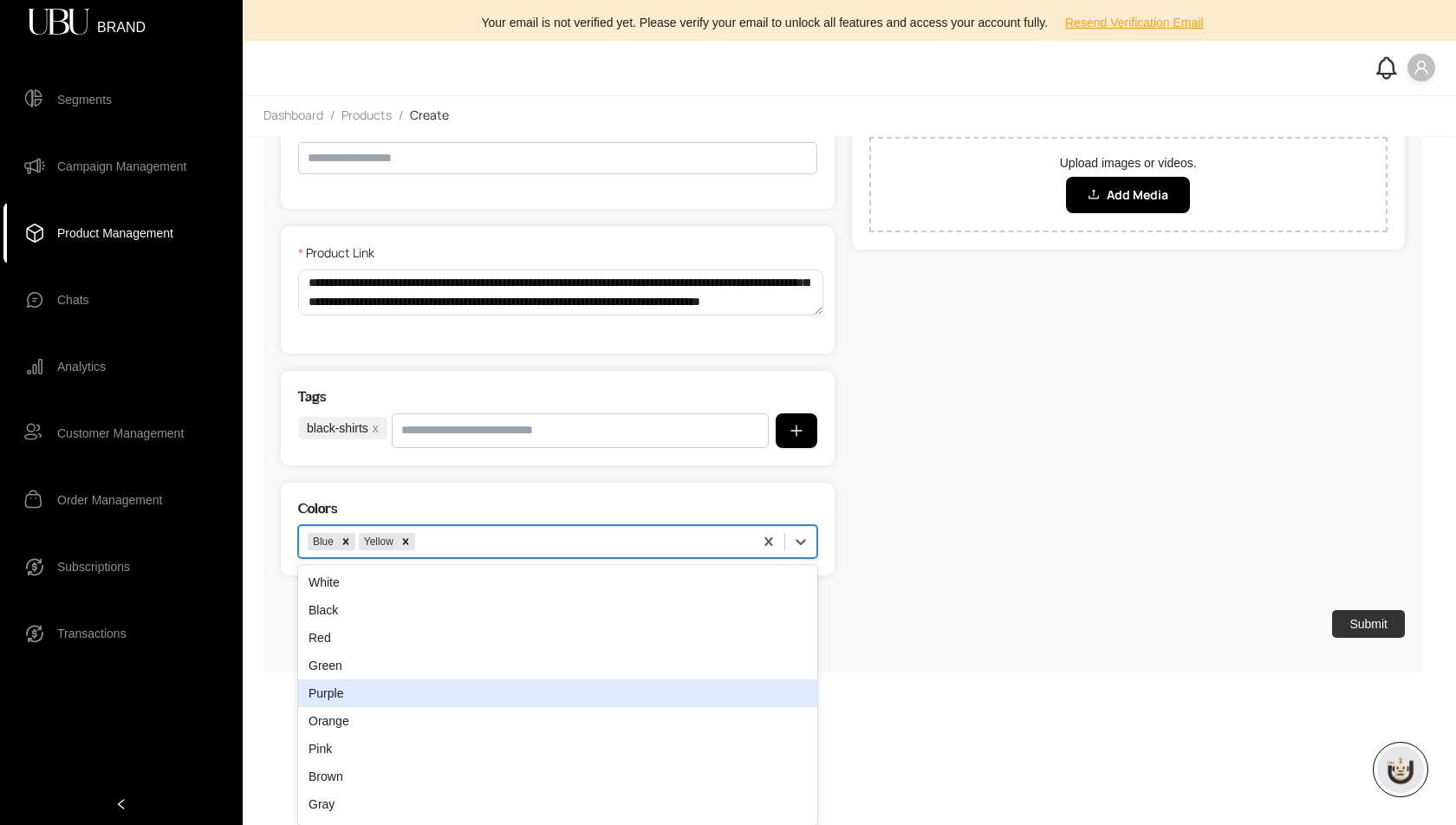
click at [554, 699] on div "Purple" at bounding box center [557, 693] width 519 height 27
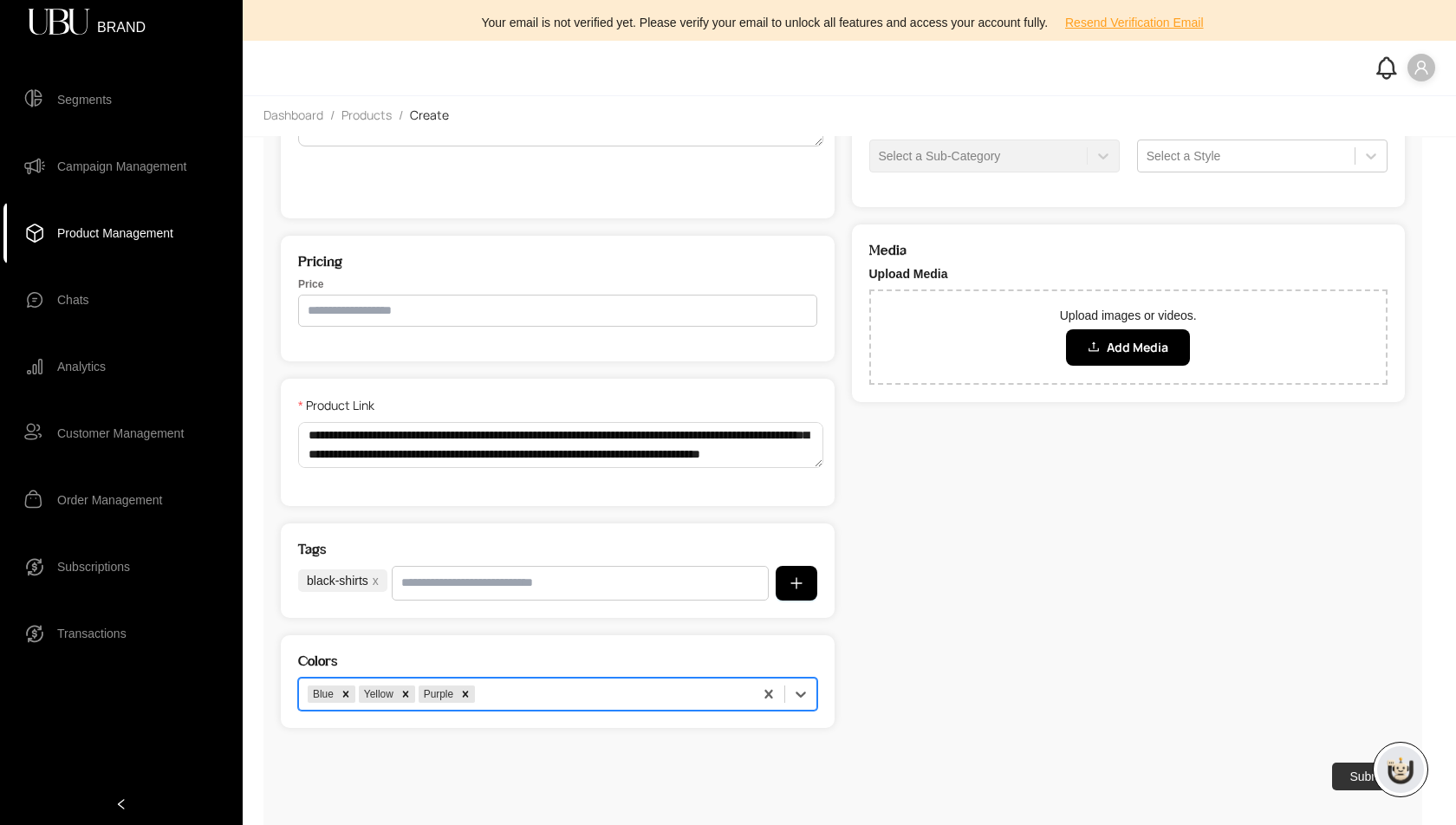
click at [554, 699] on div "option Purple, selected. Blue Yellow Purple" at bounding box center [557, 694] width 519 height 33
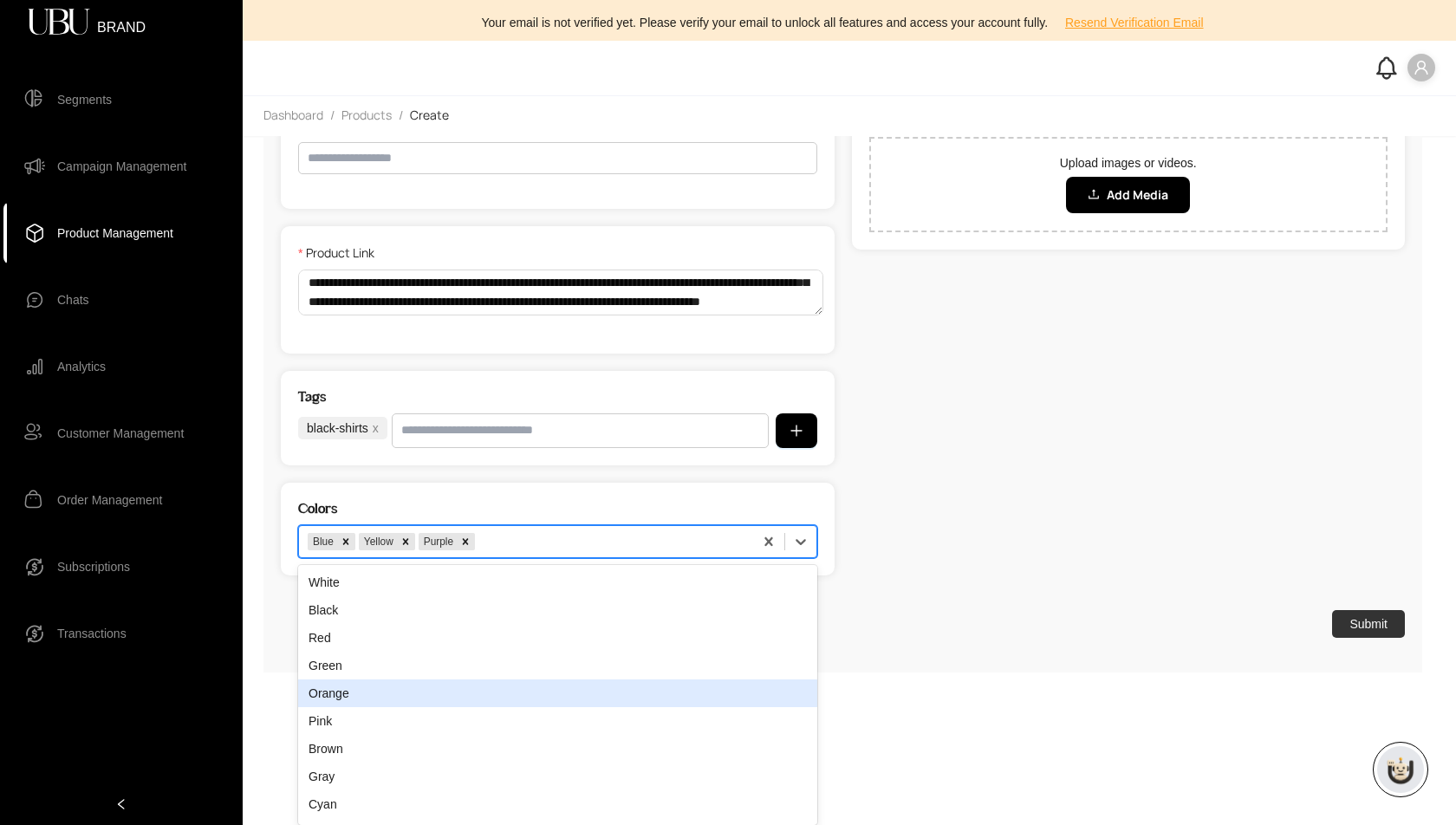
click at [554, 699] on div "Orange" at bounding box center [557, 693] width 519 height 27
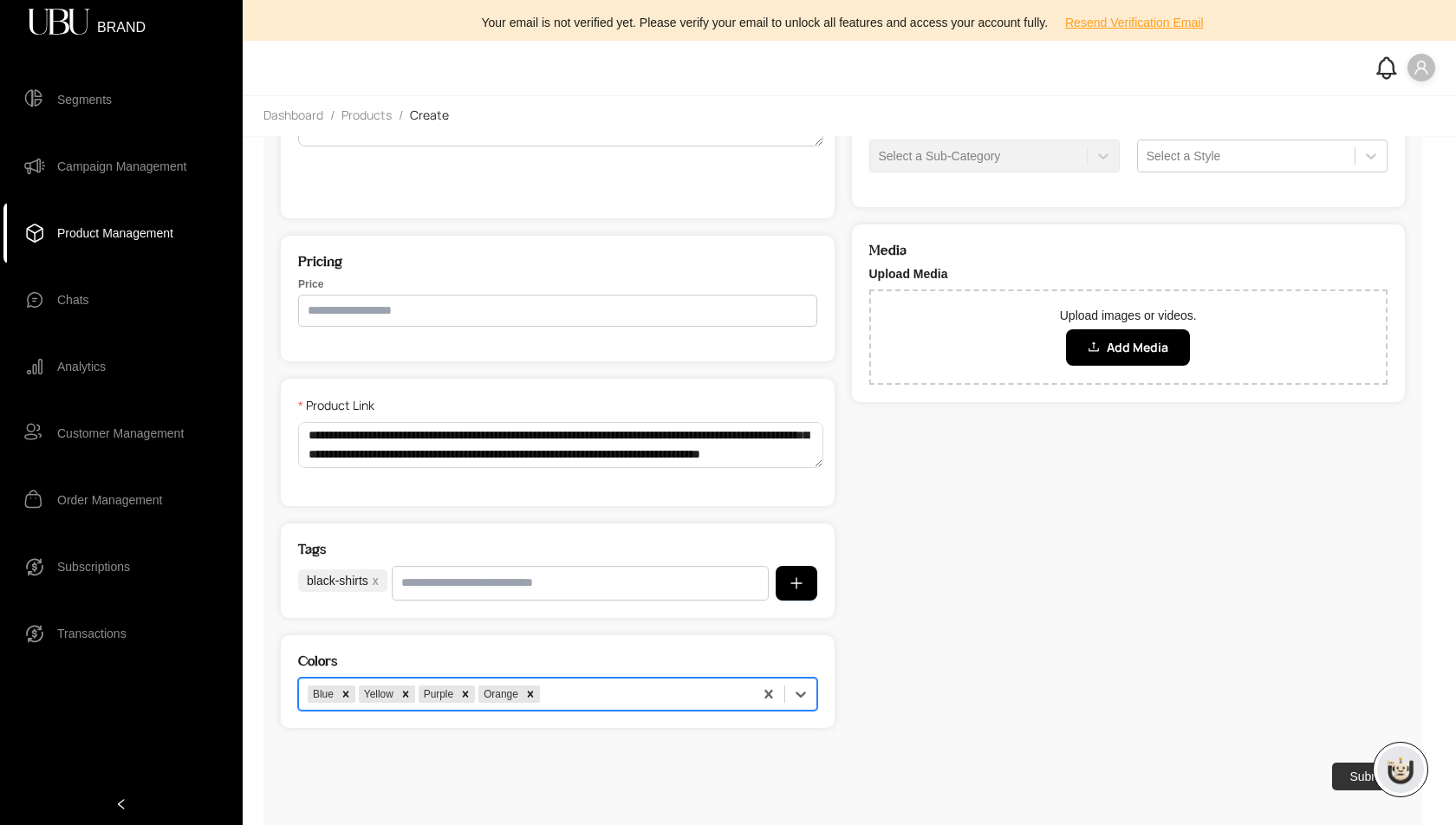
scroll to position [0, 0]
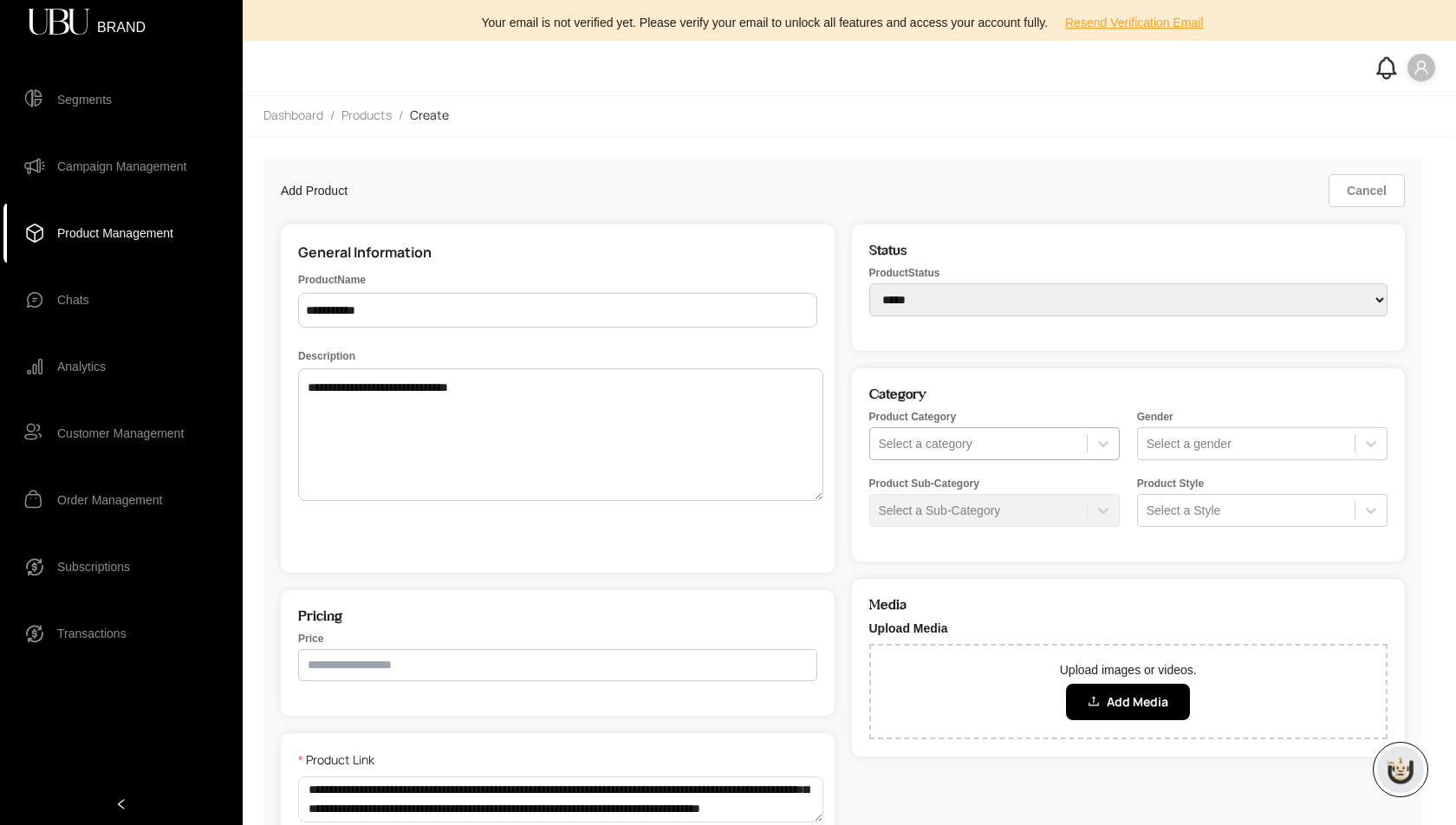
click at [950, 446] on div at bounding box center [979, 444] width 199 height 18
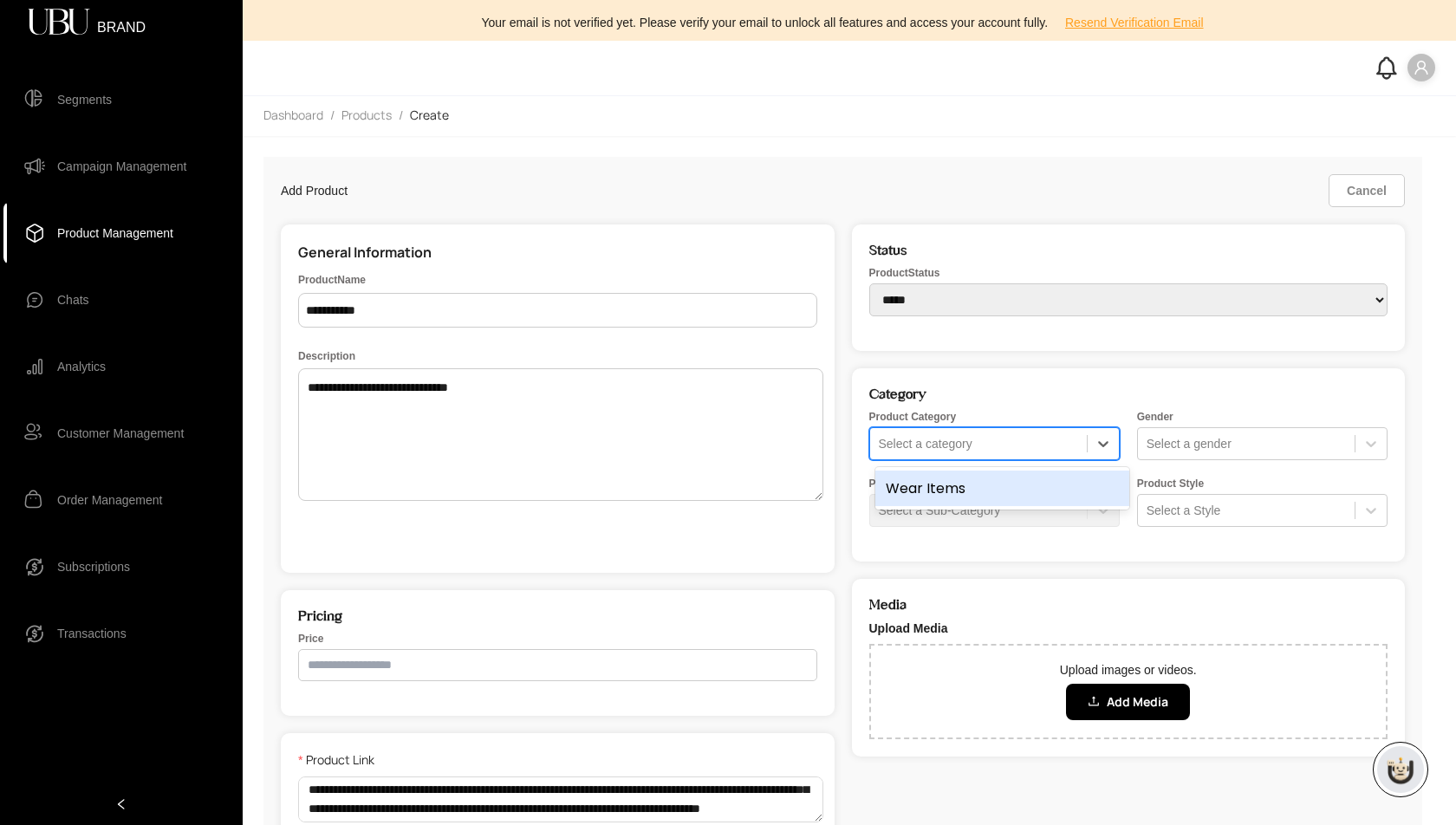
click at [929, 479] on div "Wear Items" at bounding box center [1002, 488] width 254 height 35
click at [1220, 442] on div at bounding box center [1247, 444] width 199 height 18
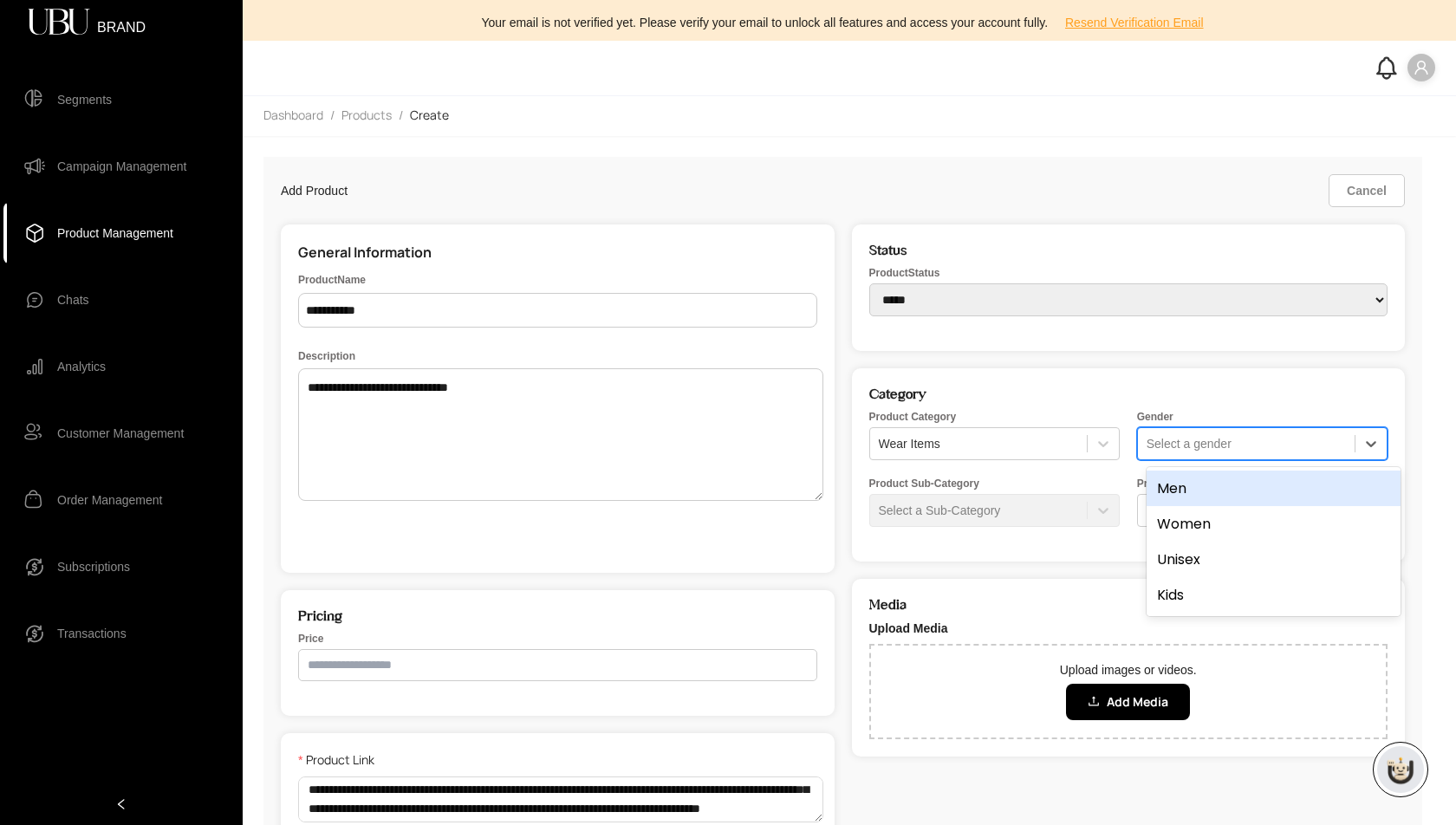
click at [1215, 479] on div "Men" at bounding box center [1274, 488] width 254 height 35
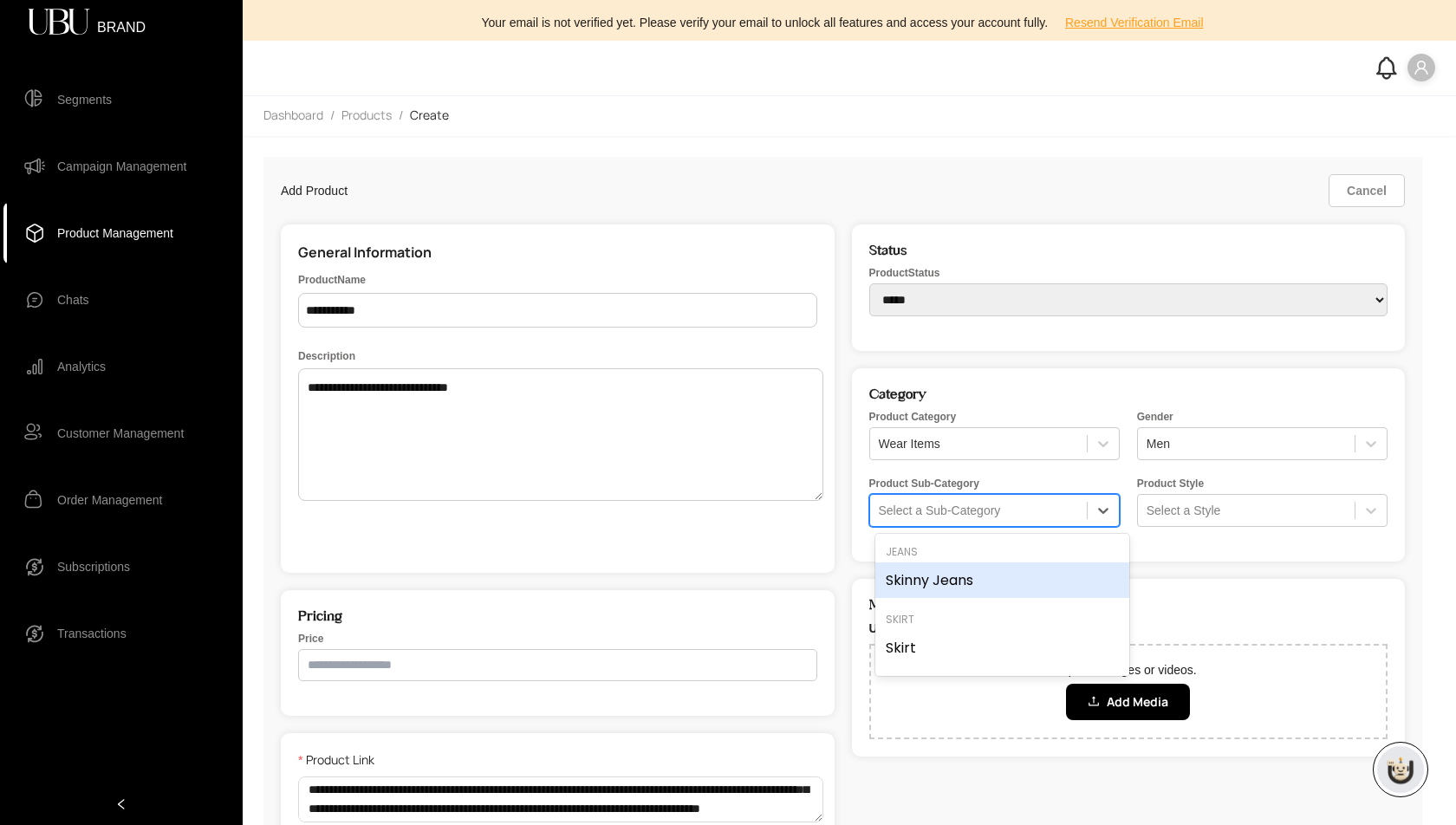
click at [994, 508] on div at bounding box center [979, 510] width 199 height 18
click at [958, 588] on div "Skinny Jeans" at bounding box center [1002, 580] width 254 height 35
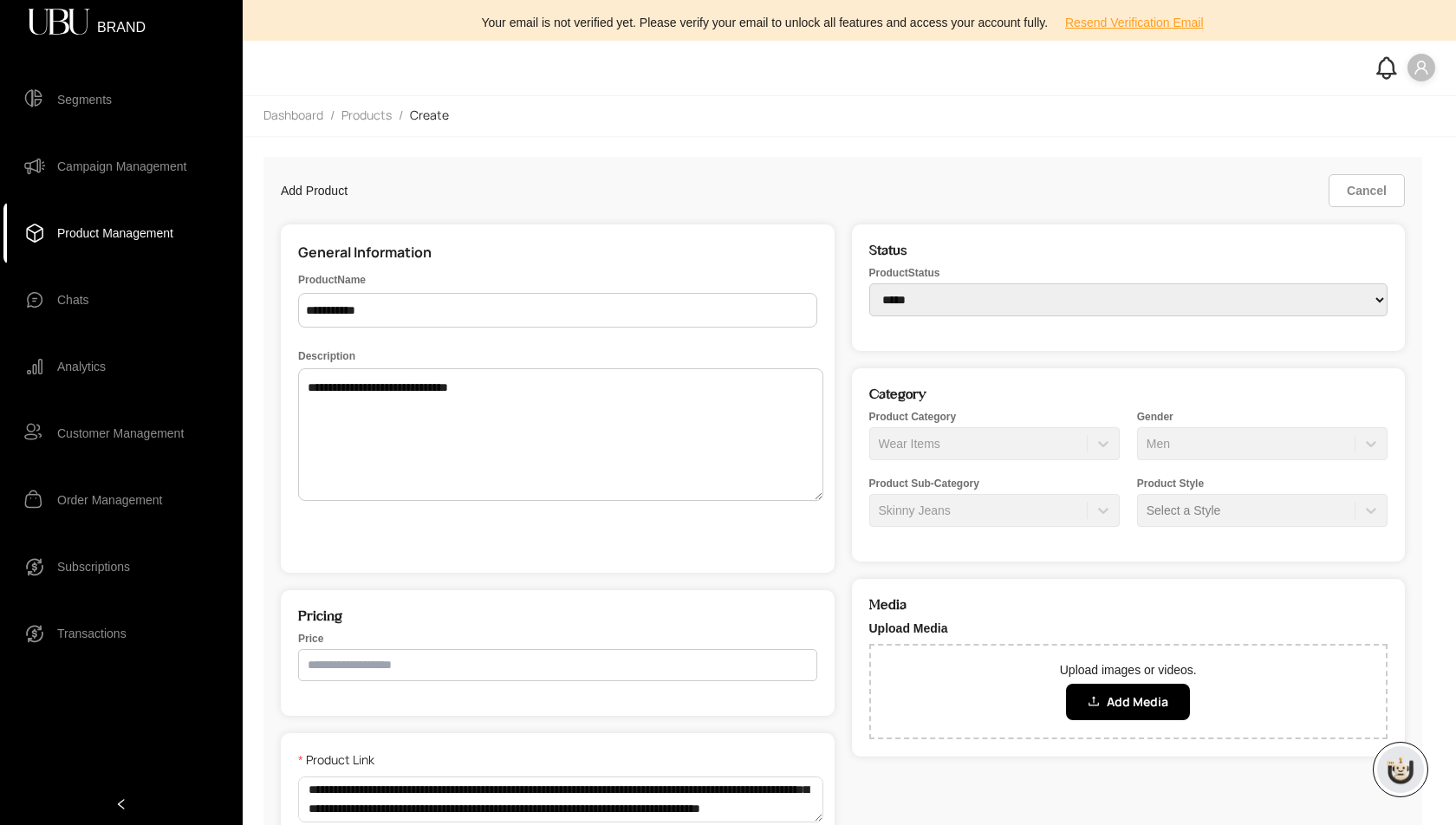
click at [1229, 498] on div "Product Style Select a Style" at bounding box center [1262, 501] width 250 height 50
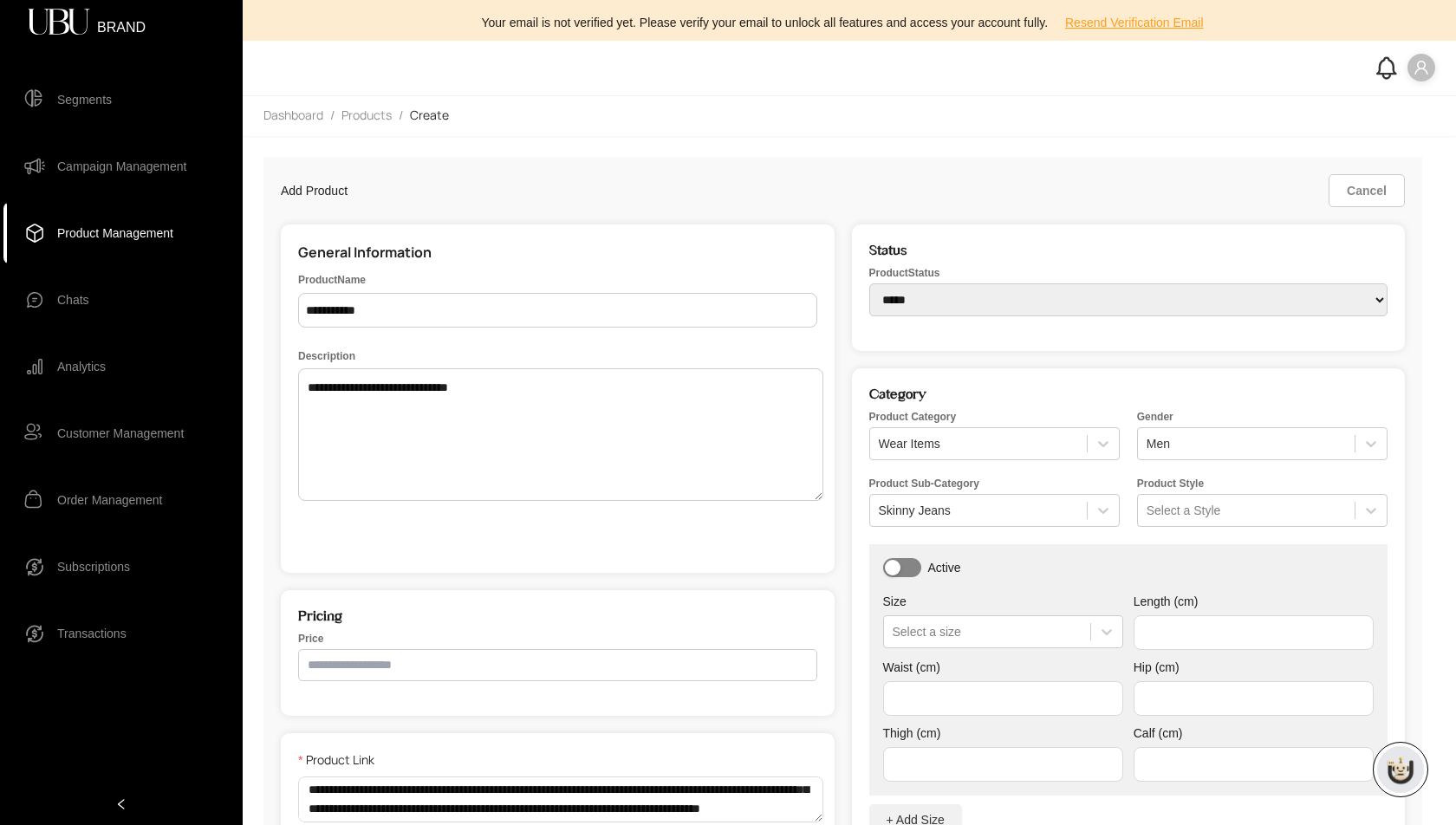
click at [910, 573] on span "button" at bounding box center [902, 568] width 38 height 20
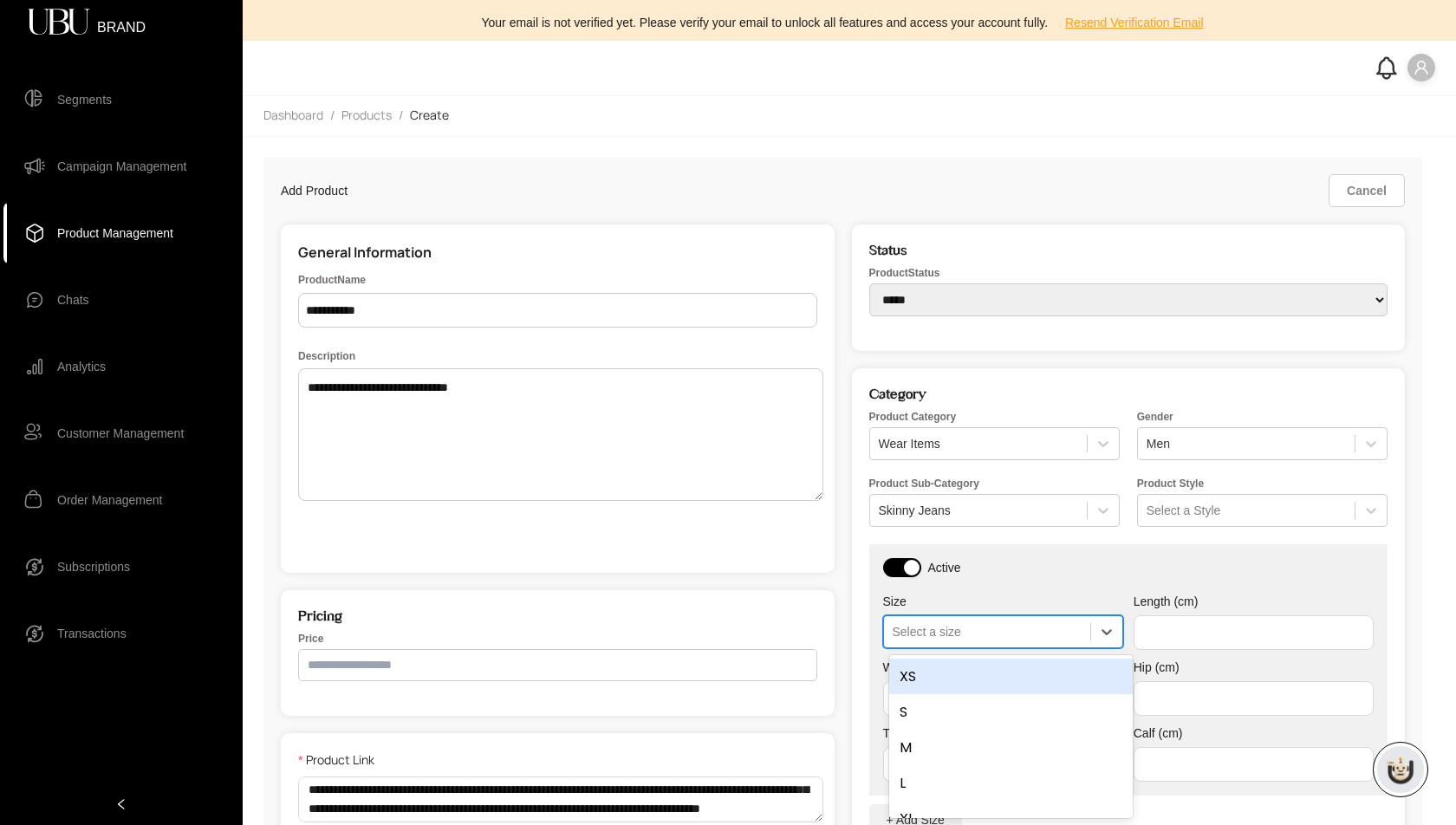
click at [943, 630] on div at bounding box center [987, 631] width 189 height 18
click at [948, 674] on div "XS" at bounding box center [1010, 676] width 243 height 35
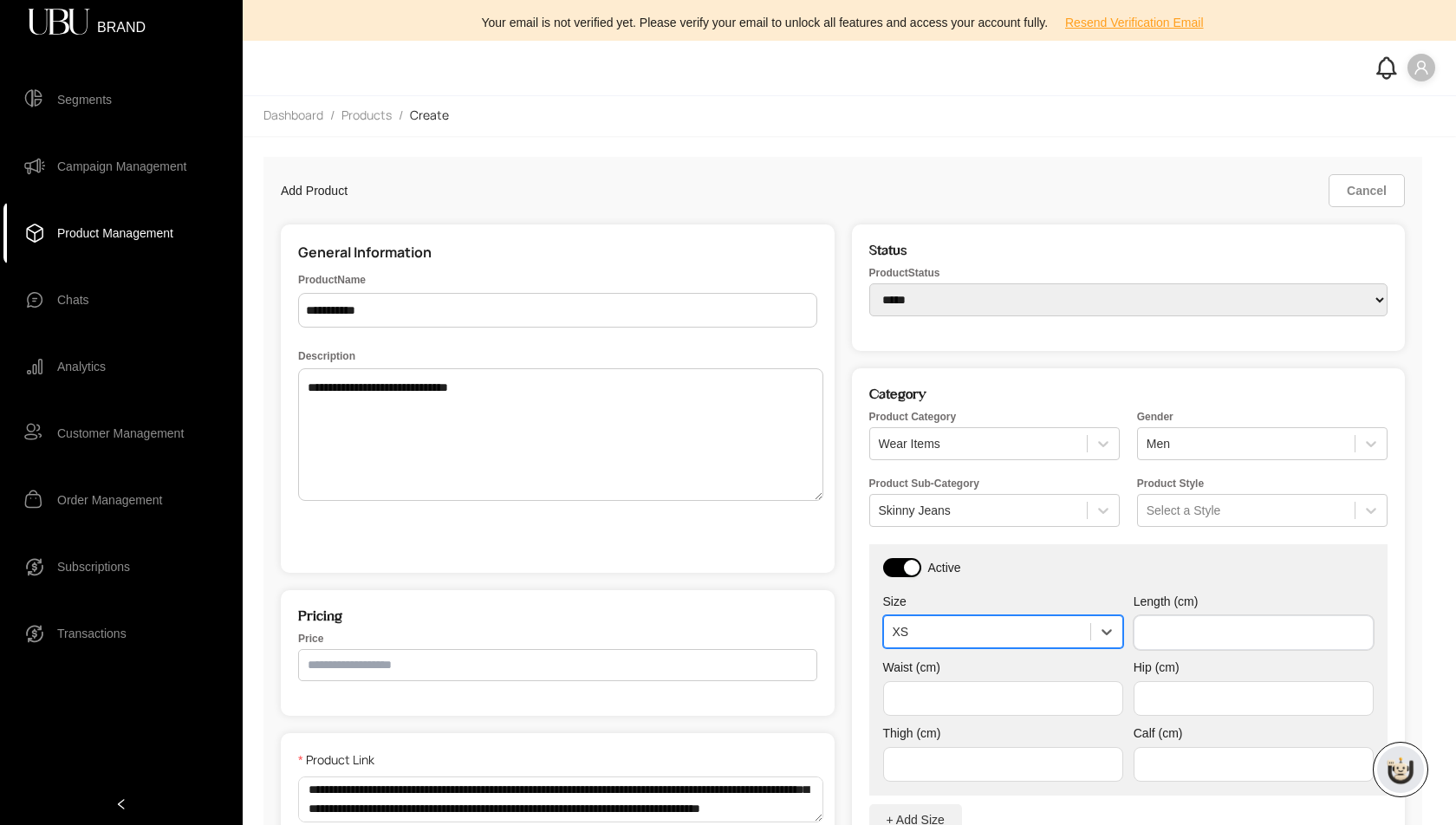
click at [1215, 639] on input "text" at bounding box center [1254, 631] width 241 height 34
type input "**"
click at [968, 706] on input "text" at bounding box center [1003, 698] width 241 height 34
type input "**"
click at [1199, 704] on input "text" at bounding box center [1254, 698] width 241 height 34
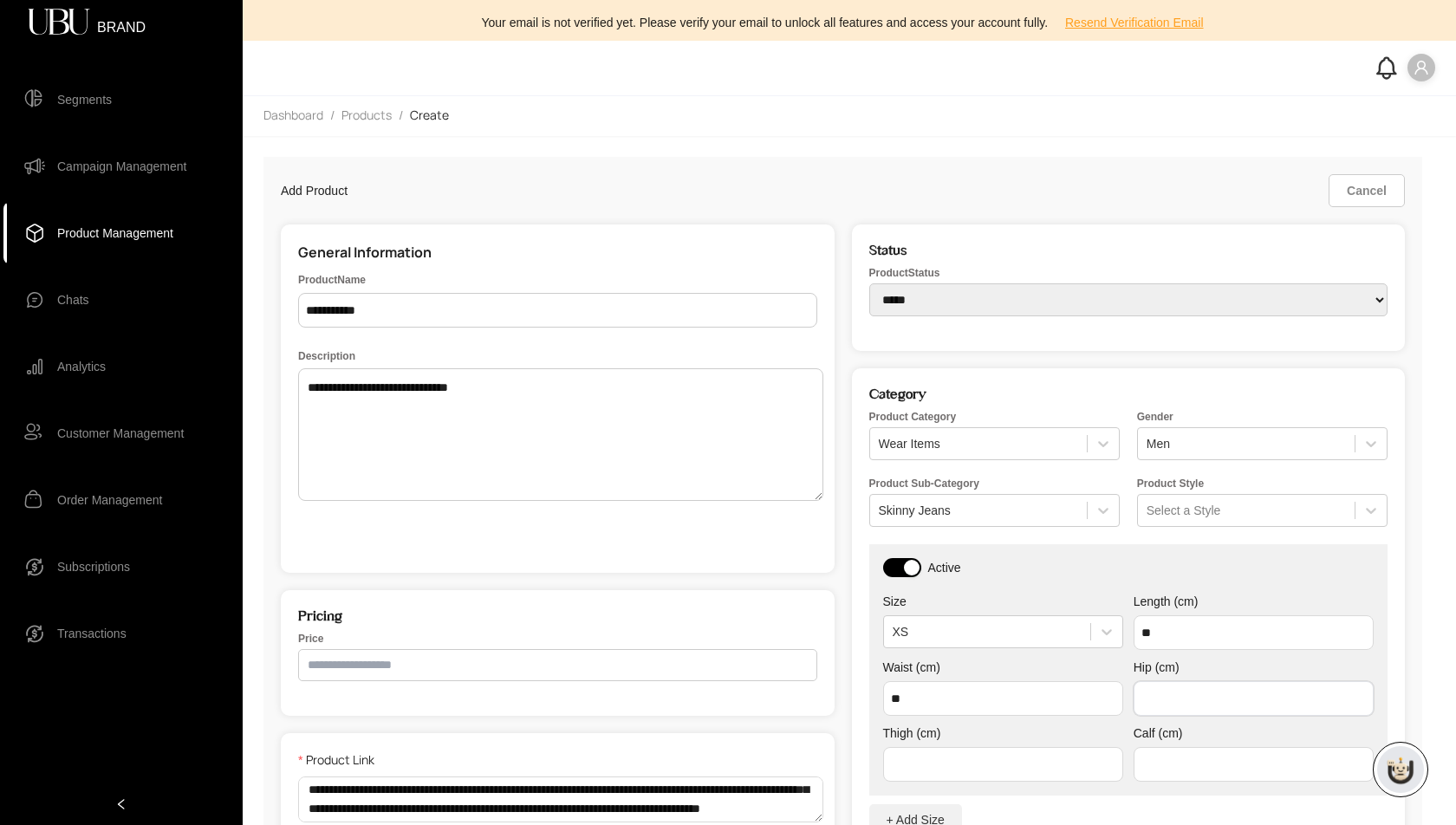
type input "**"
click at [1023, 760] on input "text" at bounding box center [1003, 763] width 241 height 34
type input "**"
click at [1169, 752] on input "text" at bounding box center [1254, 763] width 241 height 34
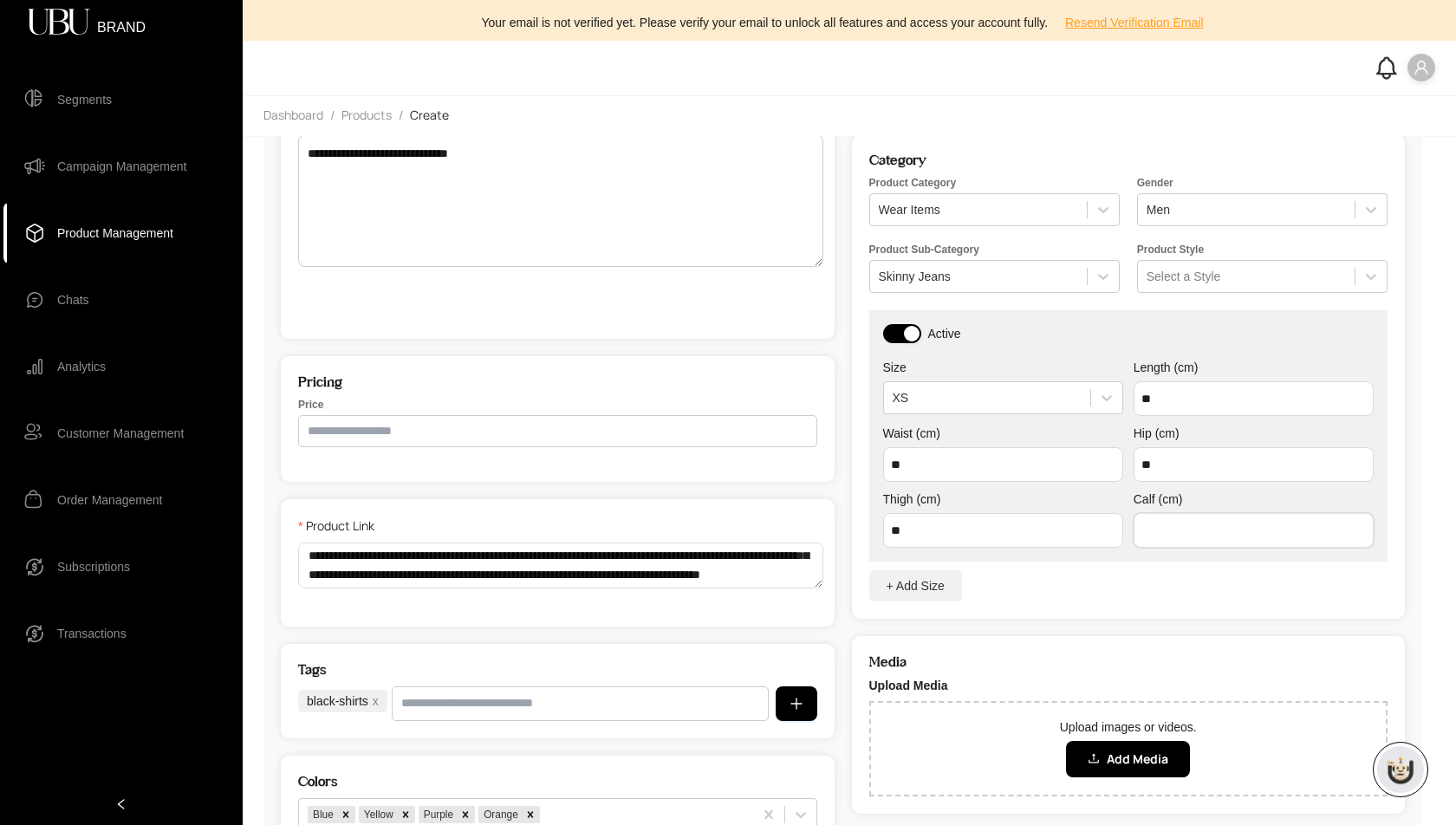
scroll to position [356, 0]
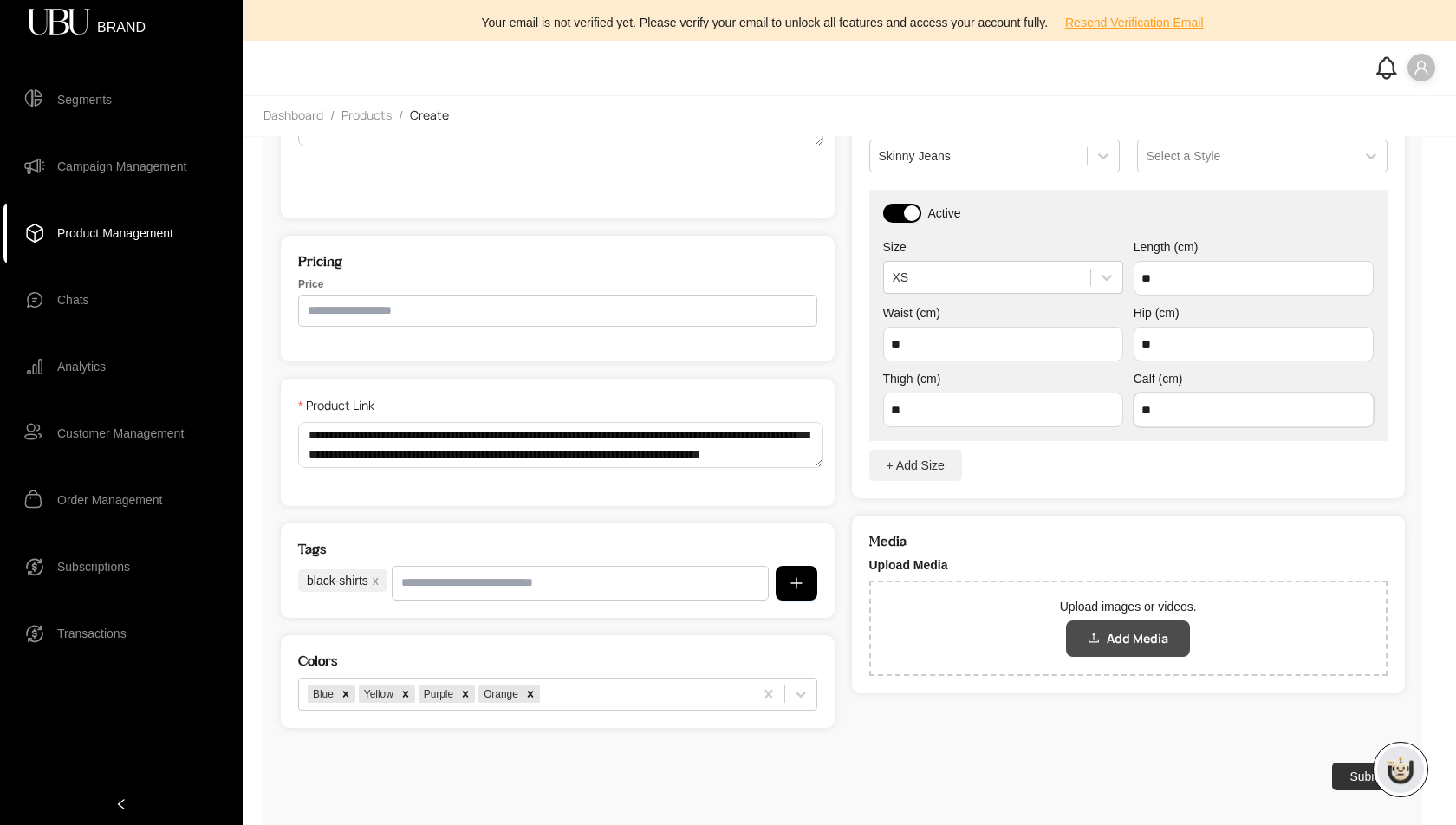
type input "**"
click at [1120, 630] on span "Add Media" at bounding box center [1137, 639] width 62 height 20
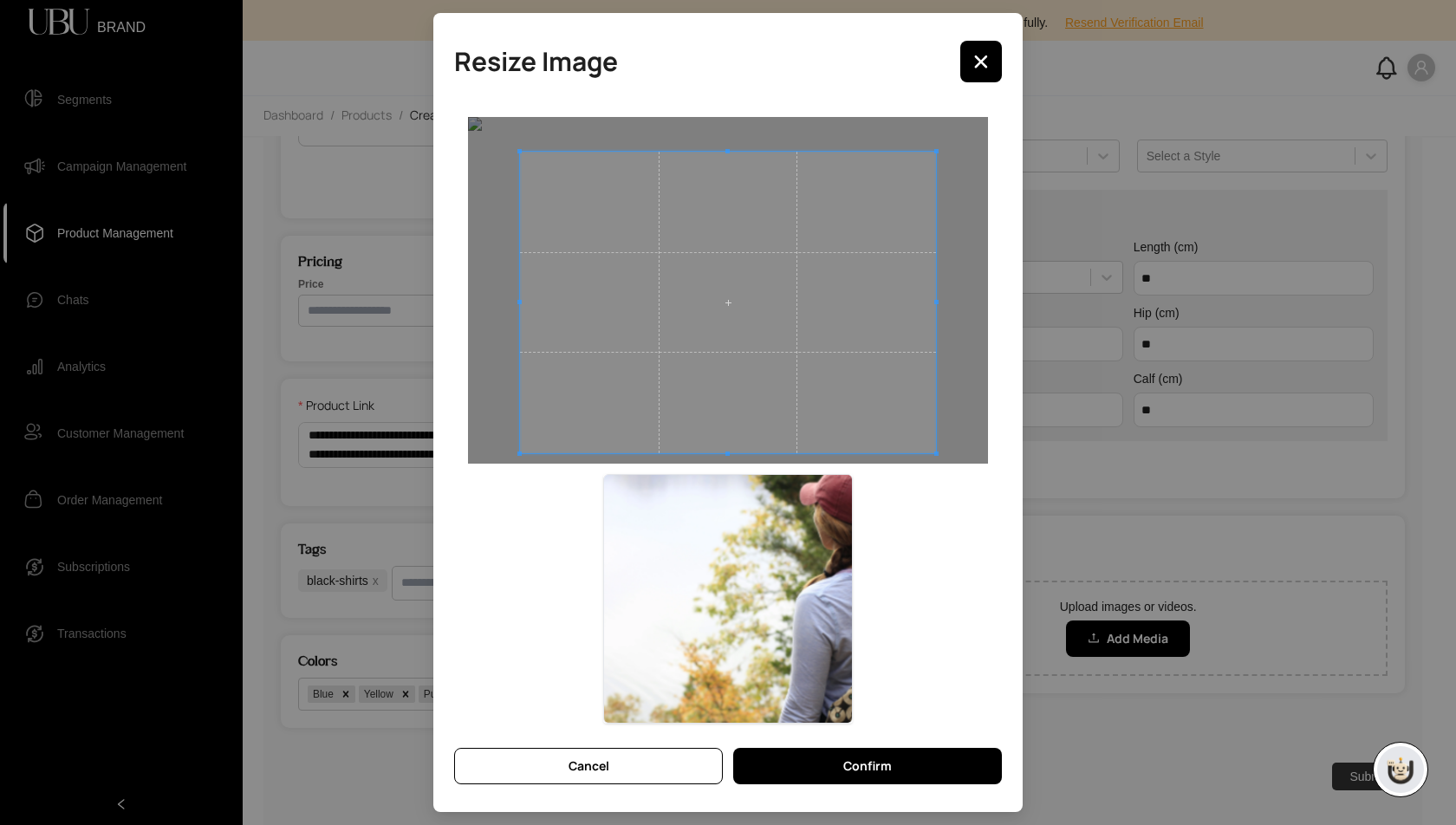
click at [729, 454] on div at bounding box center [728, 302] width 416 height 301
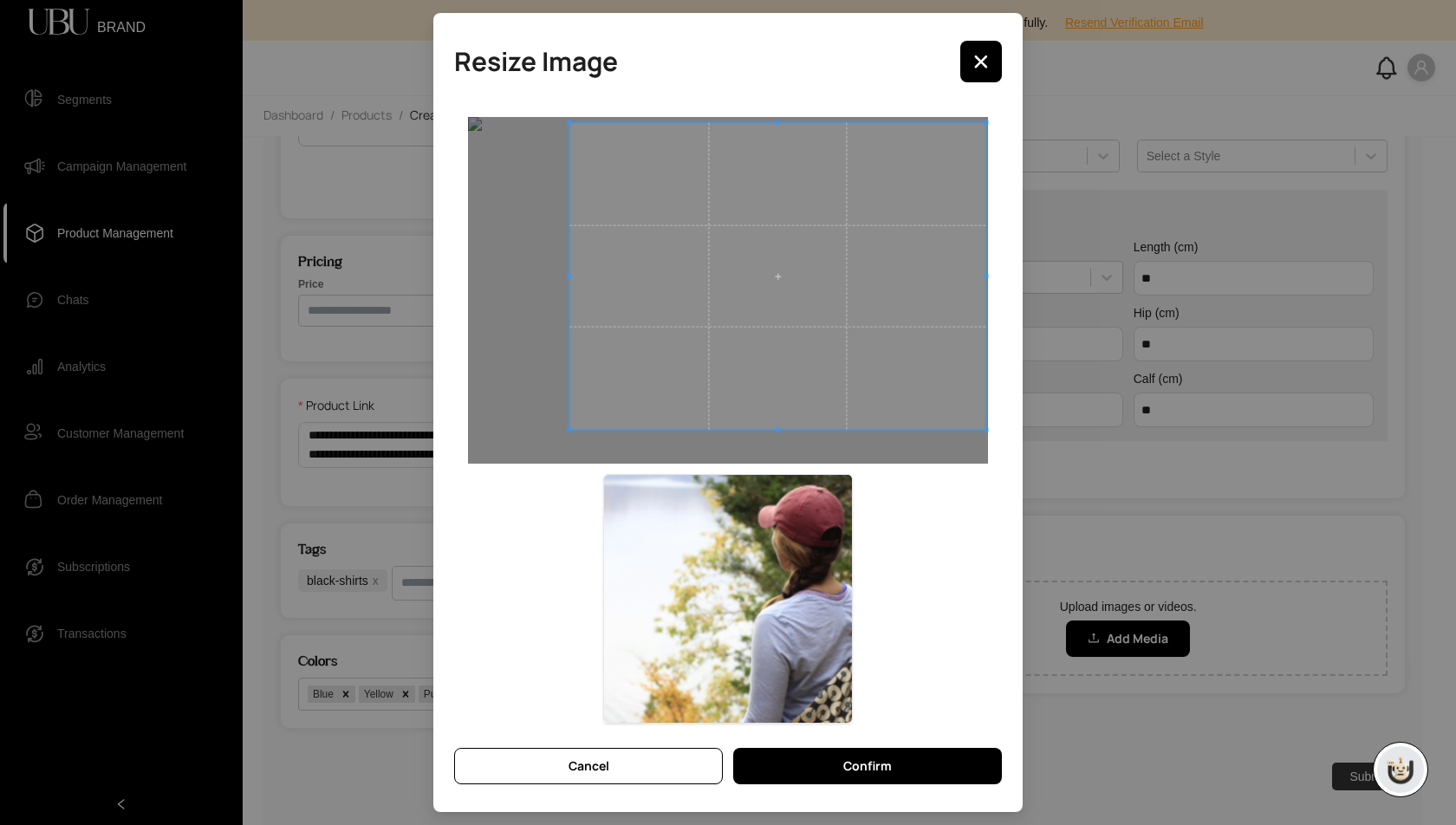
click at [801, 356] on span at bounding box center [776, 277] width 416 height 307
click at [956, 764] on button "Confirm" at bounding box center [867, 765] width 269 height 36
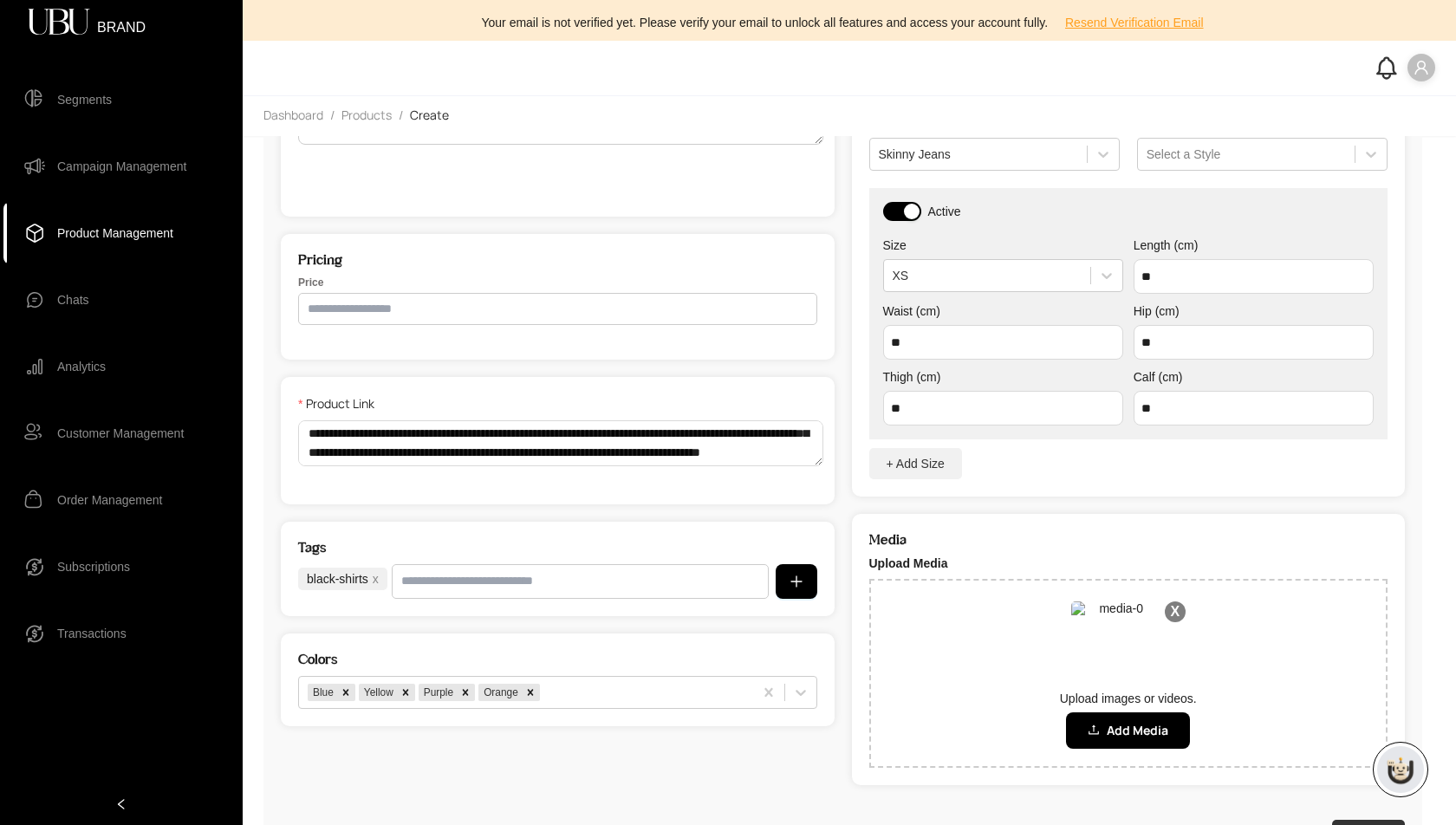
scroll to position [410, 0]
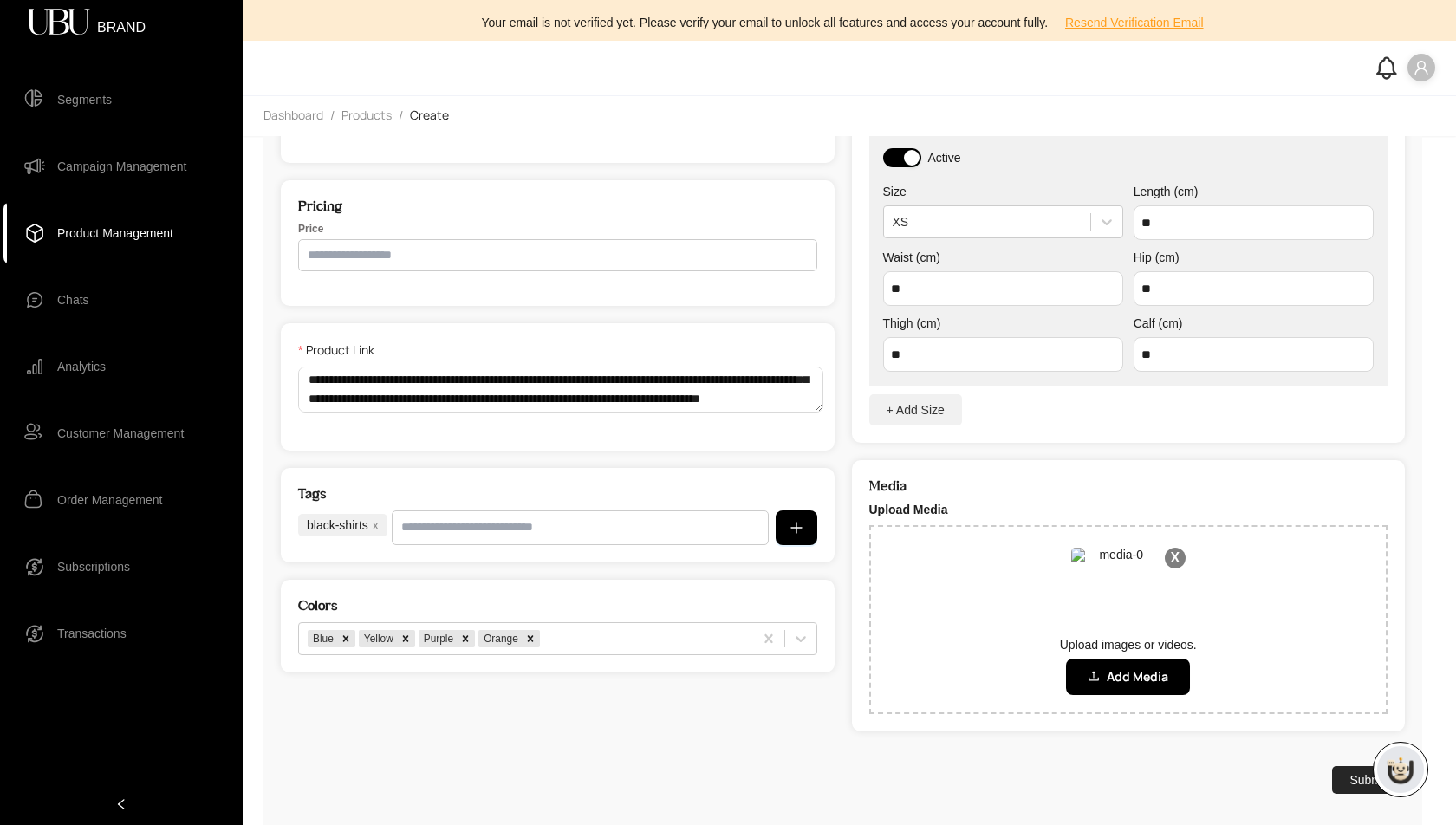
click at [1356, 778] on button "Submit" at bounding box center [1368, 780] width 72 height 27
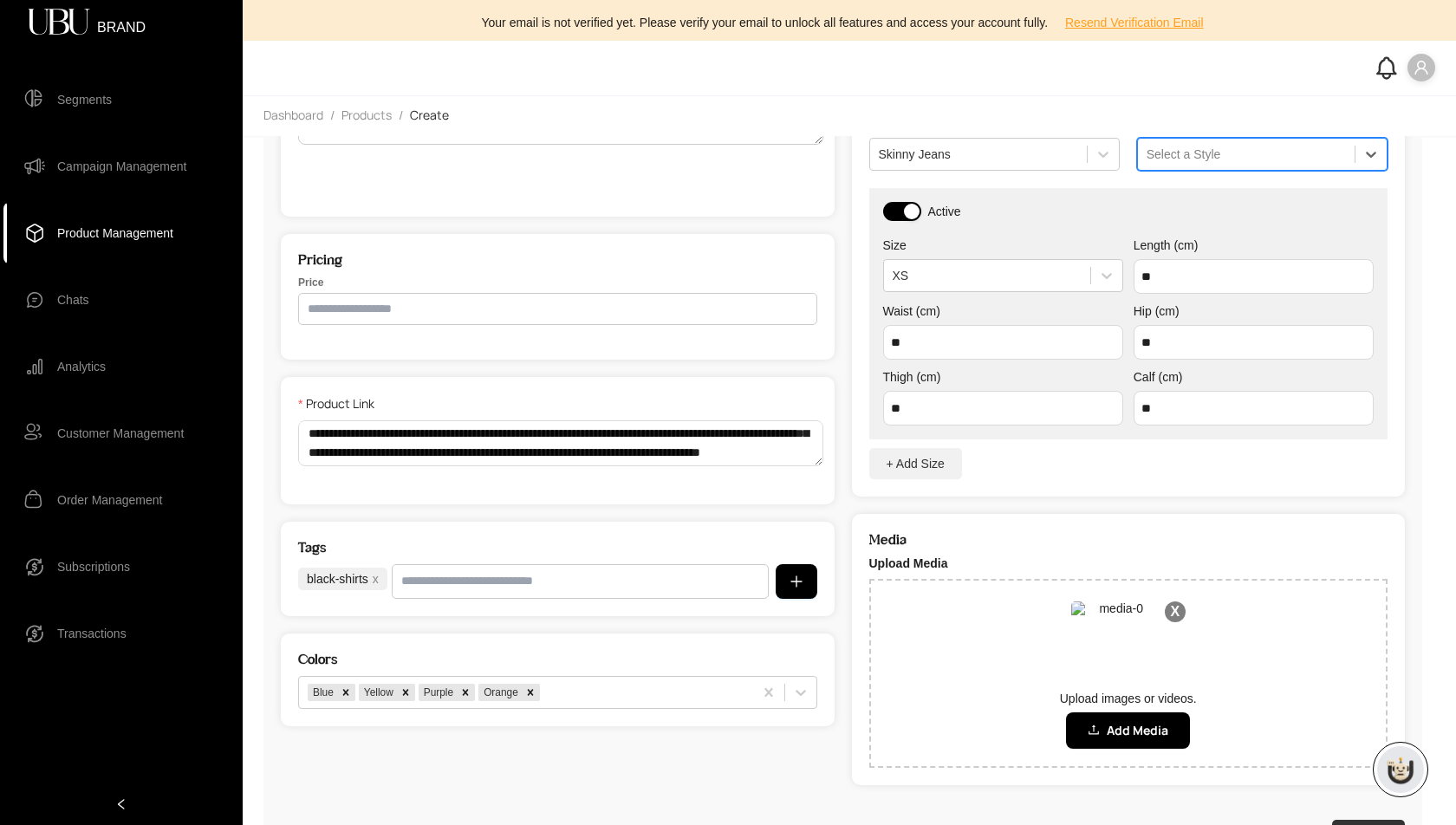
click at [1212, 152] on div at bounding box center [1247, 154] width 199 height 18
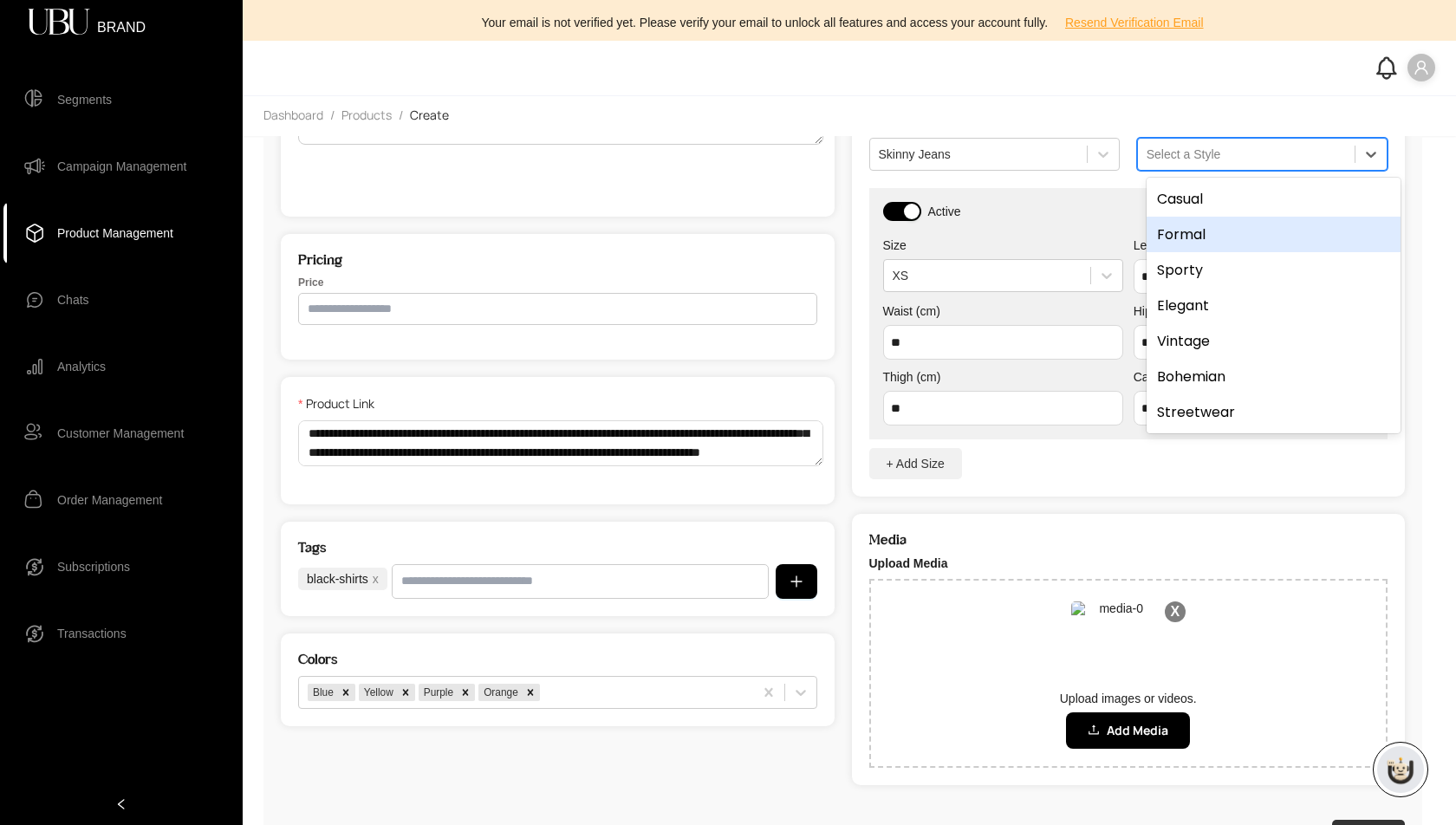
click at [1208, 230] on div "Formal" at bounding box center [1274, 235] width 254 height 35
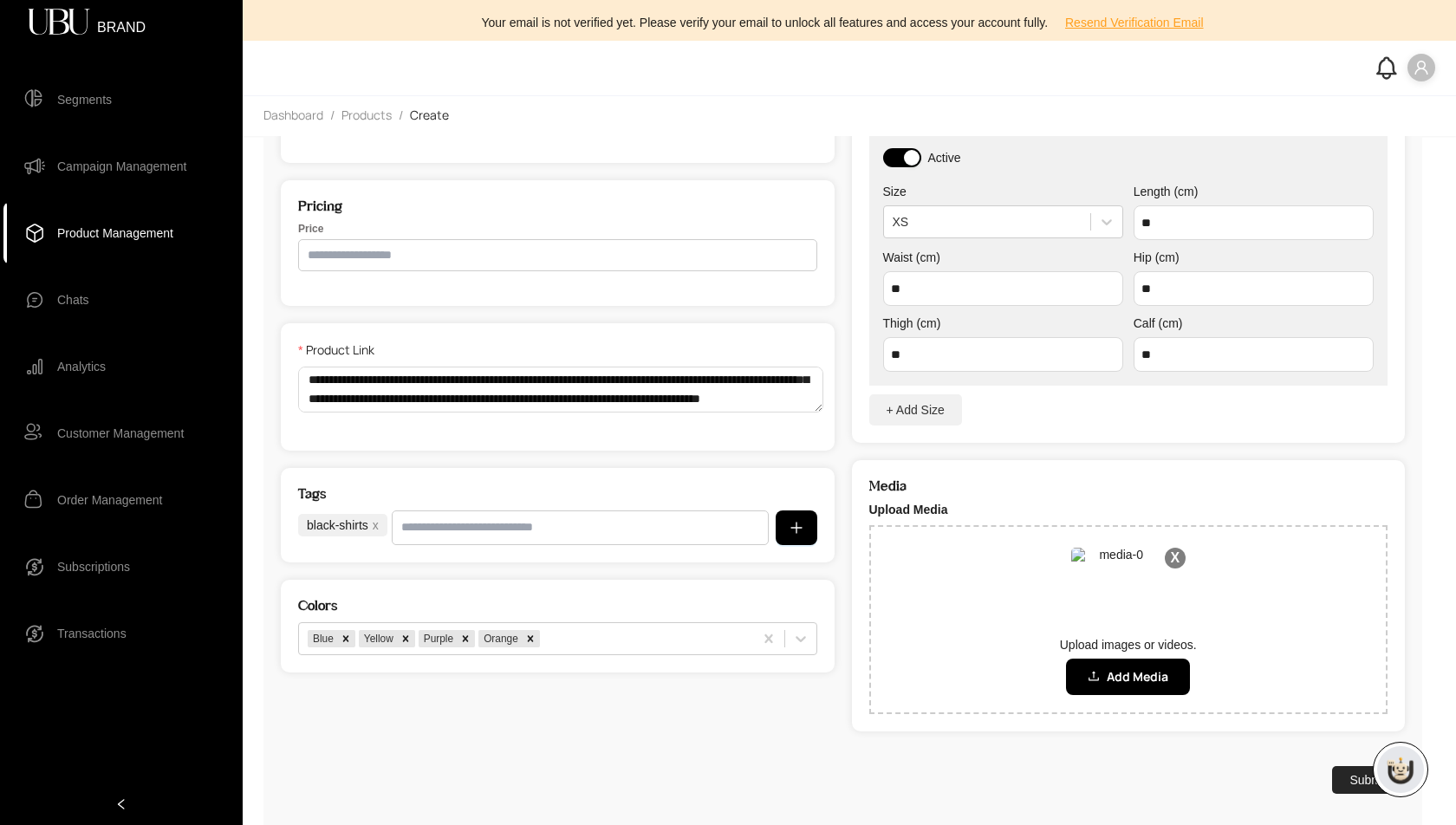
click at [1358, 782] on button "Submit" at bounding box center [1368, 780] width 72 height 27
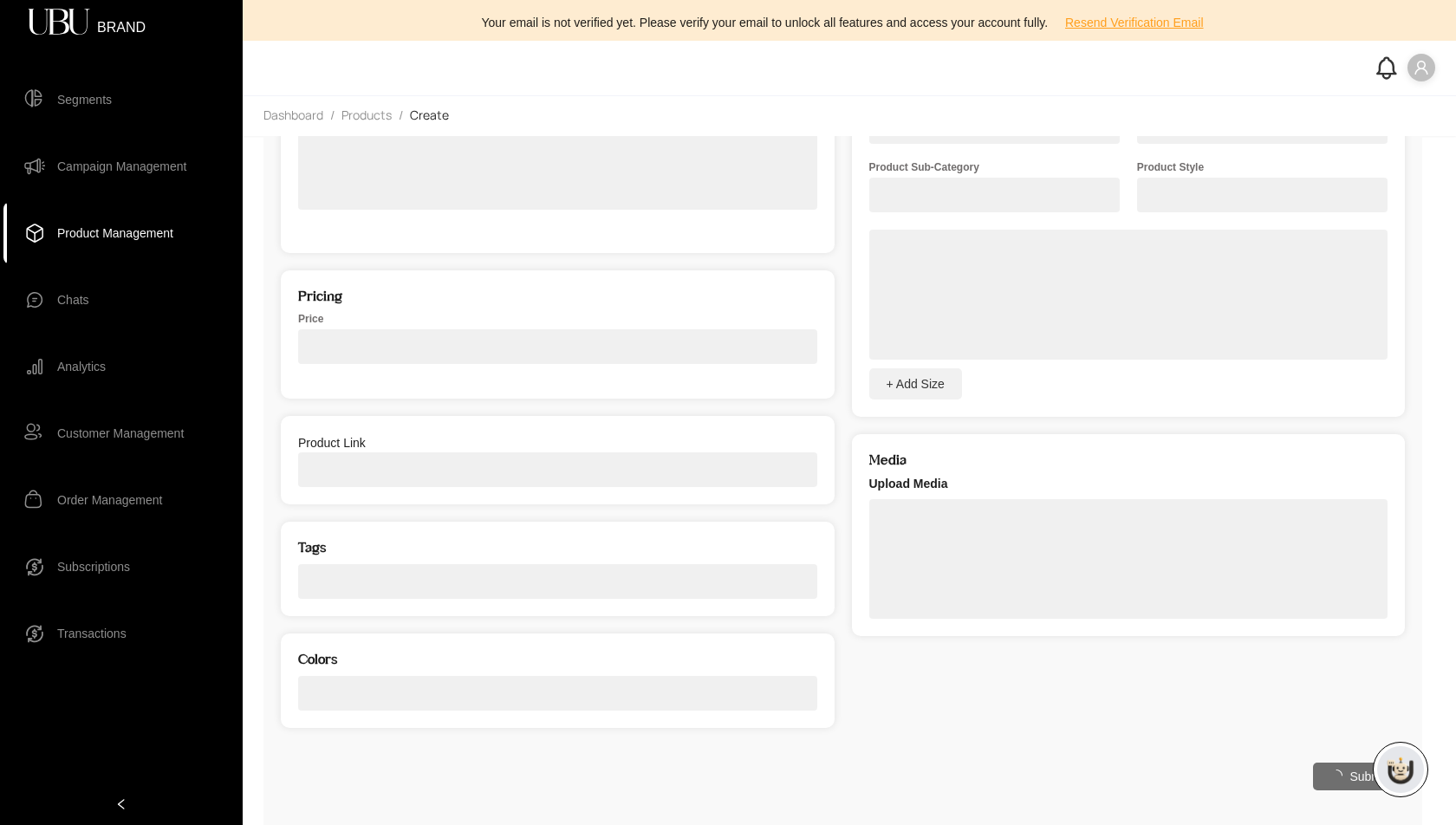
scroll to position [318, 0]
select select "*****"
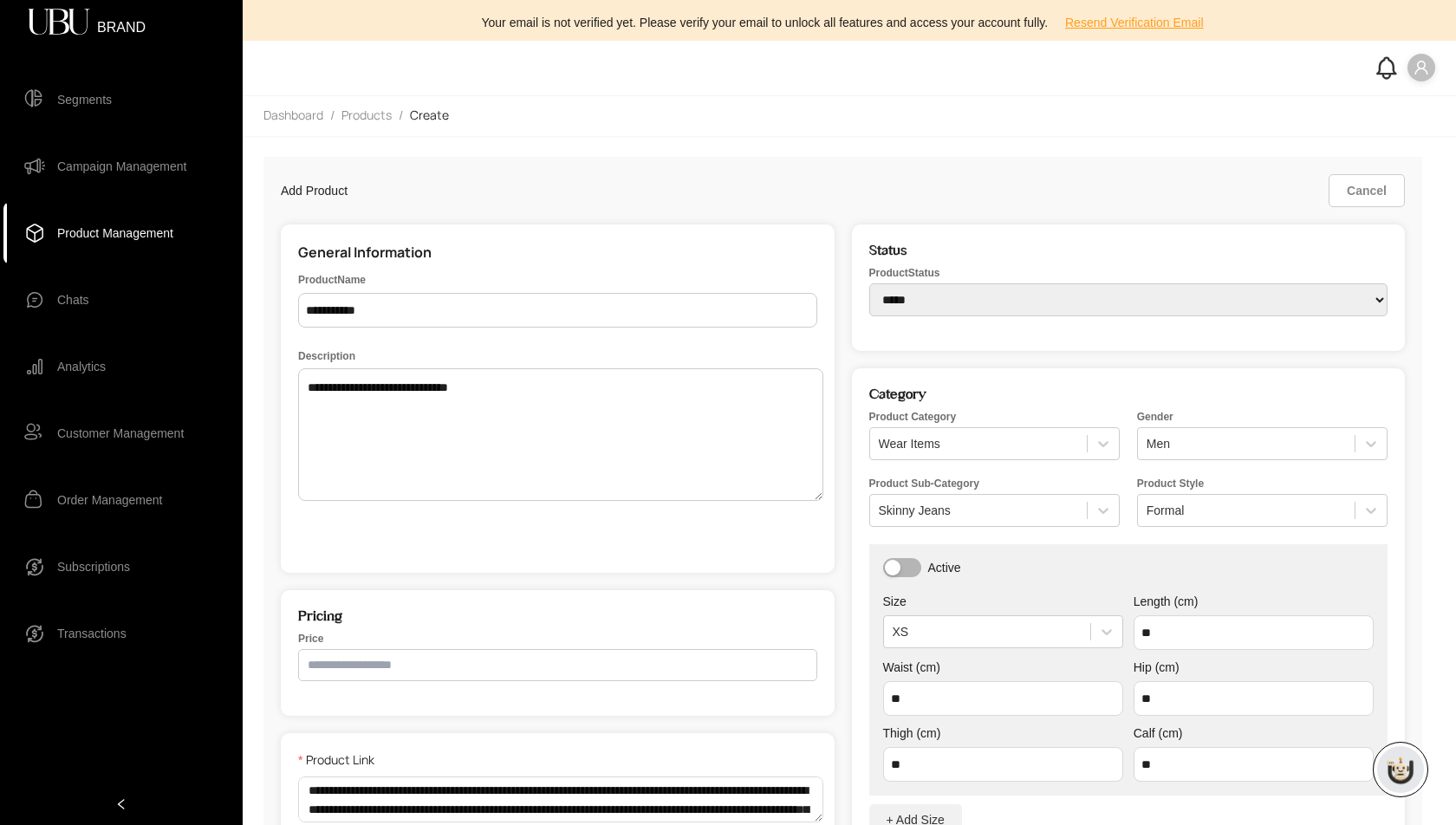
scroll to position [410, 0]
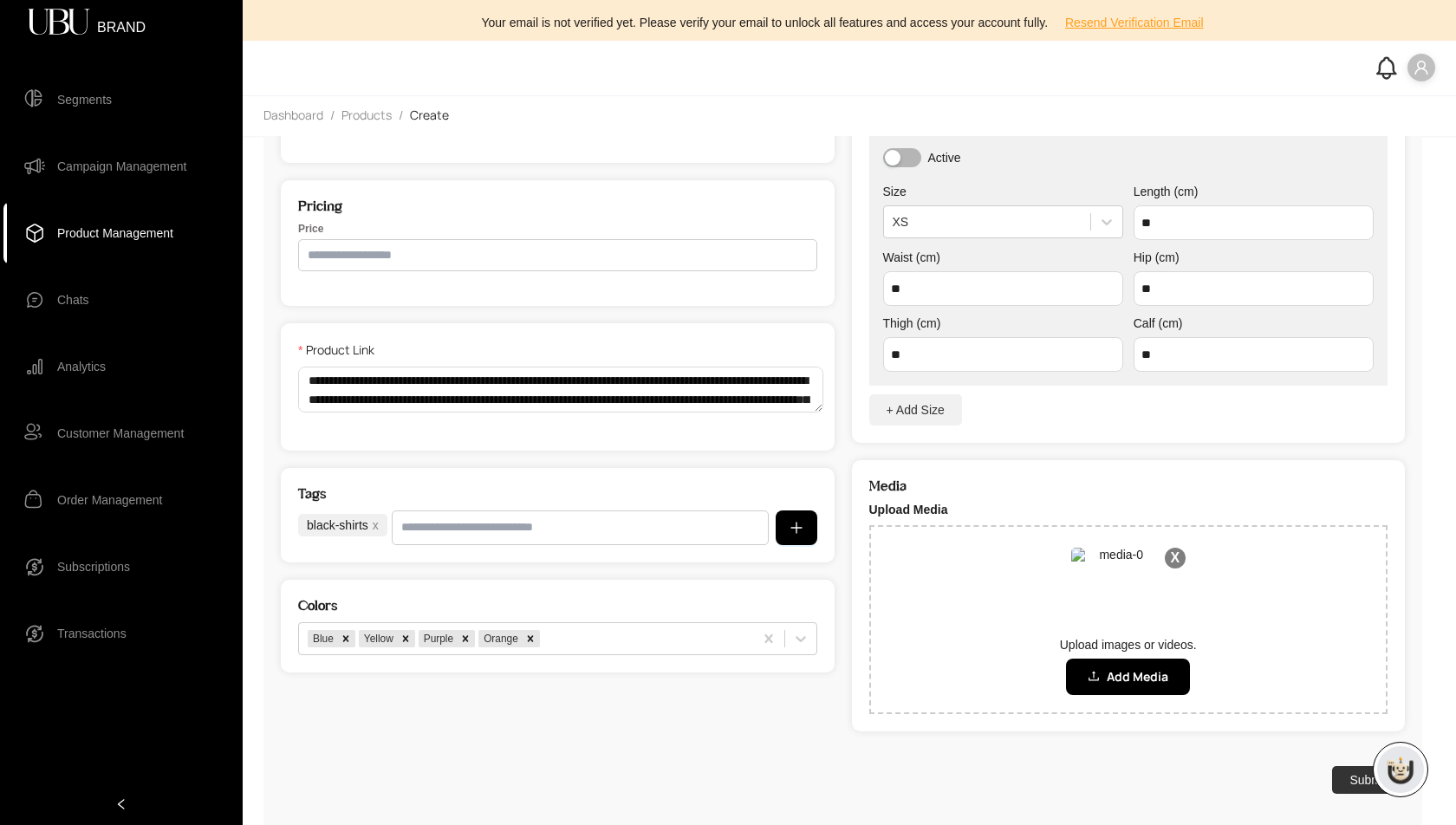
click at [165, 237] on span "Product Management" at bounding box center [115, 233] width 116 height 34
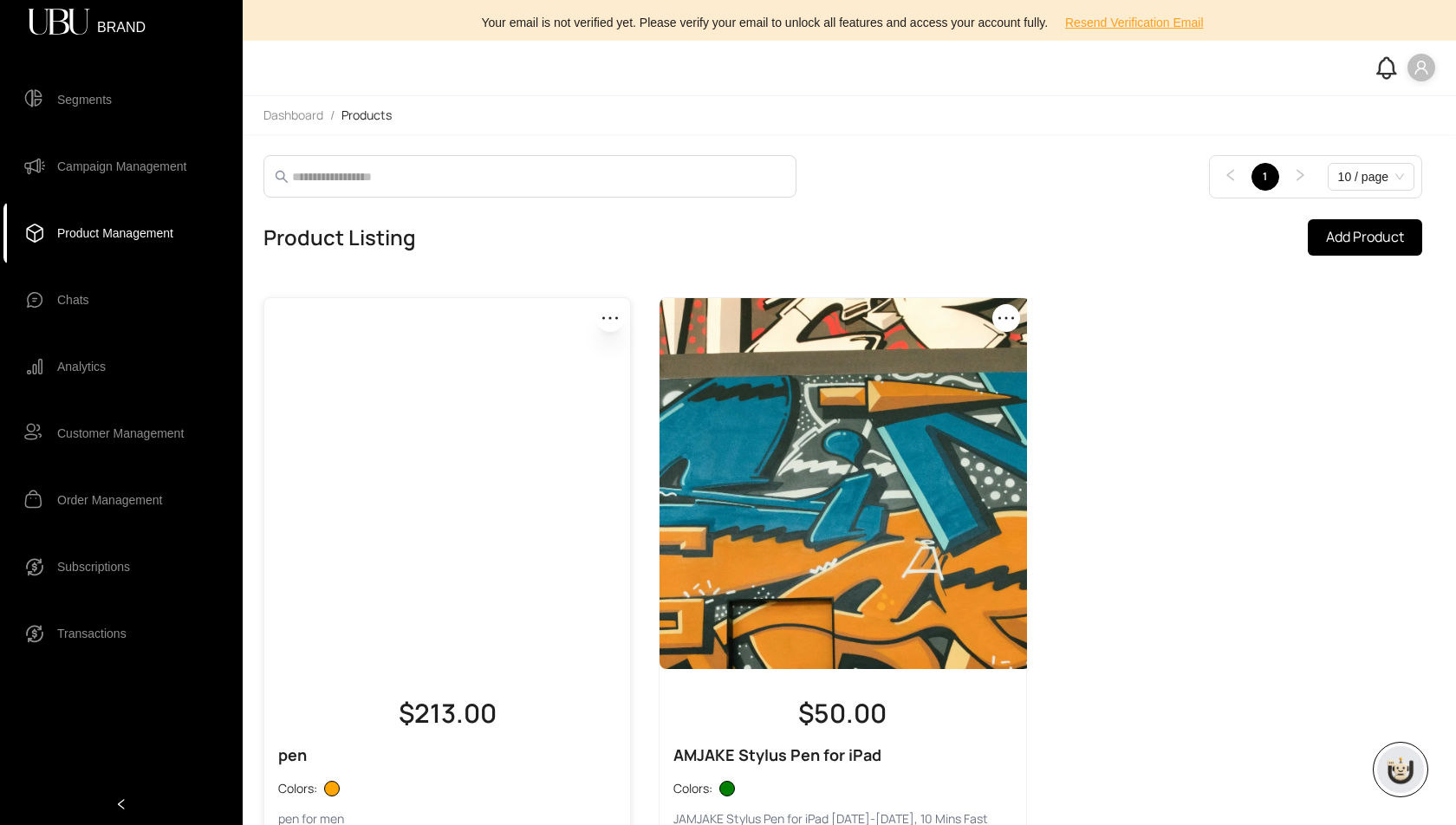
scroll to position [65, 0]
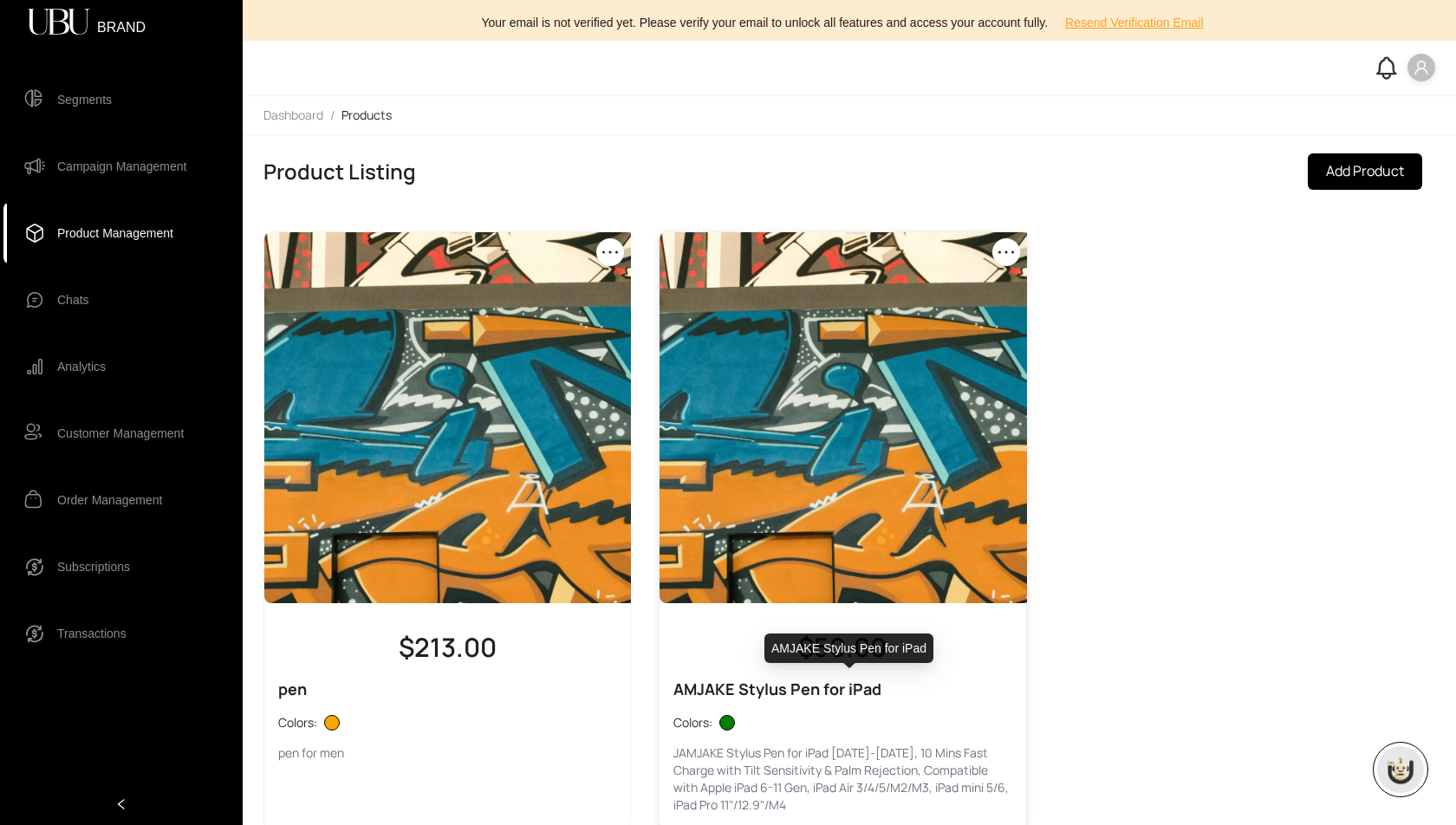
click at [777, 685] on div "AMJAKE Stylus Pen for iPad" at bounding box center [843, 688] width 338 height 24
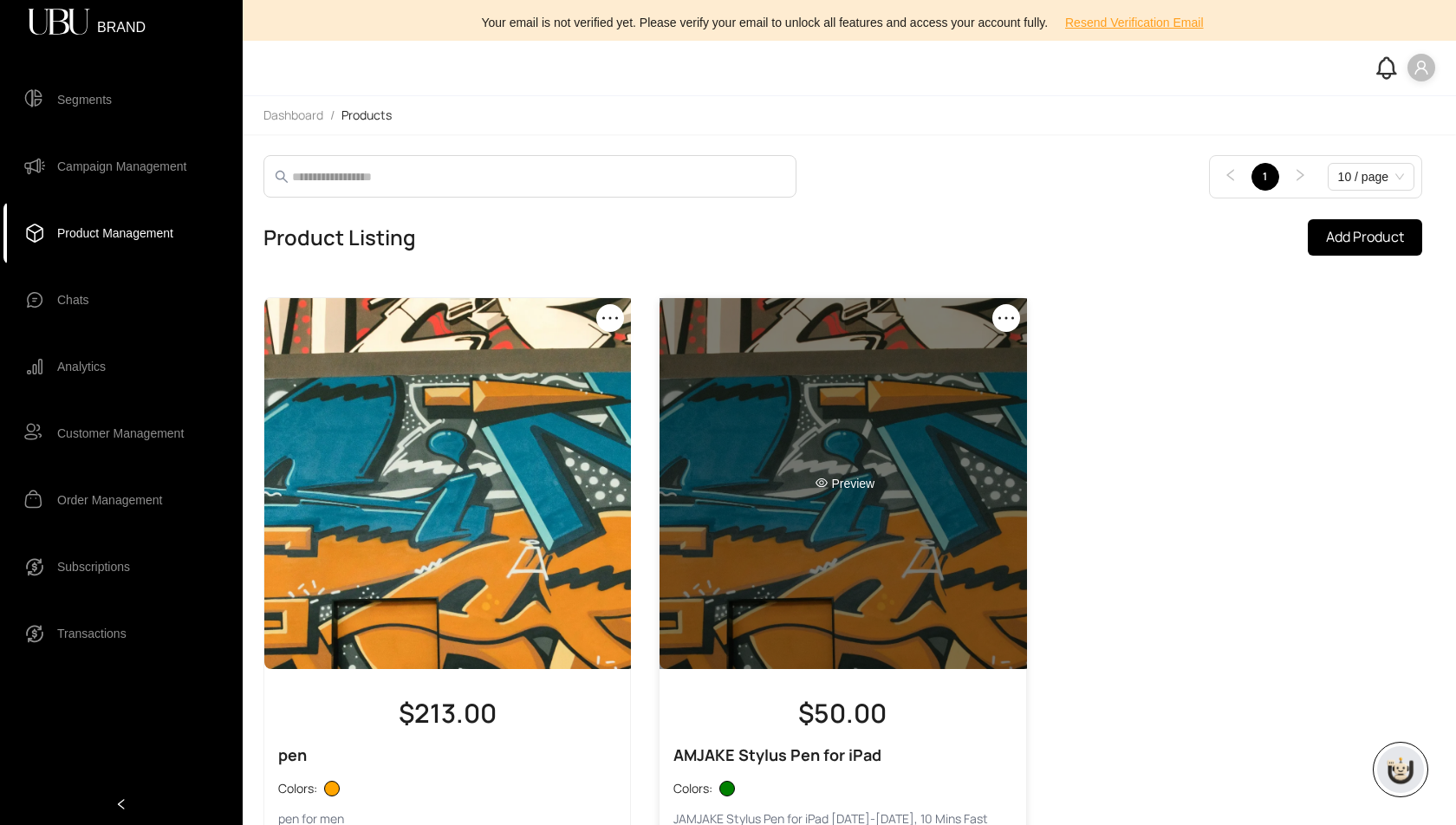
click at [841, 542] on div "Preview" at bounding box center [845, 483] width 371 height 370
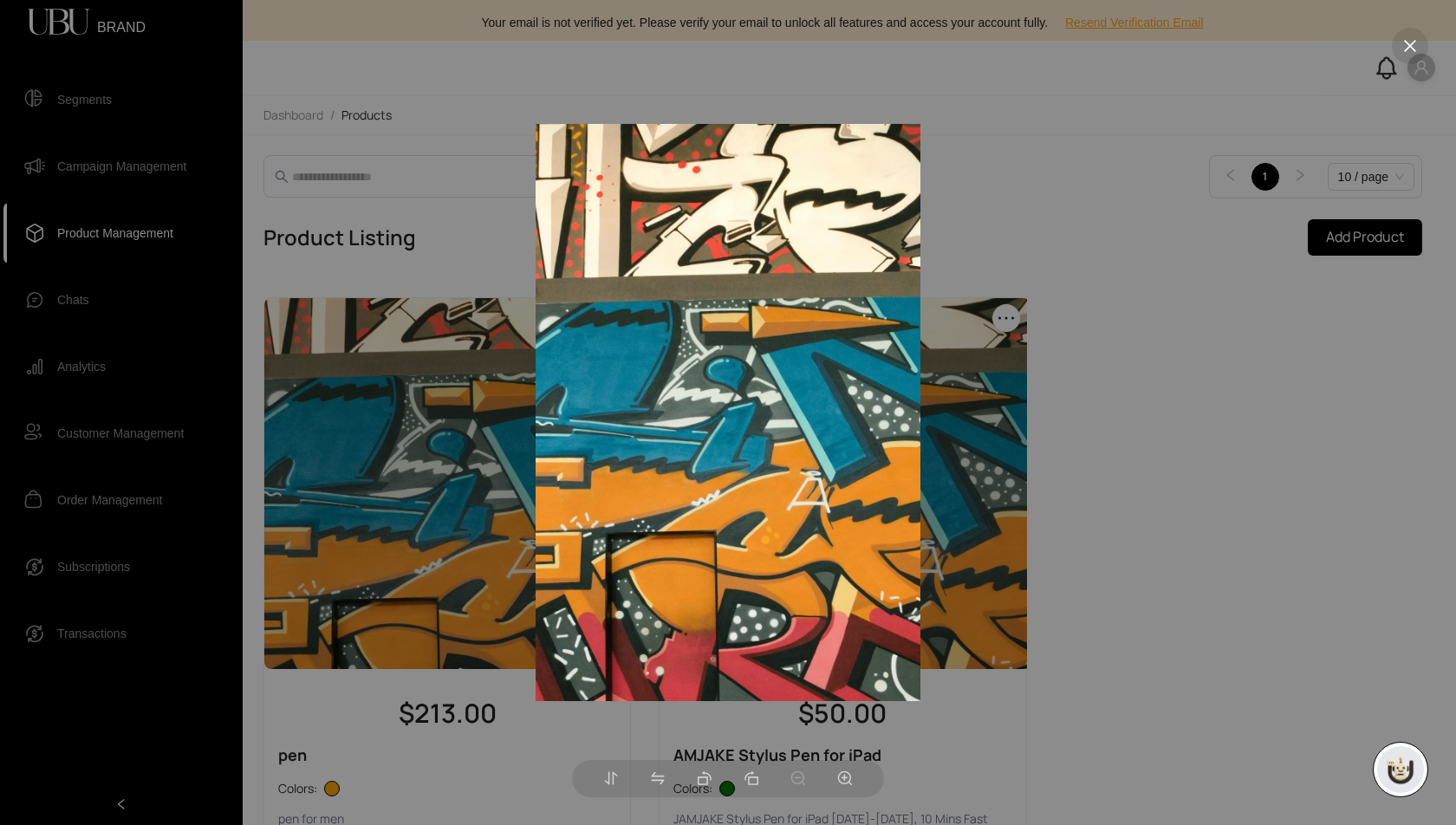
click at [1110, 362] on div at bounding box center [728, 412] width 1456 height 825
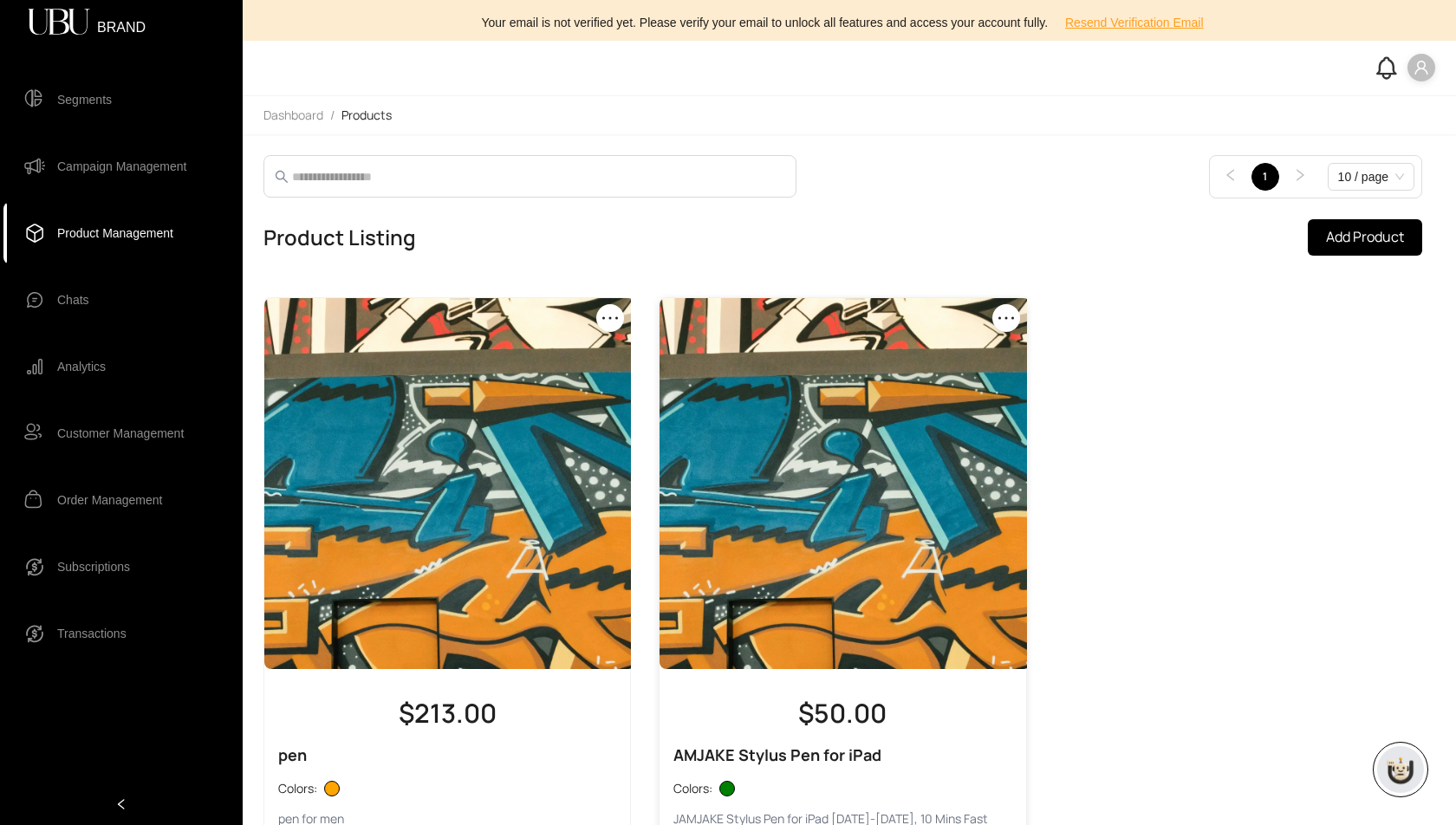
click at [825, 736] on div "$50.00 AMJAKE Stylus Pen for iPad Colors: JAMJAKE Stylus Pen for iPad 2018-2025…" at bounding box center [843, 788] width 366 height 210
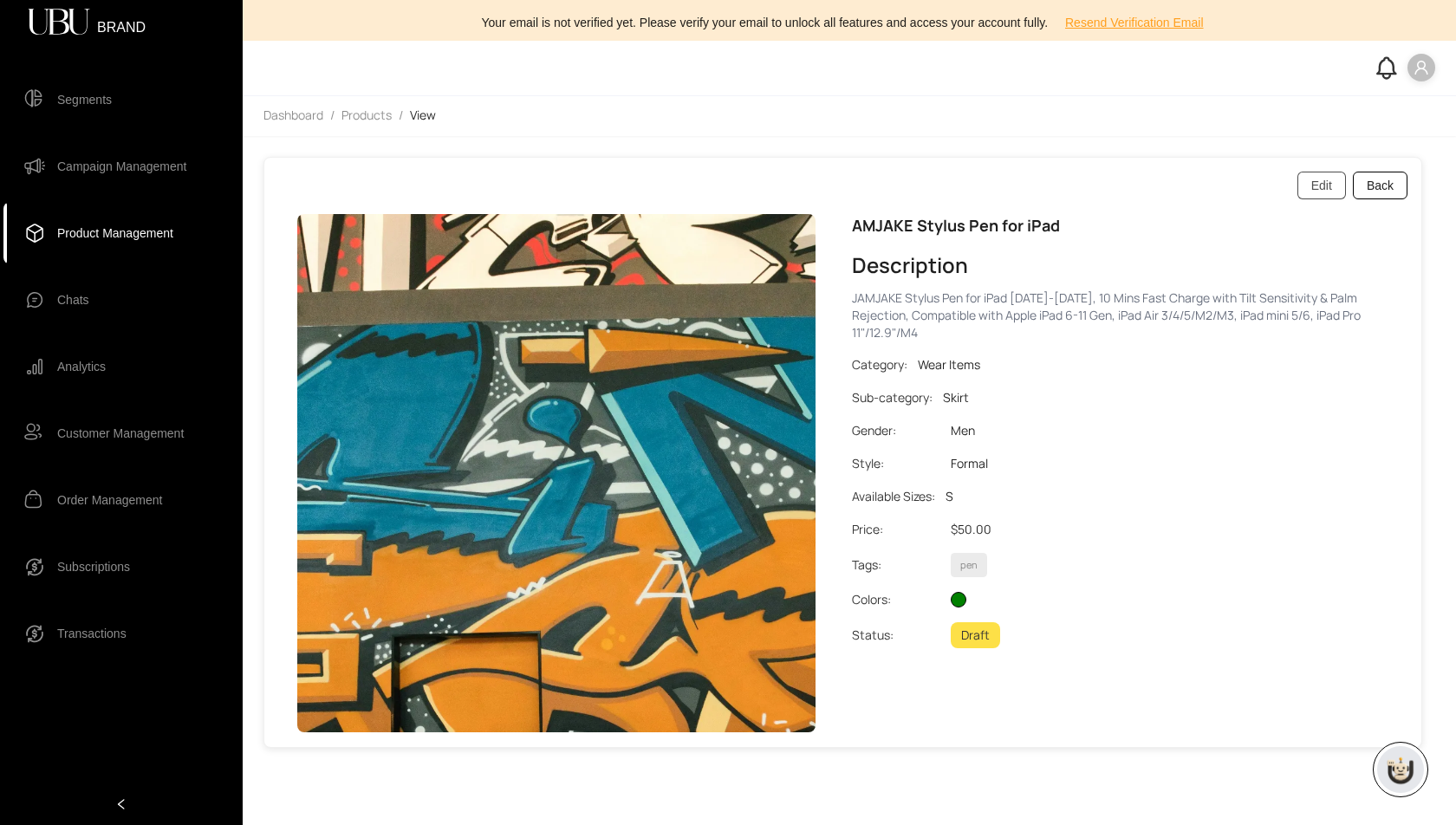
click at [1332, 180] on span "Edit" at bounding box center [1321, 186] width 21 height 20
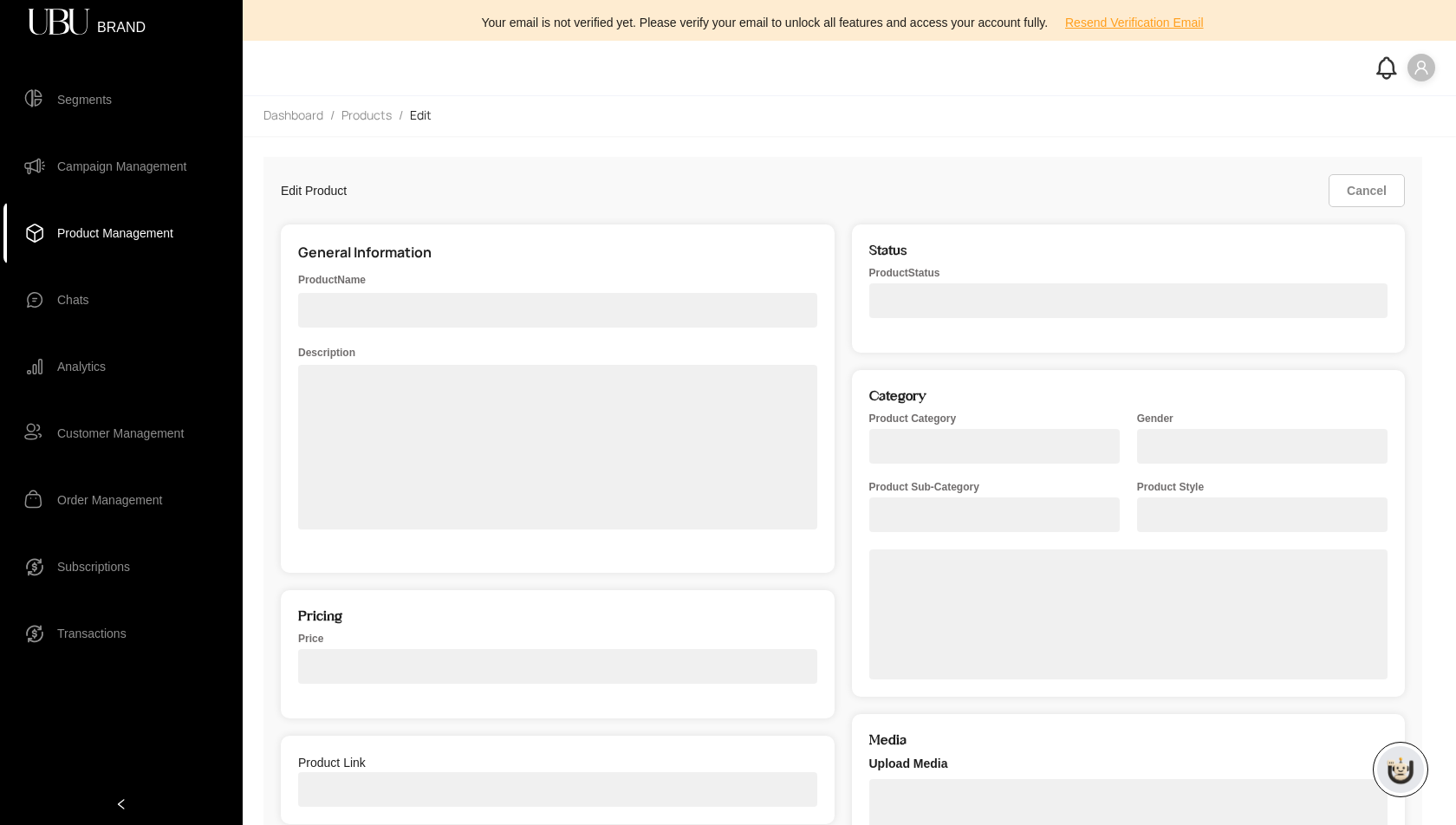
select select "*****"
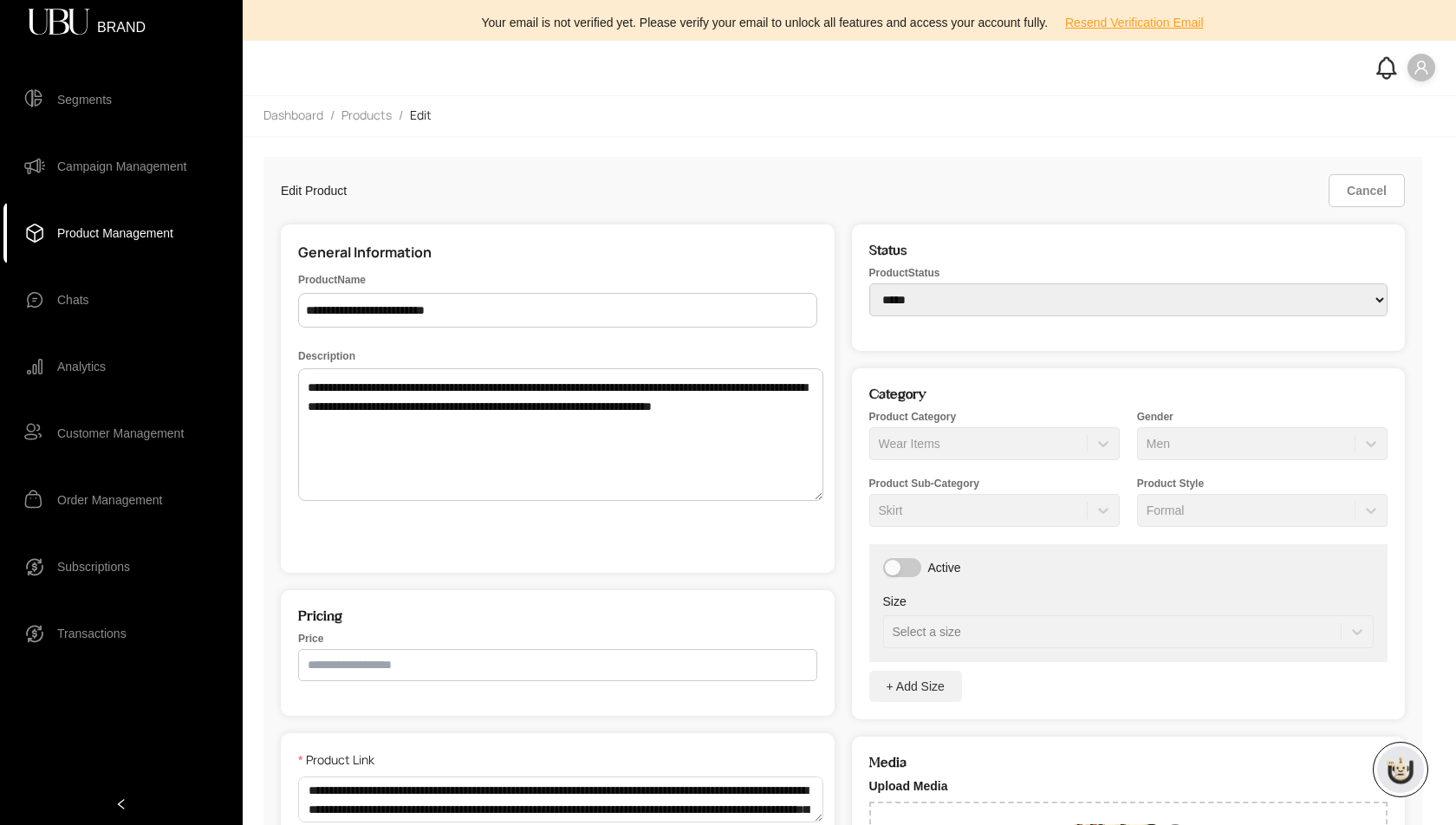
scroll to position [356, 0]
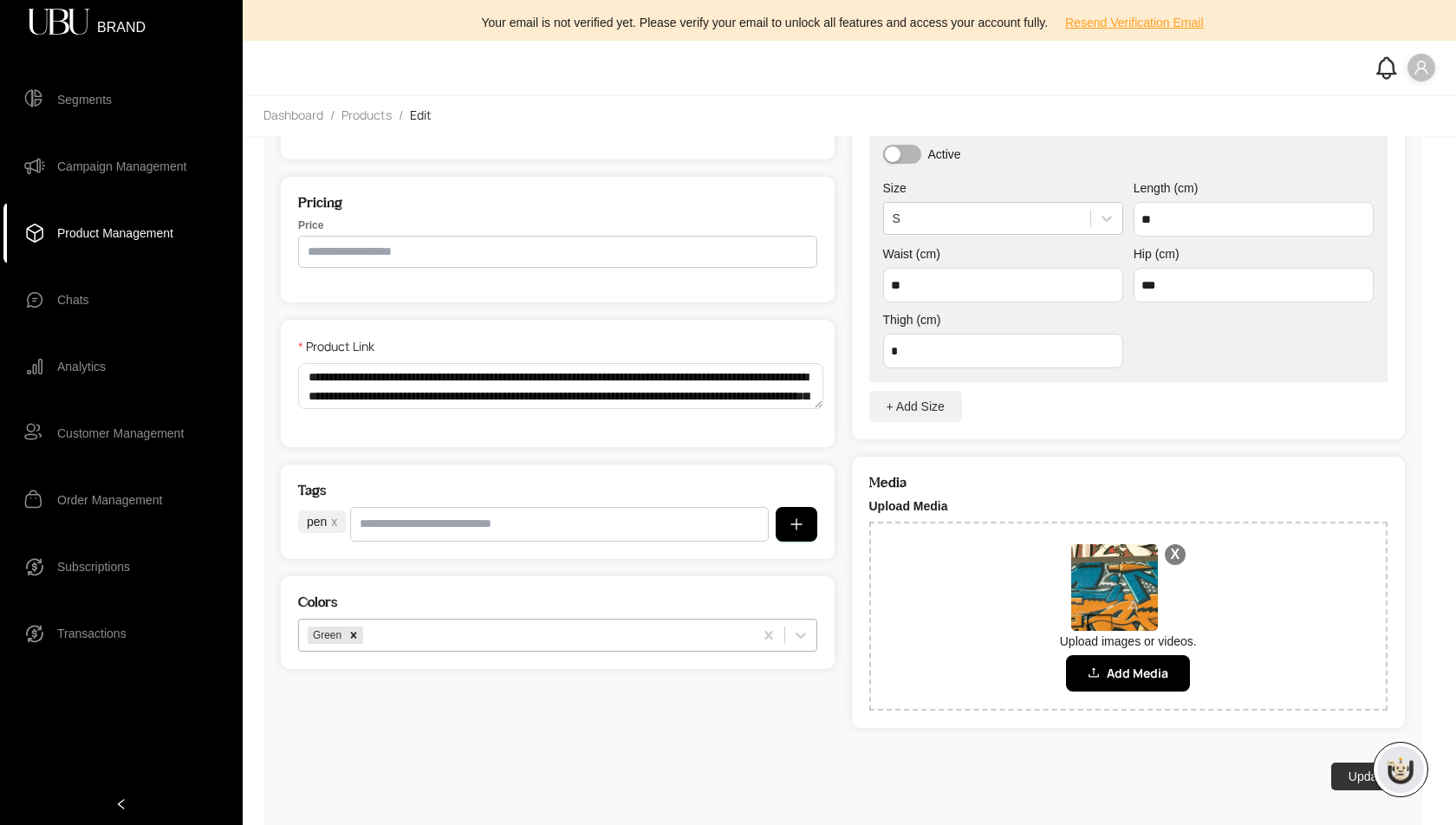
click at [409, 652] on div "Green" at bounding box center [557, 635] width 519 height 33
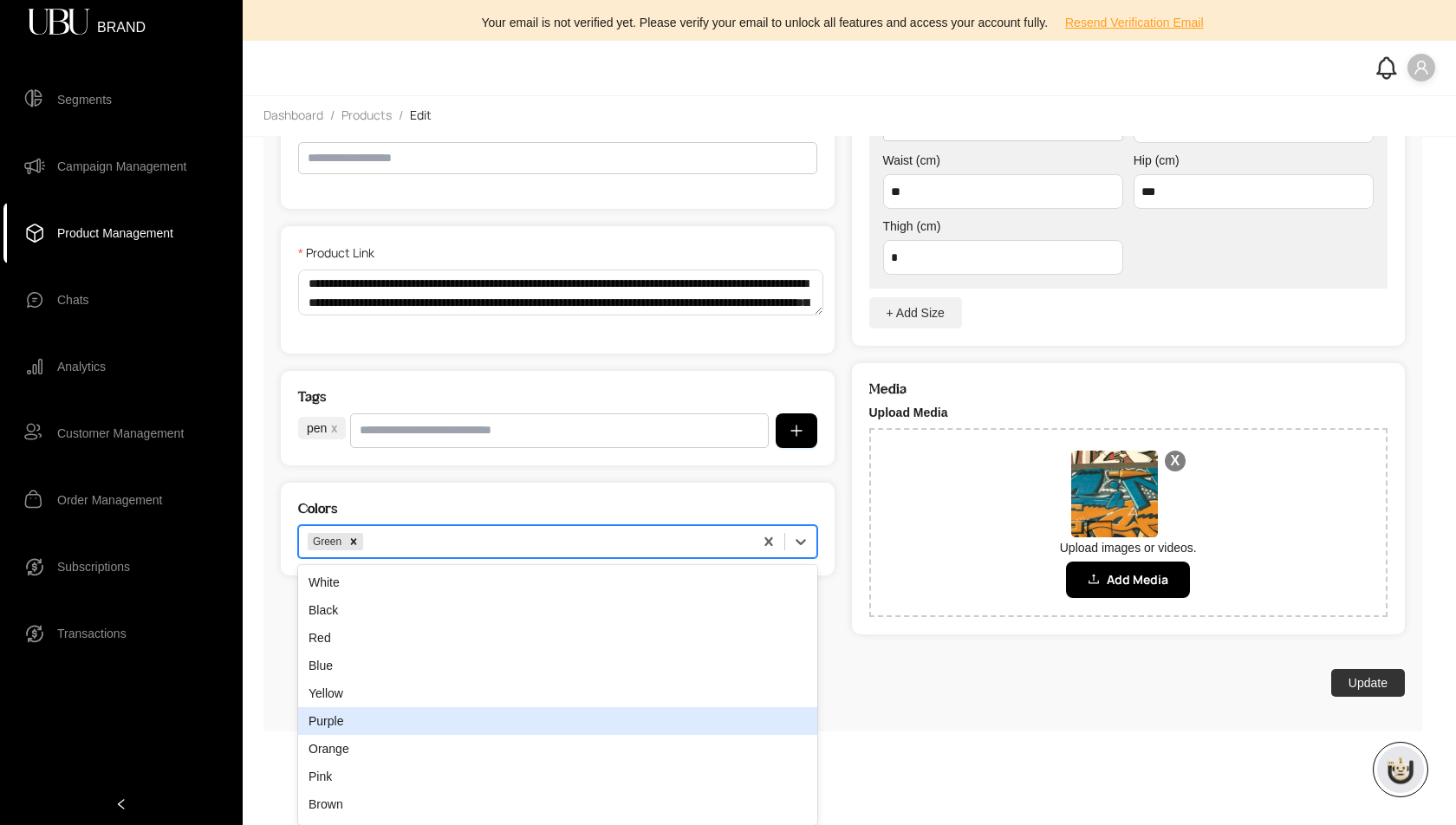
click at [409, 722] on div "Purple" at bounding box center [557, 720] width 519 height 27
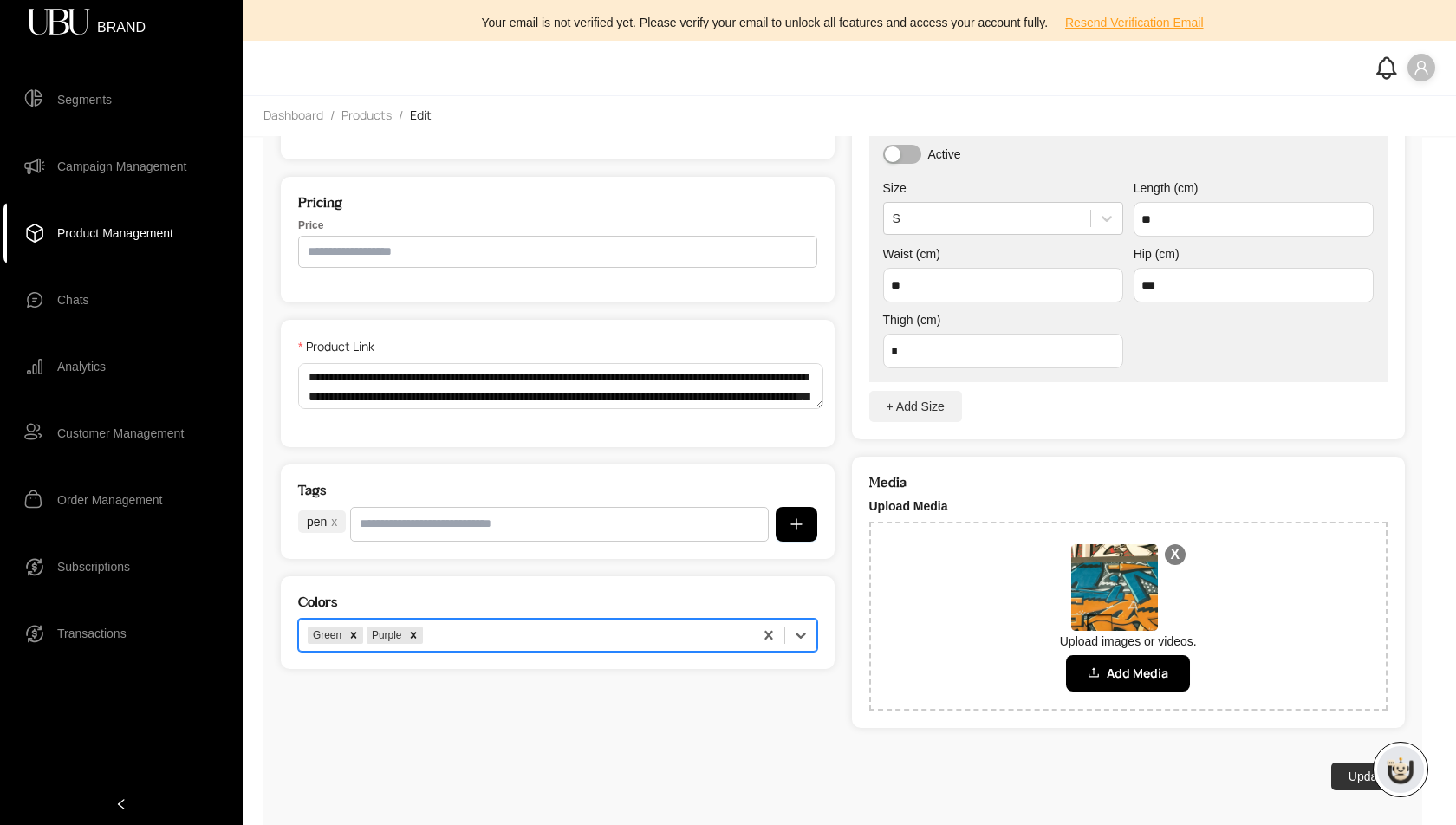
click at [468, 652] on div "option Purple, selected. Green Purple" at bounding box center [557, 635] width 519 height 33
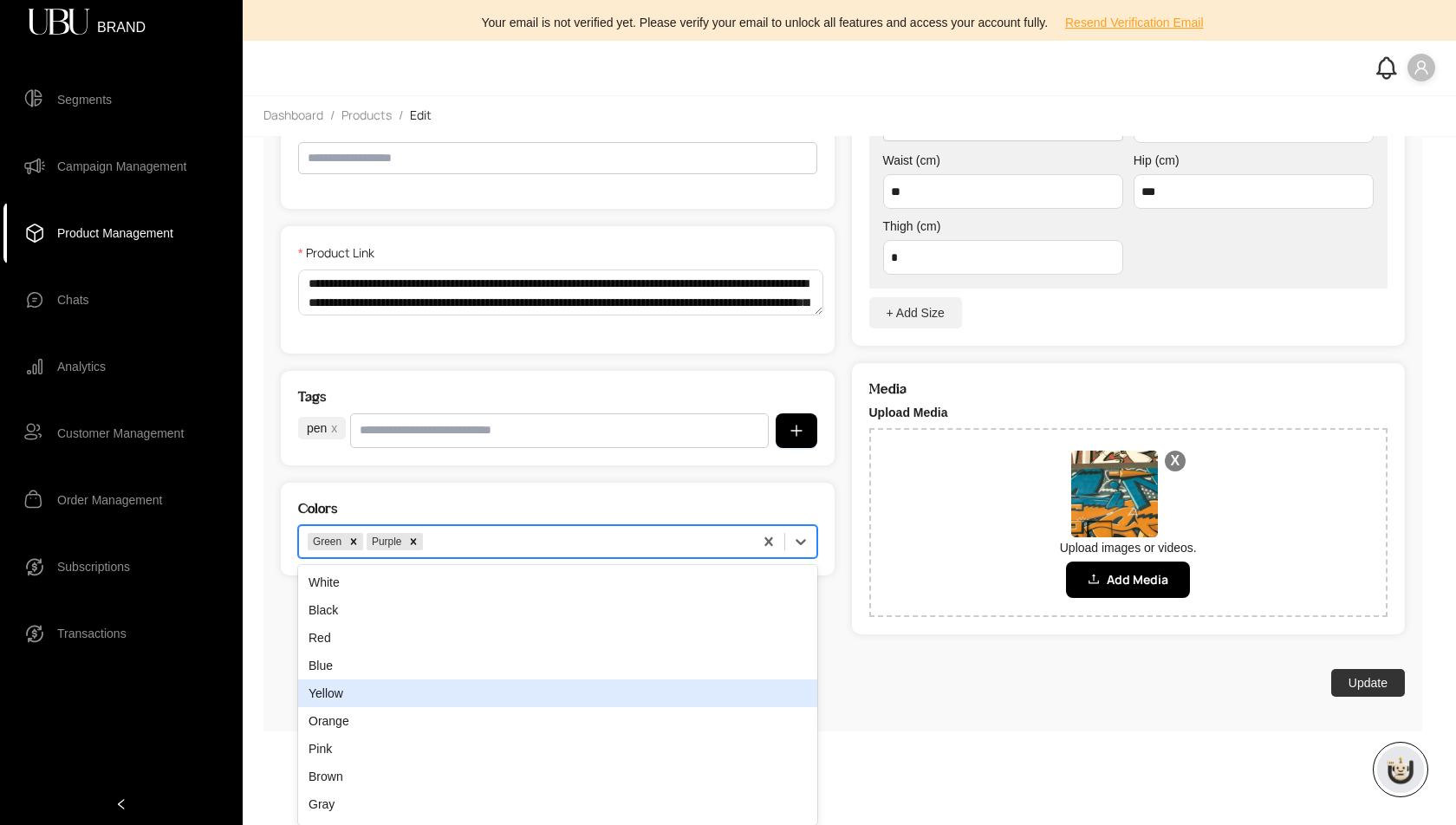
click at [485, 695] on div "Yellow" at bounding box center [557, 693] width 519 height 27
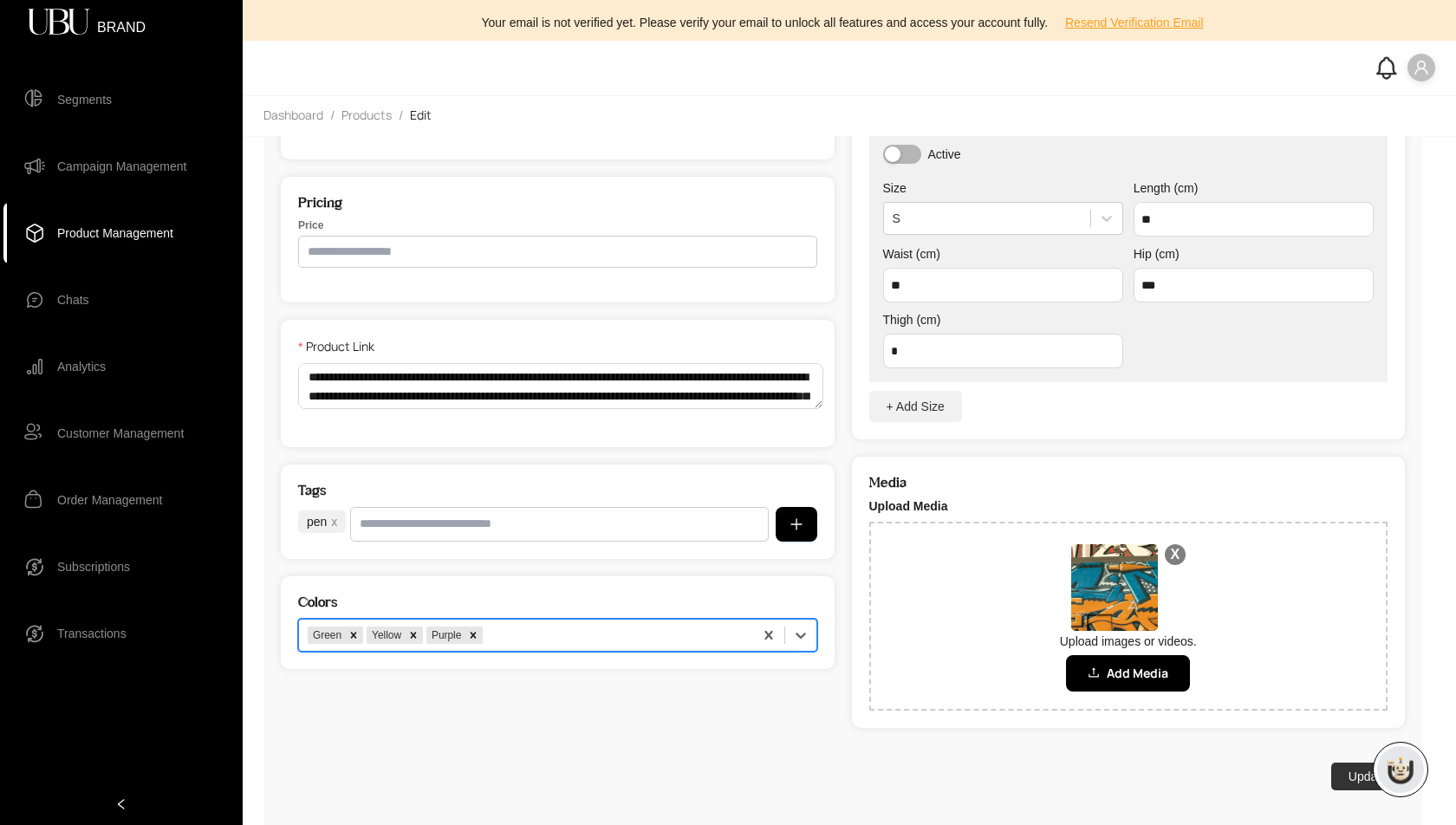
click at [606, 639] on div "option Yellow, selected. Green Yellow Purple" at bounding box center [557, 635] width 519 height 33
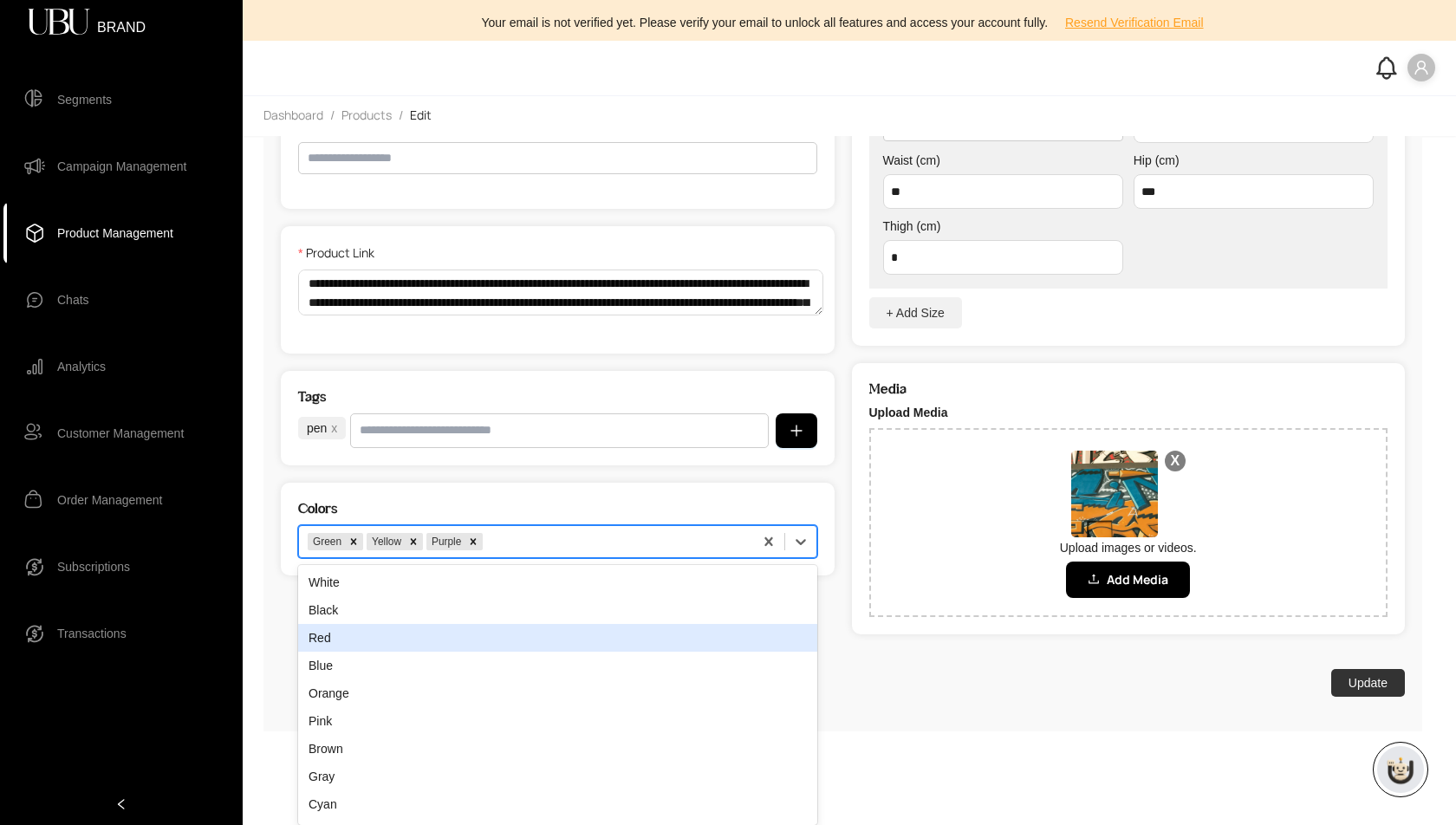
click at [606, 639] on div "Red" at bounding box center [557, 637] width 519 height 27
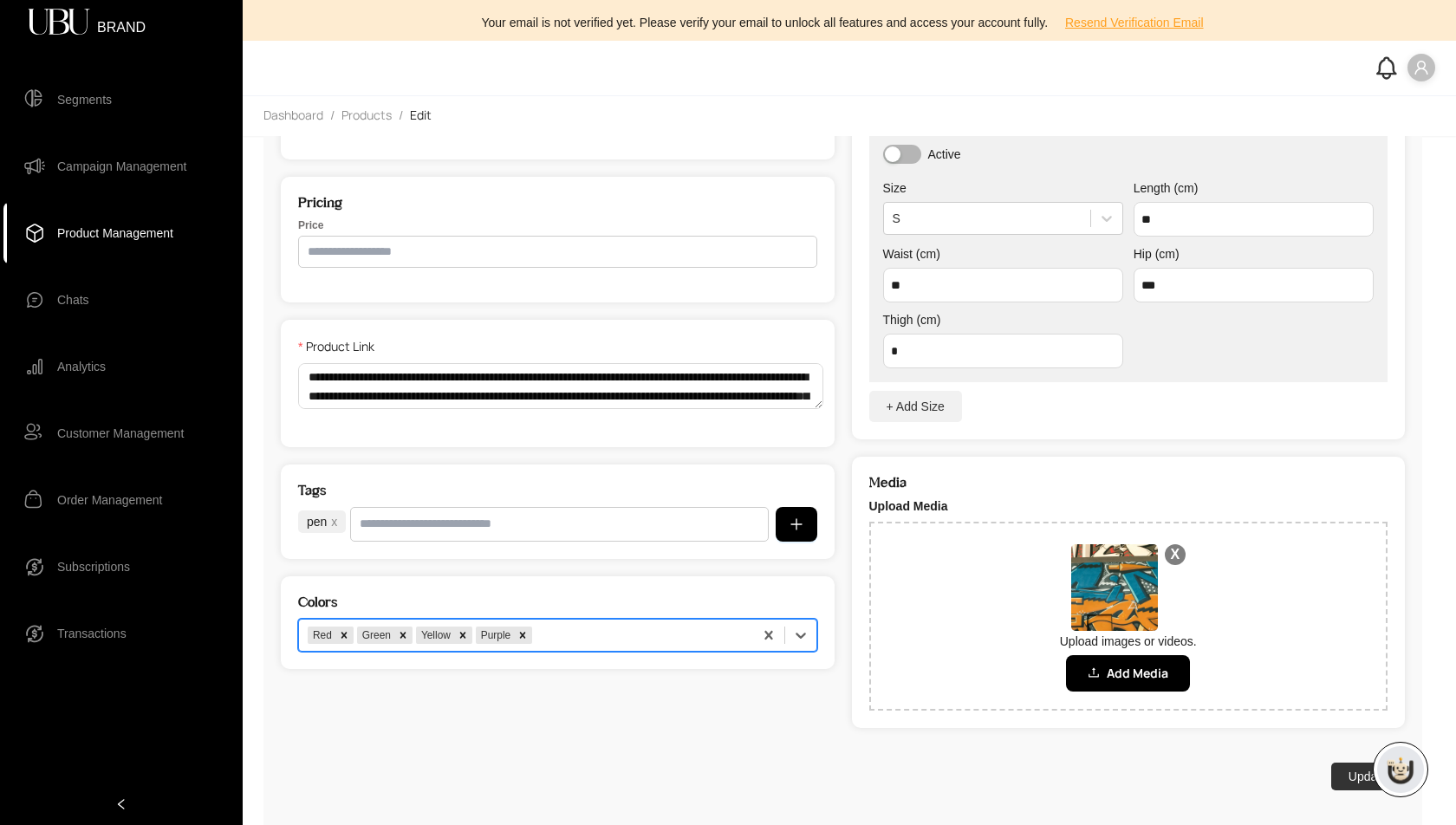
click at [734, 638] on div "option Red, selected. Red Green Yellow Purple" at bounding box center [557, 635] width 519 height 33
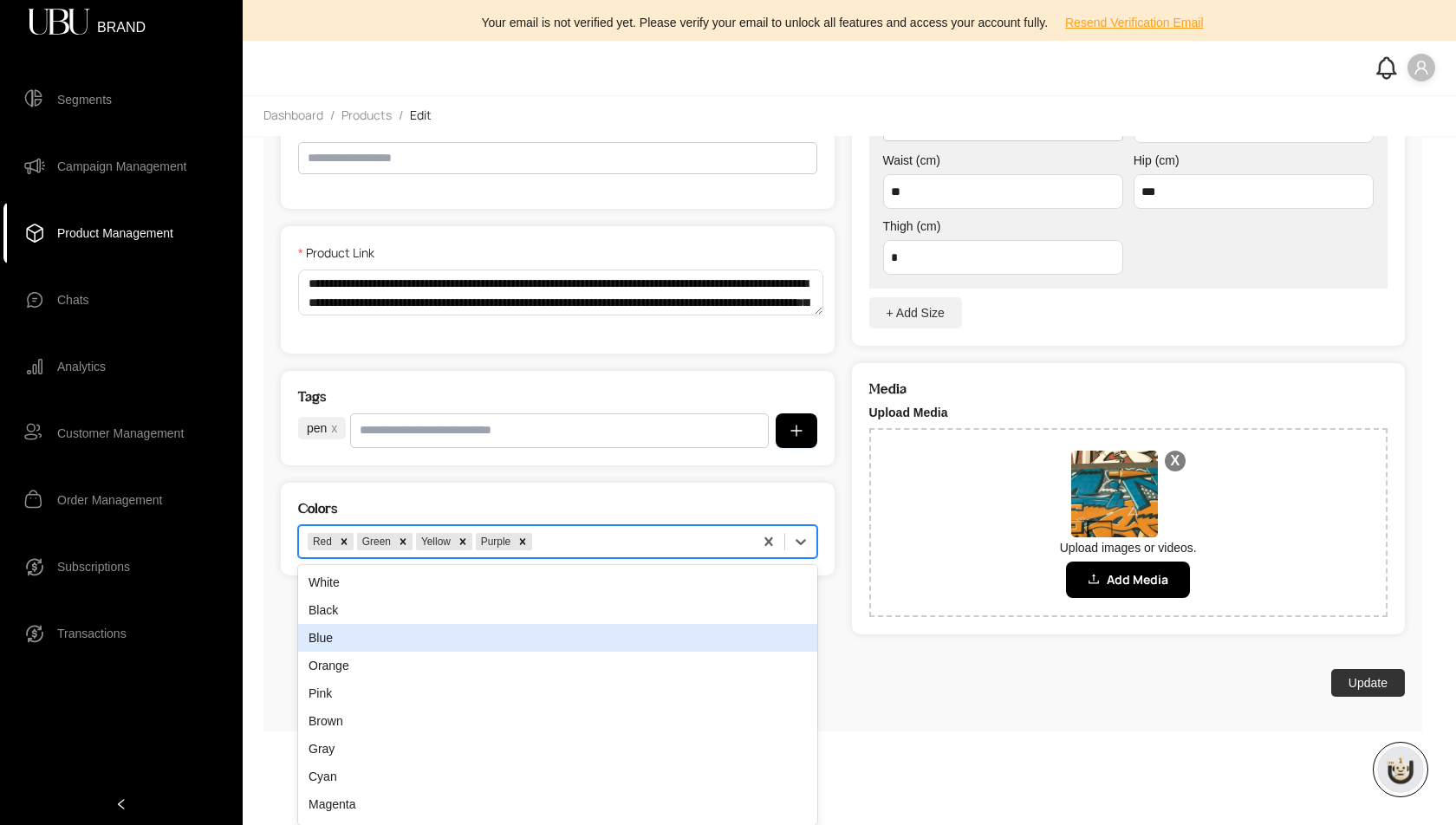
click at [734, 638] on div "Blue" at bounding box center [557, 637] width 519 height 27
click at [734, 558] on div "option Blue, selected. Orange, 3 of 15. 15 results available. Use Up and Down t…" at bounding box center [557, 542] width 519 height 33
click at [734, 638] on div "Orange" at bounding box center [557, 637] width 519 height 27
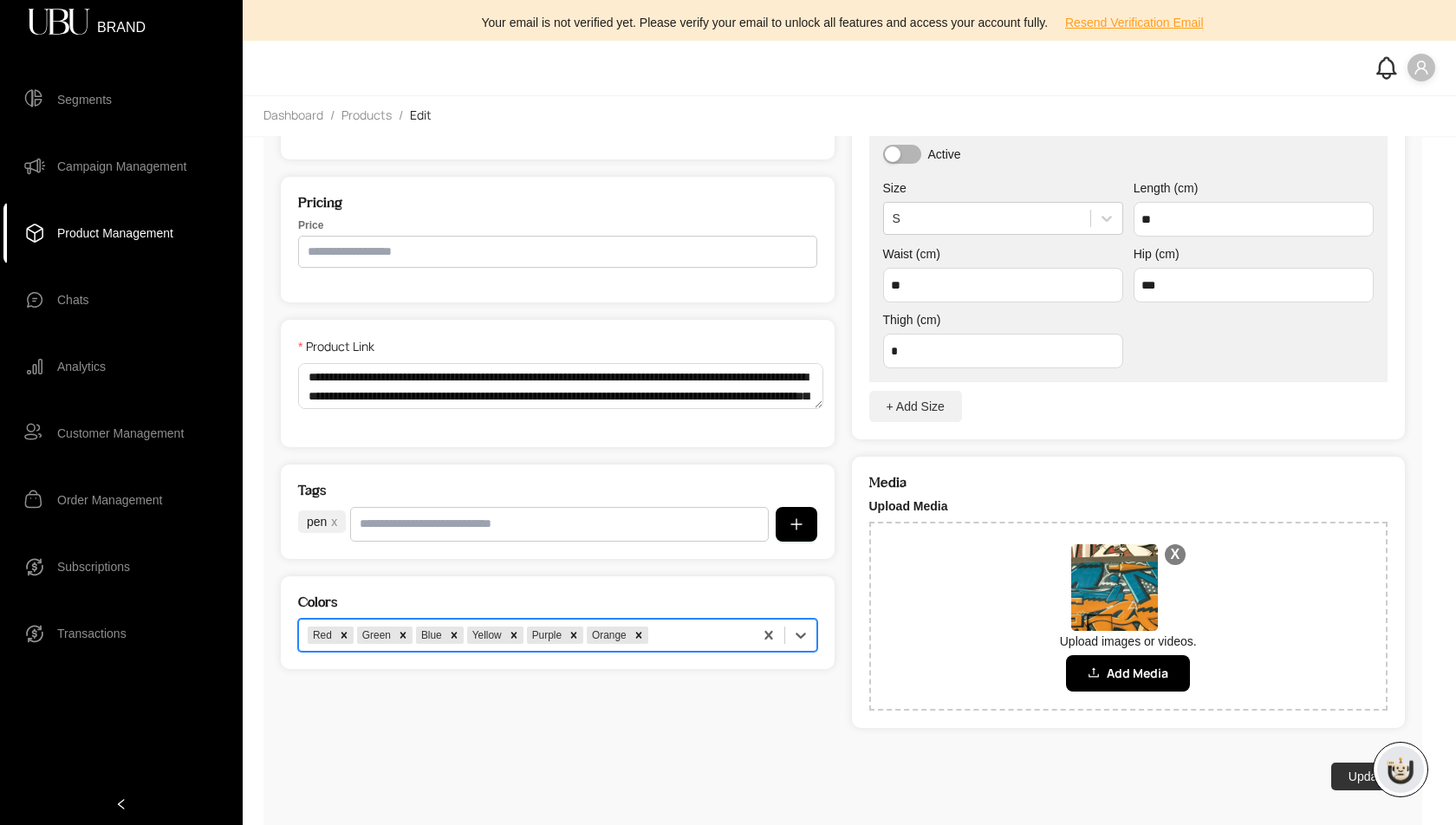
click at [734, 638] on div "option Orange, selected. Red Green Blue Yellow Purple Orange" at bounding box center [557, 635] width 519 height 33
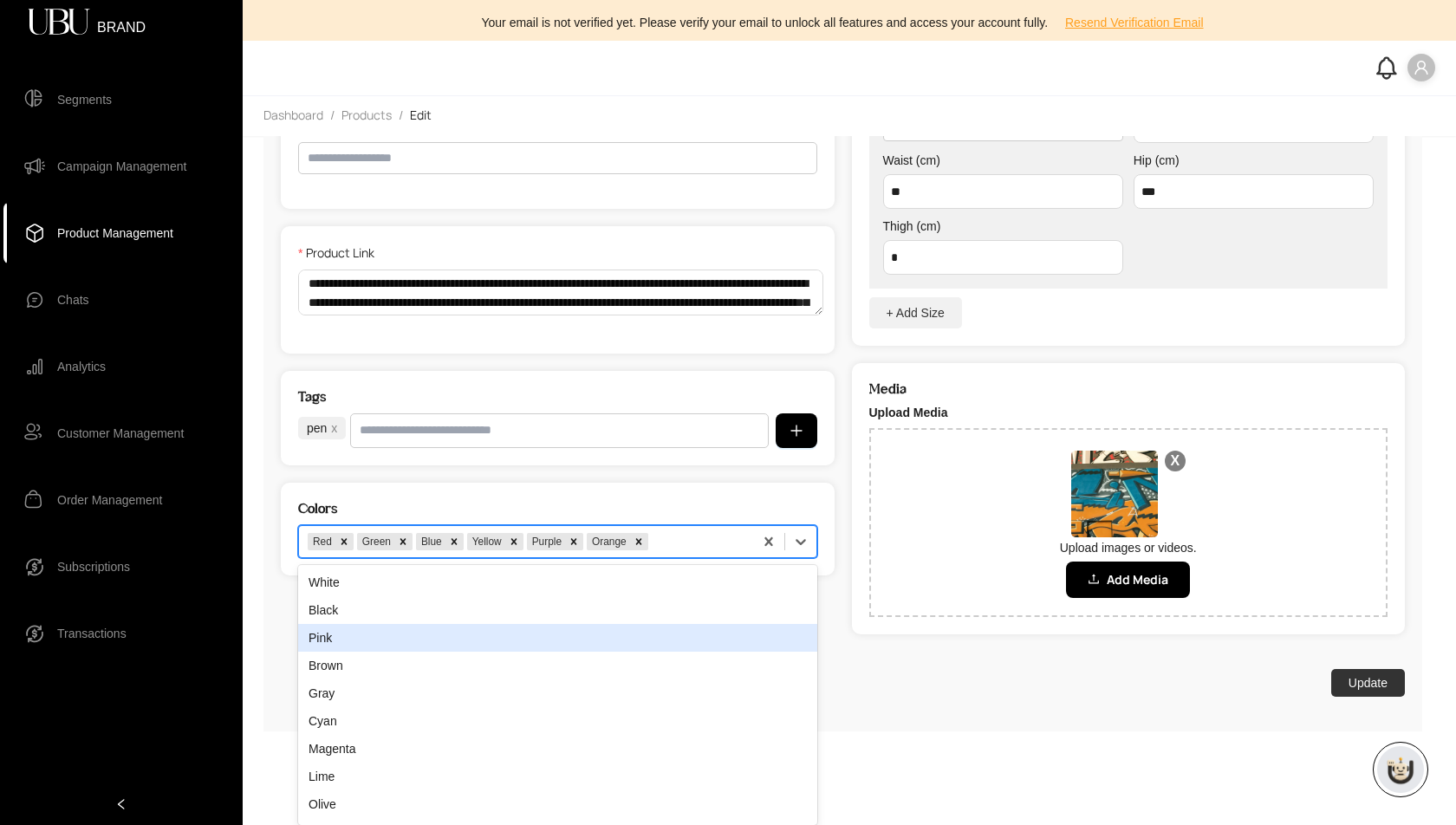
click at [734, 638] on div "Pink" at bounding box center [557, 637] width 519 height 27
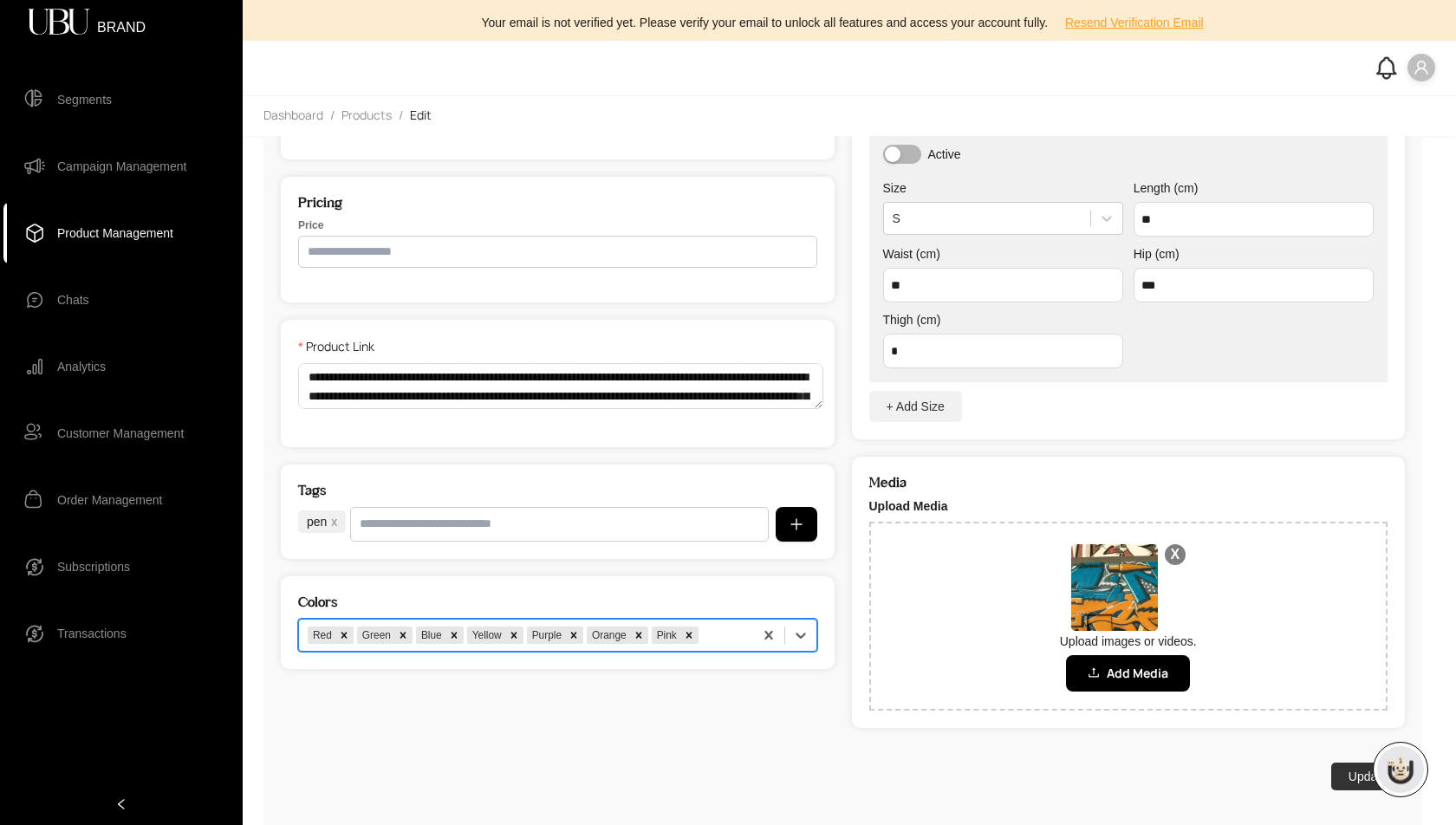
click at [734, 638] on div "option Pink, selected. Red Green Blue Yellow Purple Orange Pink" at bounding box center [557, 635] width 519 height 33
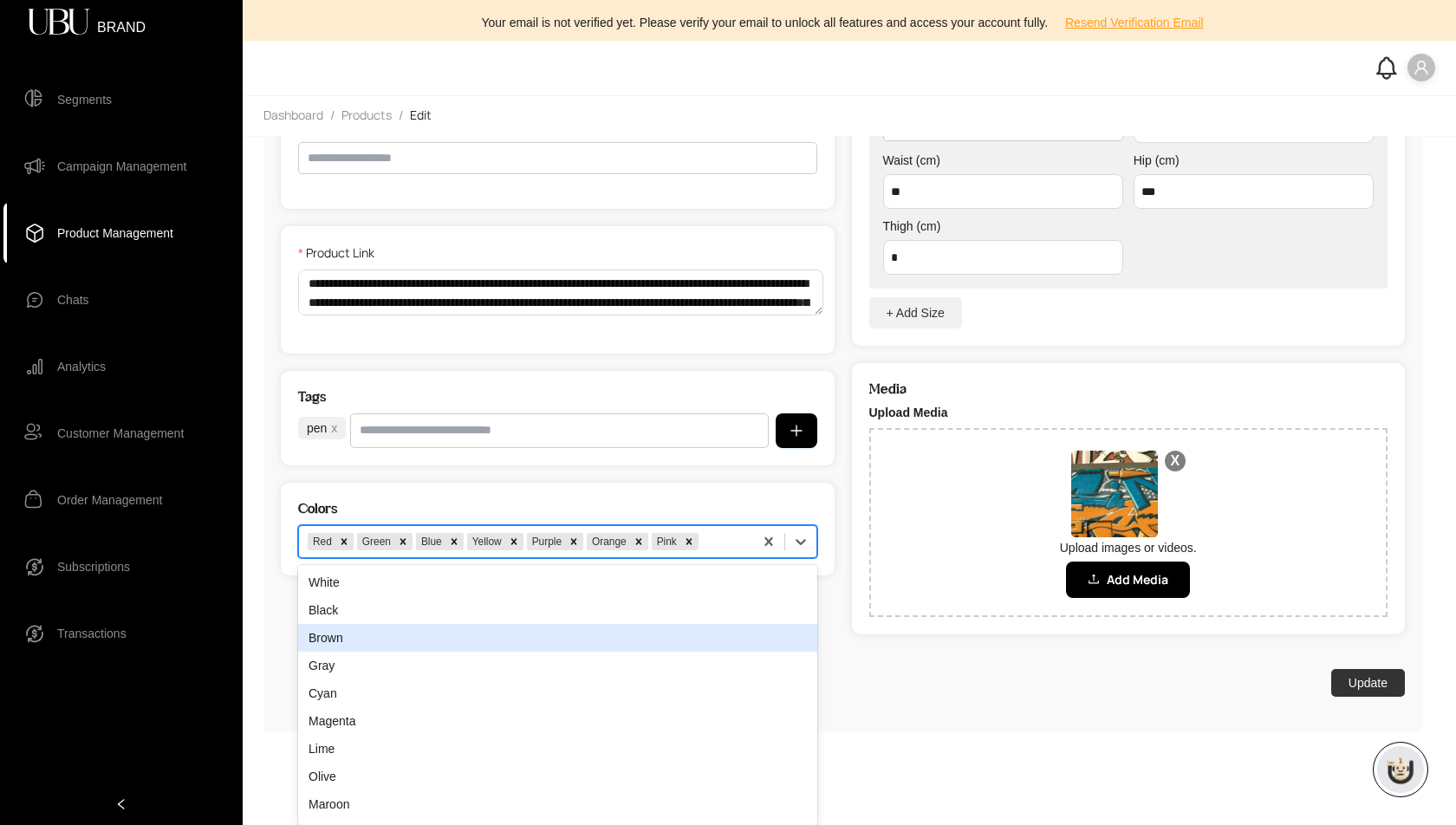
click at [734, 638] on div "Brown" at bounding box center [557, 637] width 519 height 27
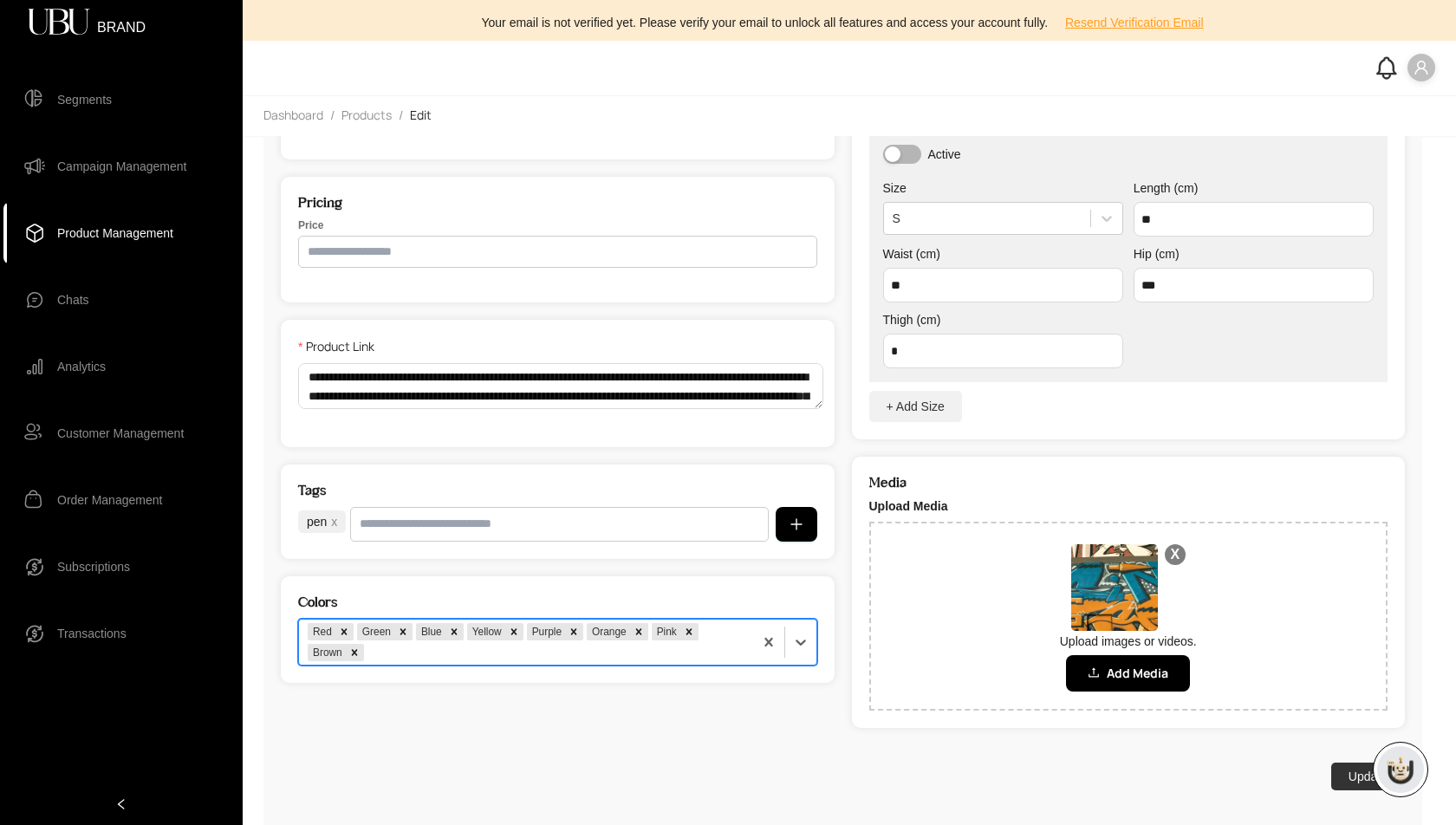
scroll to position [410, 0]
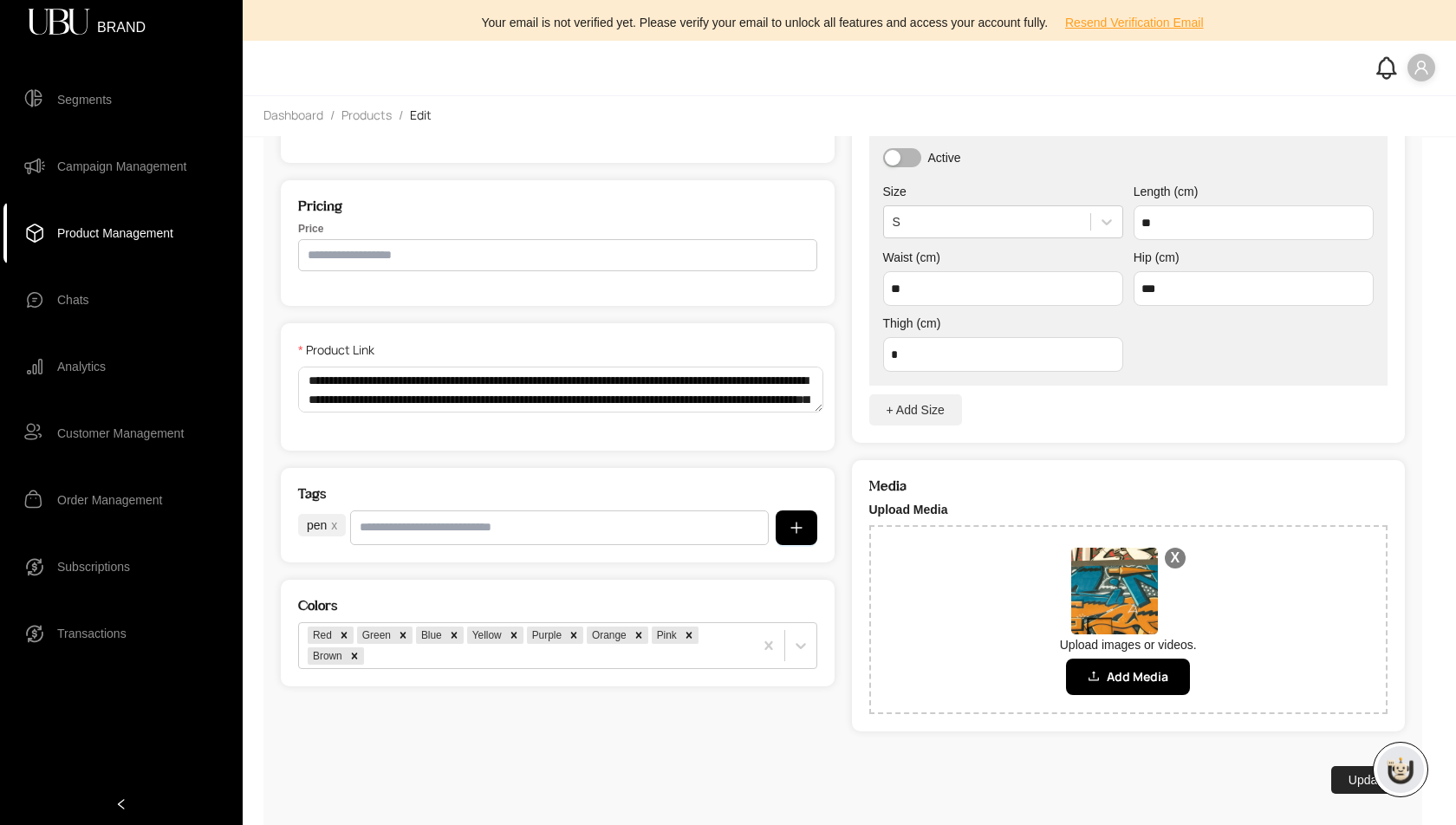
click at [1350, 773] on button "Update" at bounding box center [1368, 780] width 73 height 27
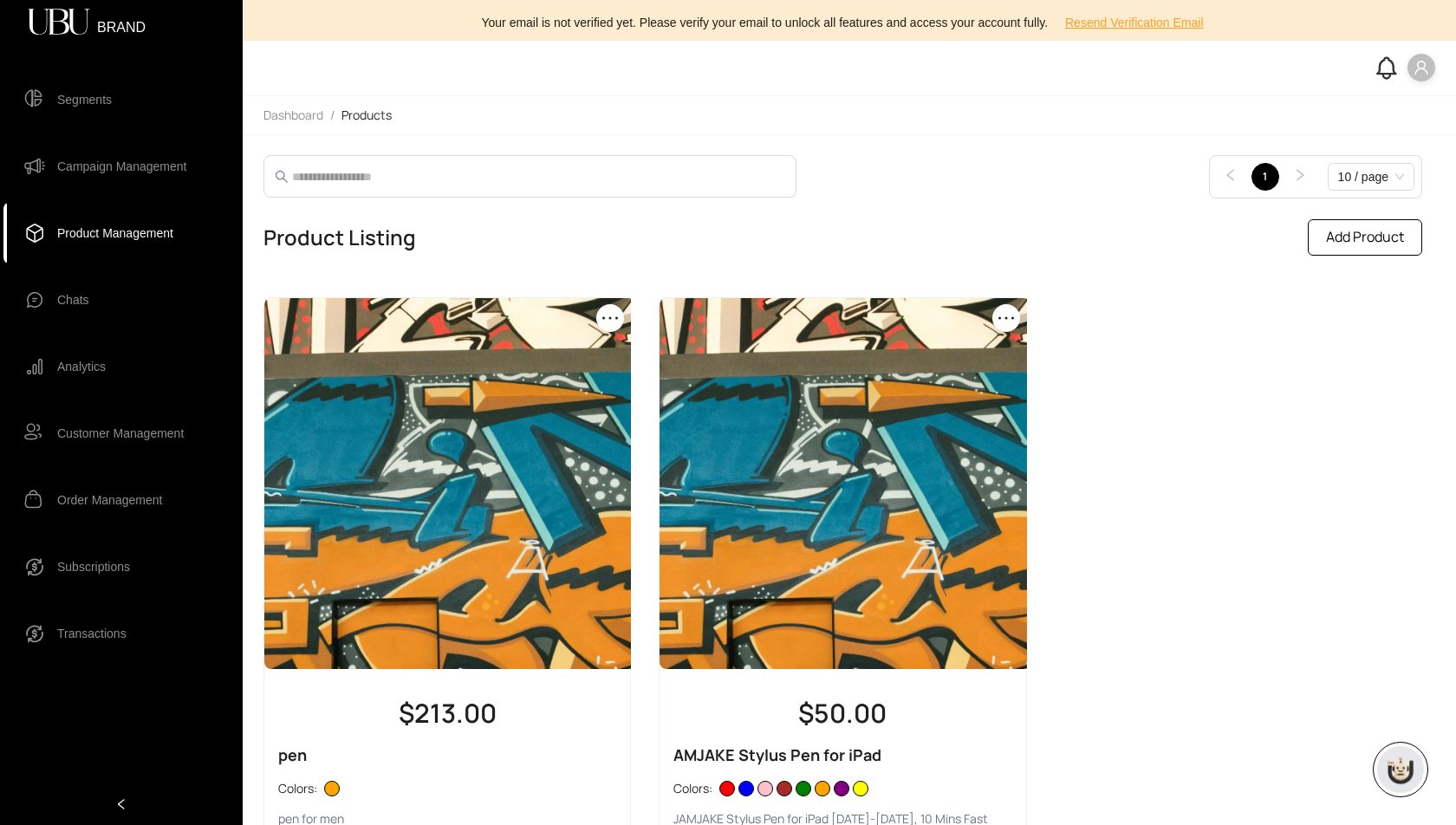
click at [1373, 249] on button "Add Product" at bounding box center [1365, 237] width 114 height 36
select select "*****"
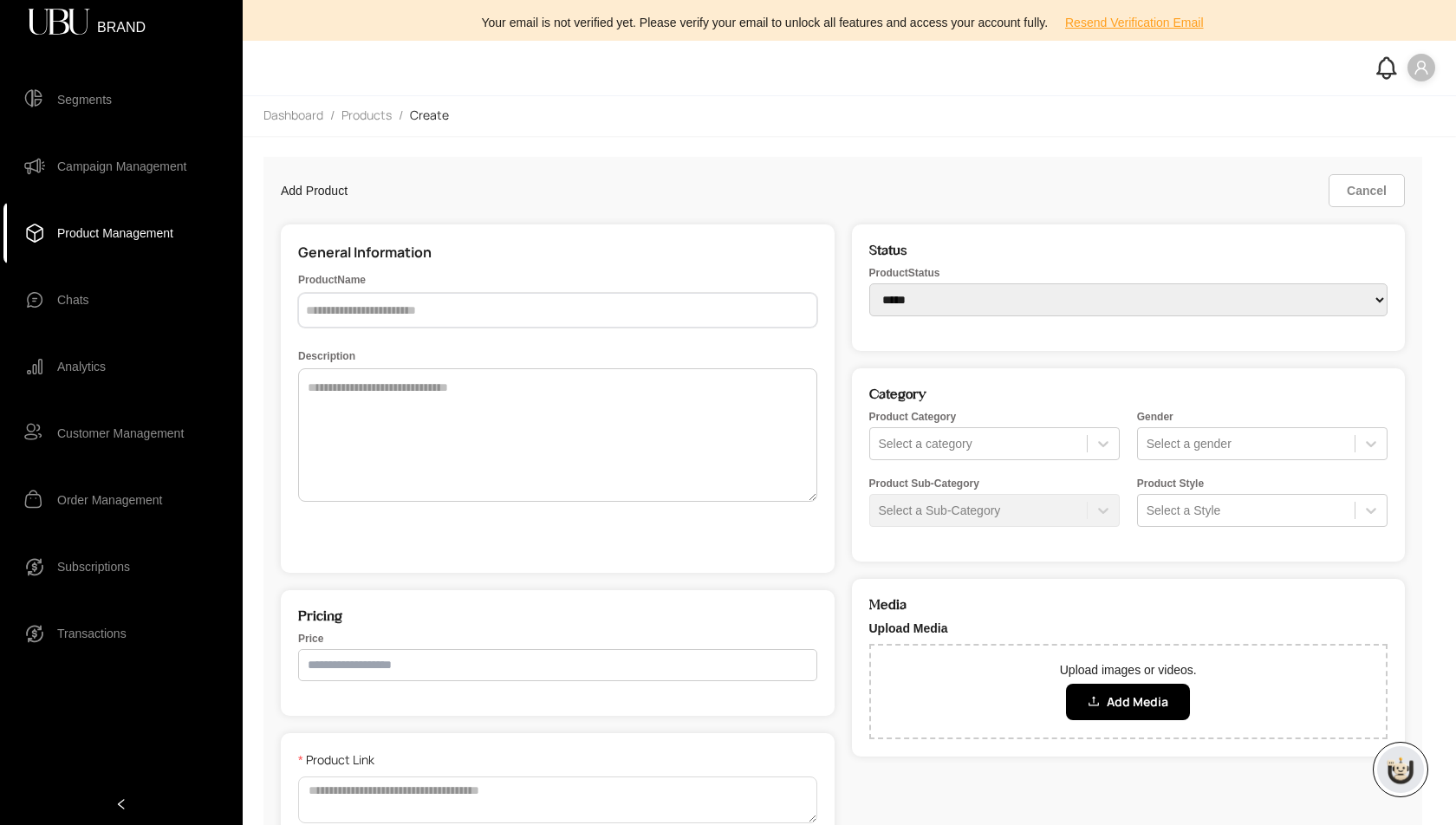
click at [454, 307] on input "text" at bounding box center [557, 310] width 519 height 34
type input "**********"
click at [433, 392] on textarea at bounding box center [557, 435] width 519 height 134
type textarea "**********"
click at [371, 661] on input "number" at bounding box center [557, 665] width 519 height 32
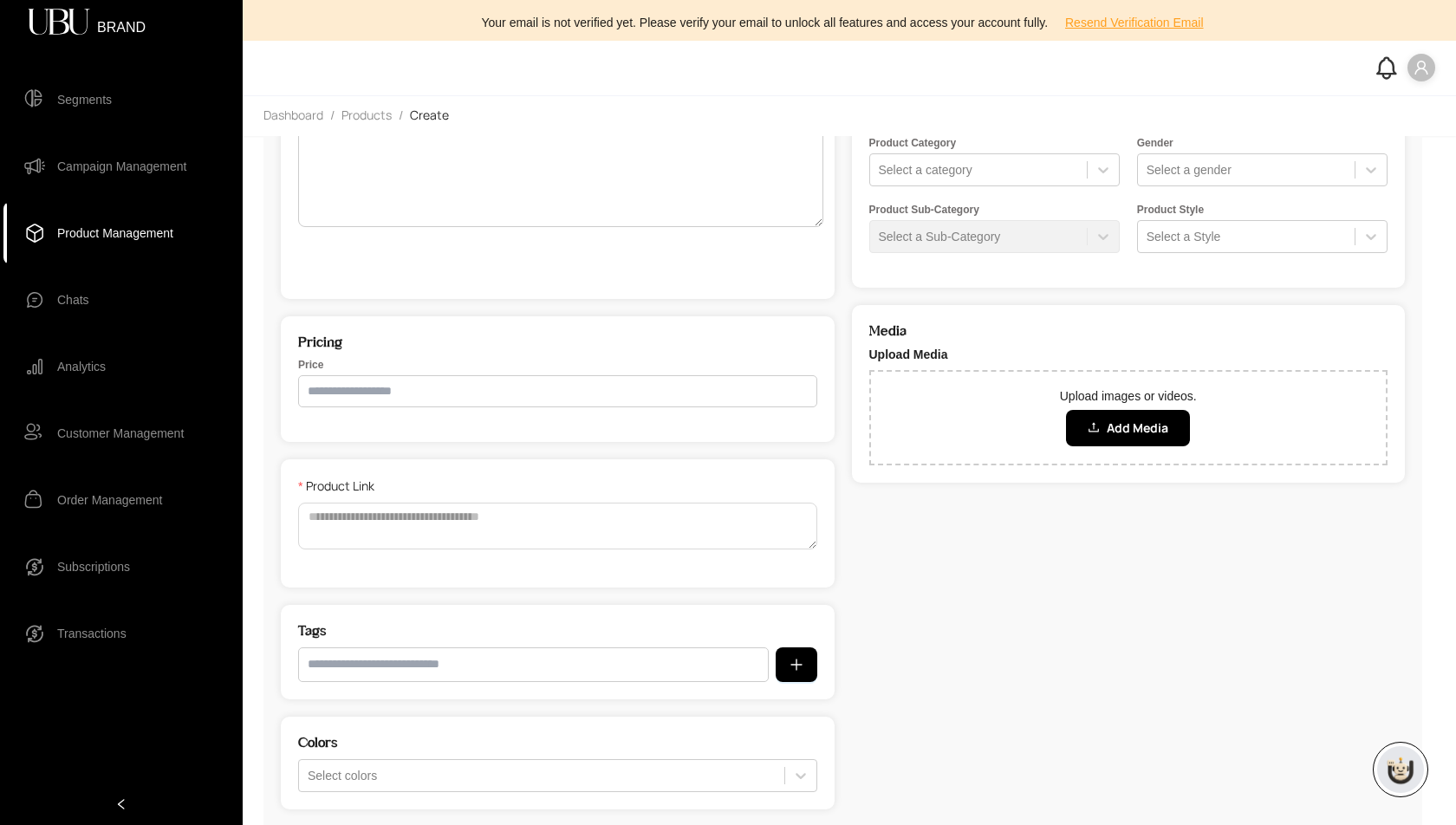
scroll to position [275, 0]
type input "*****"
click at [415, 533] on textarea "Product Link" at bounding box center [557, 525] width 519 height 47
paste textarea "**********"
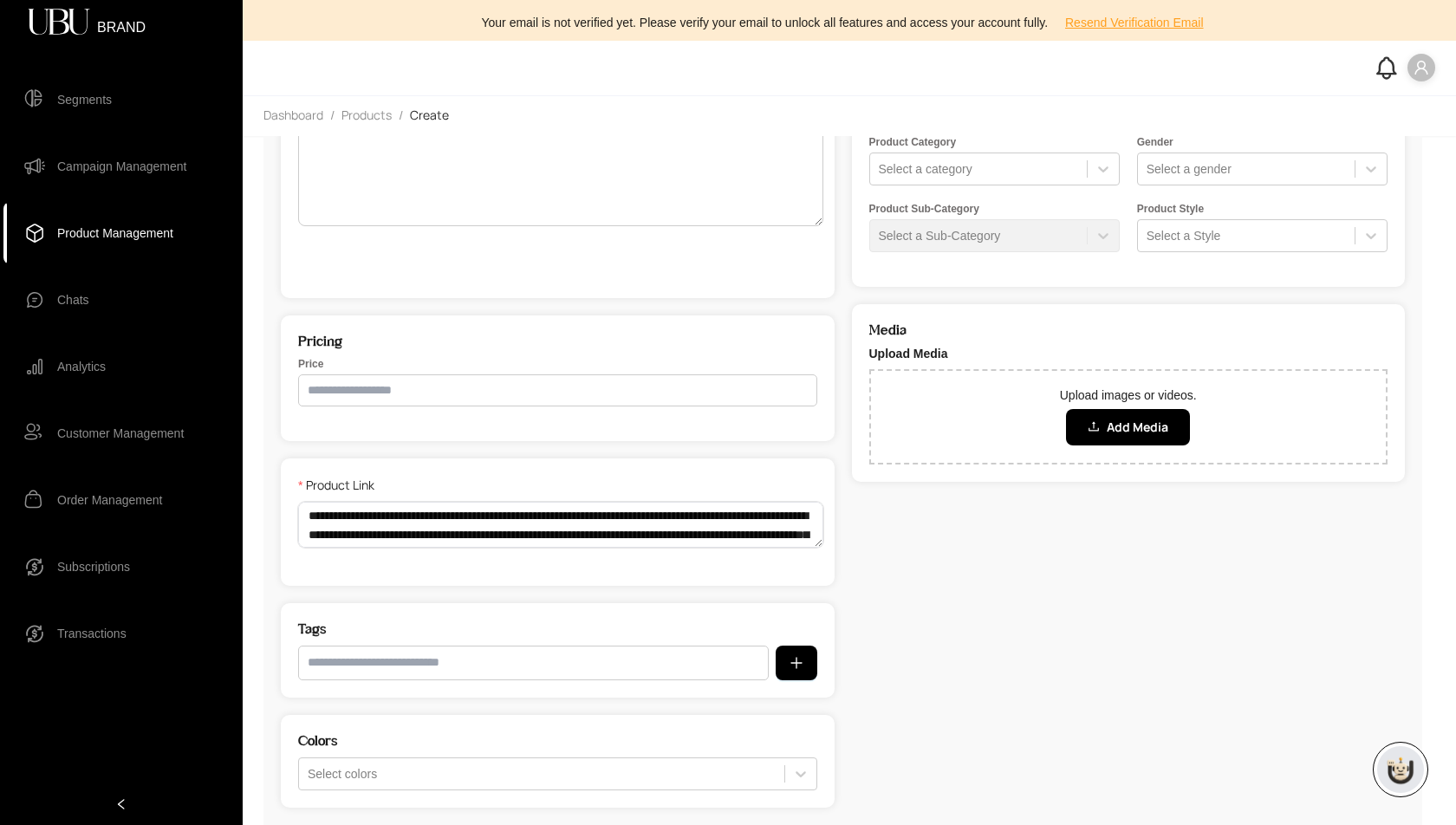
scroll to position [128, 0]
type textarea "**********"
click at [385, 675] on input "text" at bounding box center [533, 662] width 470 height 34
type input "**********"
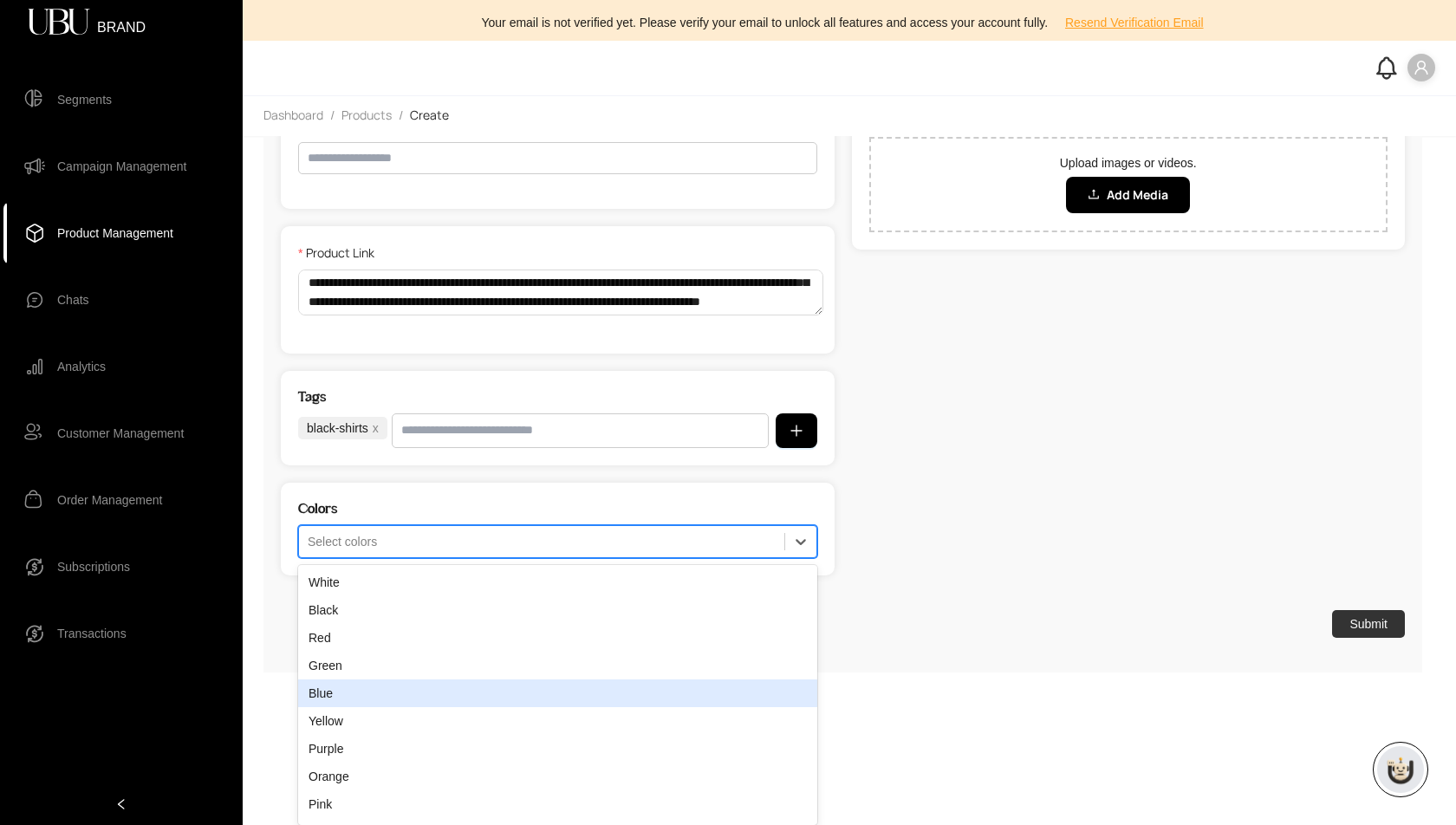
click at [460, 558] on div "Blue, 5 of 20. 20 results available. Use Up and Down to choose options, press E…" at bounding box center [557, 542] width 519 height 33
click at [552, 690] on div "Blue" at bounding box center [557, 693] width 519 height 27
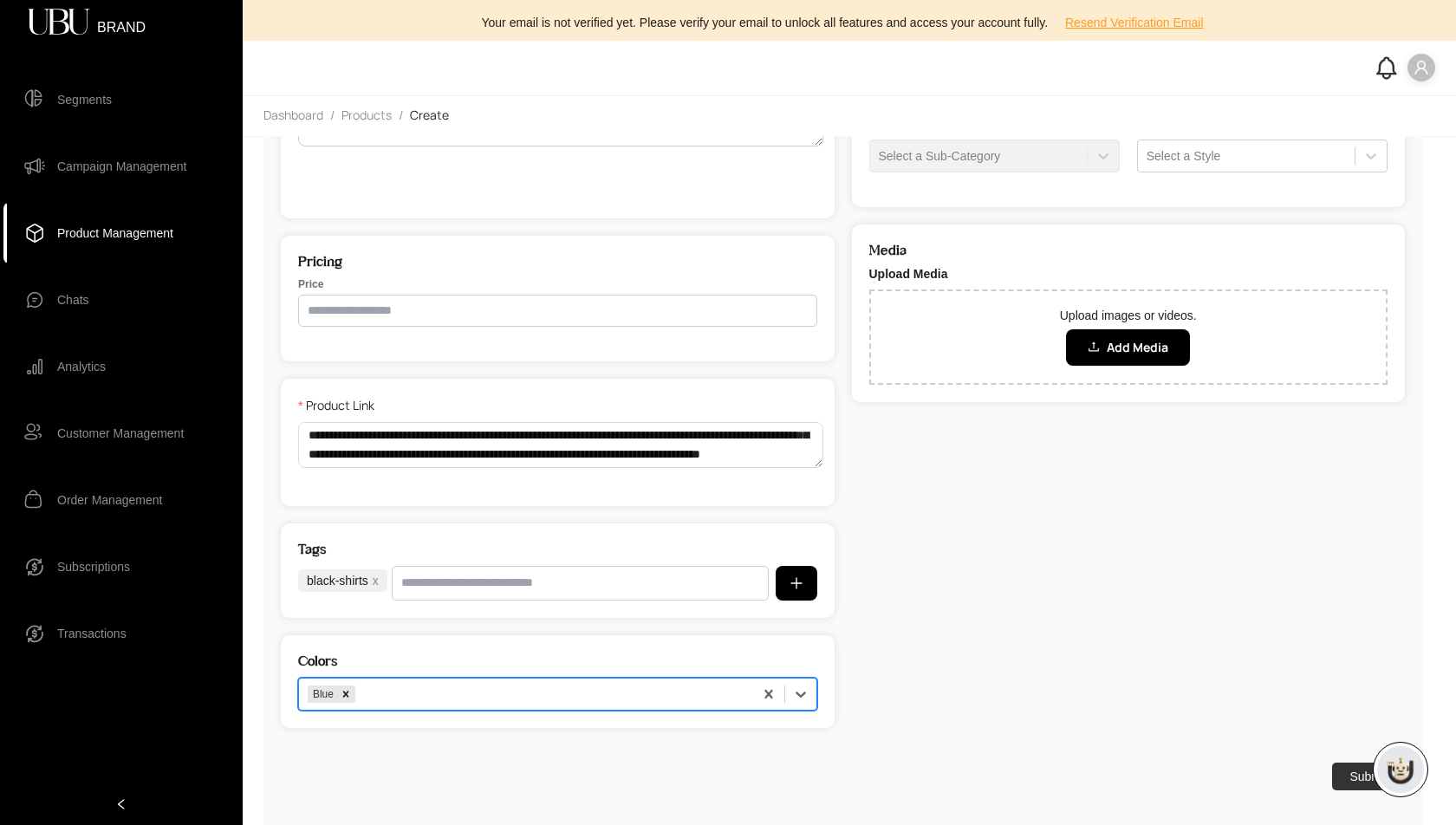
scroll to position [356, 0]
click at [725, 687] on div "option Blue, selected. Blue" at bounding box center [557, 694] width 519 height 33
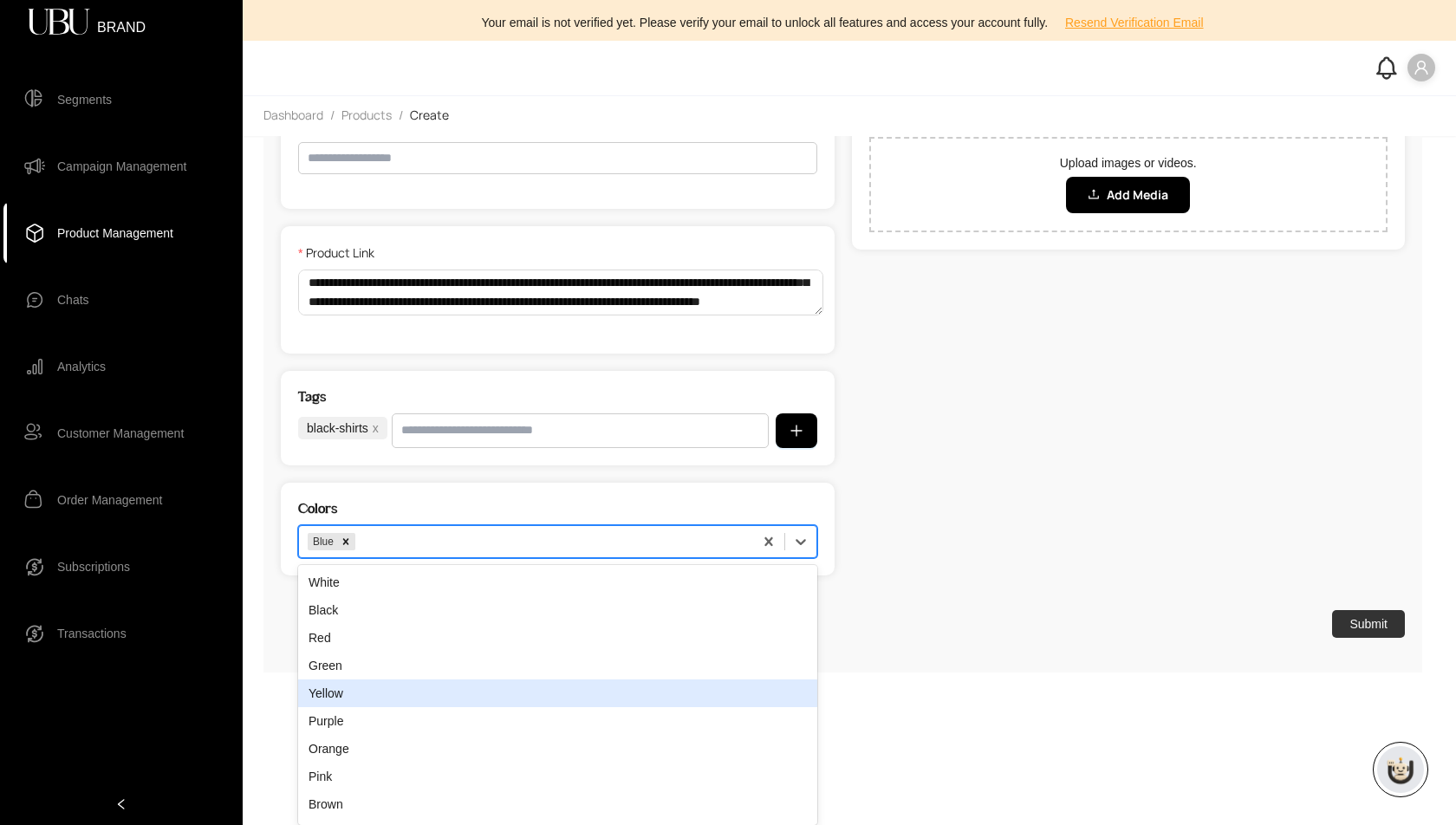
click at [725, 687] on div "Yellow" at bounding box center [557, 693] width 519 height 27
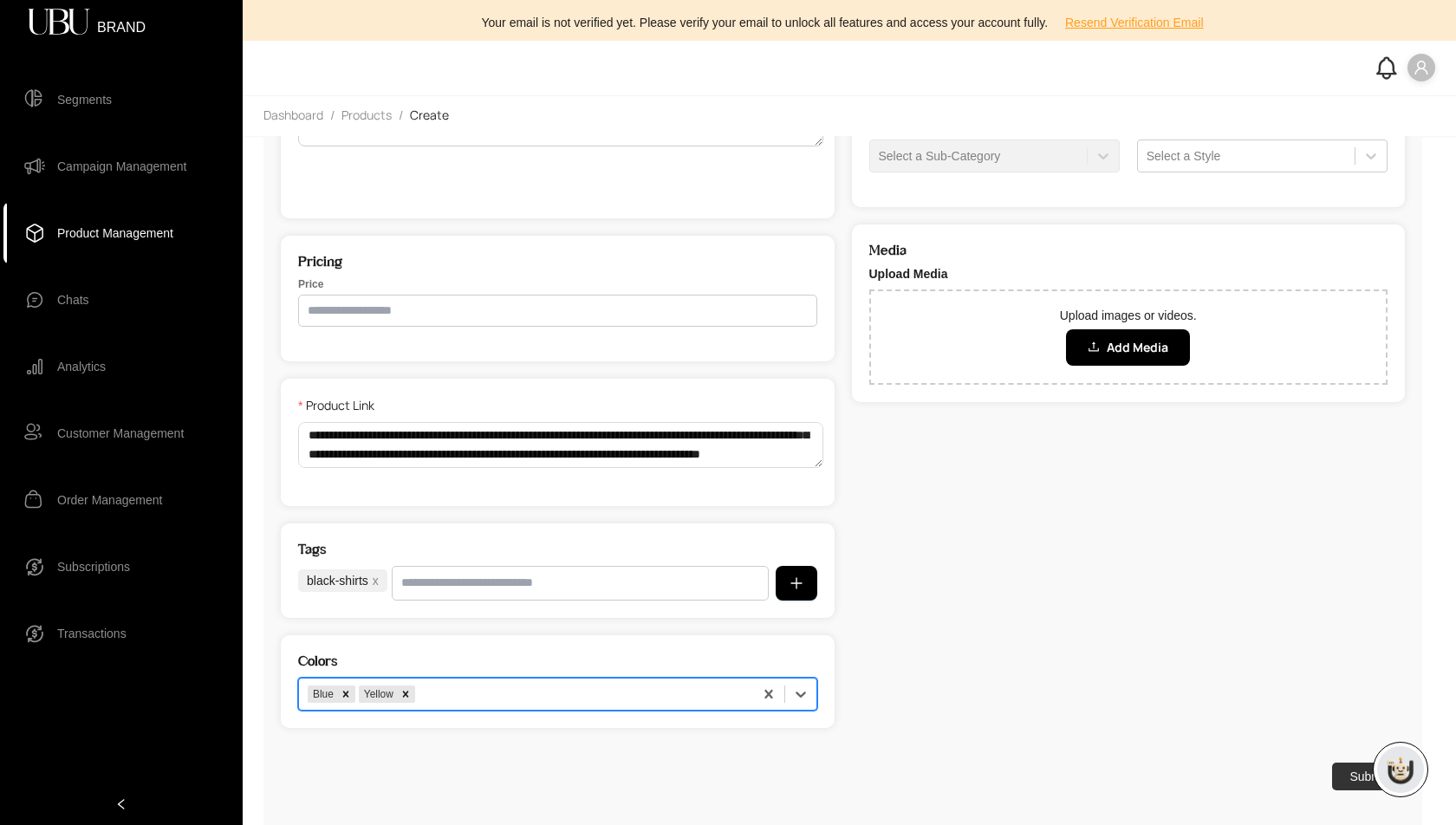
click at [725, 687] on div "option Yellow, selected. Blue Yellow" at bounding box center [557, 694] width 519 height 33
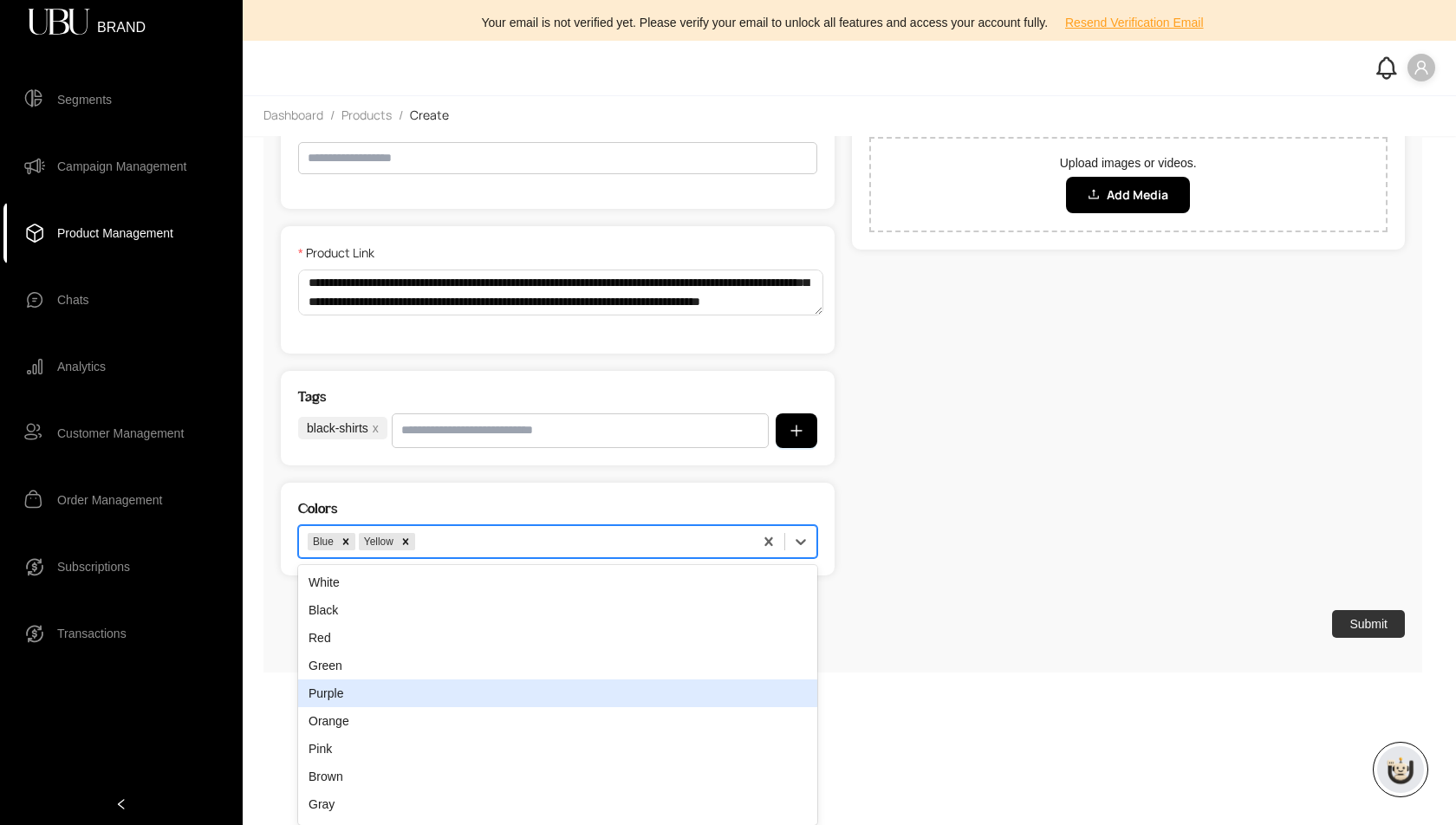
click at [725, 687] on div "Purple" at bounding box center [557, 693] width 519 height 27
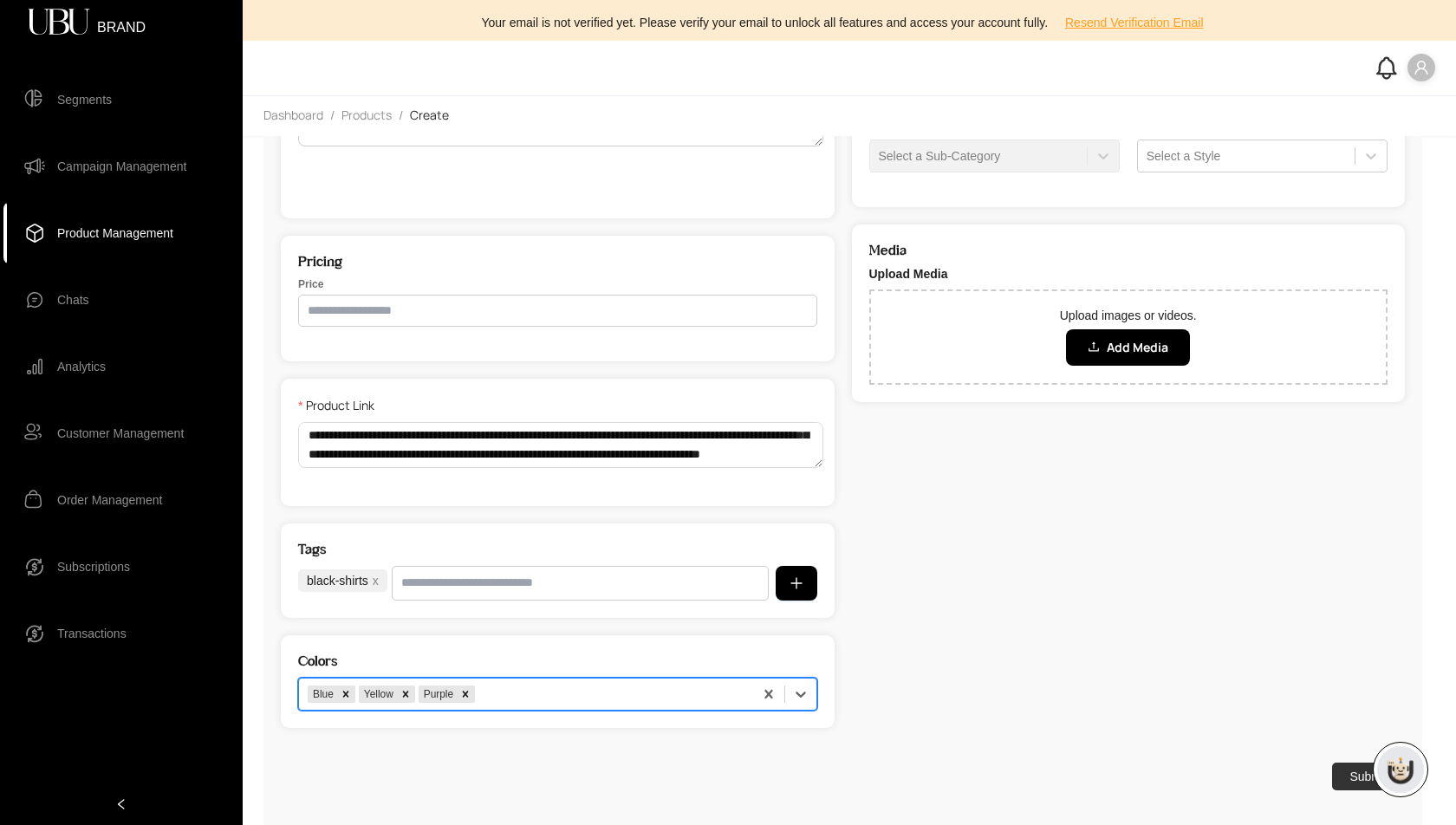
click at [725, 687] on div "option Purple, selected. Blue Yellow Purple" at bounding box center [557, 694] width 519 height 33
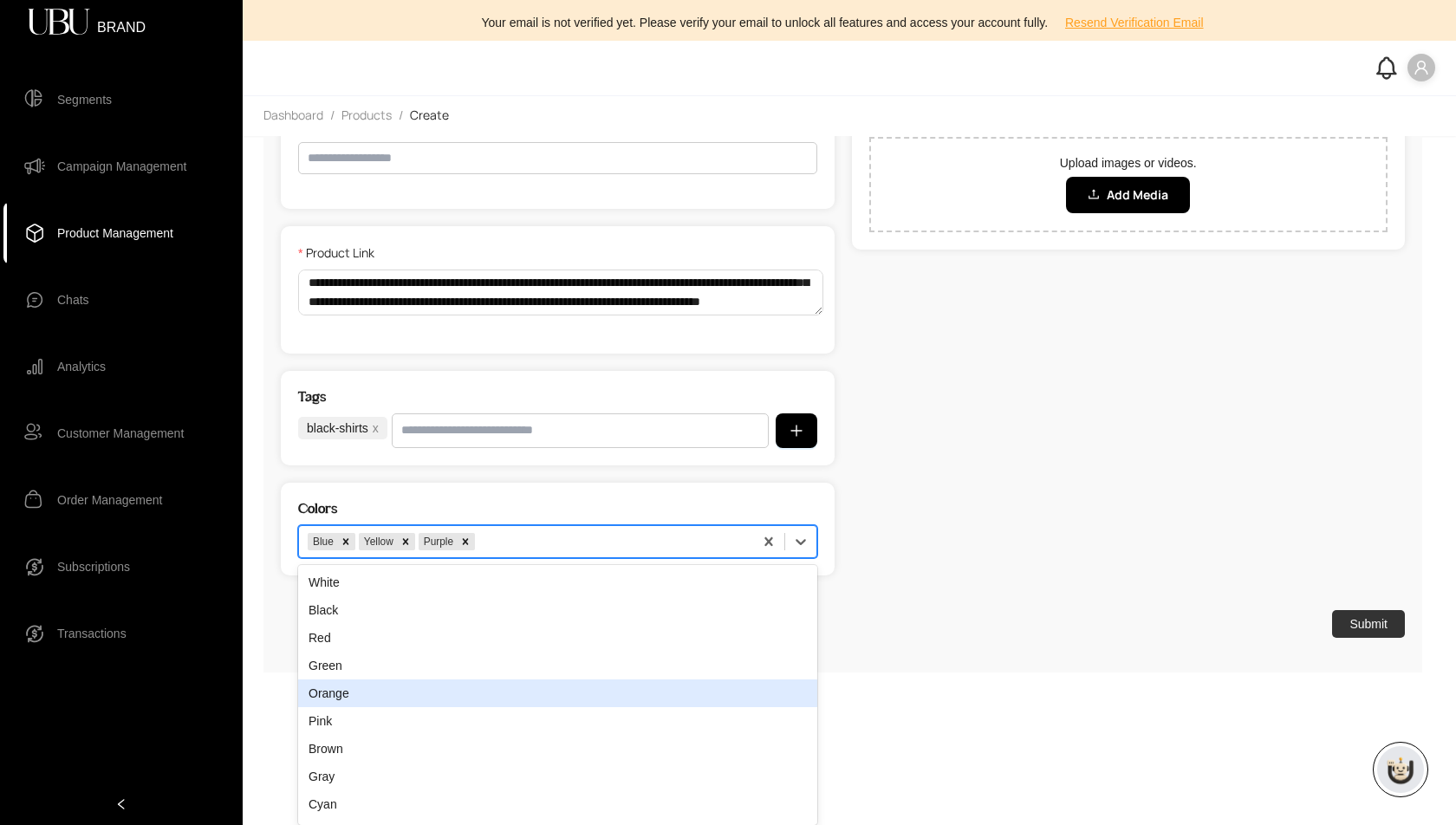
click at [725, 687] on div "Orange" at bounding box center [557, 693] width 519 height 27
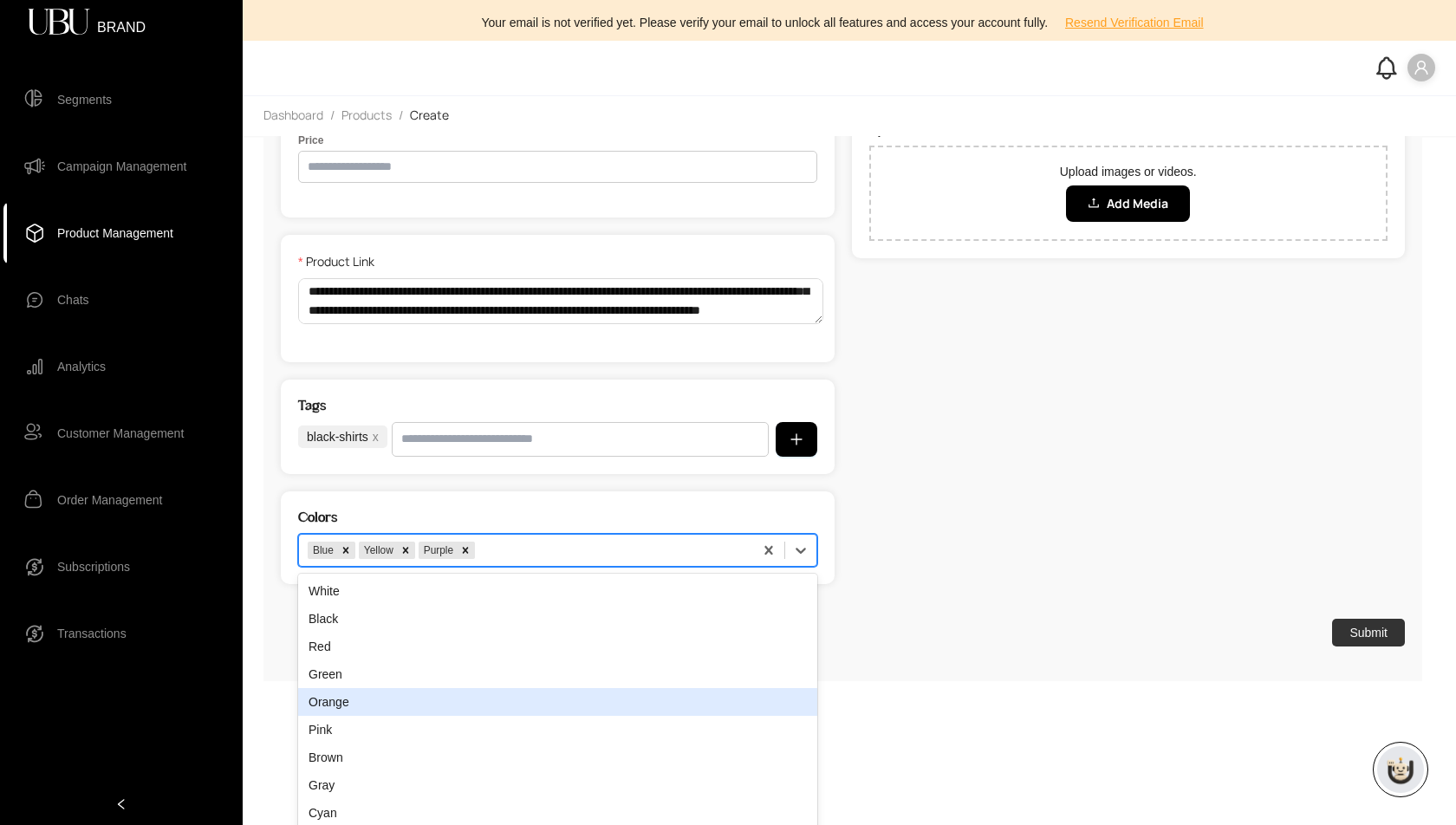
click at [725, 567] on div "option Purple, selected. Orange, 5 of 17. 17 results available. Use Up and Down…" at bounding box center [557, 550] width 519 height 33
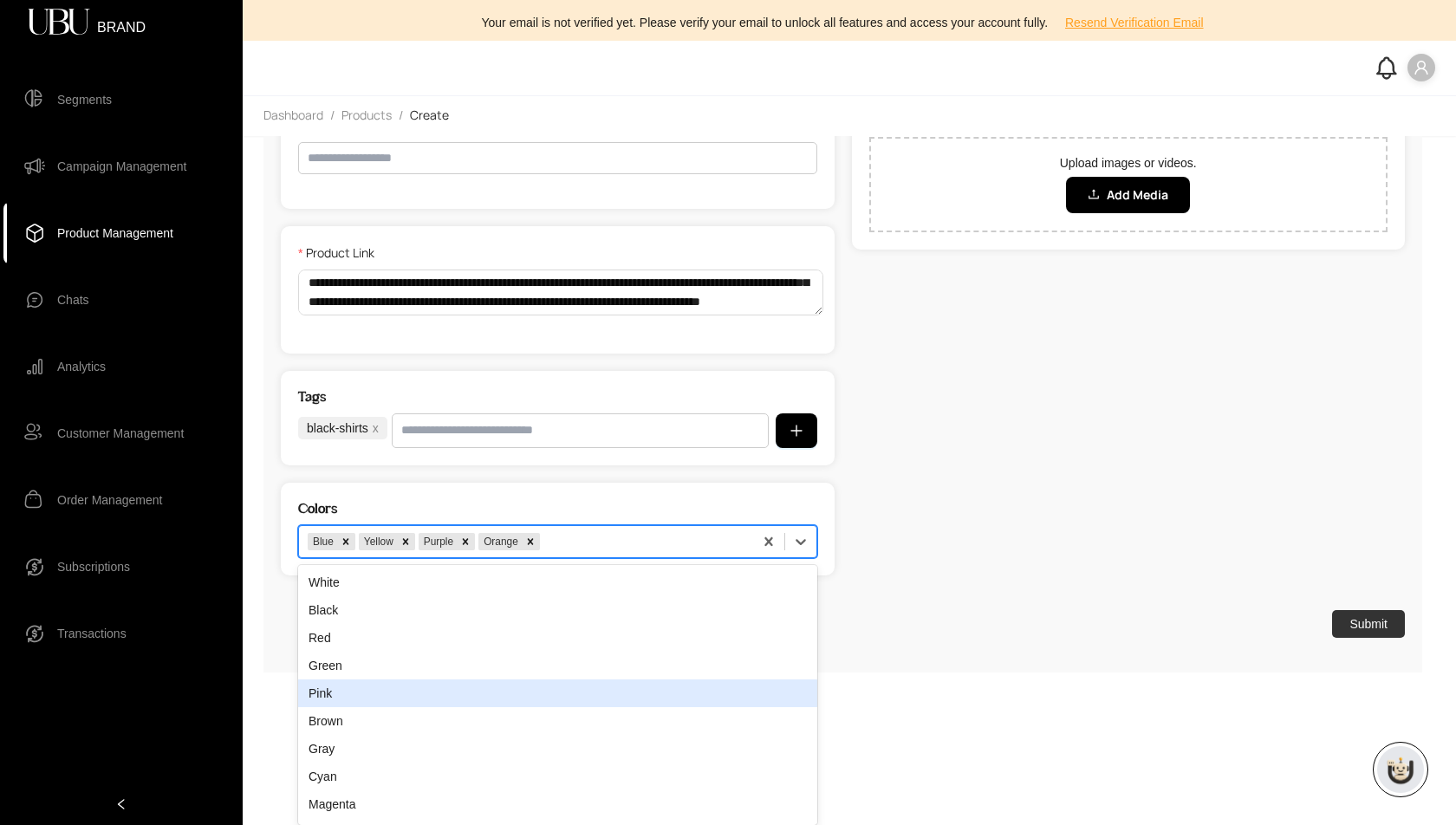
click at [725, 687] on div "Pink" at bounding box center [557, 693] width 519 height 27
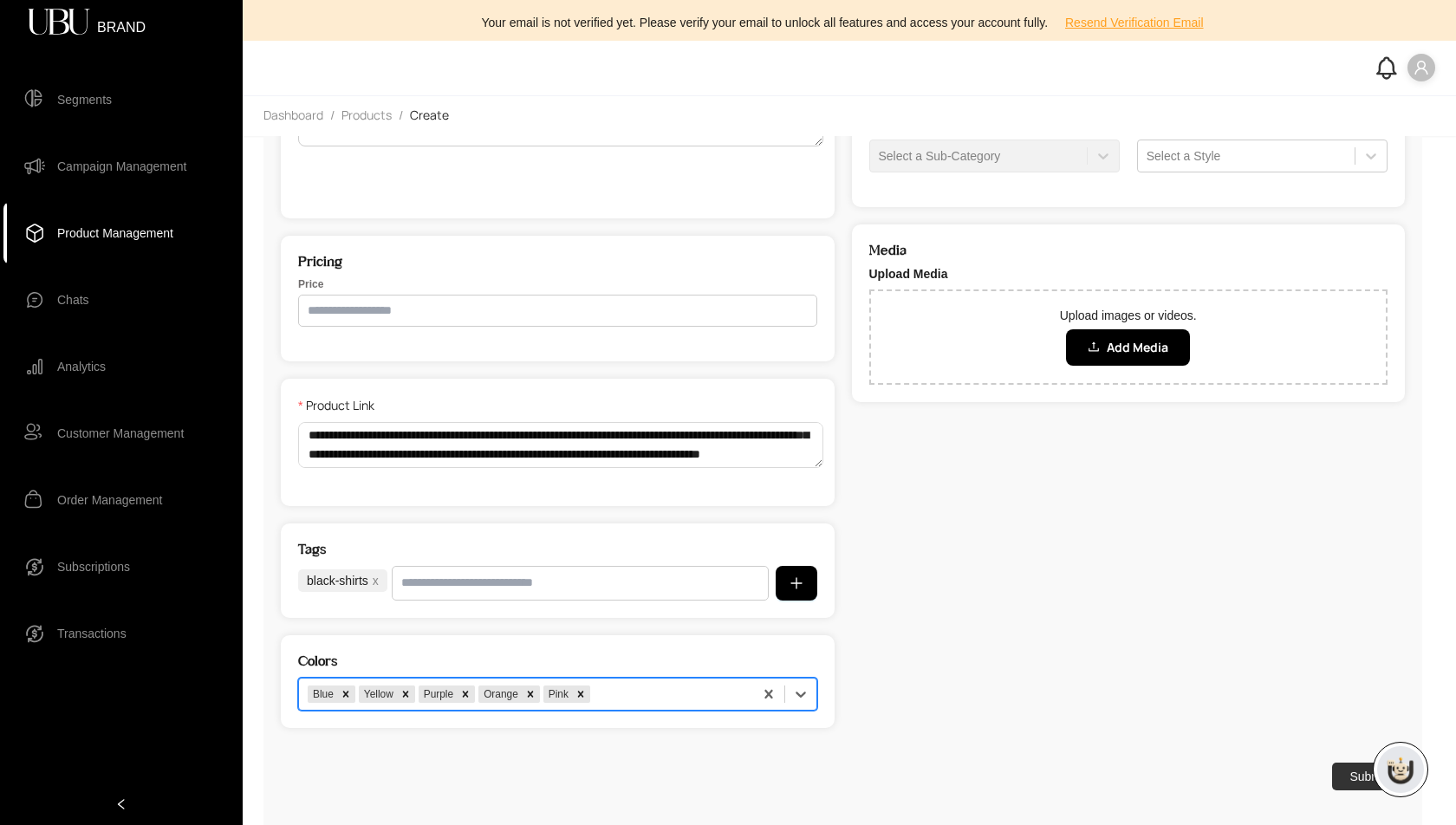
click at [725, 687] on div "option Pink, selected. Blue Yellow Purple Orange Pink" at bounding box center [557, 694] width 519 height 33
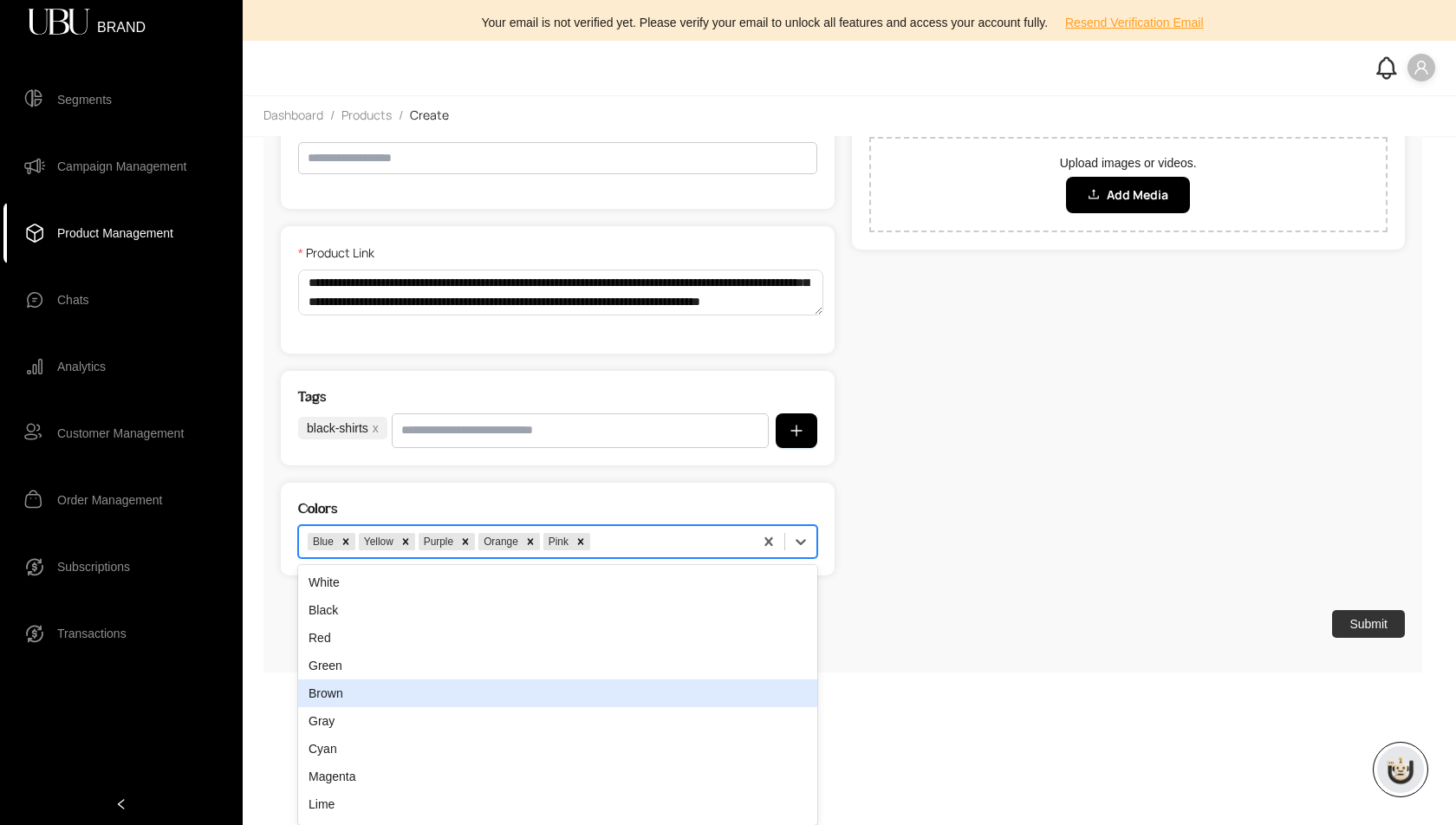
click at [725, 687] on div "Brown" at bounding box center [557, 693] width 519 height 27
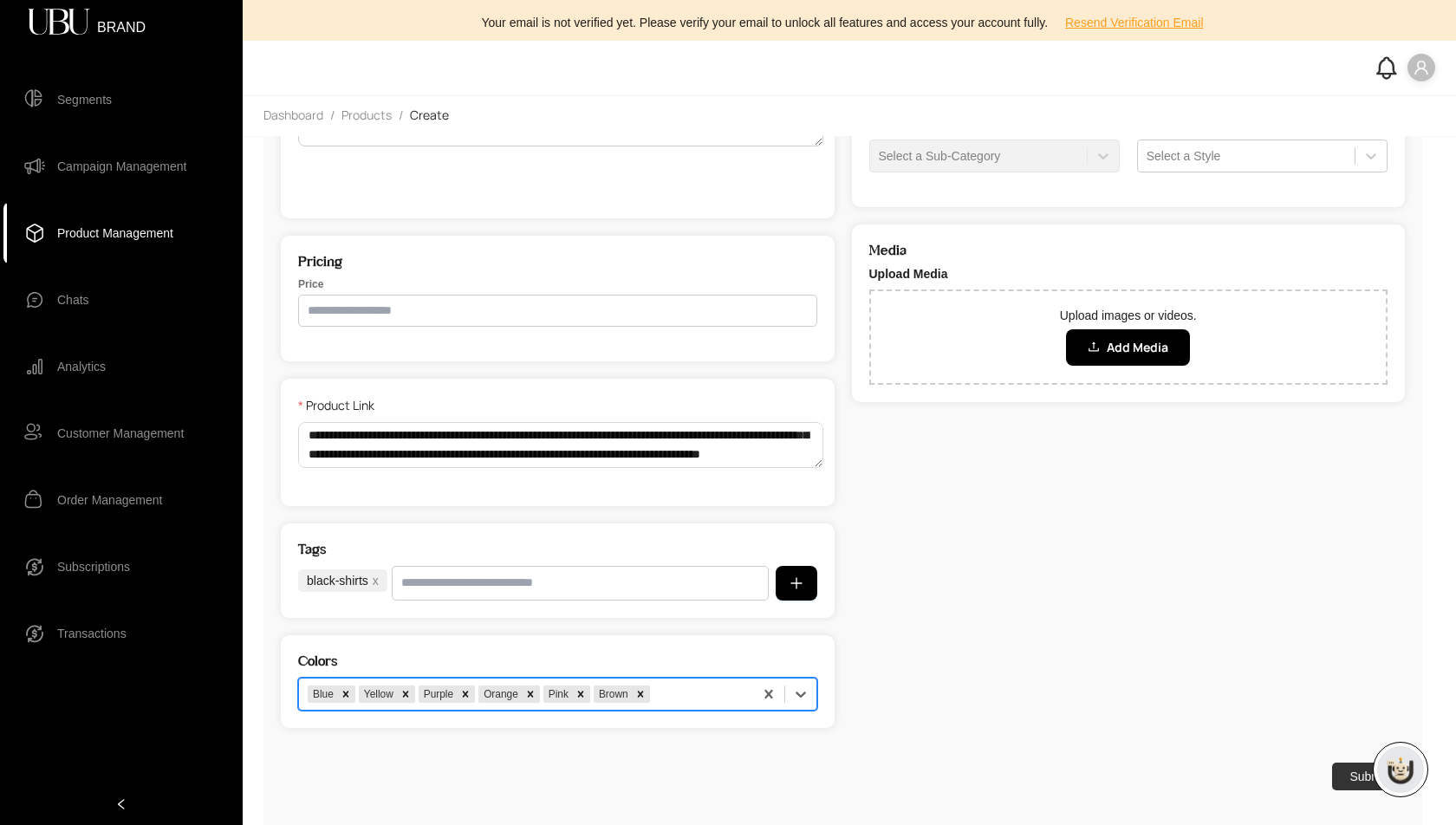
click at [725, 687] on div "option Brown, selected. Blue Yellow Purple Orange Pink Brown" at bounding box center [557, 694] width 519 height 33
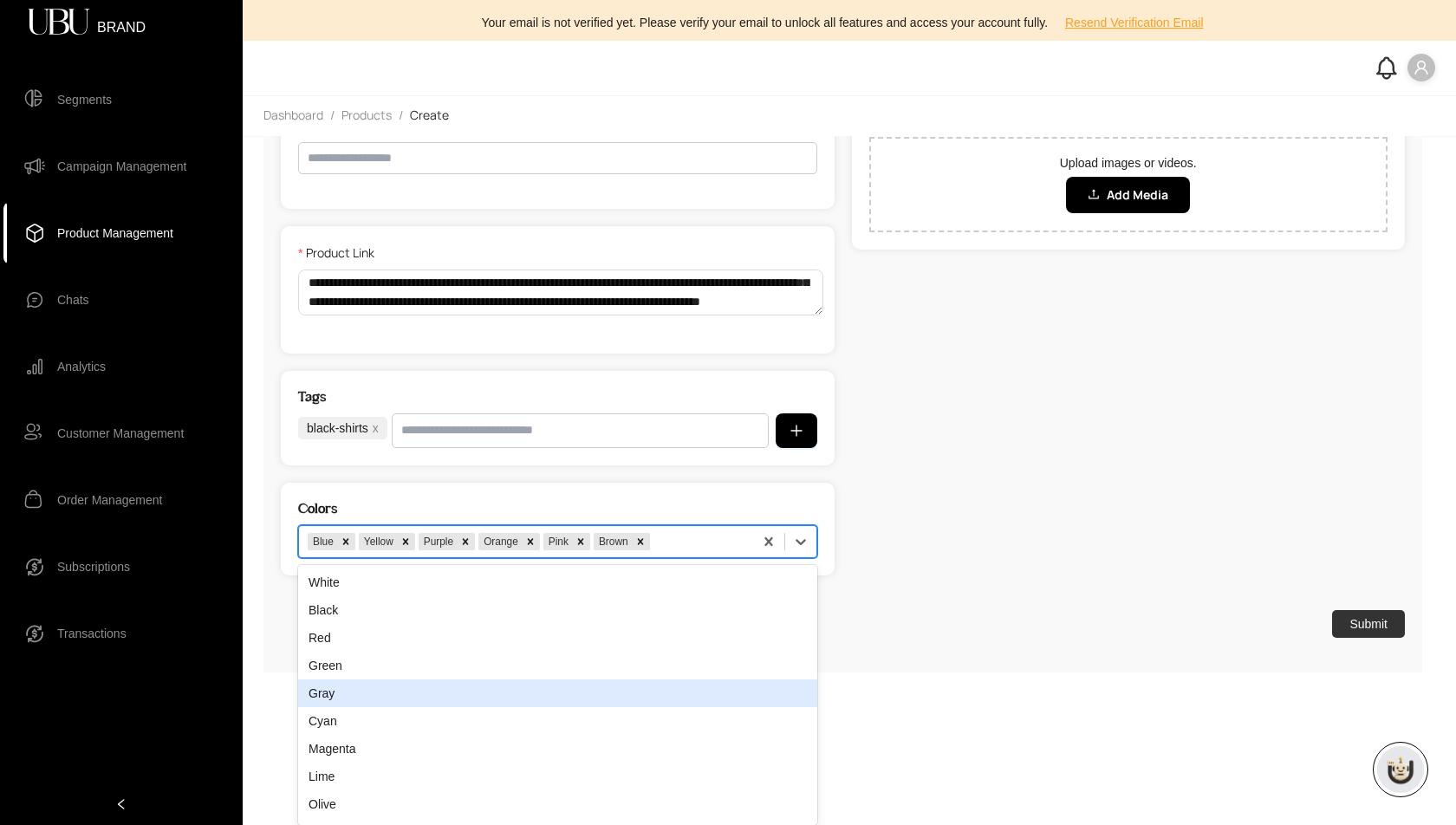
click at [725, 687] on div "Gray" at bounding box center [557, 693] width 519 height 27
click at [725, 560] on div "option Brown, selected. Gray, 5 of 14. 14 results available. Use Up and Down to…" at bounding box center [557, 543] width 519 height 33
click at [725, 687] on div "Cyan" at bounding box center [557, 693] width 519 height 27
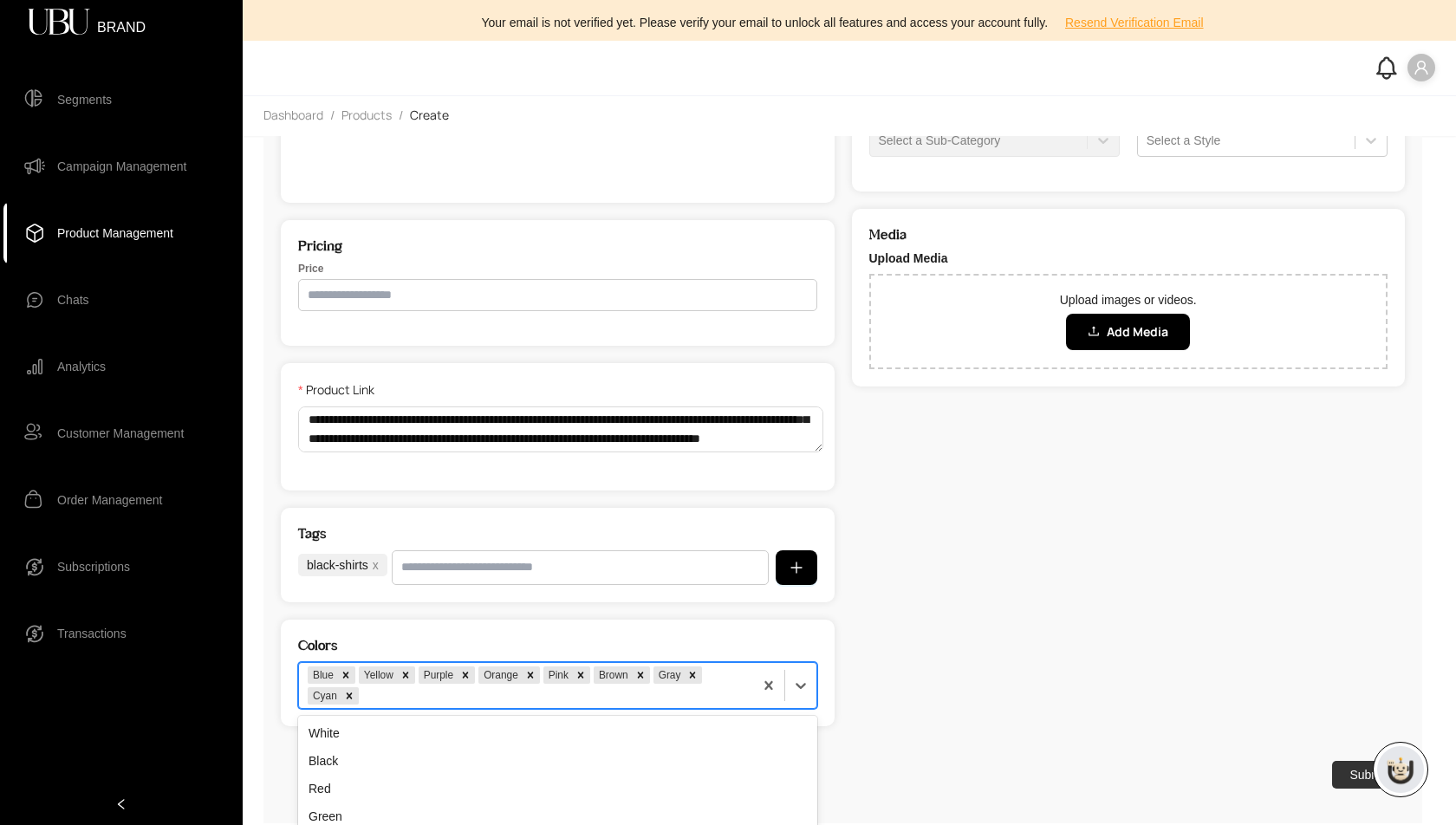
click at [725, 687] on div "option Cyan, selected. Magenta, 5 of 12. 12 results available. Use Up and Down …" at bounding box center [557, 685] width 519 height 47
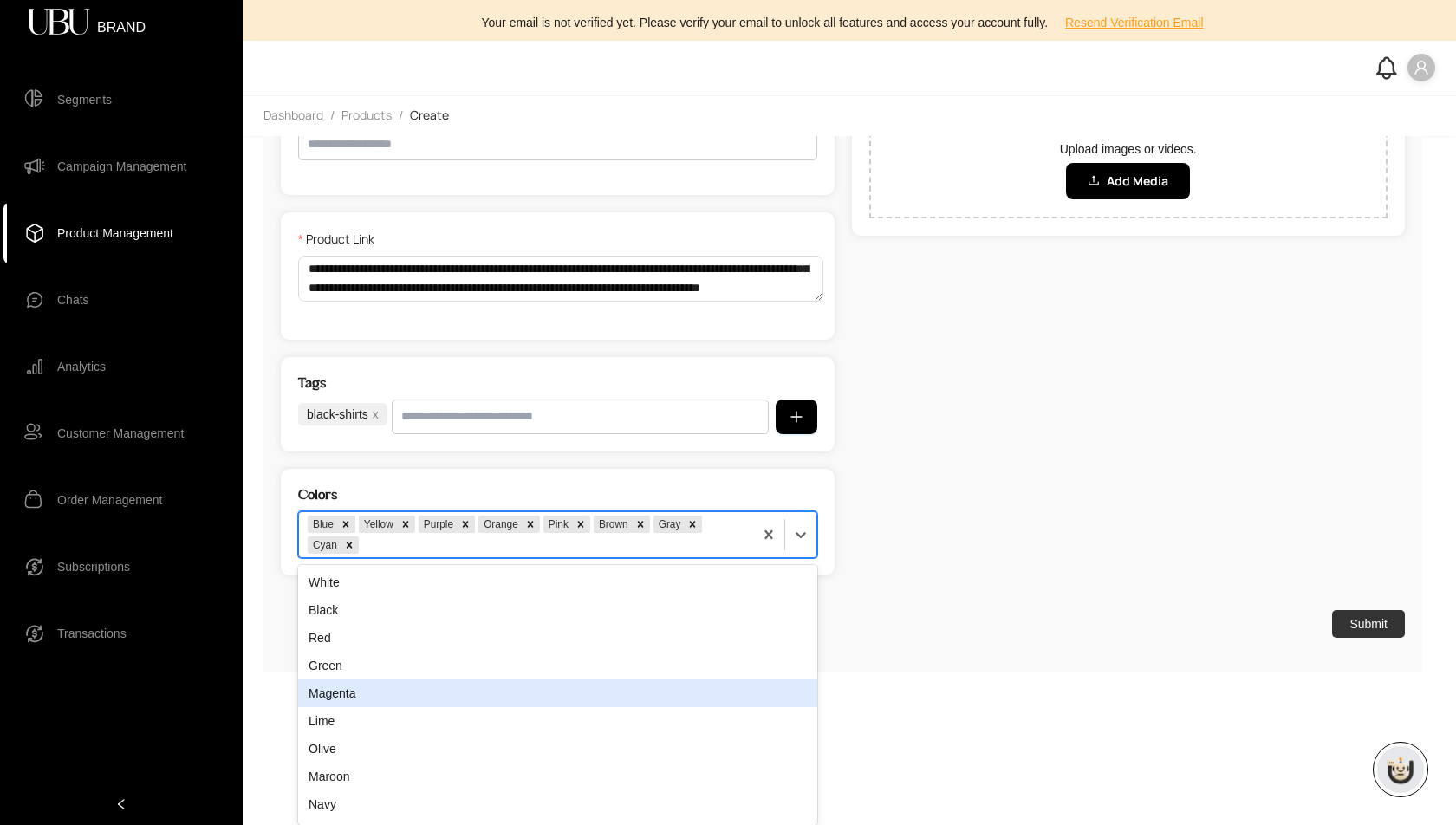
click at [725, 687] on div "Magenta" at bounding box center [557, 693] width 519 height 27
click at [725, 558] on div "option Magenta, selected. Lime, 5 of 11. 11 results available. Use Up and Down …" at bounding box center [557, 535] width 519 height 47
click at [725, 687] on div "Lime" at bounding box center [557, 693] width 519 height 27
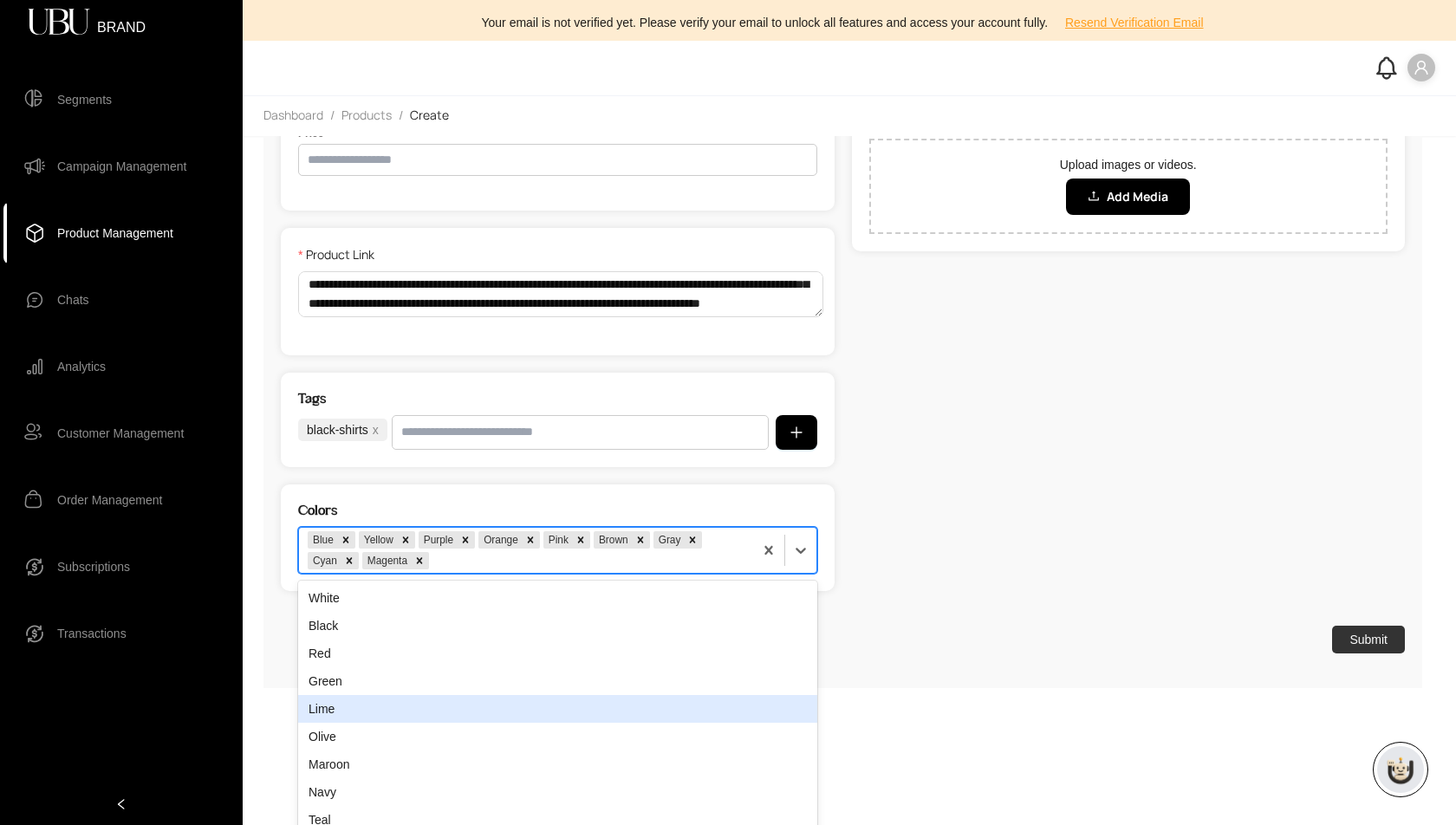
click at [725, 574] on div "option Magenta, selected. Lime, 5 of 11. 11 results available. Use Up and Down …" at bounding box center [557, 550] width 519 height 47
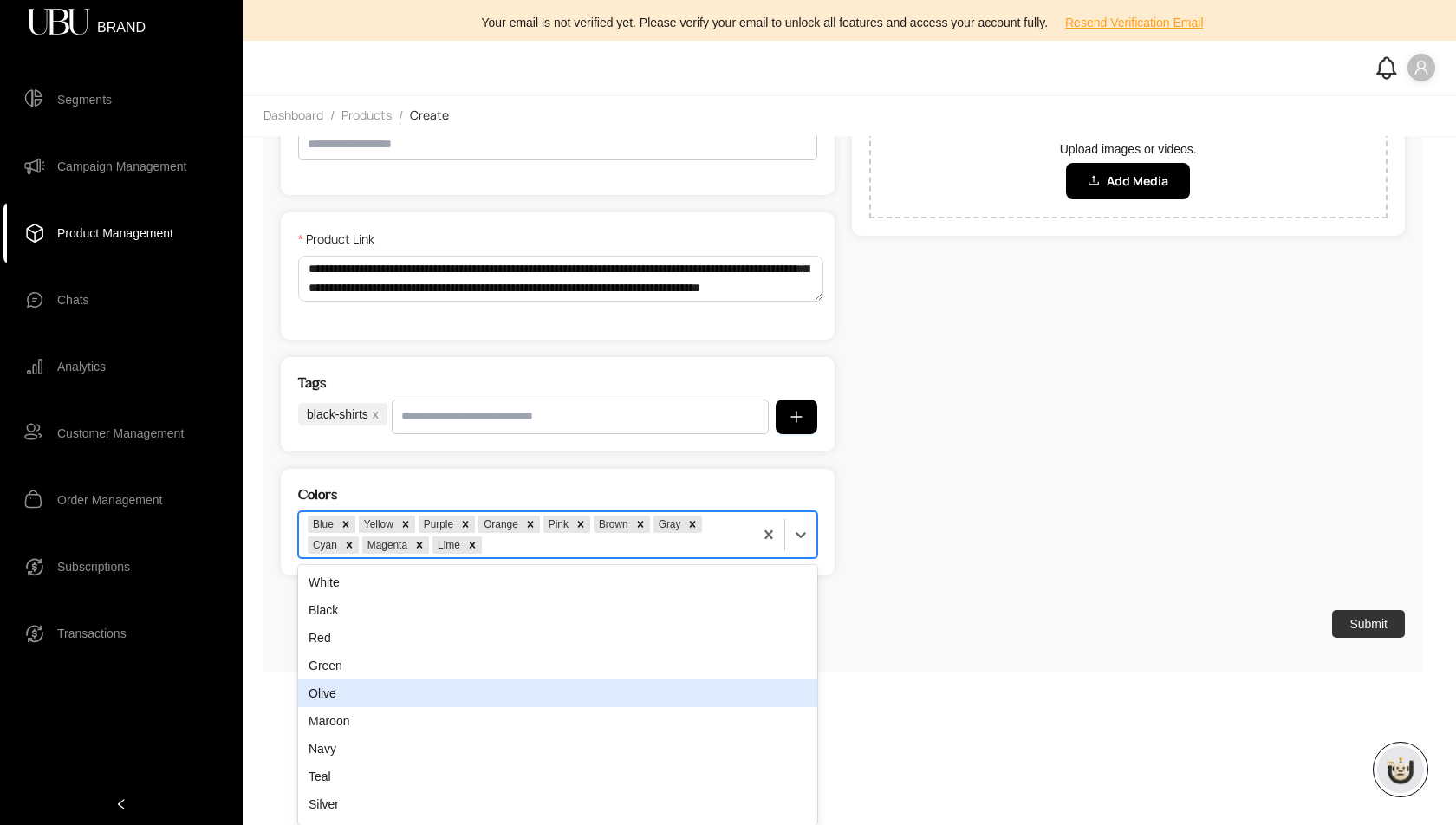
click at [725, 687] on div "Olive" at bounding box center [557, 693] width 519 height 27
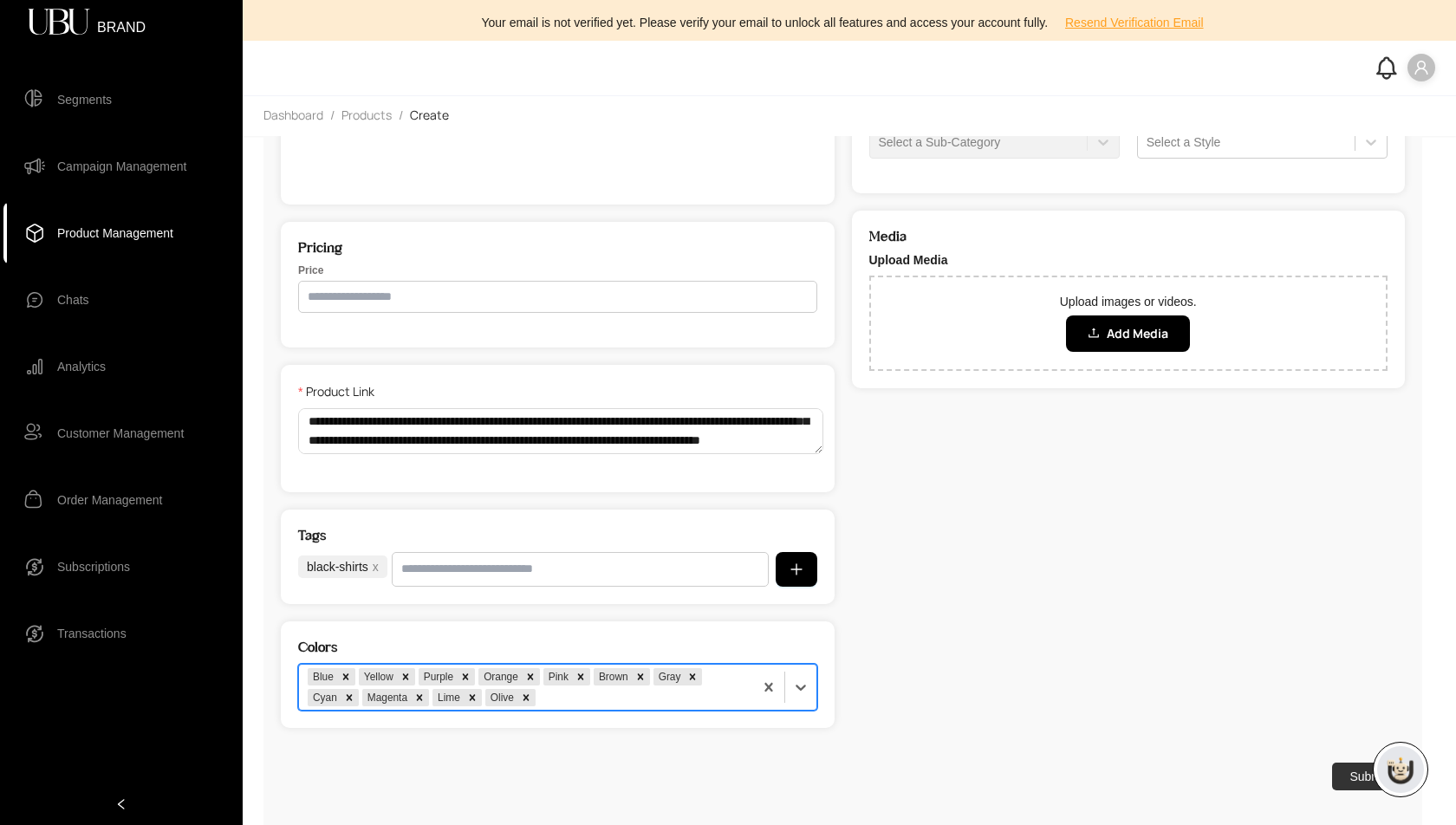
click at [725, 687] on div "option Olive, selected. Blue Yellow Purple Orange Pink Brown Gray Cyan Magenta …" at bounding box center [557, 687] width 519 height 47
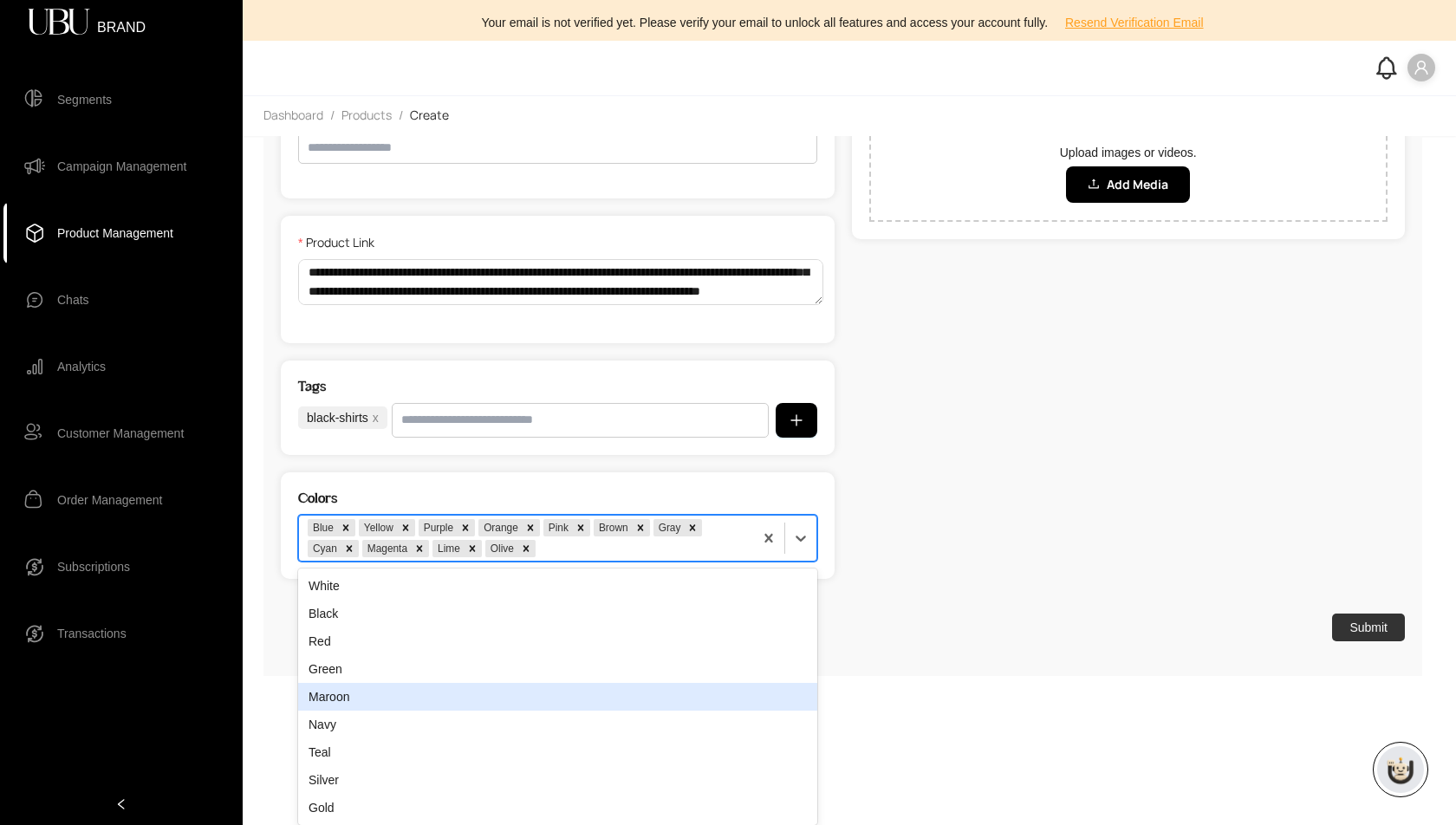
click at [725, 687] on div "Maroon" at bounding box center [557, 696] width 519 height 27
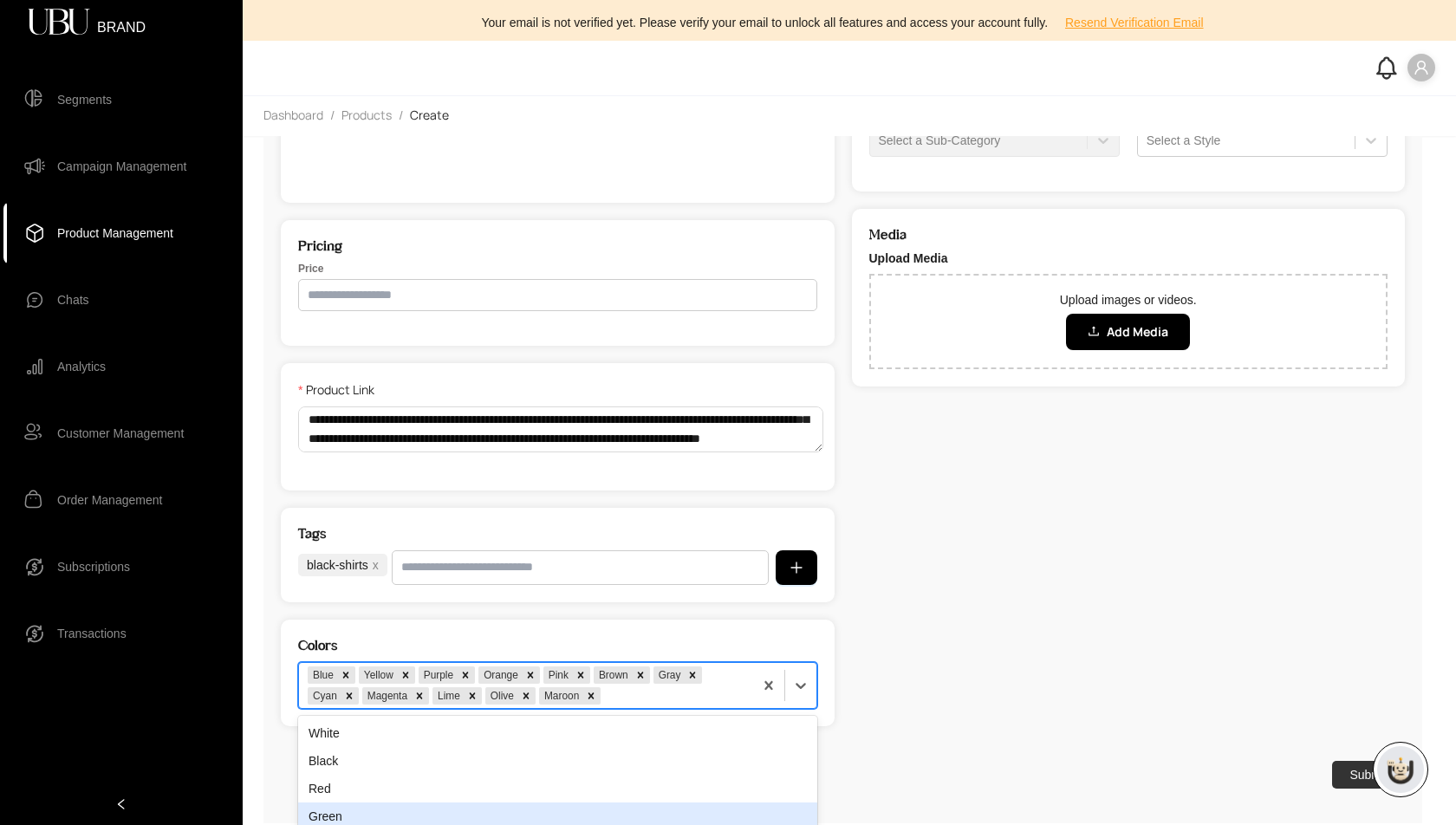
click at [725, 687] on div "option Maroon, selected. Green, 4 of 8. 8 results available. Use Up and Down to…" at bounding box center [557, 685] width 519 height 47
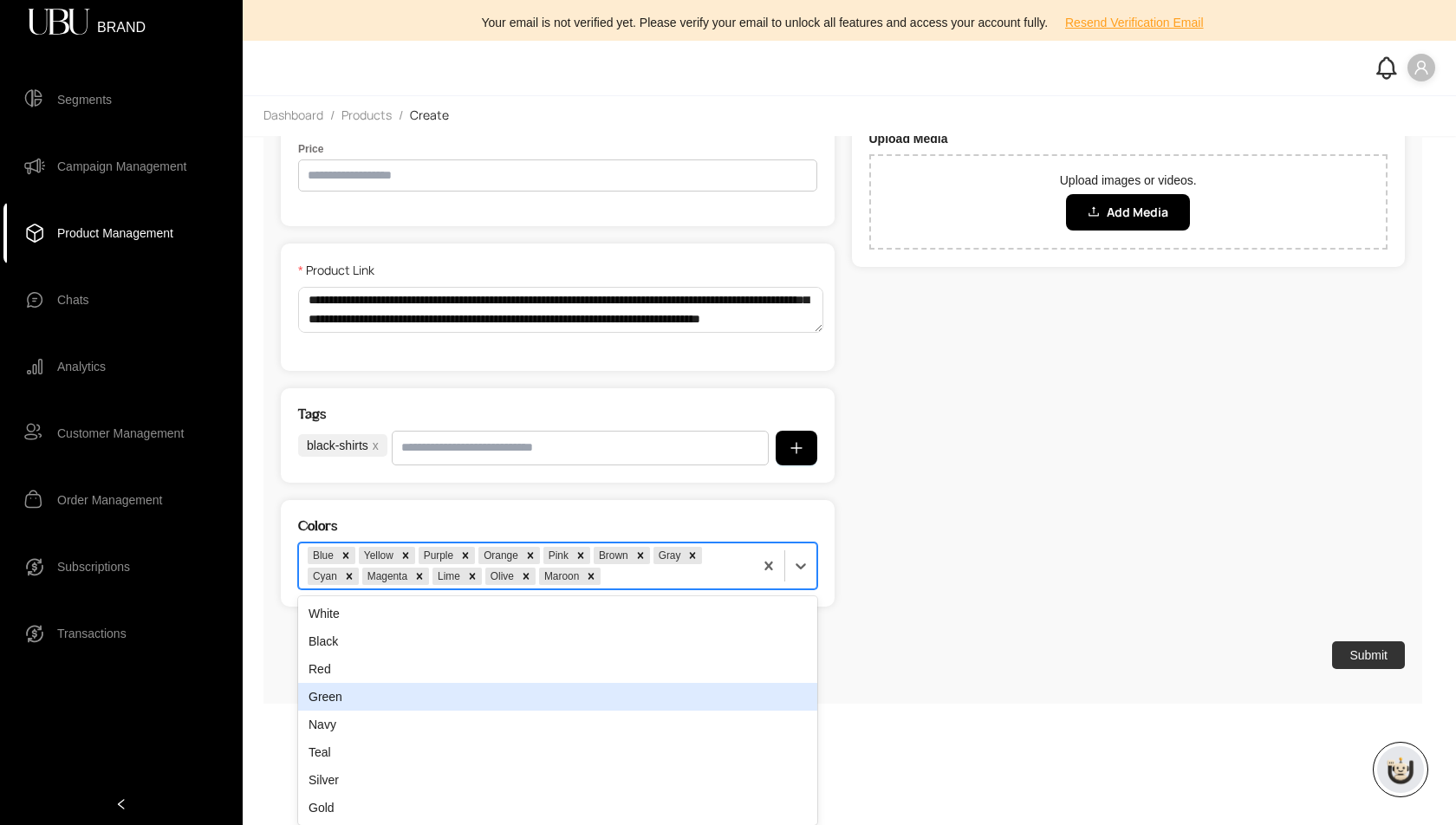
click at [725, 687] on div "Green" at bounding box center [557, 696] width 519 height 27
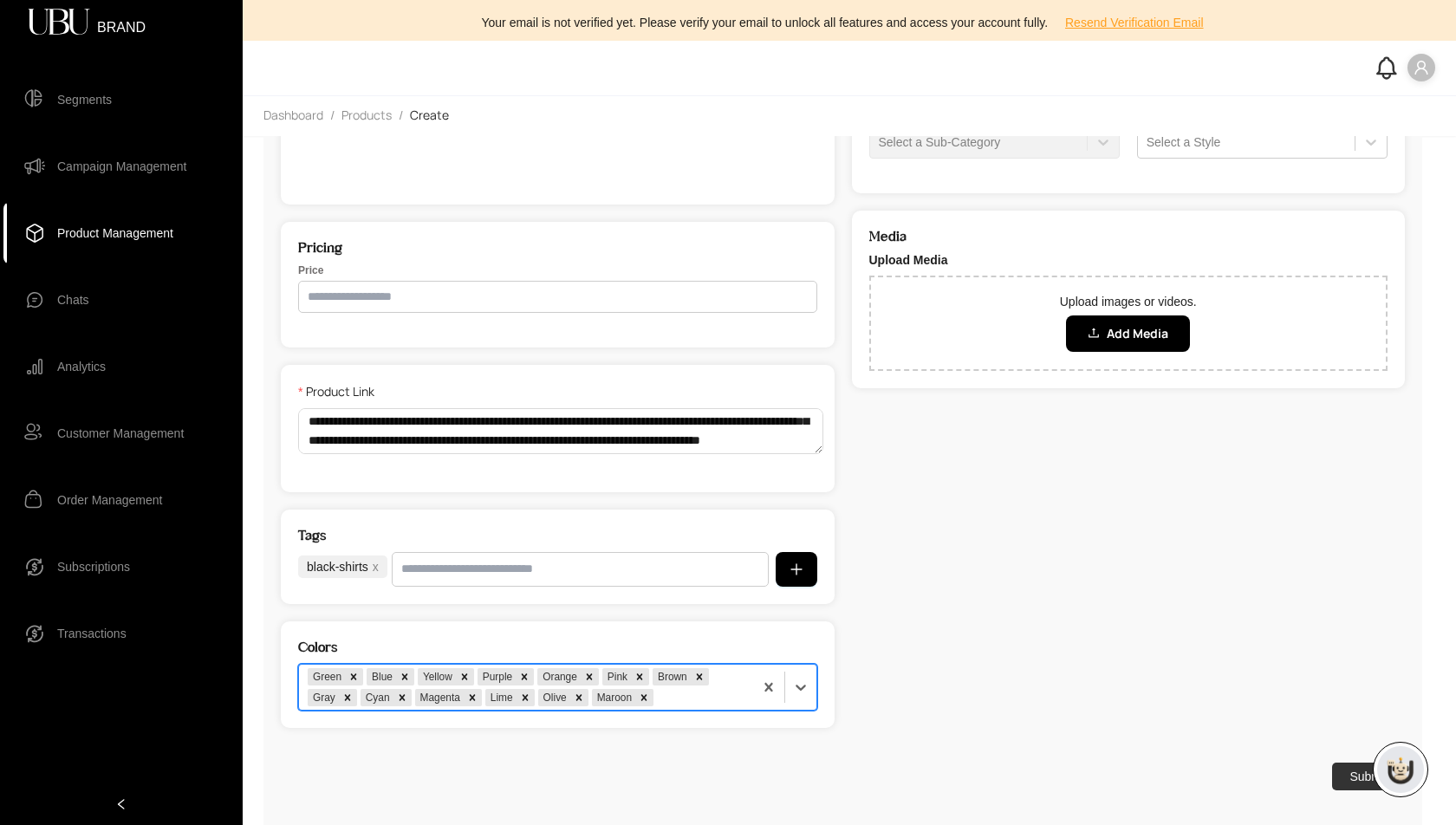
click at [725, 687] on div "option Green, selected. Green Blue Yellow Purple Orange Pink Brown Gray Cyan Ma…" at bounding box center [557, 687] width 519 height 47
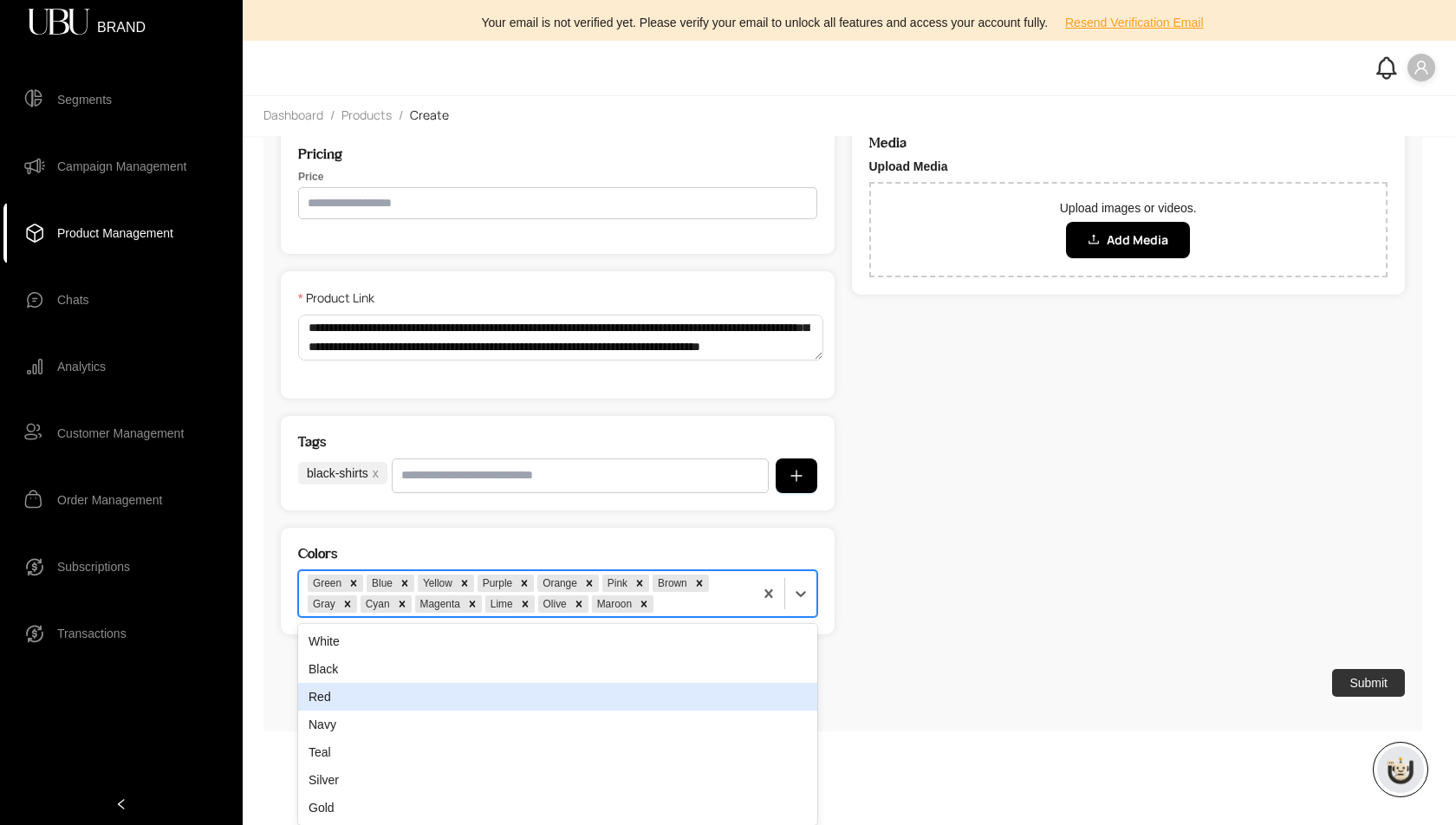
click at [725, 687] on div "Red" at bounding box center [557, 696] width 519 height 27
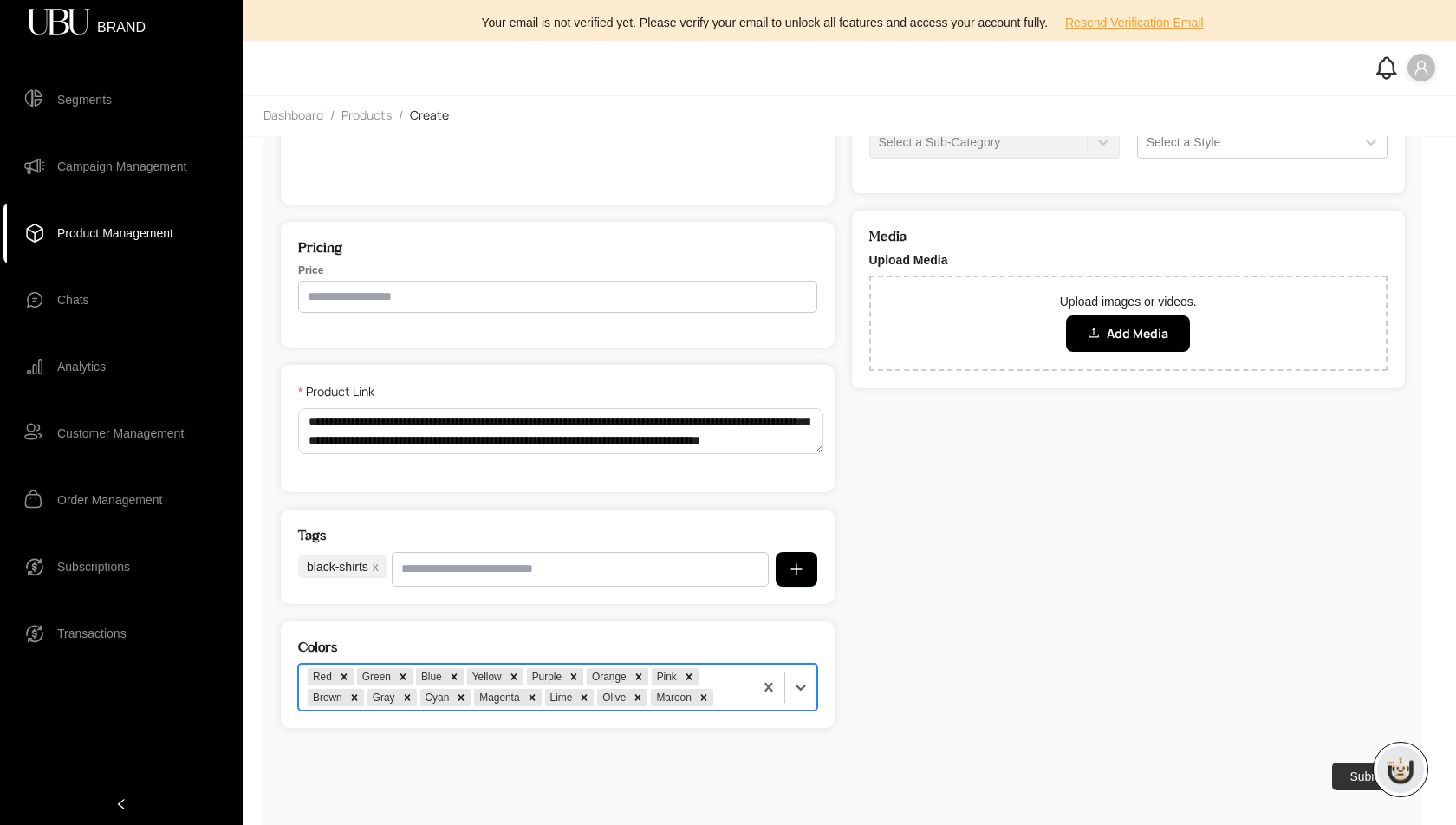
click at [725, 687] on div "option Red, selected. Red Green Blue Yellow Purple Orange Pink Brown Gray Cyan …" at bounding box center [557, 687] width 519 height 47
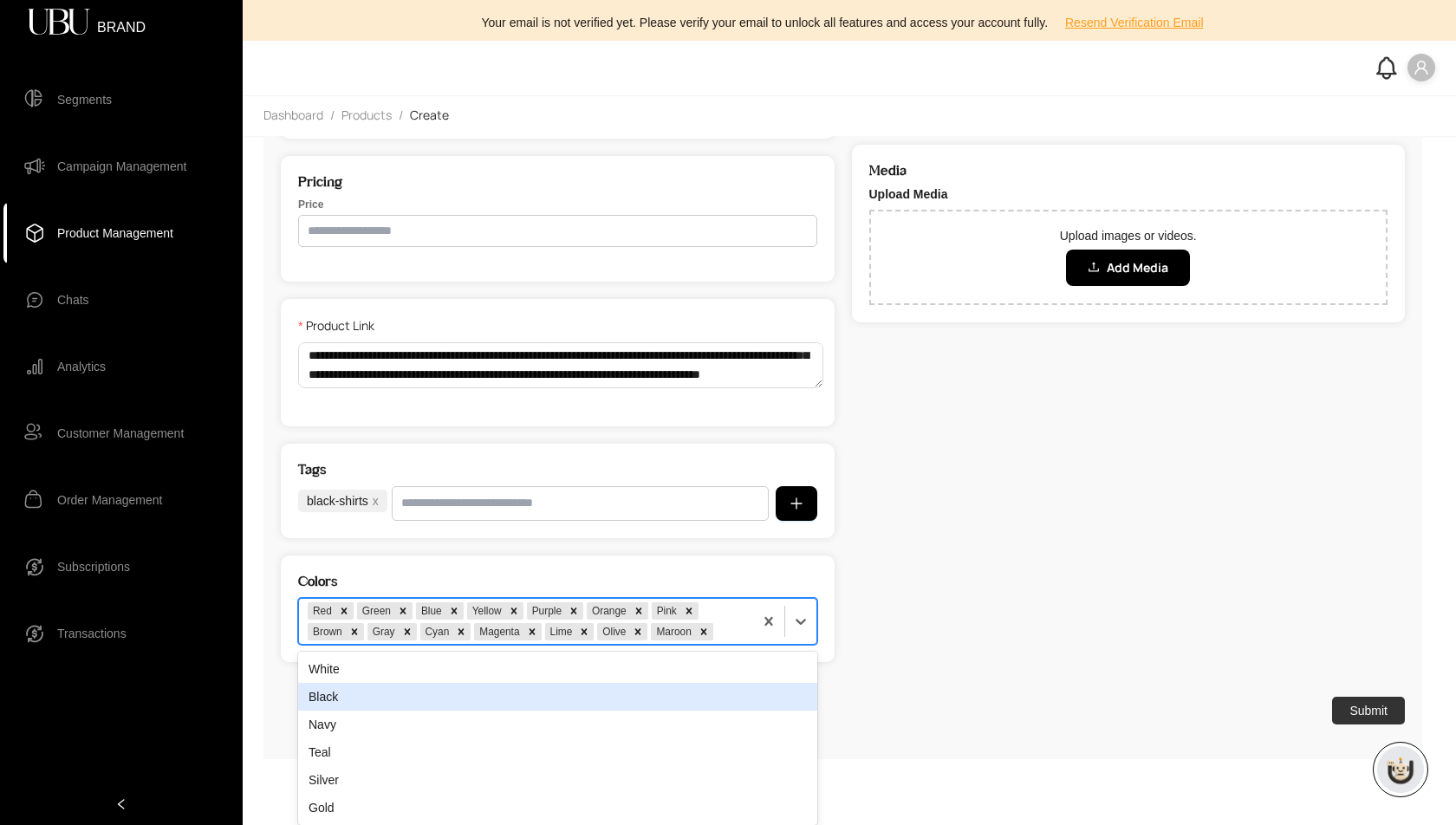
click at [725, 687] on div "Black" at bounding box center [557, 696] width 519 height 27
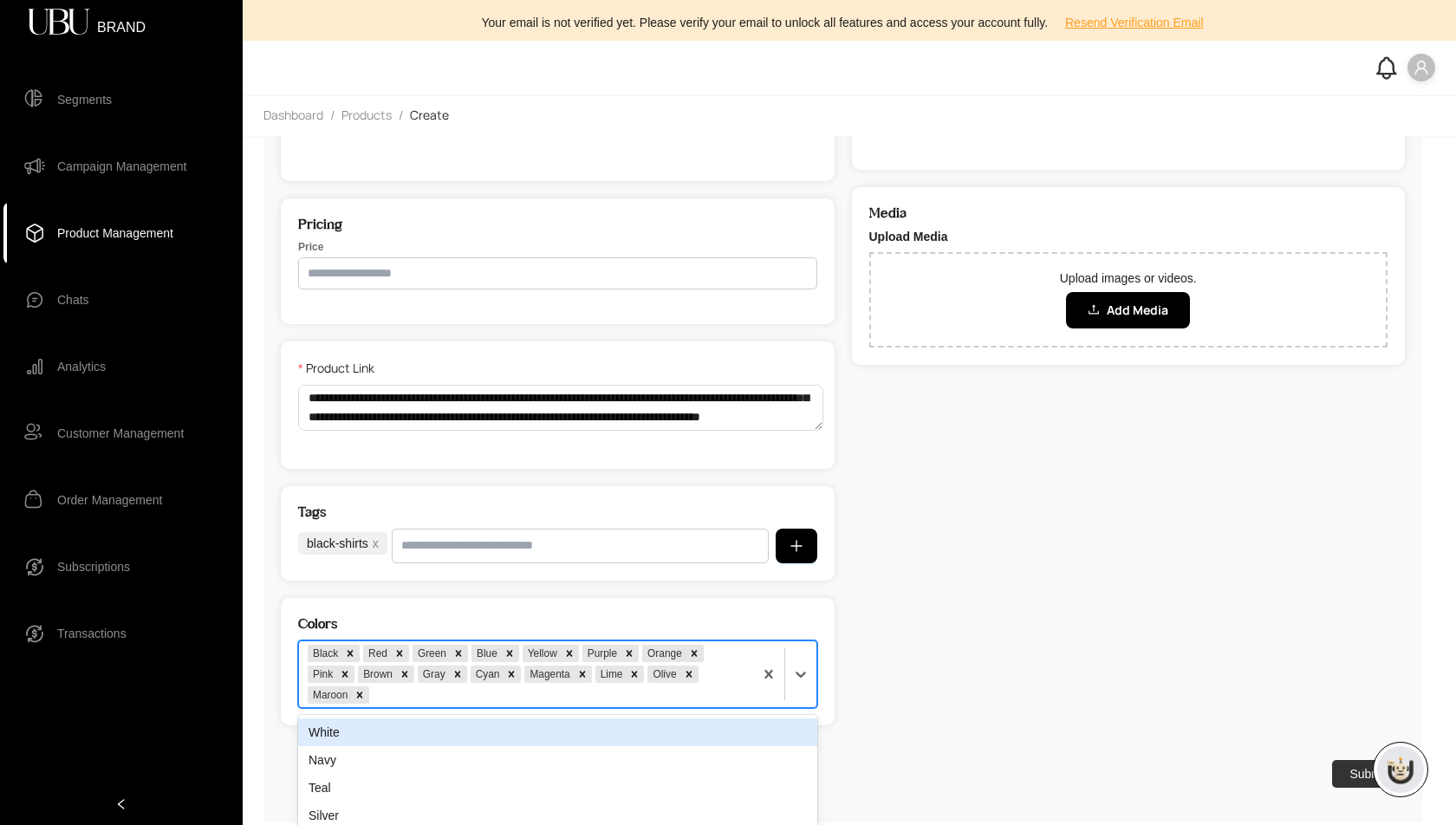
click at [725, 687] on div "option Black, selected. White, 1 of 5. 5 results available. Use Up and Down to …" at bounding box center [557, 673] width 519 height 67
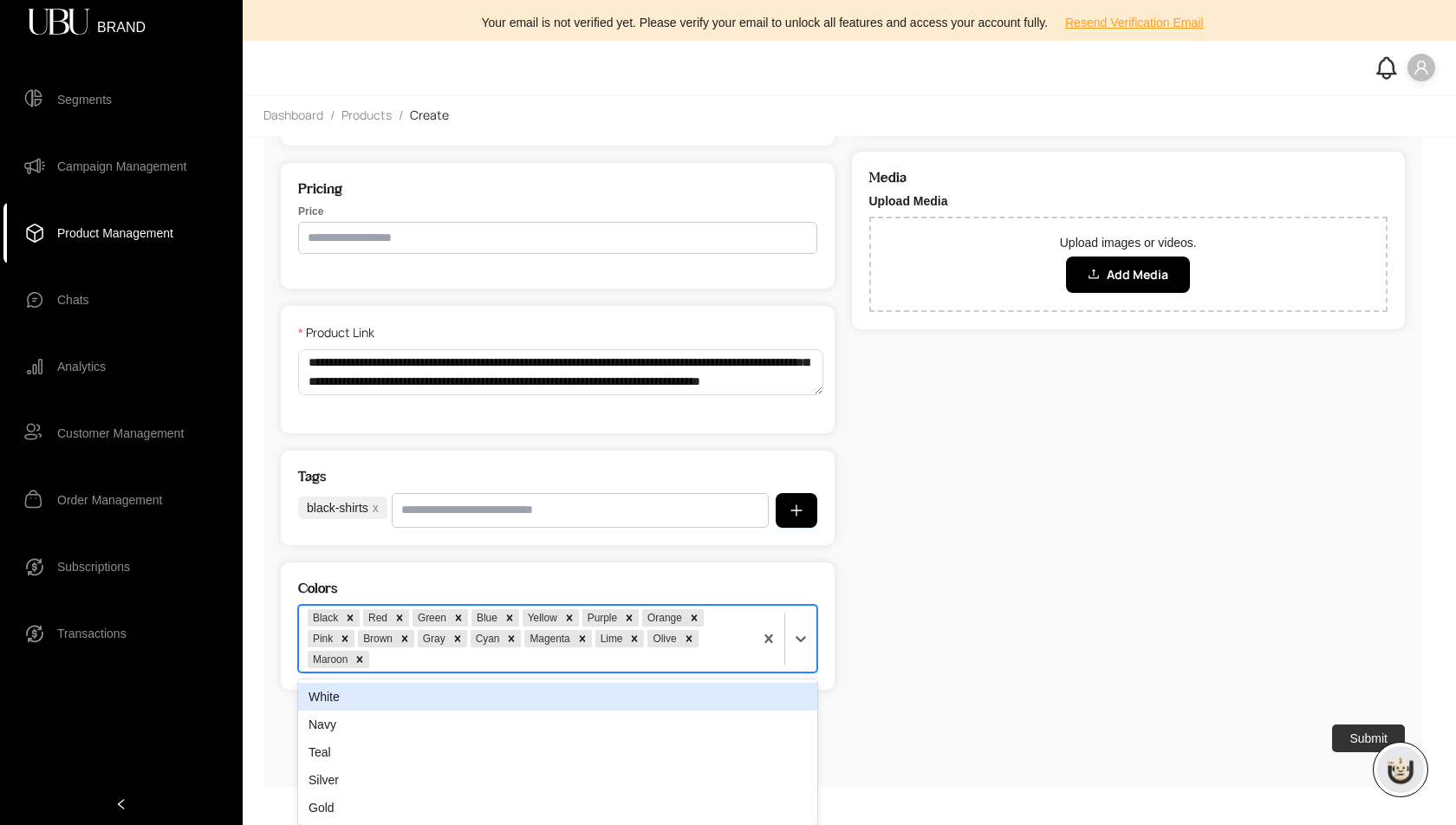
click at [725, 687] on div "White" at bounding box center [557, 696] width 519 height 27
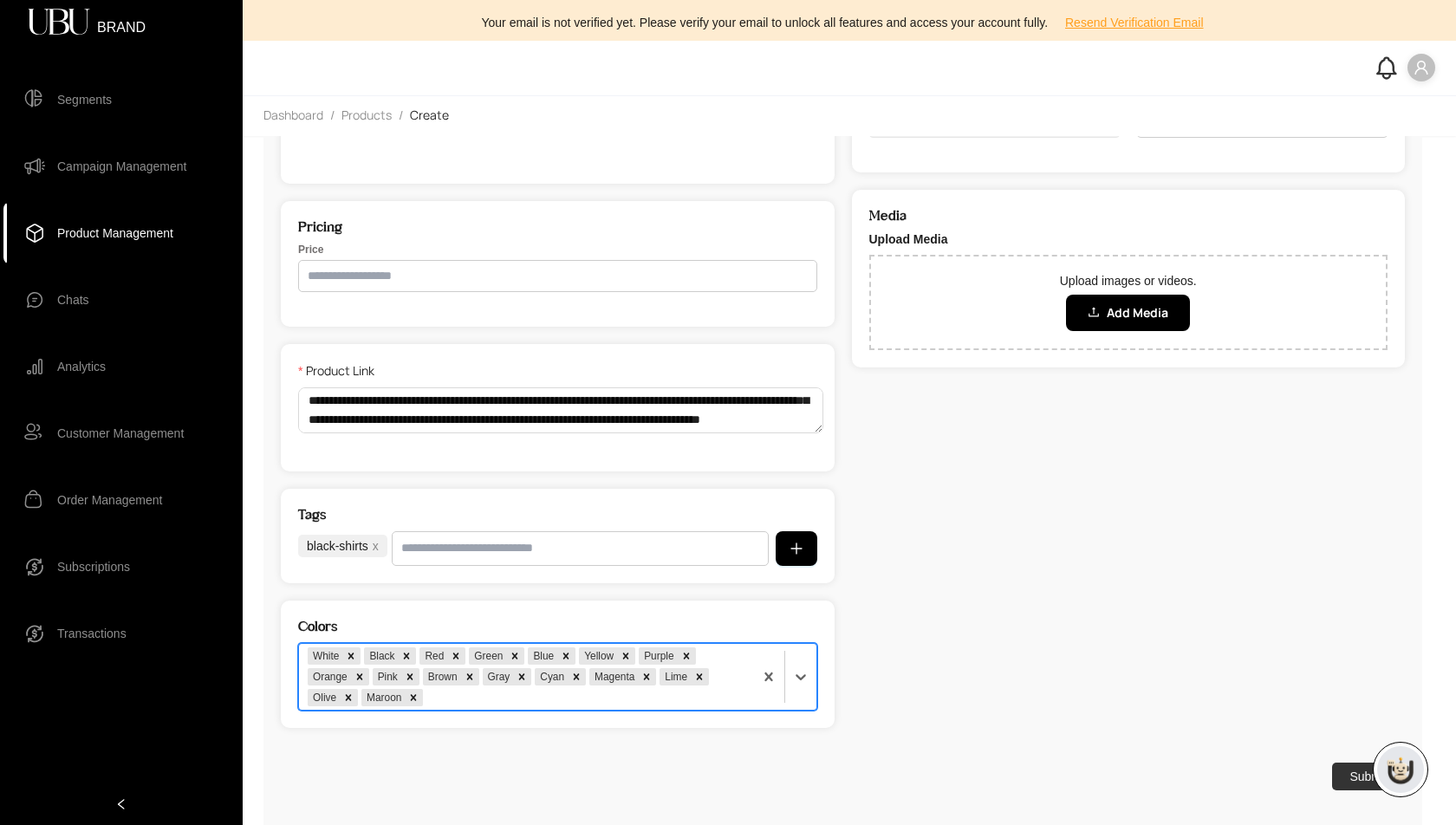
click at [725, 687] on div "White Black Red Green Blue Yellow Purple Orange Pink Brown Gray Cyan Magenta Li…" at bounding box center [526, 676] width 454 height 65
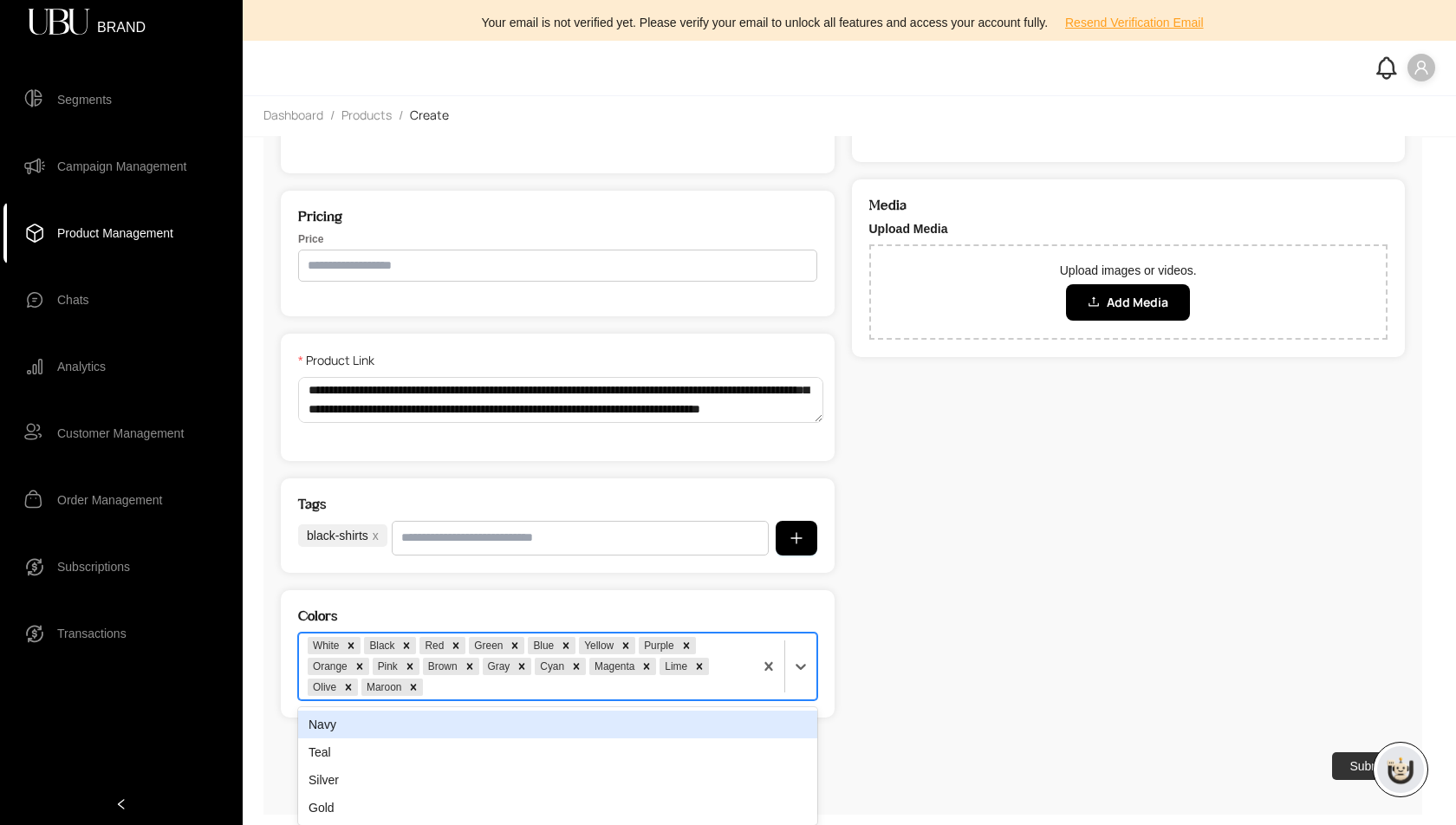
click at [725, 687] on div "White Black Red Green Blue Yellow Purple Orange Pink Brown Gray Cyan Magenta Li…" at bounding box center [526, 666] width 454 height 65
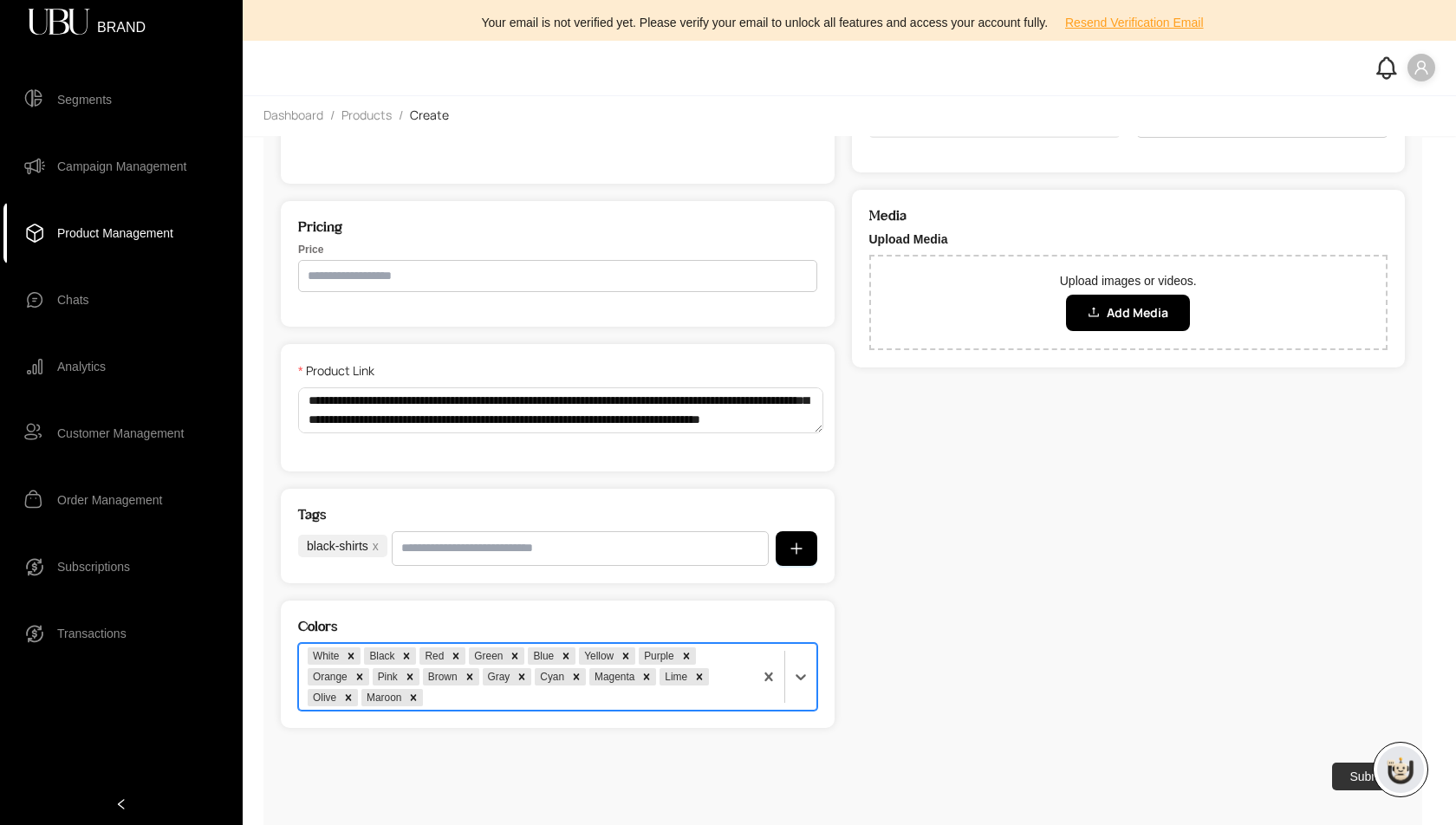
click at [725, 687] on div "White Black Red Green Blue Yellow Purple Orange Pink Brown Gray Cyan Magenta Li…" at bounding box center [526, 676] width 454 height 65
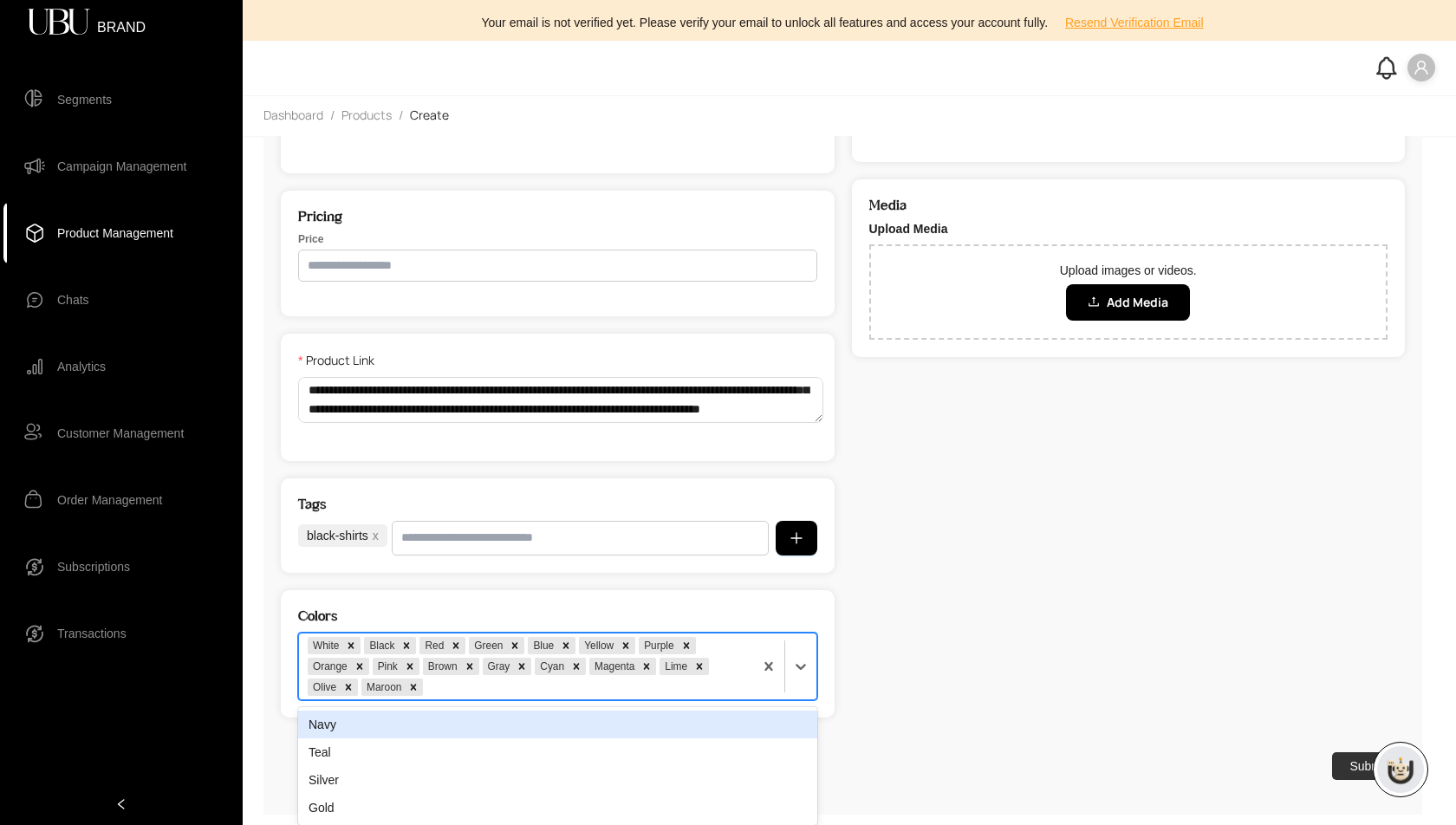
click at [724, 718] on div "Navy" at bounding box center [557, 724] width 519 height 27
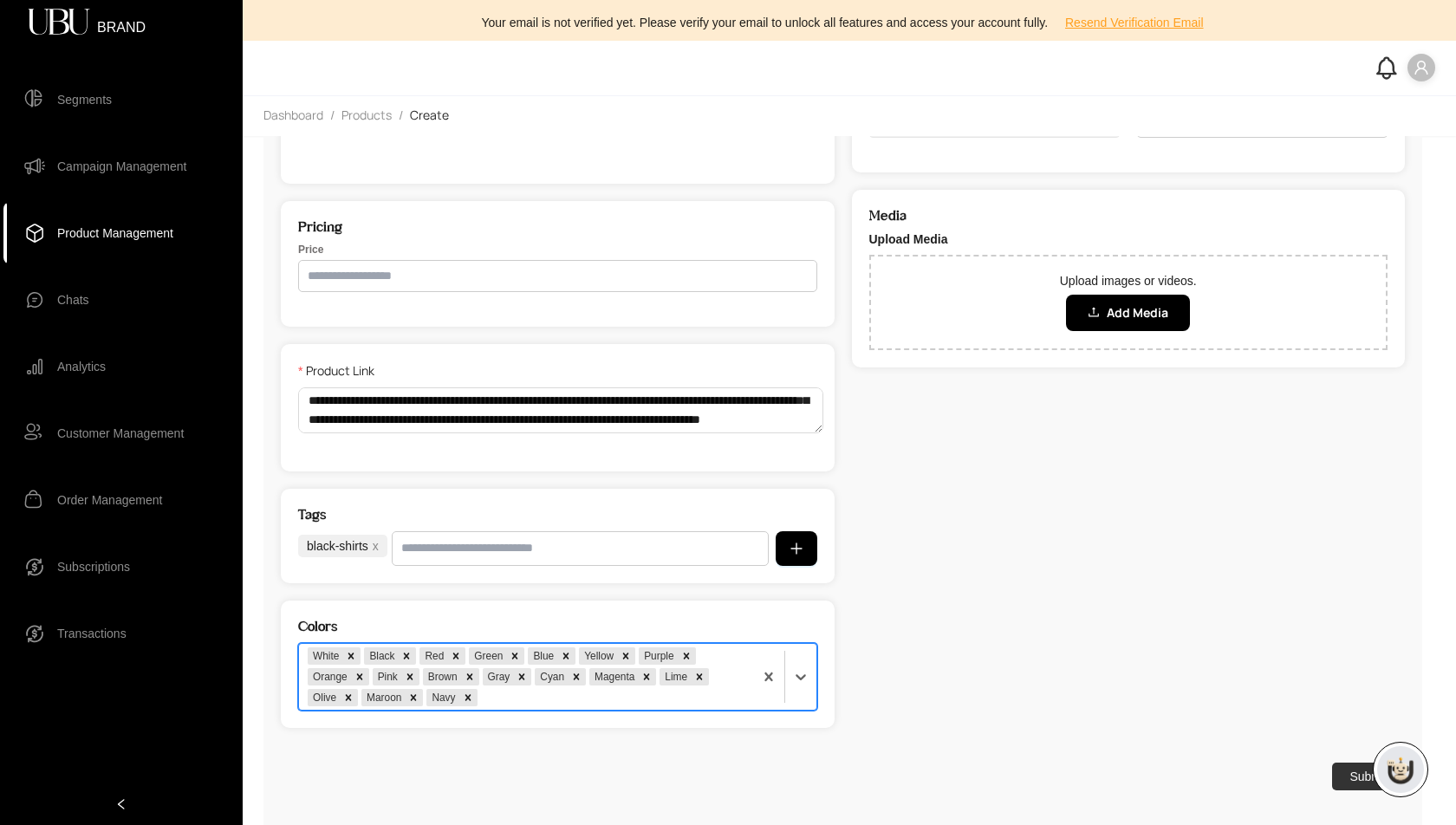
scroll to position [392, 0]
click at [726, 698] on div at bounding box center [612, 698] width 263 height 18
click at [724, 731] on div "Teal" at bounding box center [557, 734] width 519 height 27
click at [728, 700] on div at bounding box center [637, 698] width 214 height 18
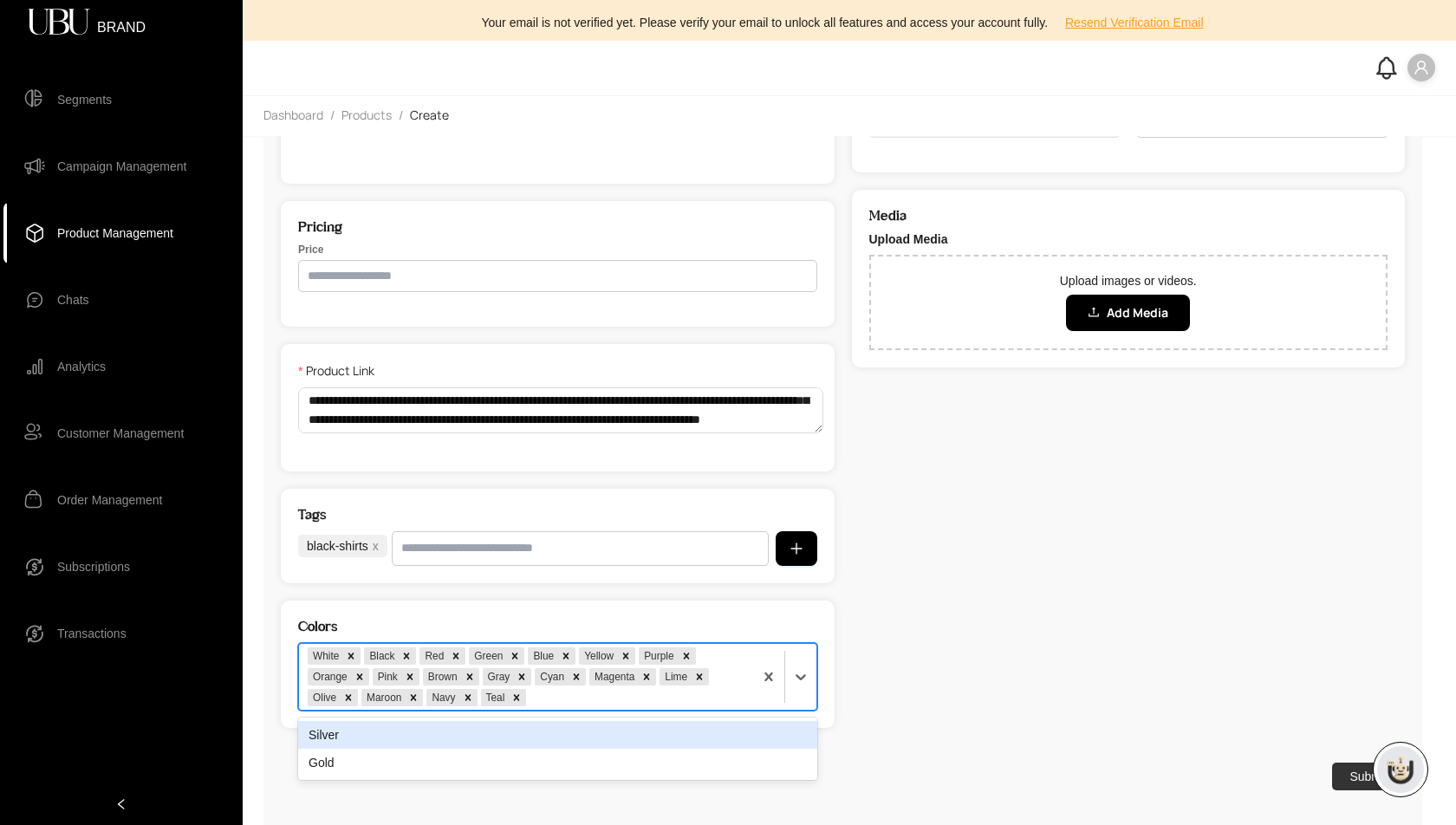
click at [727, 736] on div "Silver" at bounding box center [557, 734] width 519 height 27
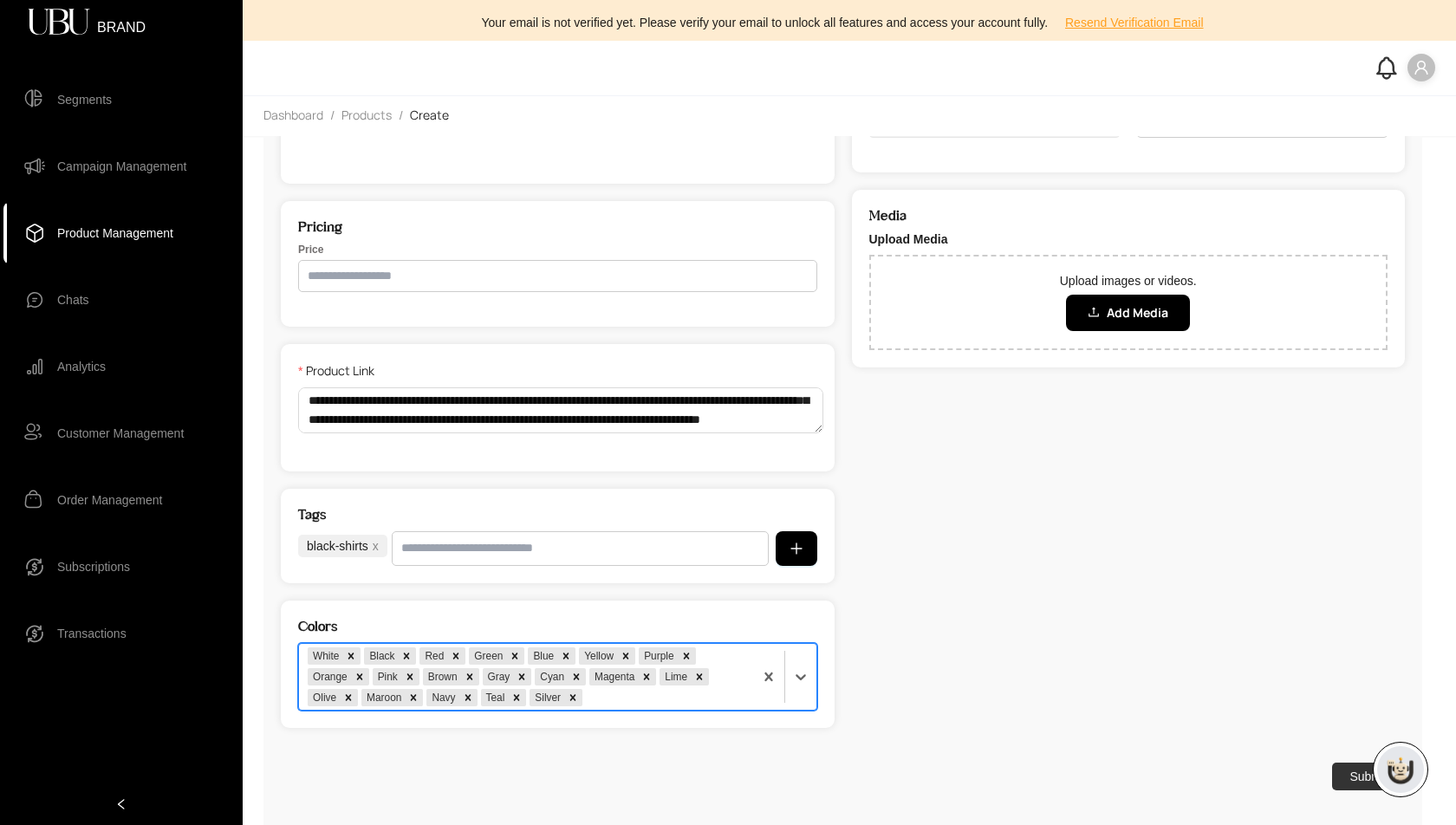
click at [730, 697] on div at bounding box center [664, 698] width 157 height 18
click at [729, 734] on div "Gold" at bounding box center [557, 734] width 519 height 27
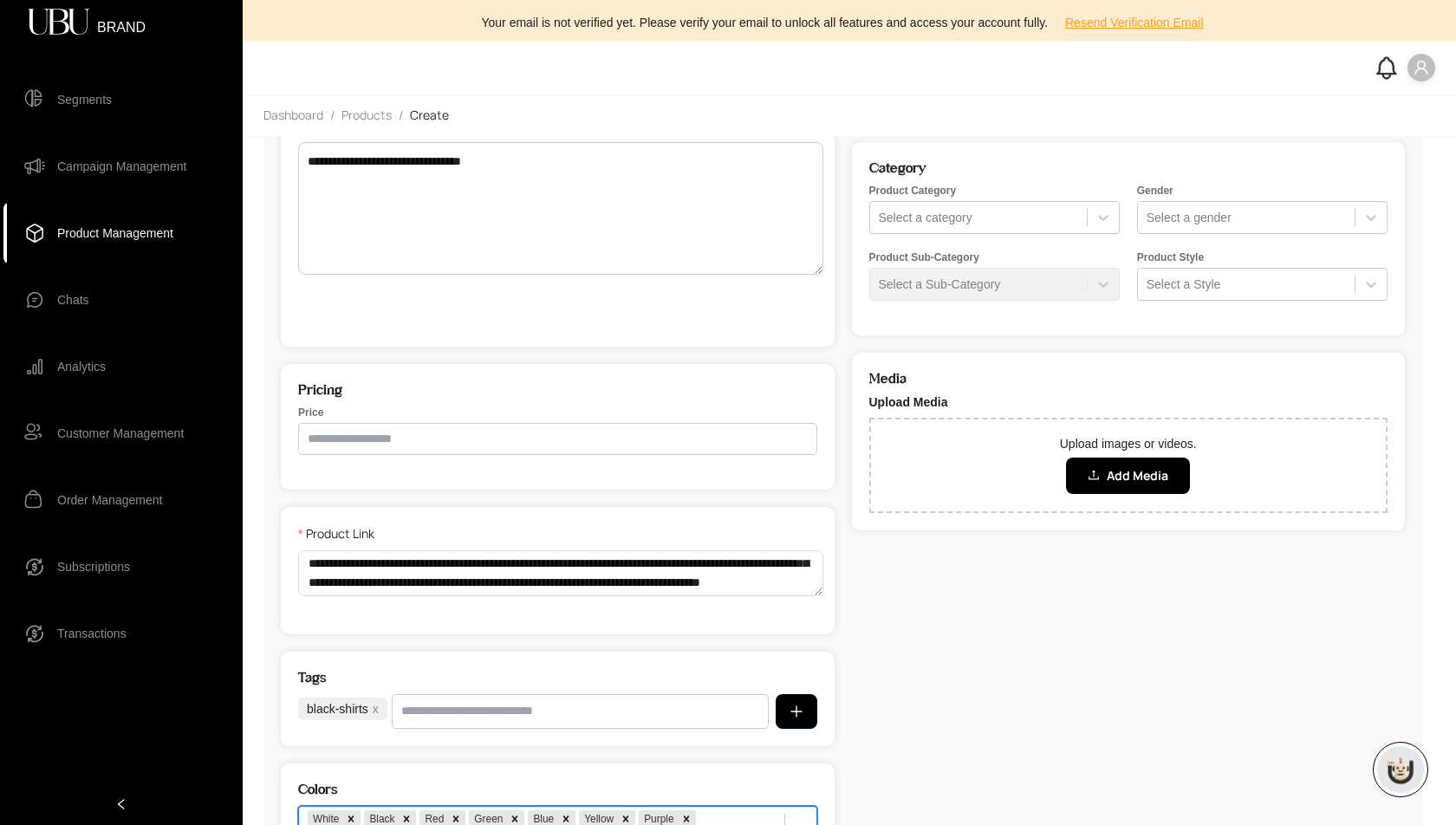
scroll to position [0, 0]
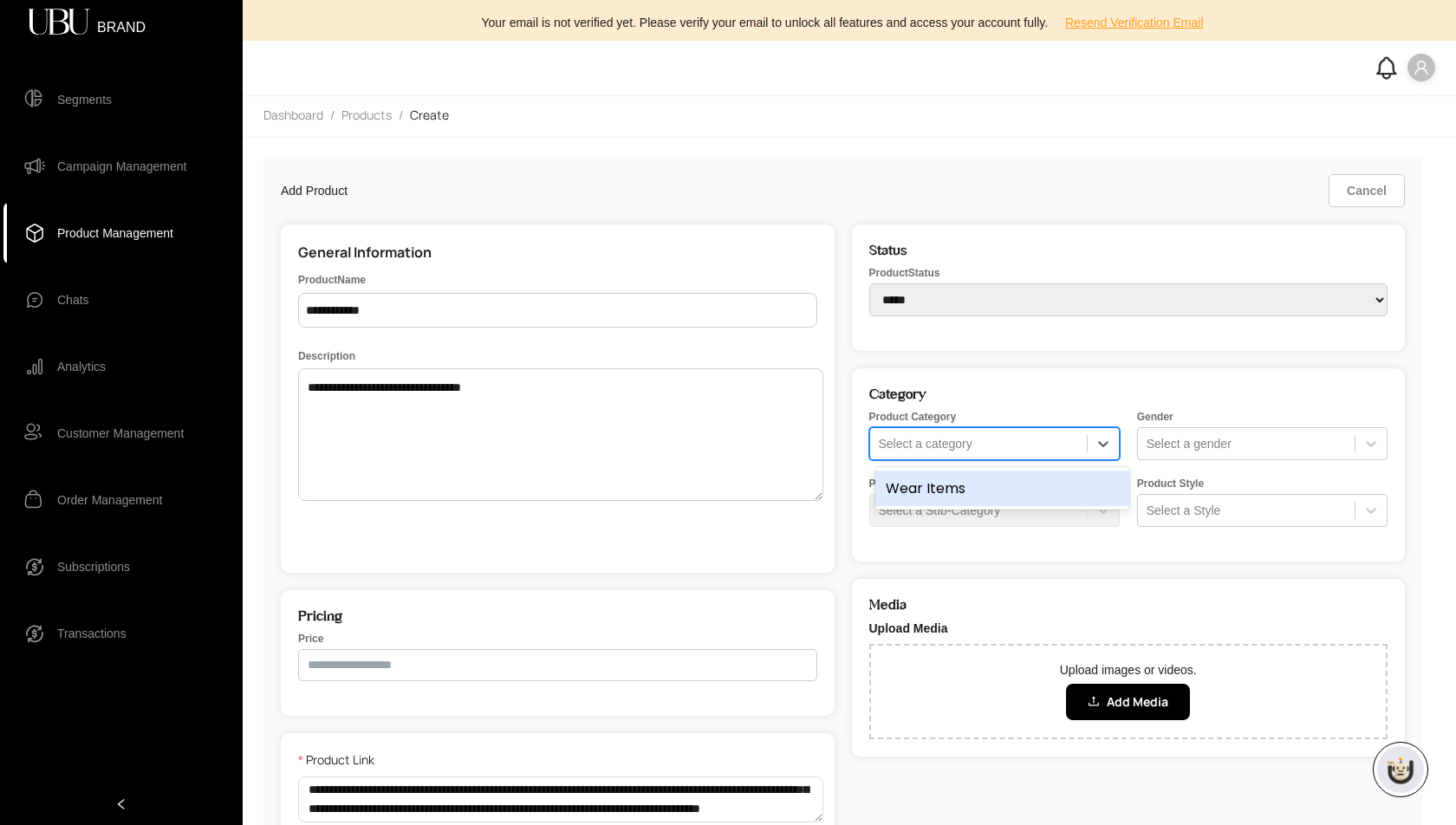
click at [941, 447] on div at bounding box center [979, 444] width 199 height 18
click at [929, 471] on div "Wear Items" at bounding box center [1002, 488] width 254 height 35
click at [1213, 439] on div at bounding box center [1247, 444] width 199 height 18
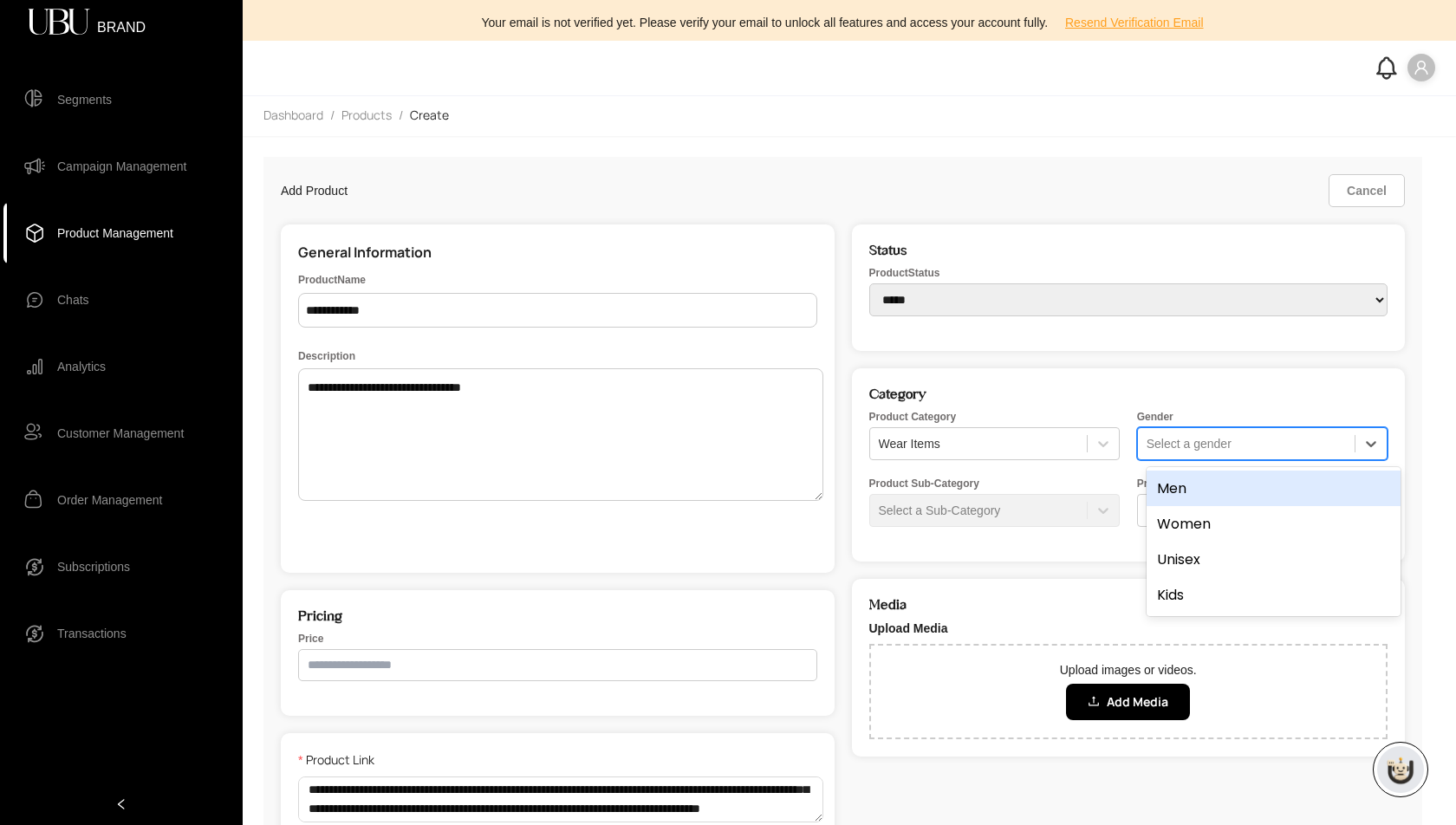
click at [1216, 486] on div "Men" at bounding box center [1274, 488] width 254 height 35
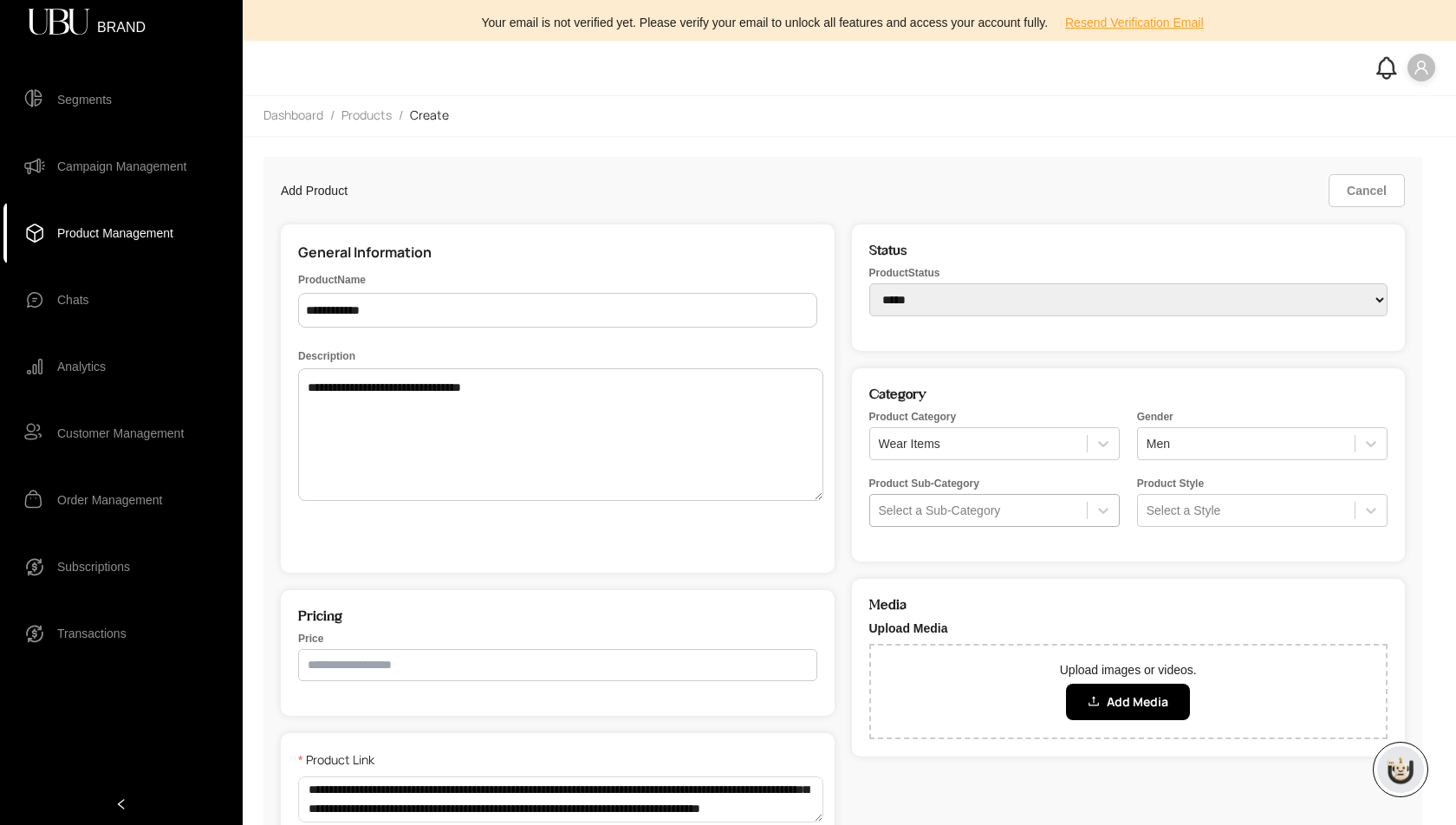
click at [1019, 513] on div at bounding box center [979, 510] width 199 height 18
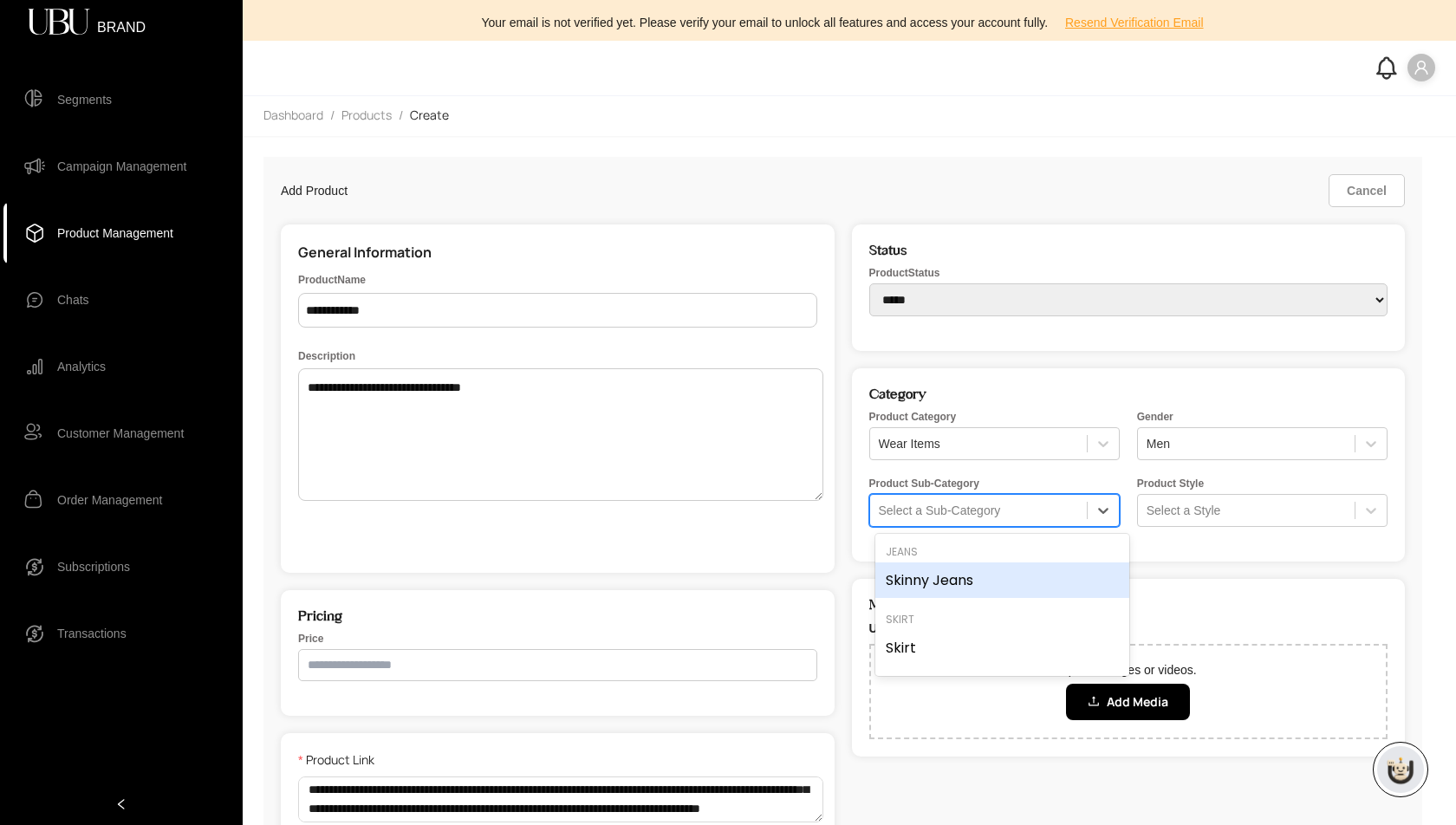
click at [973, 571] on div "Skinny Jeans" at bounding box center [1002, 580] width 254 height 35
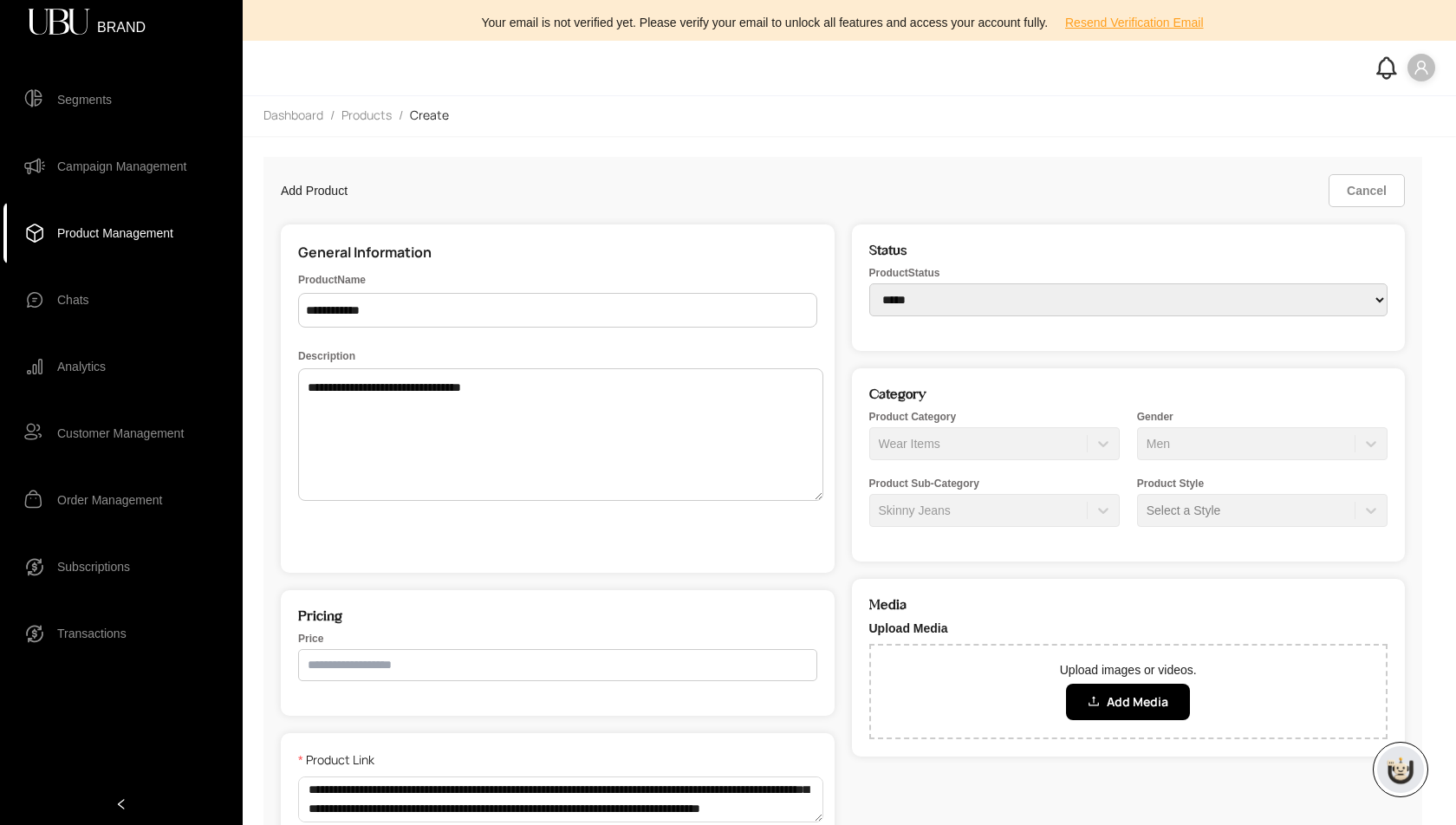
click at [1197, 513] on div "Product Style Select a Style" at bounding box center [1262, 501] width 250 height 50
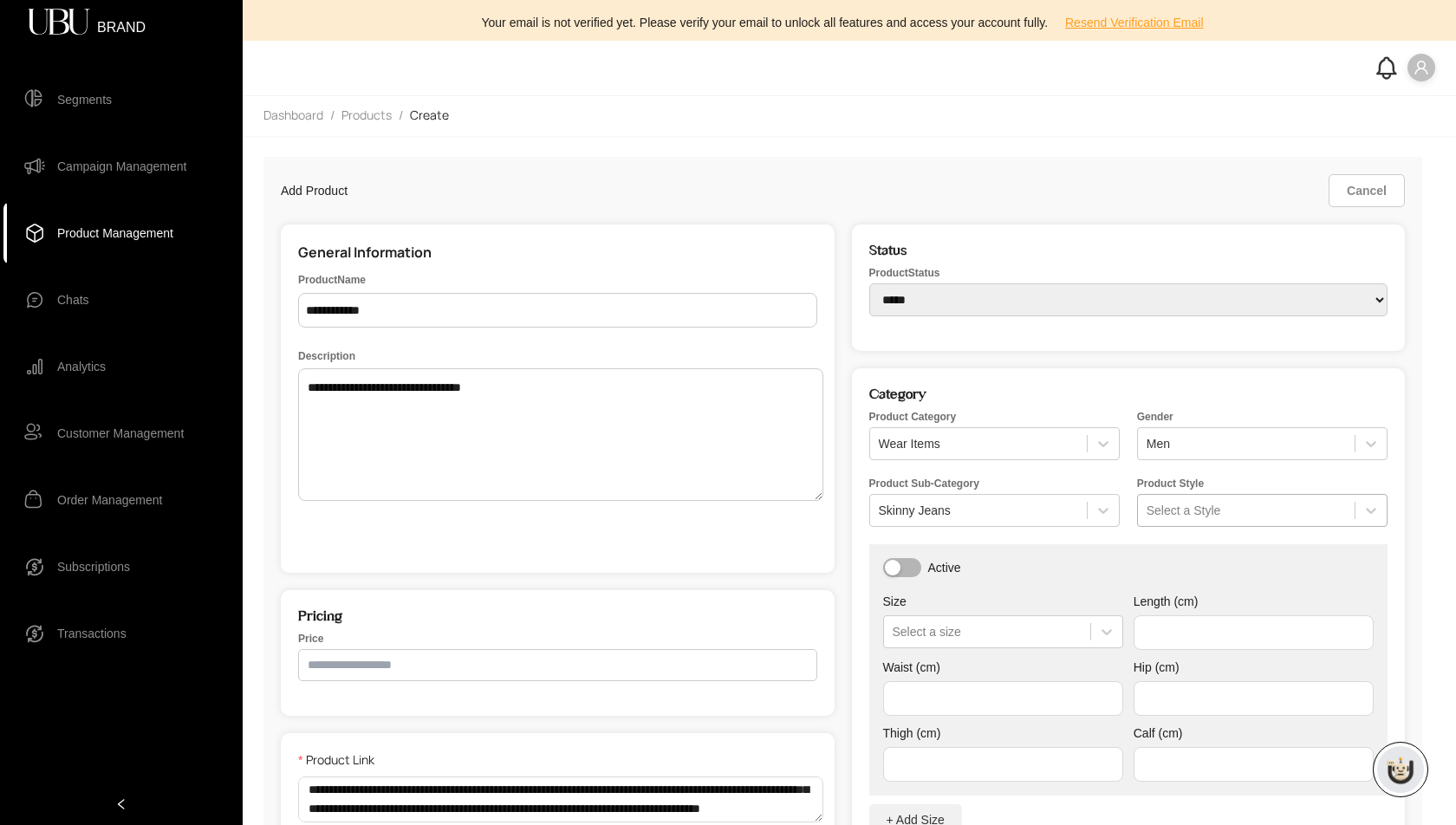
click at [1202, 505] on div at bounding box center [1247, 510] width 199 height 18
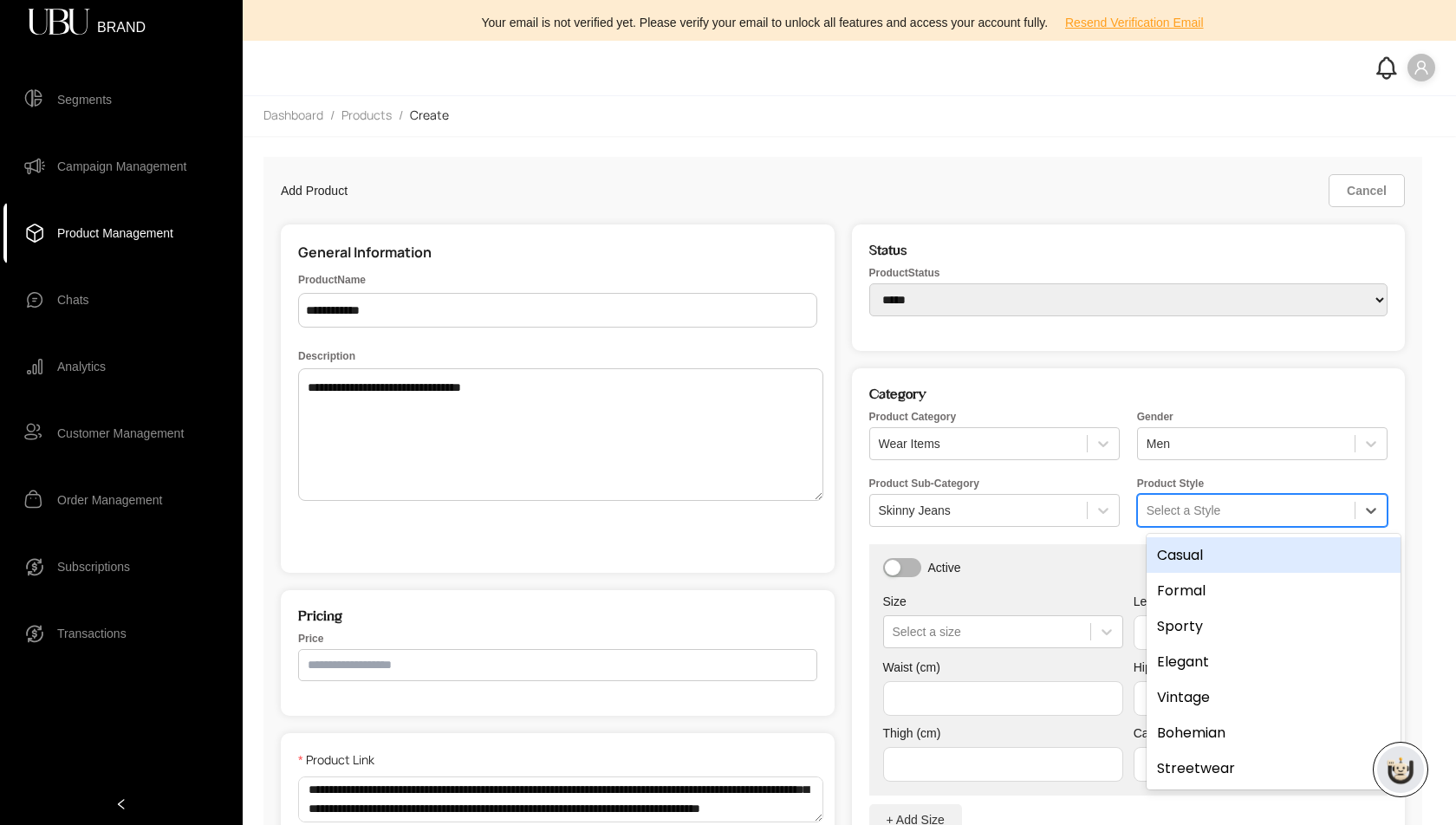
click at [1194, 555] on div "Casual" at bounding box center [1274, 555] width 254 height 35
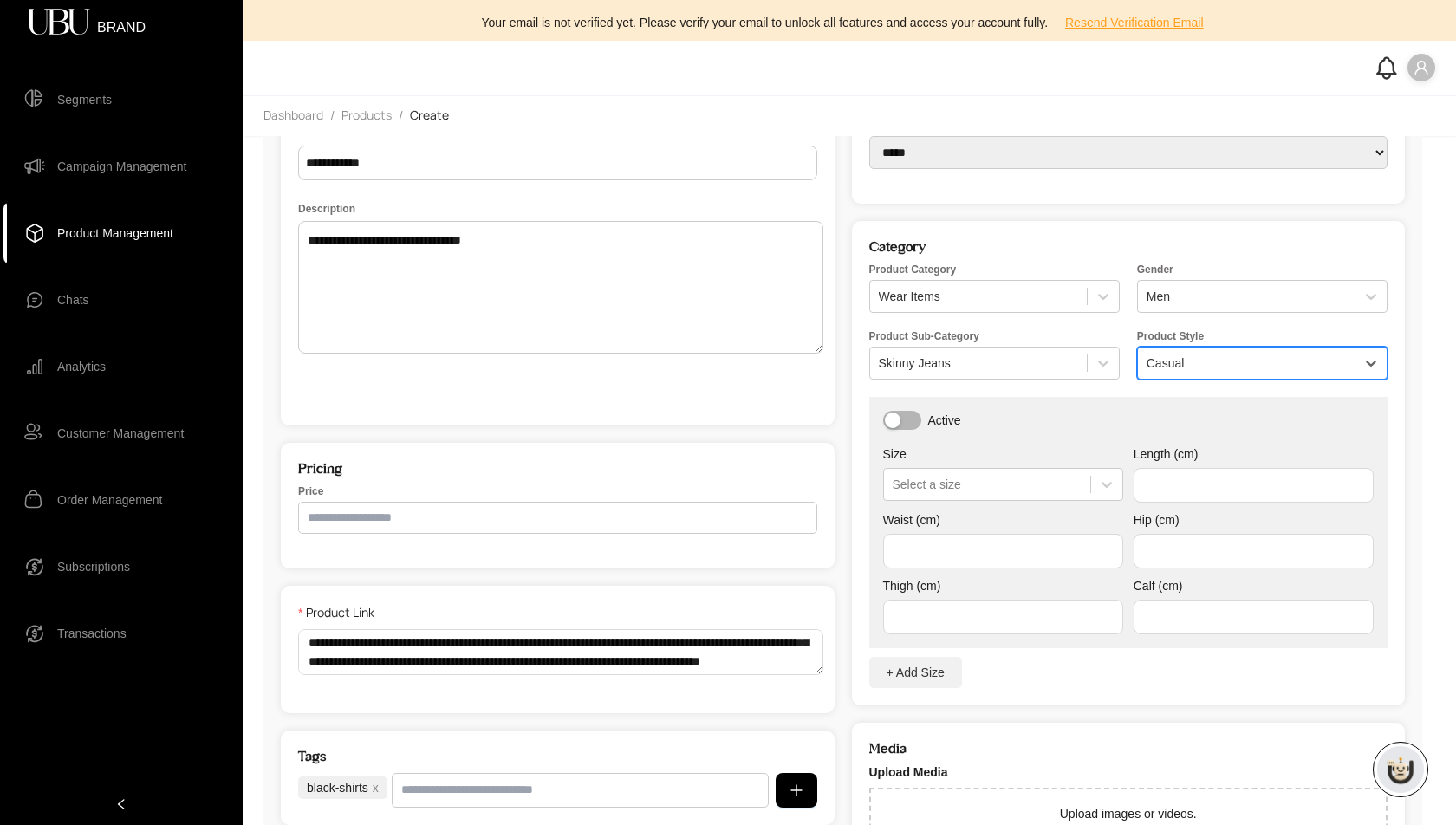
scroll to position [179, 0]
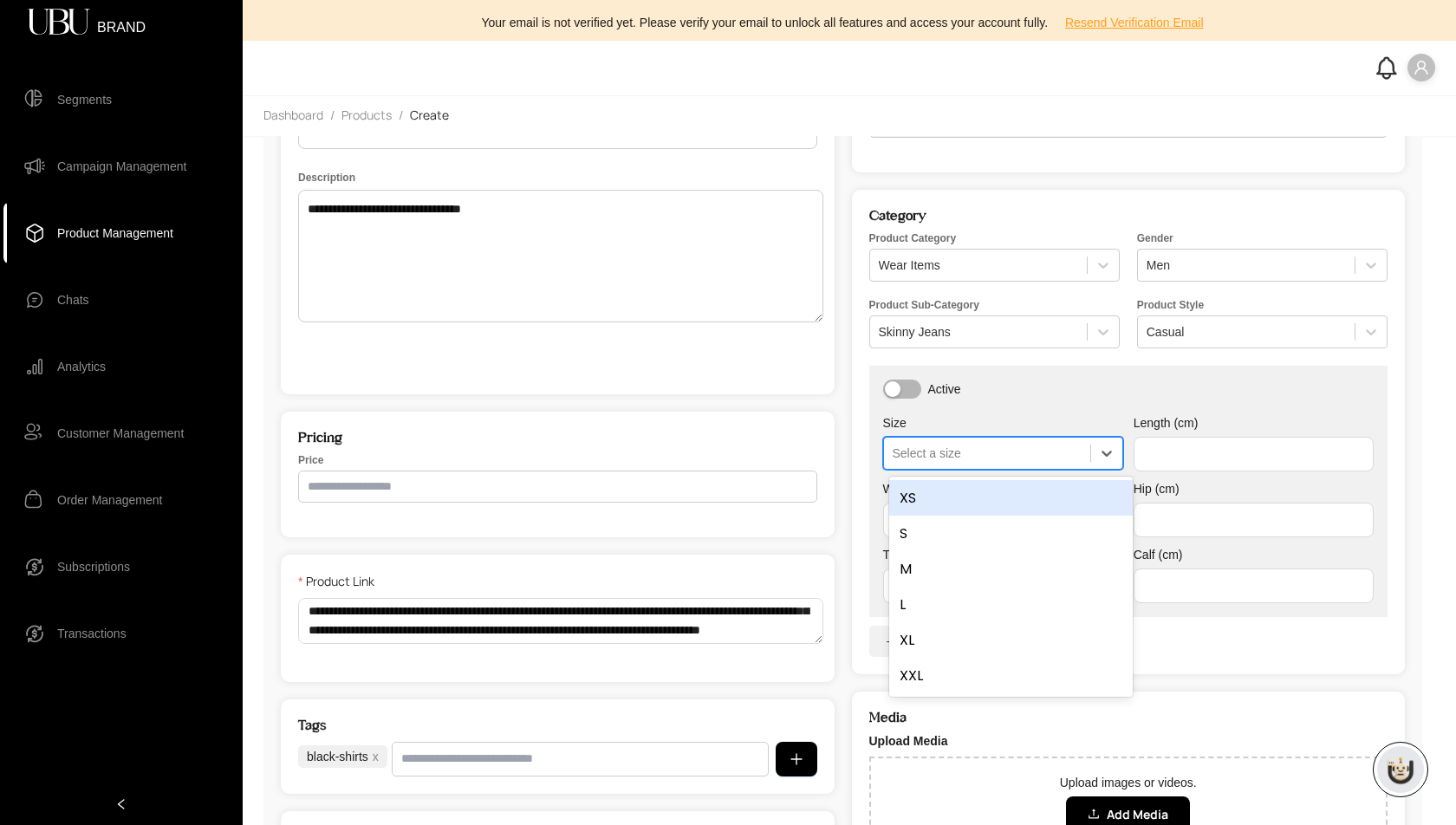
click at [966, 441] on div "Select a size" at bounding box center [987, 453] width 206 height 24
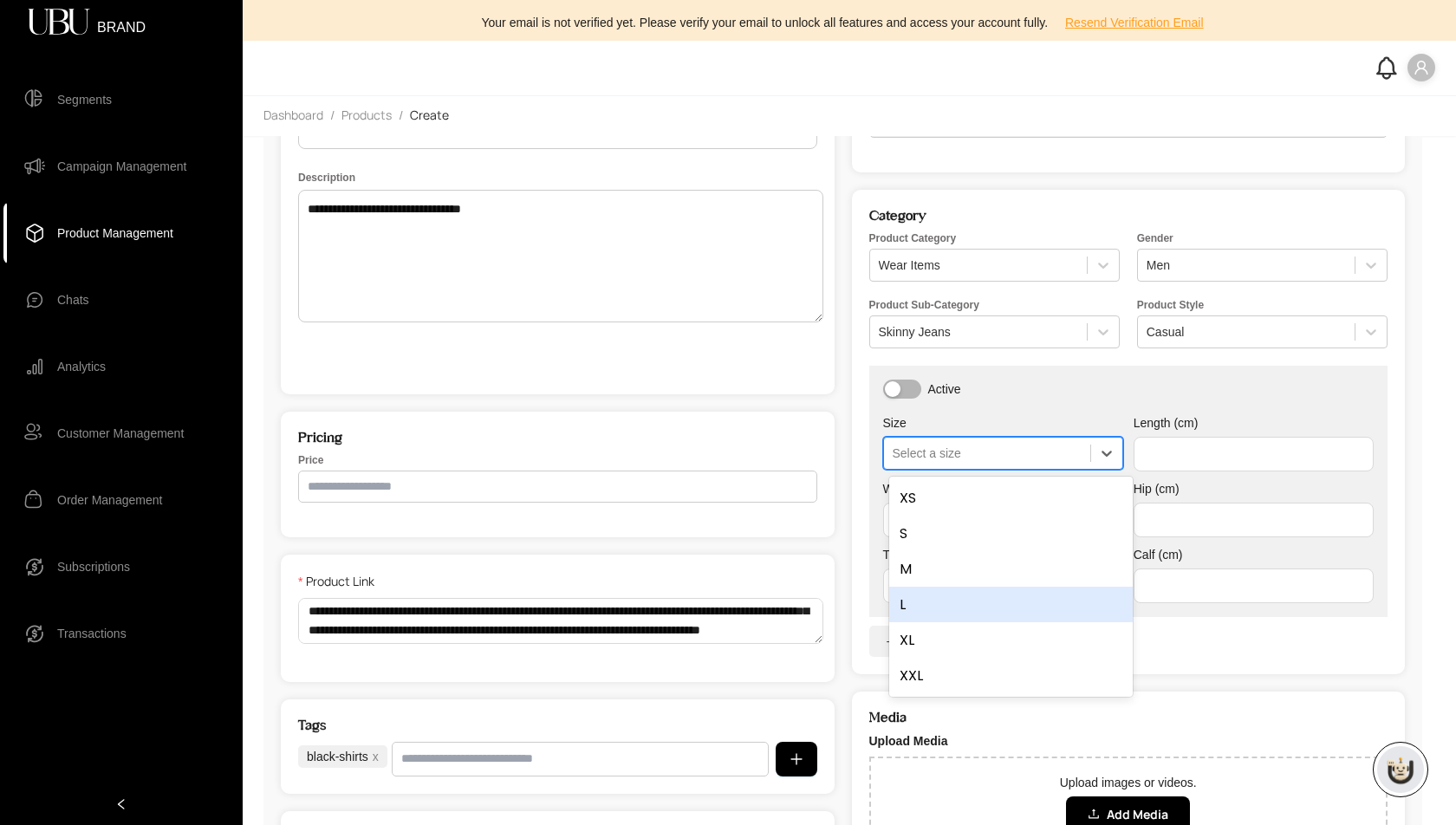
click at [939, 596] on div "L" at bounding box center [1010, 604] width 243 height 35
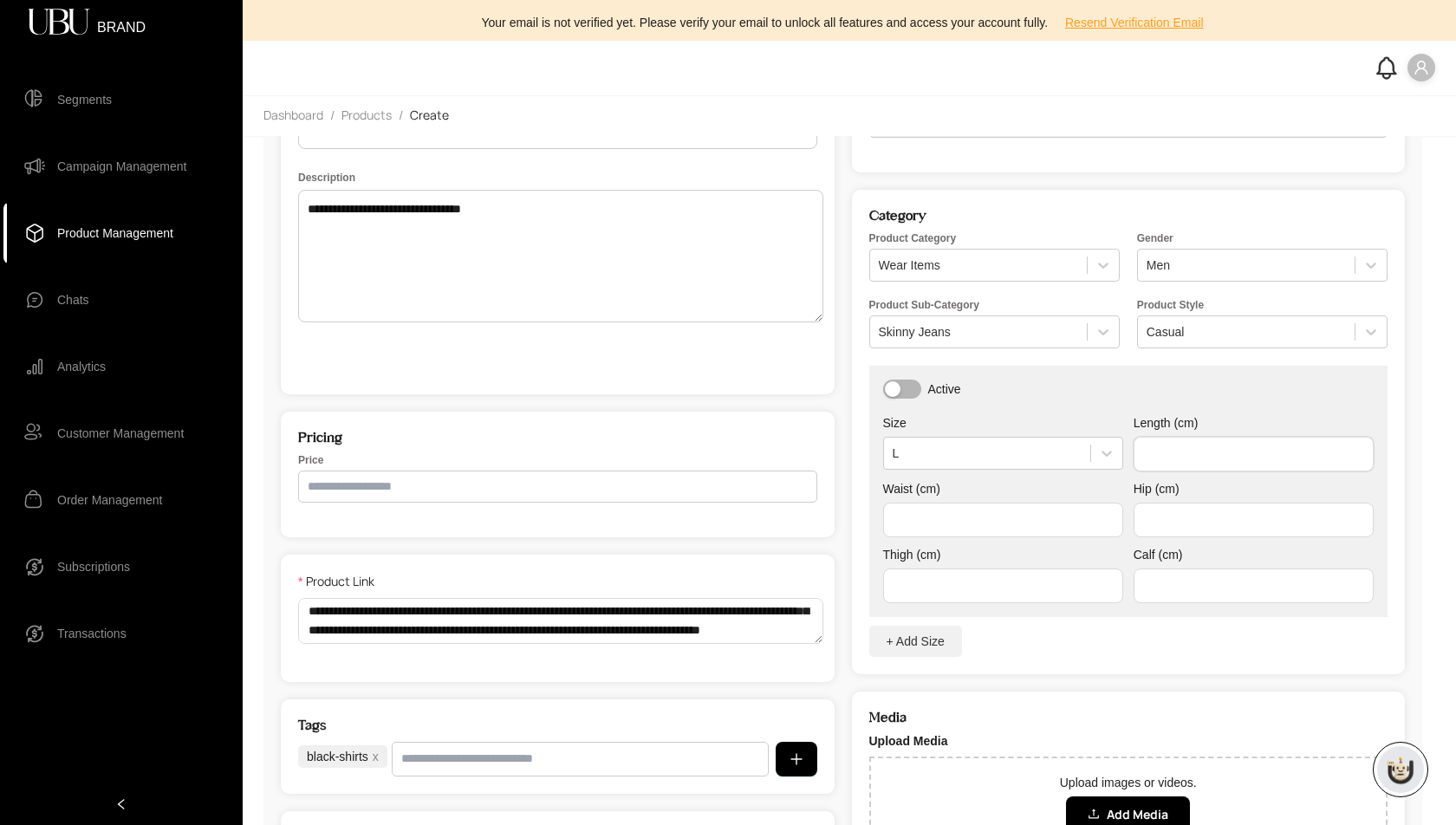
click at [1202, 459] on input "text" at bounding box center [1254, 454] width 241 height 34
type input "**"
click at [1011, 515] on input "text" at bounding box center [1003, 519] width 241 height 34
type input "**"
click at [1180, 515] on input "text" at bounding box center [1254, 519] width 241 height 34
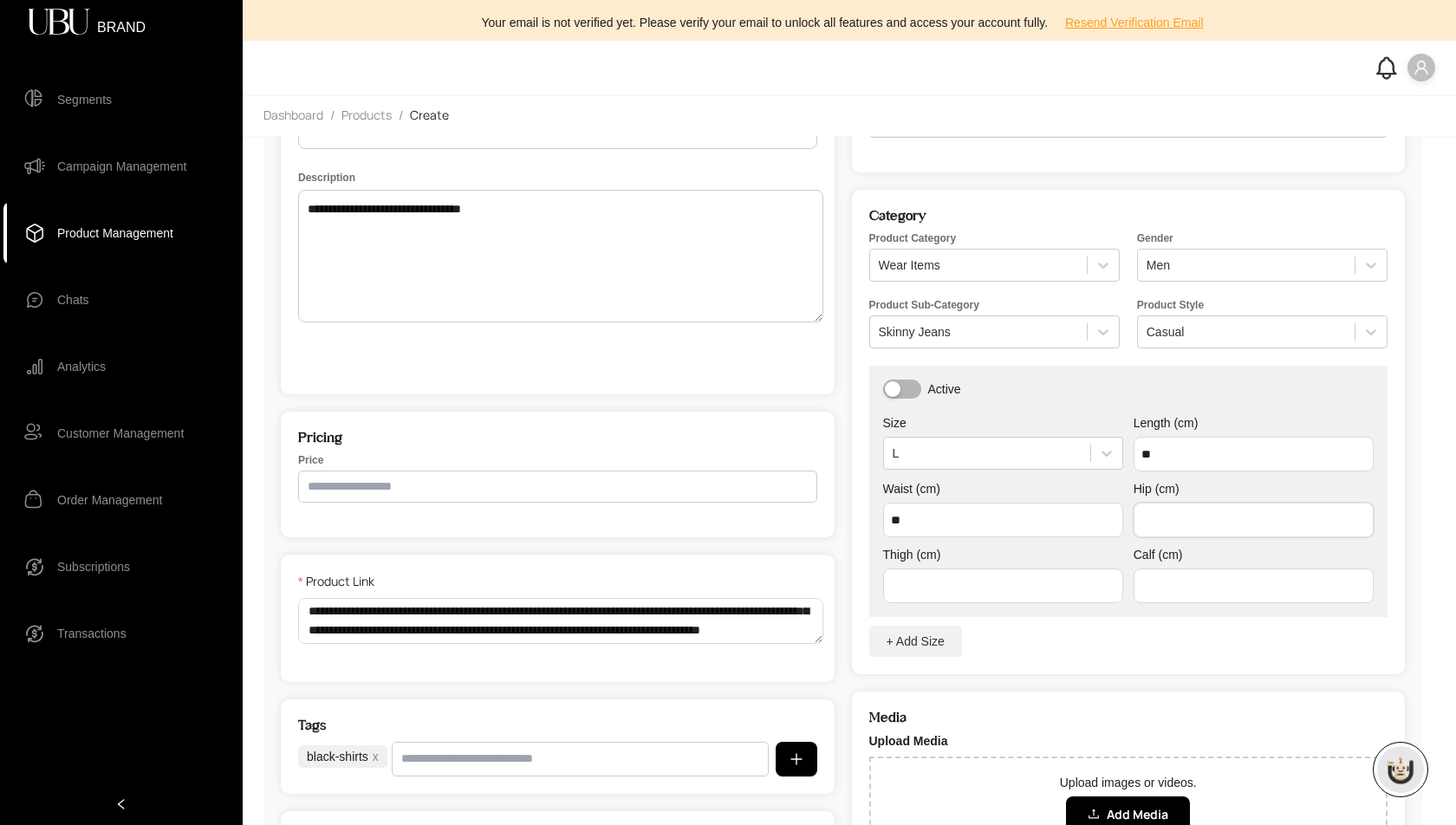
type input "**"
click at [1057, 599] on input "text" at bounding box center [1003, 585] width 241 height 34
type input "**"
click at [1179, 594] on input "text" at bounding box center [1254, 585] width 241 height 34
type input "**"
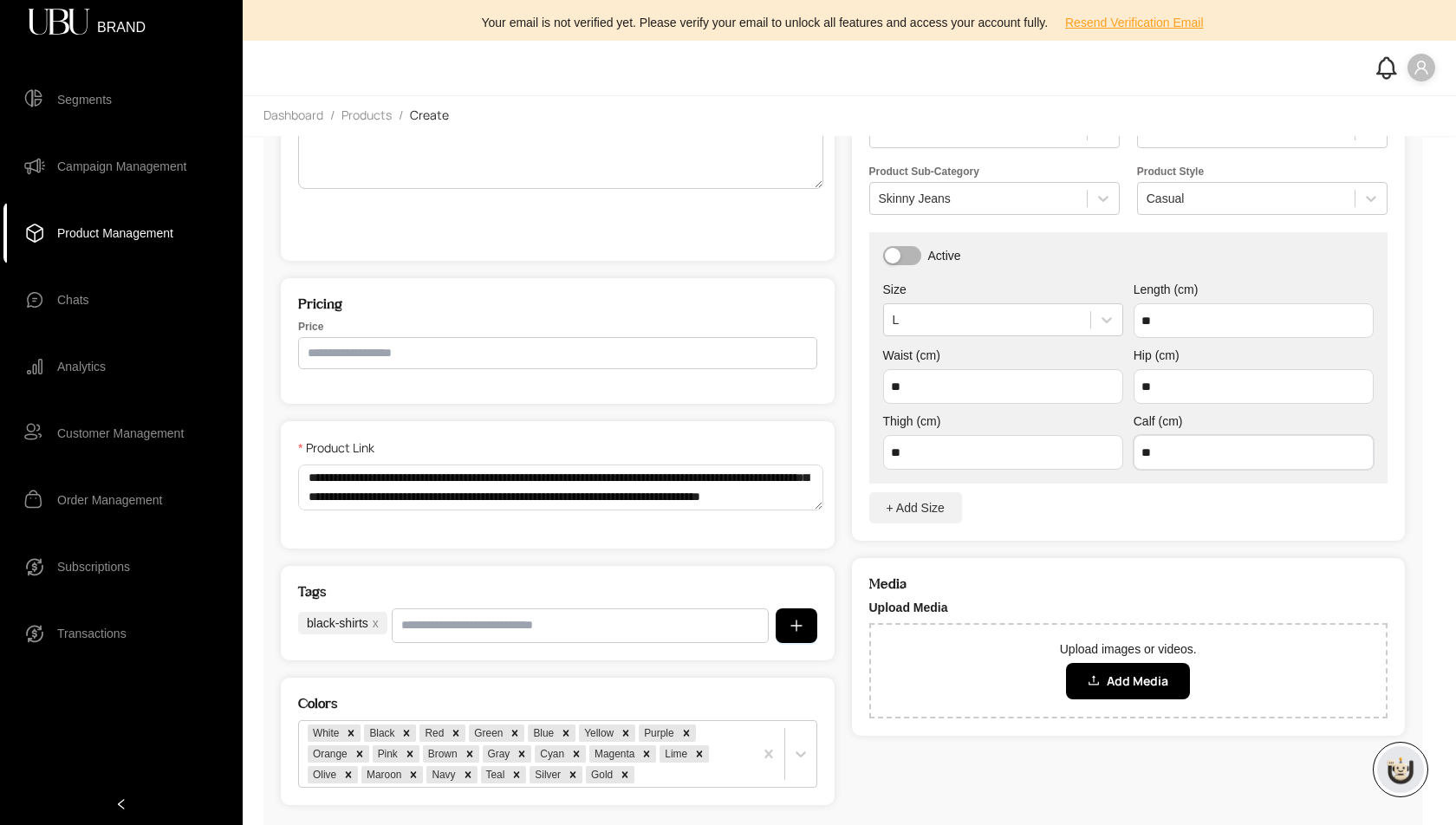
scroll to position [392, 0]
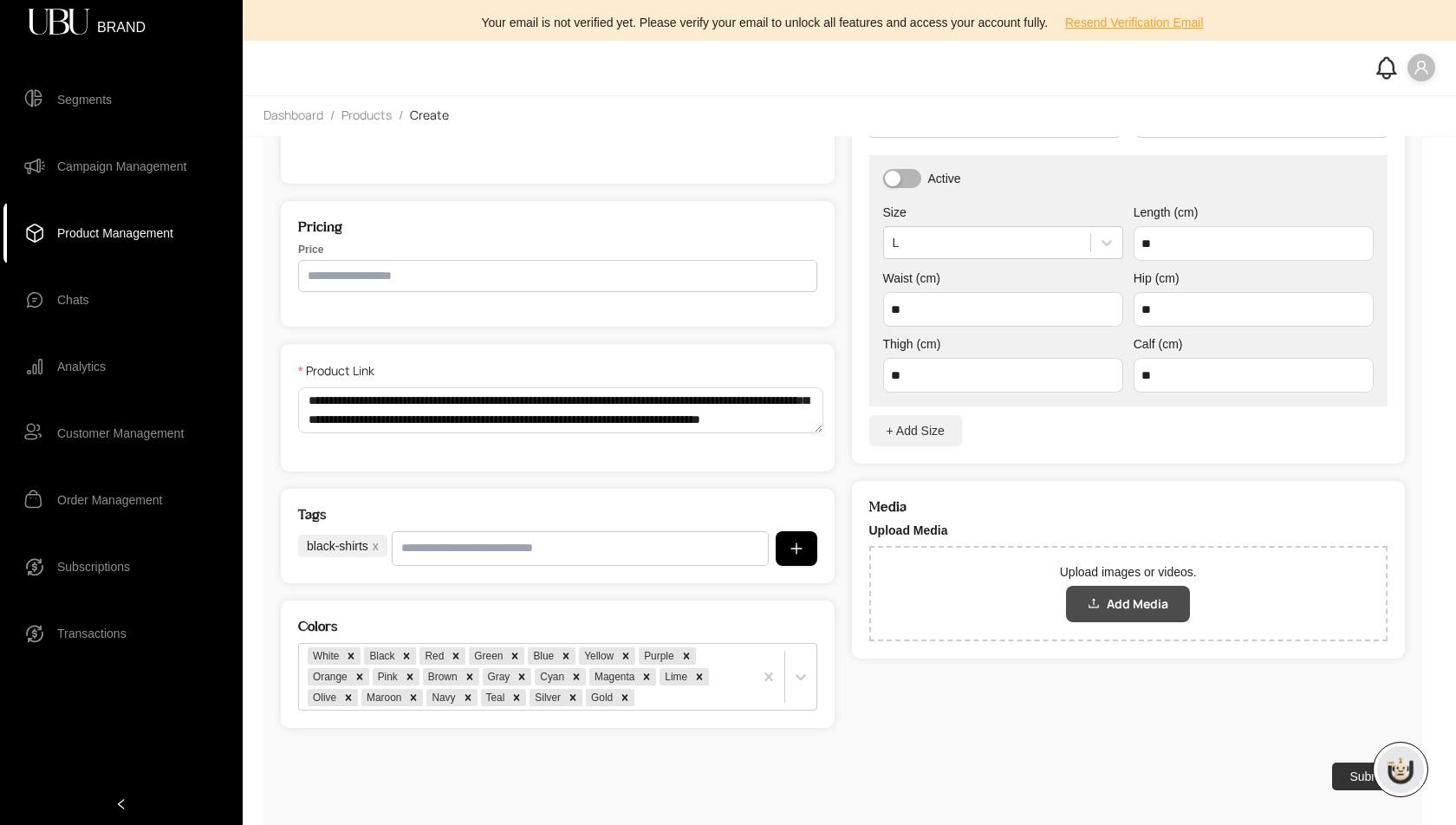
click at [1149, 606] on span "Add Media" at bounding box center [1137, 604] width 62 height 20
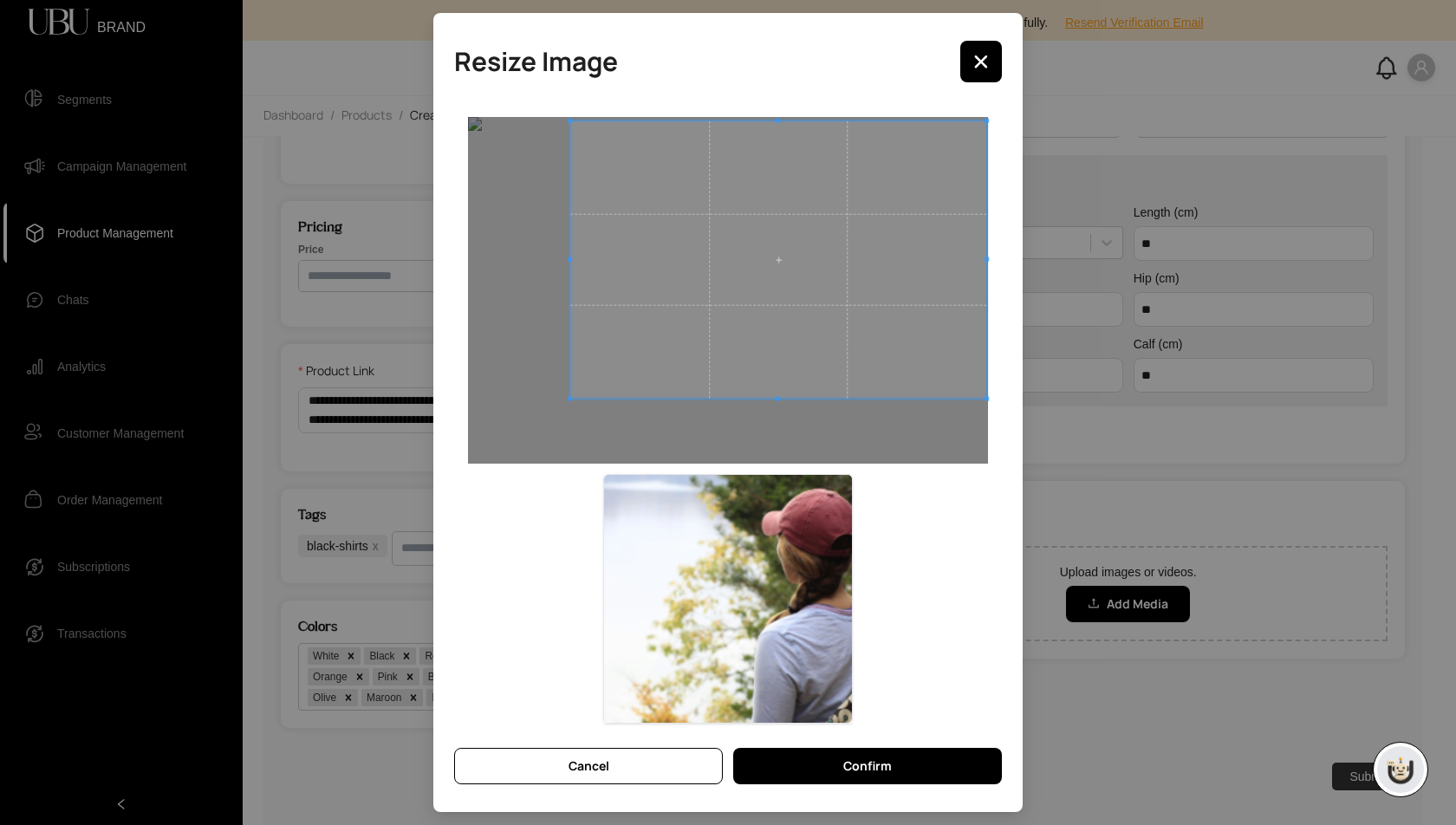
click at [746, 363] on span at bounding box center [777, 260] width 416 height 278
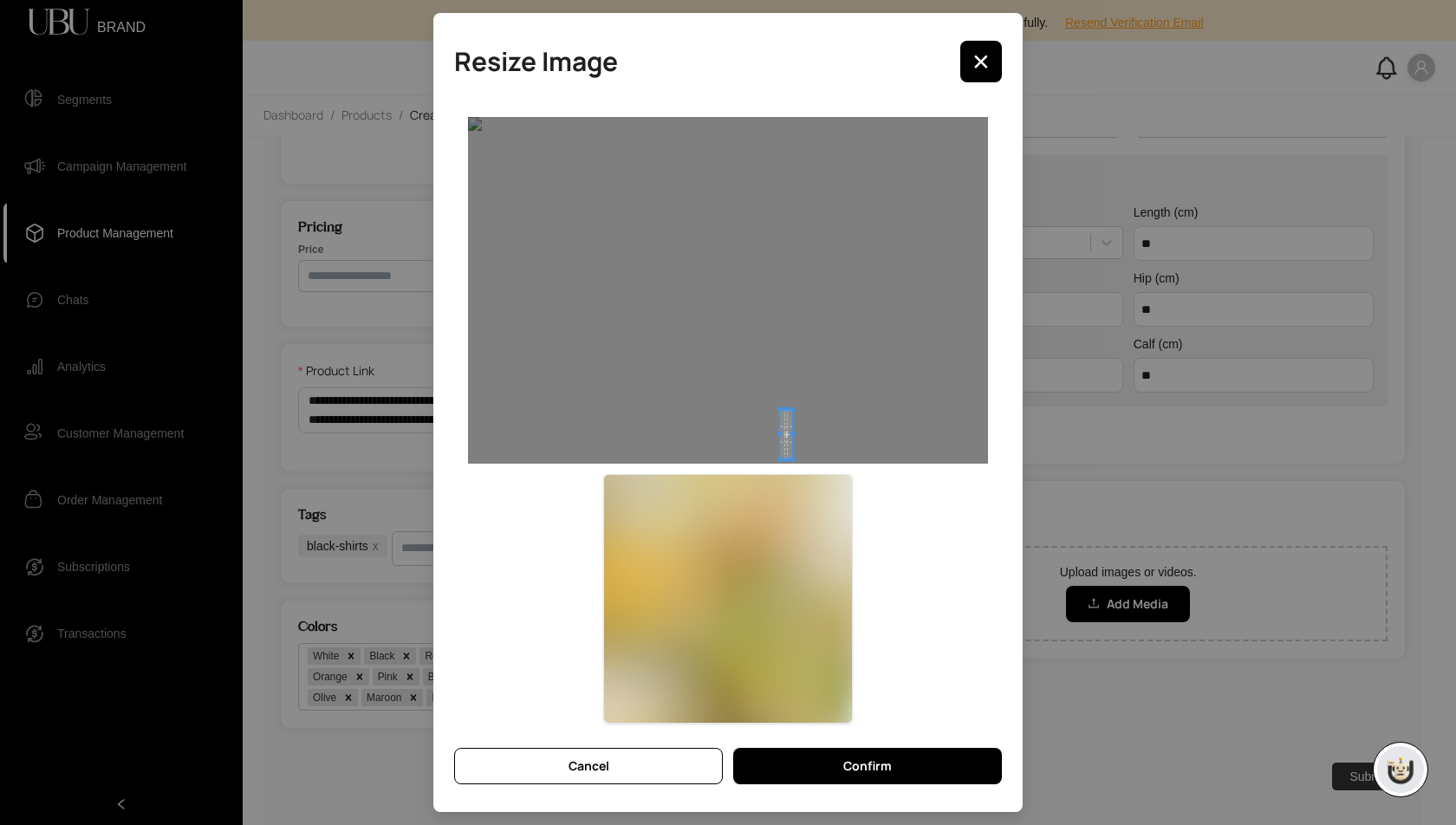
click at [783, 455] on div at bounding box center [728, 290] width 520 height 347
click at [639, 774] on button "Cancel" at bounding box center [588, 765] width 269 height 36
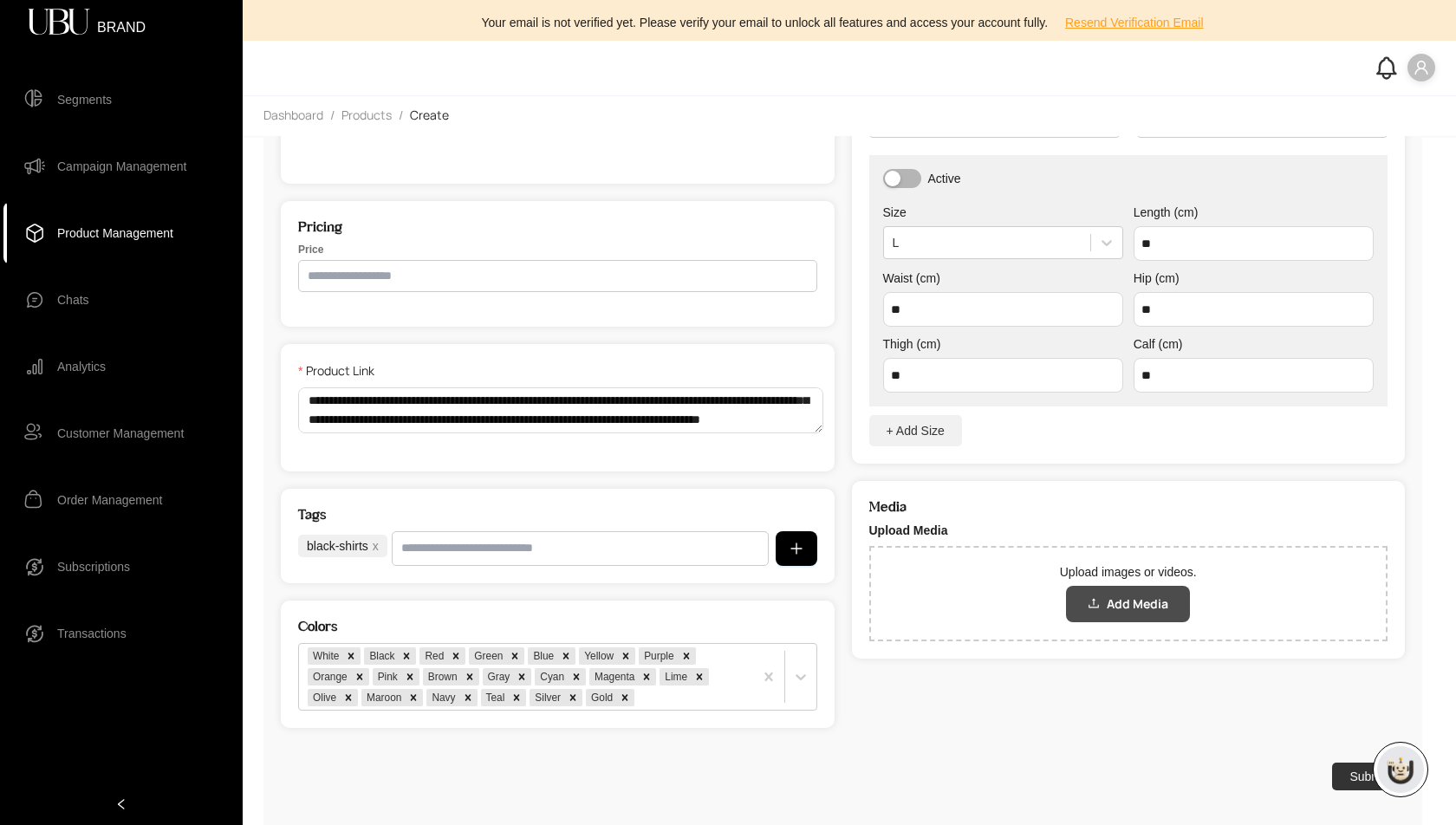
click at [1114, 599] on button "Add Media" at bounding box center [1127, 603] width 124 height 36
click at [1138, 601] on span "Add Media" at bounding box center [1137, 604] width 62 height 20
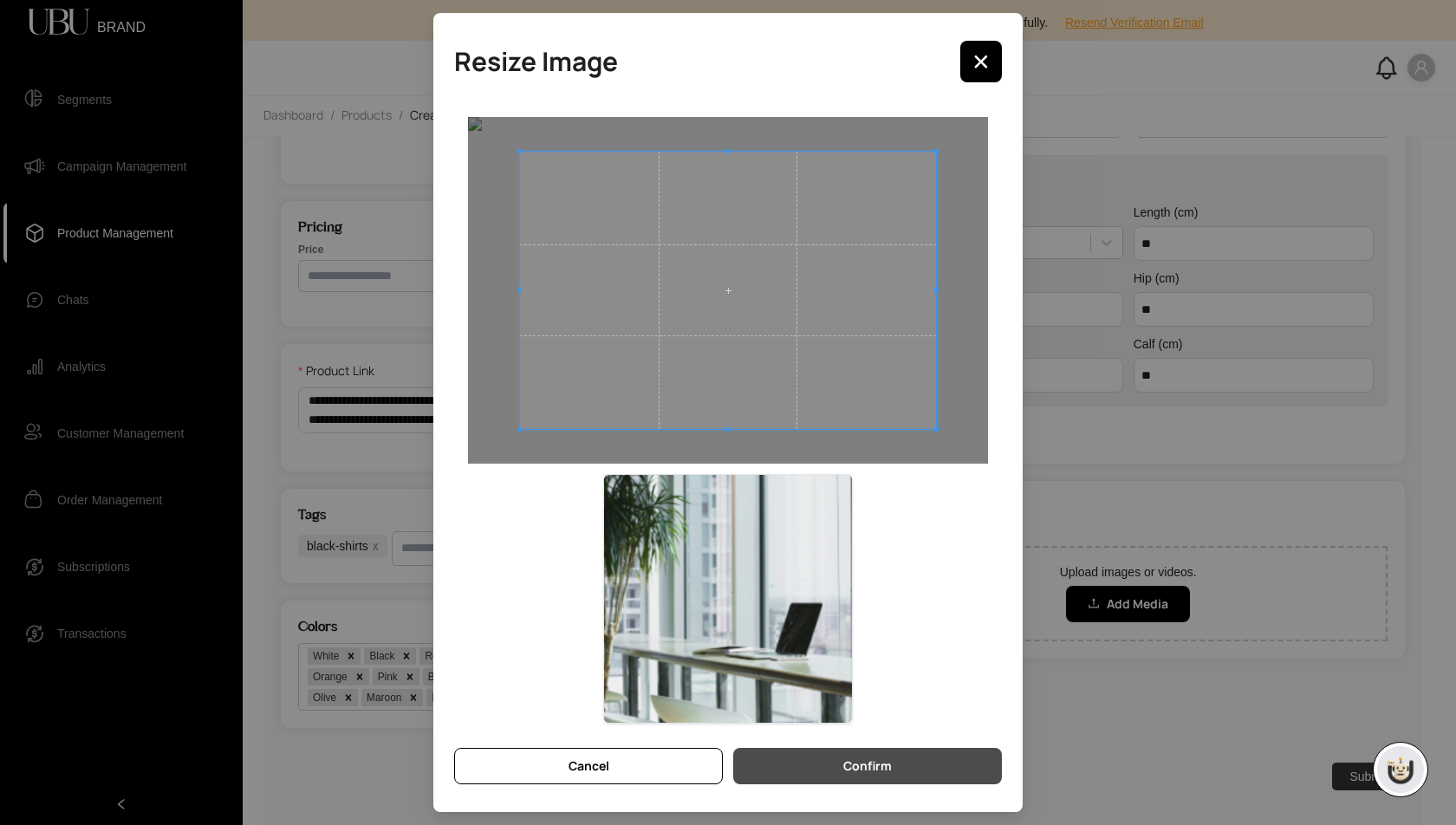
click at [958, 760] on button "Confirm" at bounding box center [867, 765] width 269 height 36
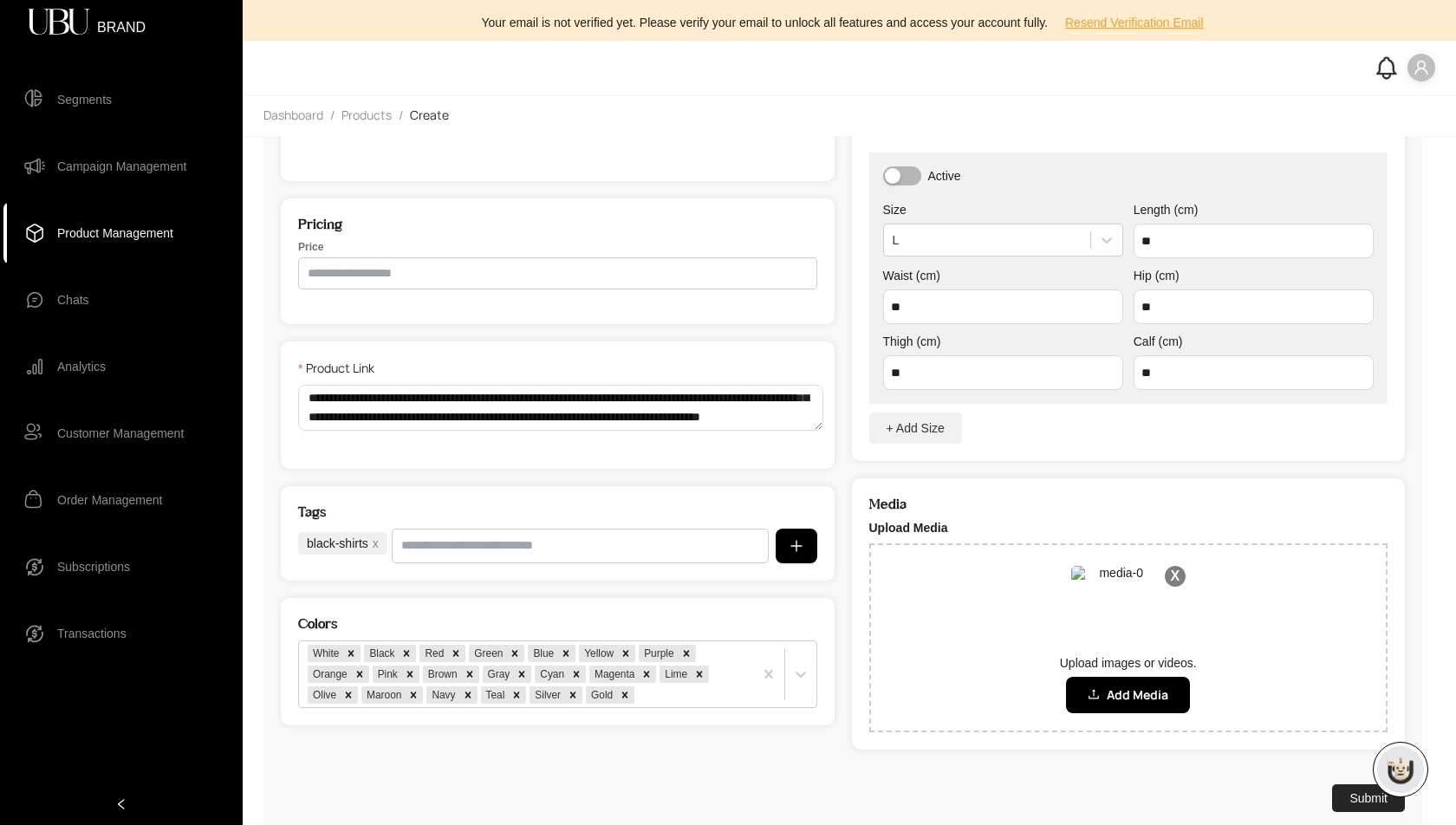
click at [1359, 800] on button "Submit" at bounding box center [1368, 798] width 72 height 27
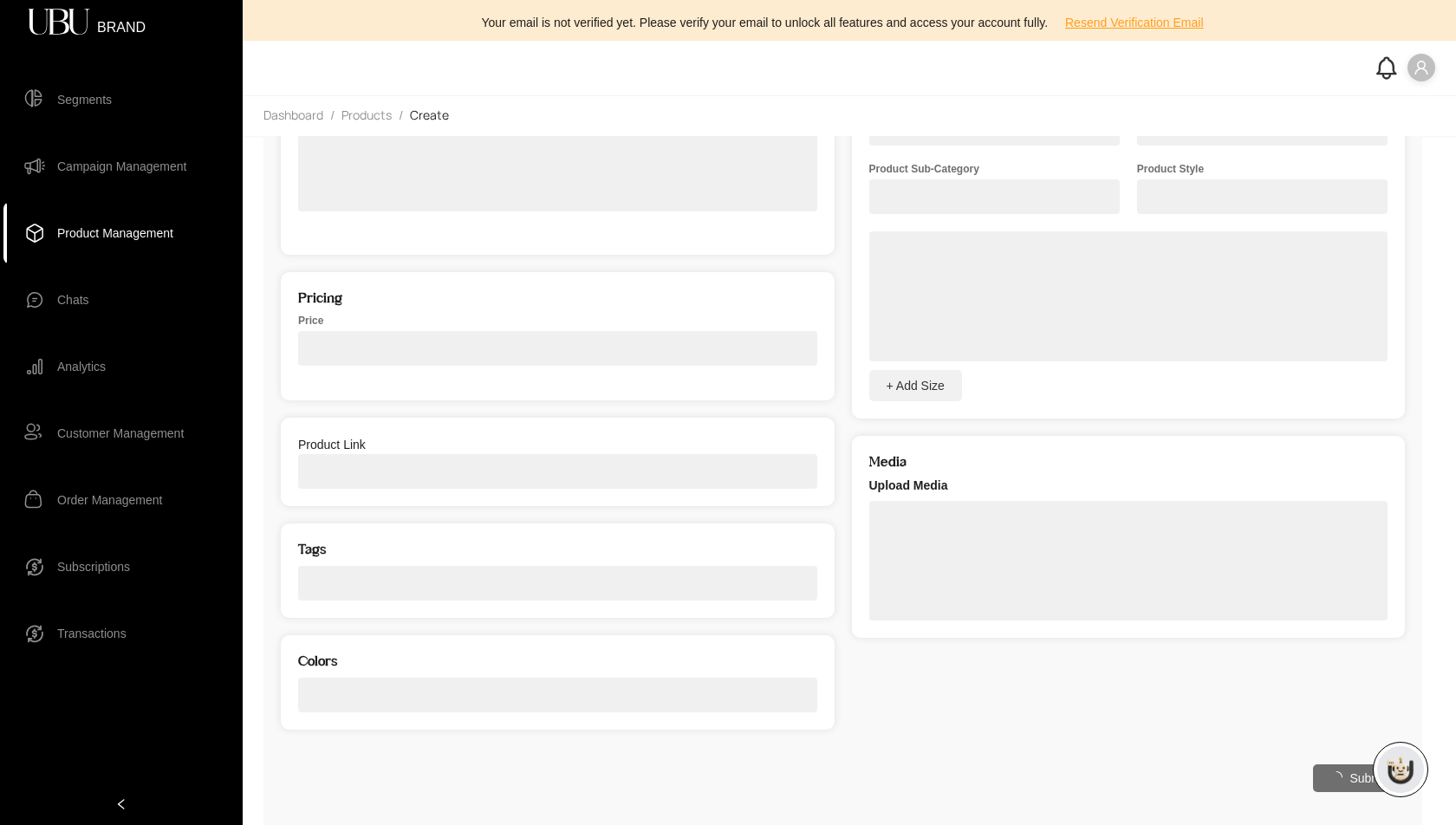
select select "*****"
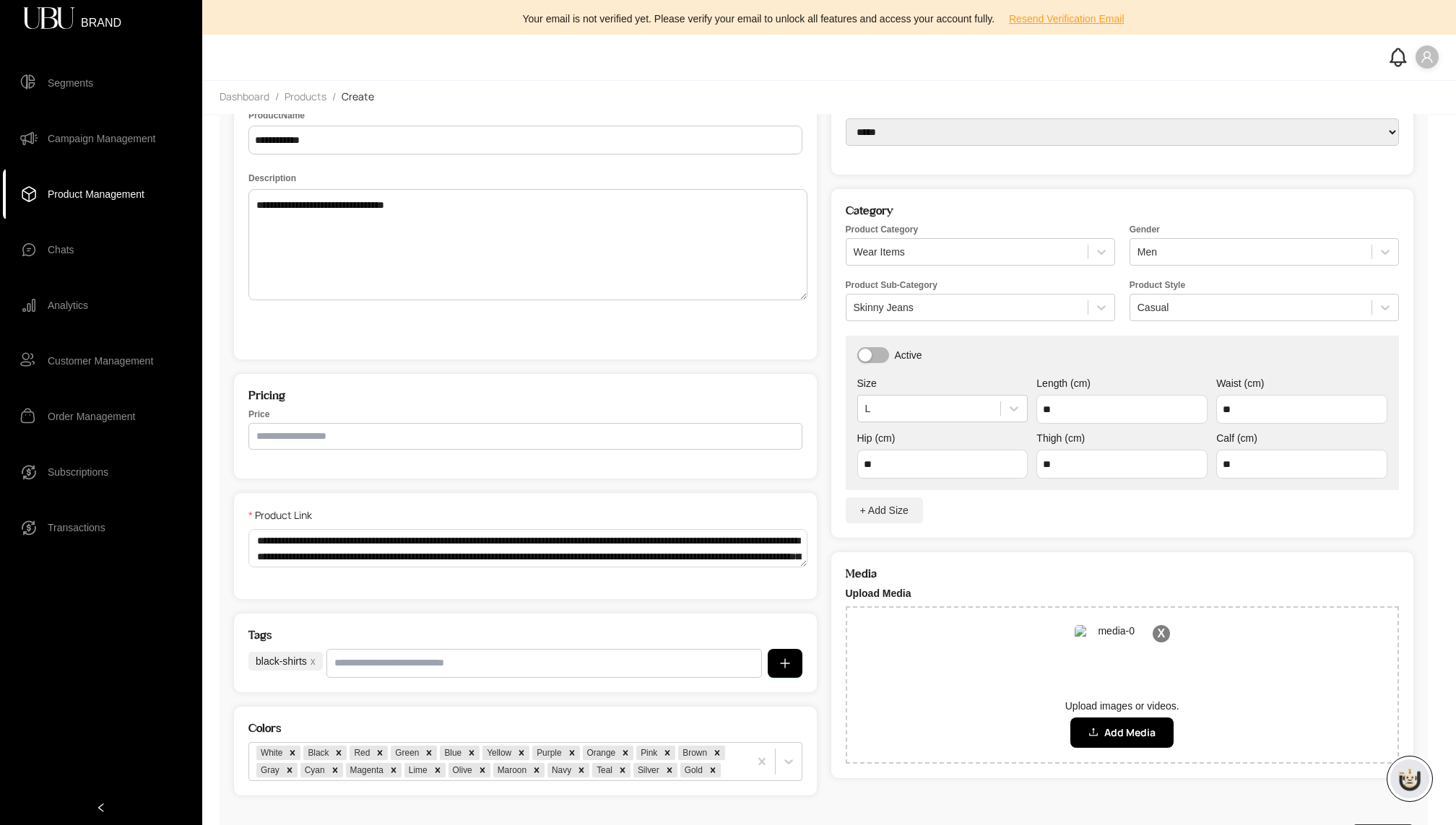
scroll to position [120, 0]
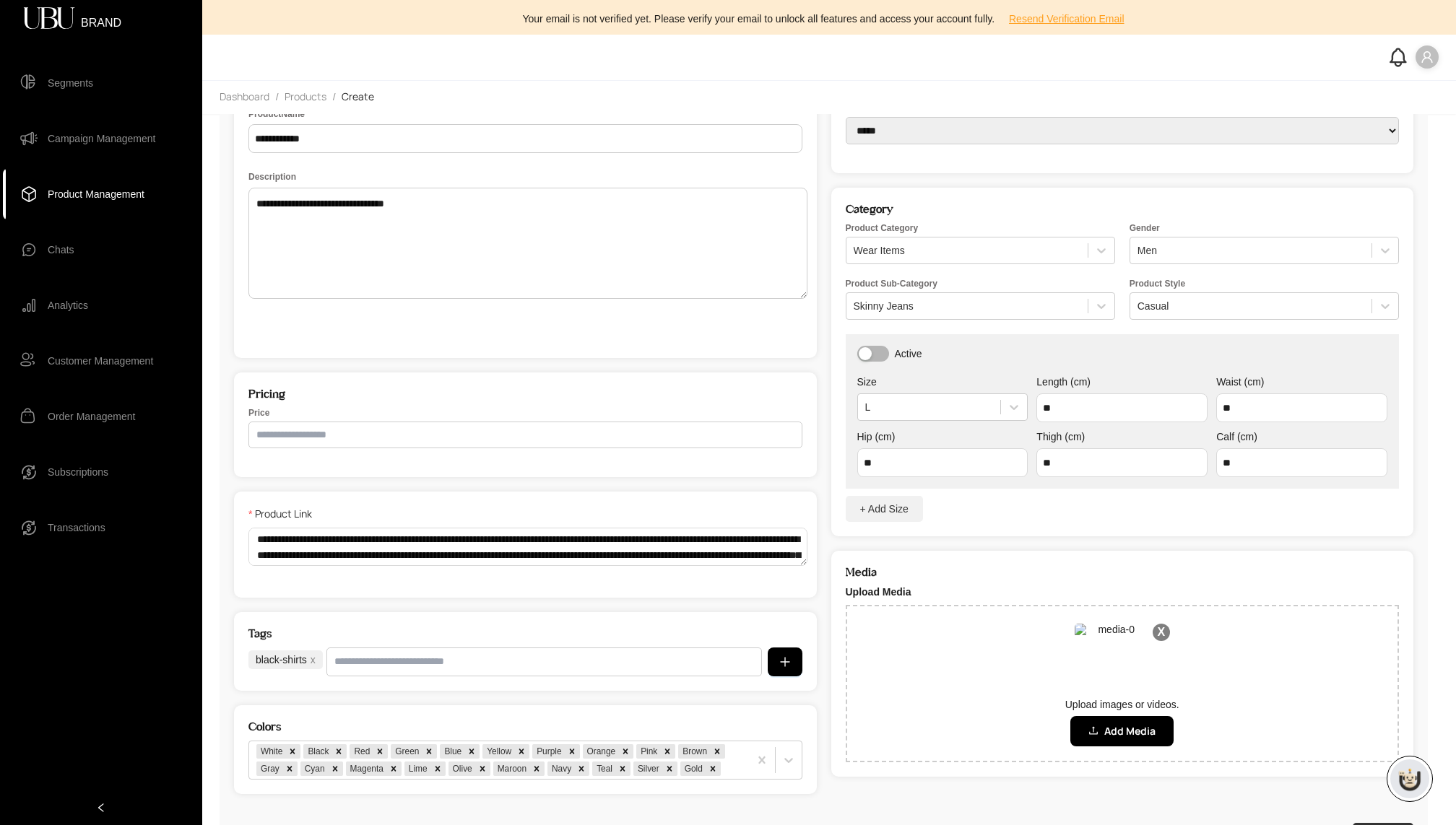
click at [77, 125] on span "Campaign Management" at bounding box center [102, 138] width 108 height 29
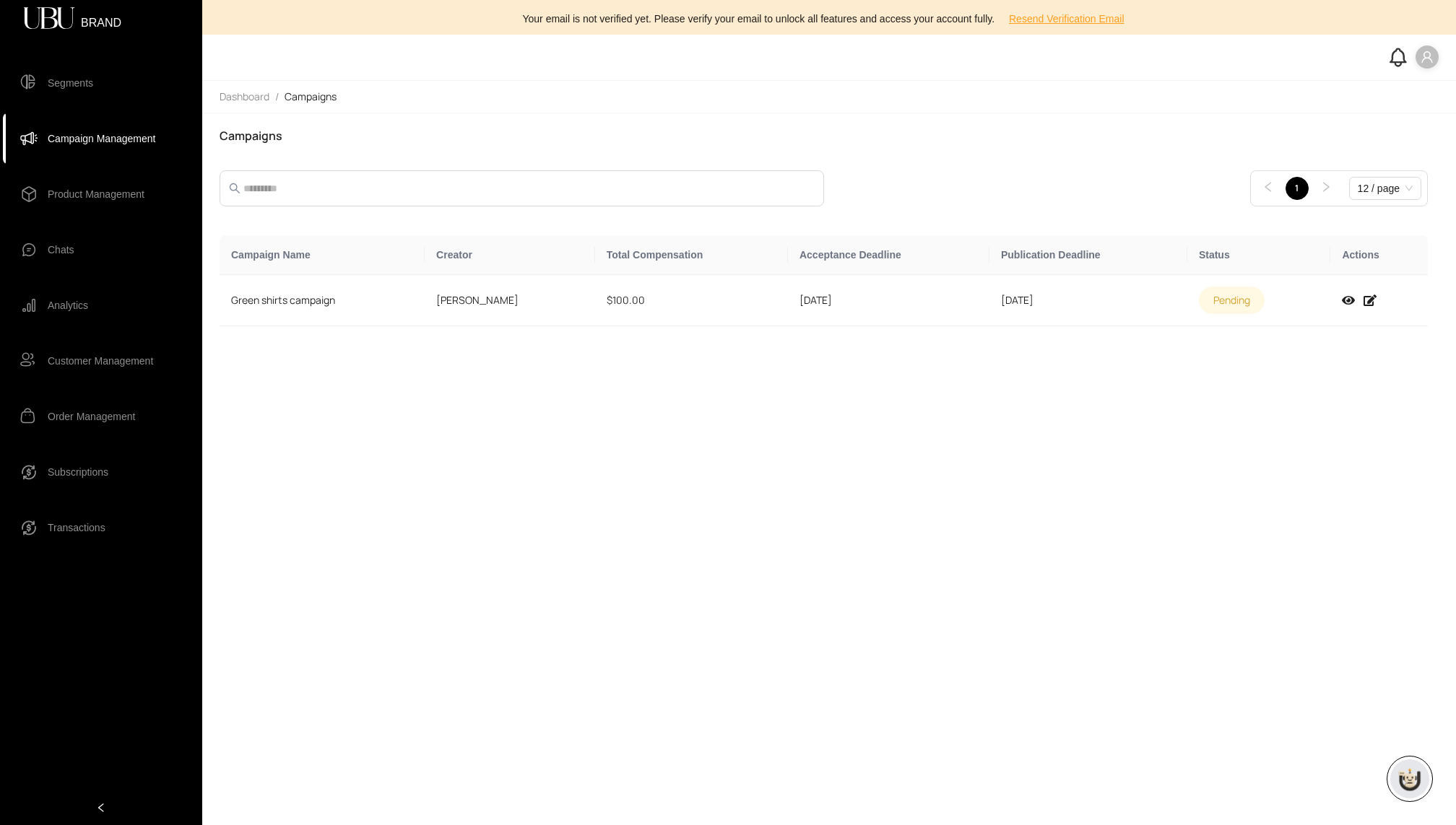
click at [66, 75] on span "Segments" at bounding box center [71, 82] width 46 height 29
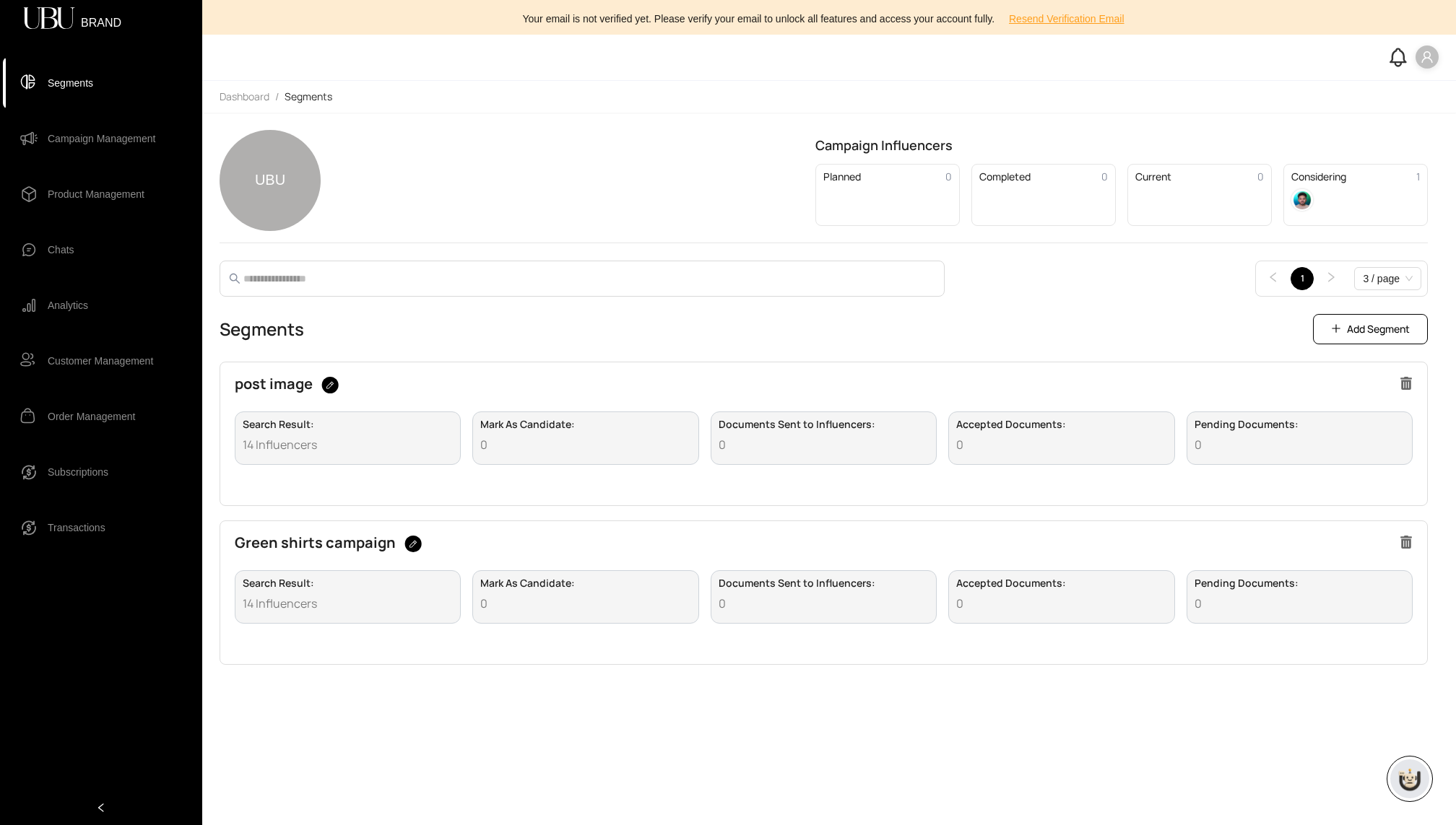
click at [279, 583] on span "Search Result :" at bounding box center [348, 583] width 210 height 10
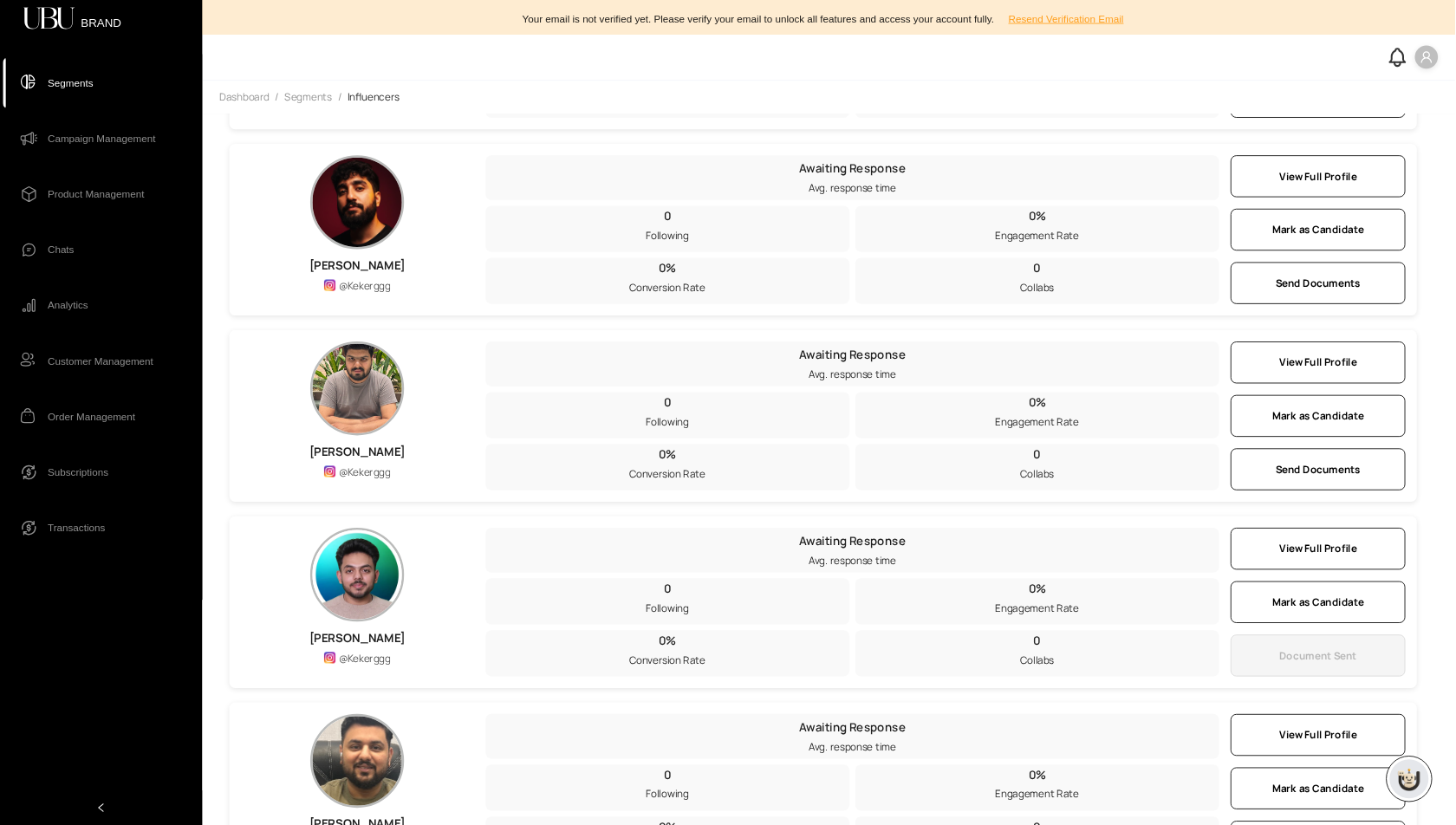
scroll to position [528, 0]
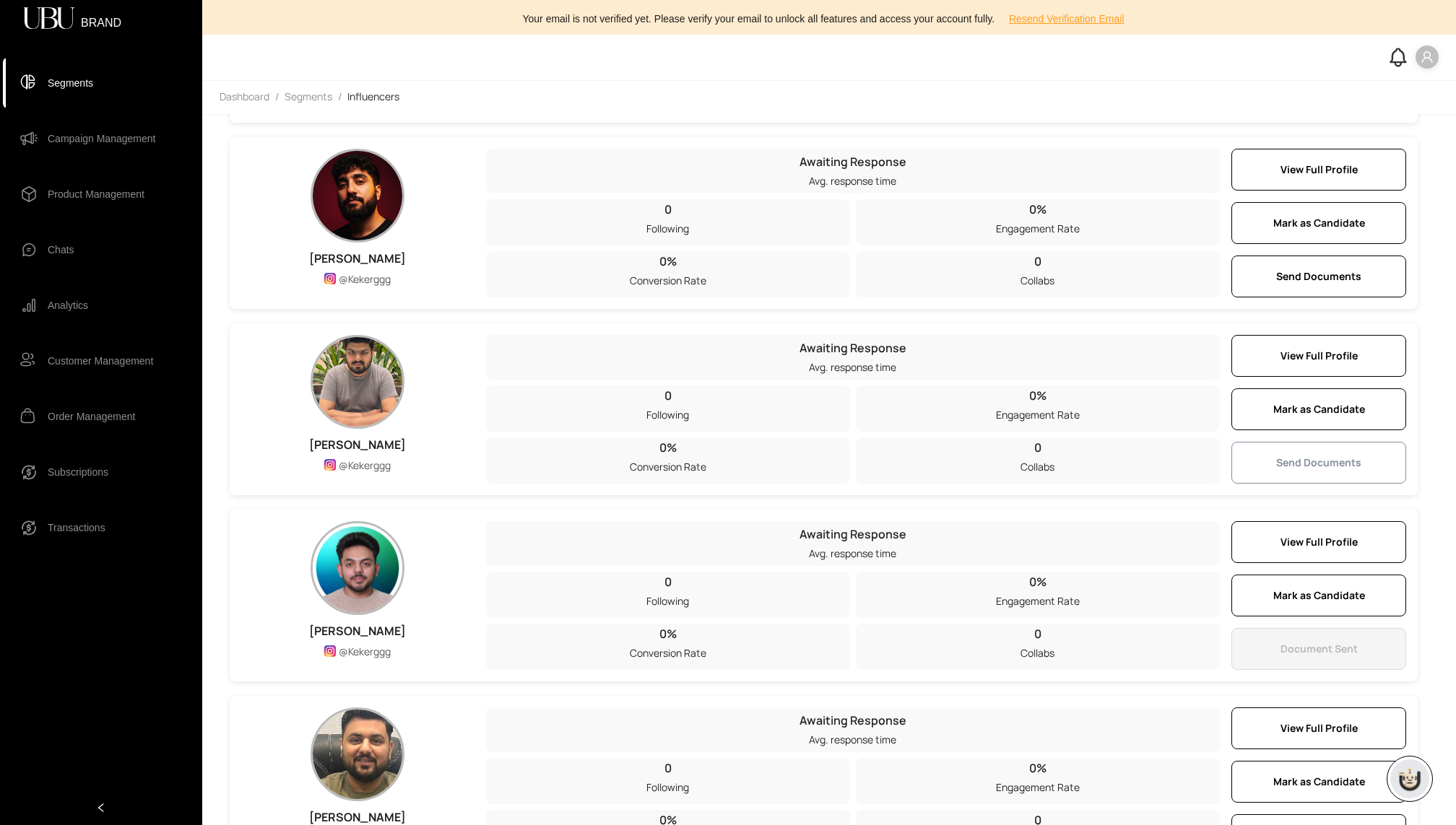
click at [1212, 473] on button "Send Documents" at bounding box center [1318, 462] width 175 height 42
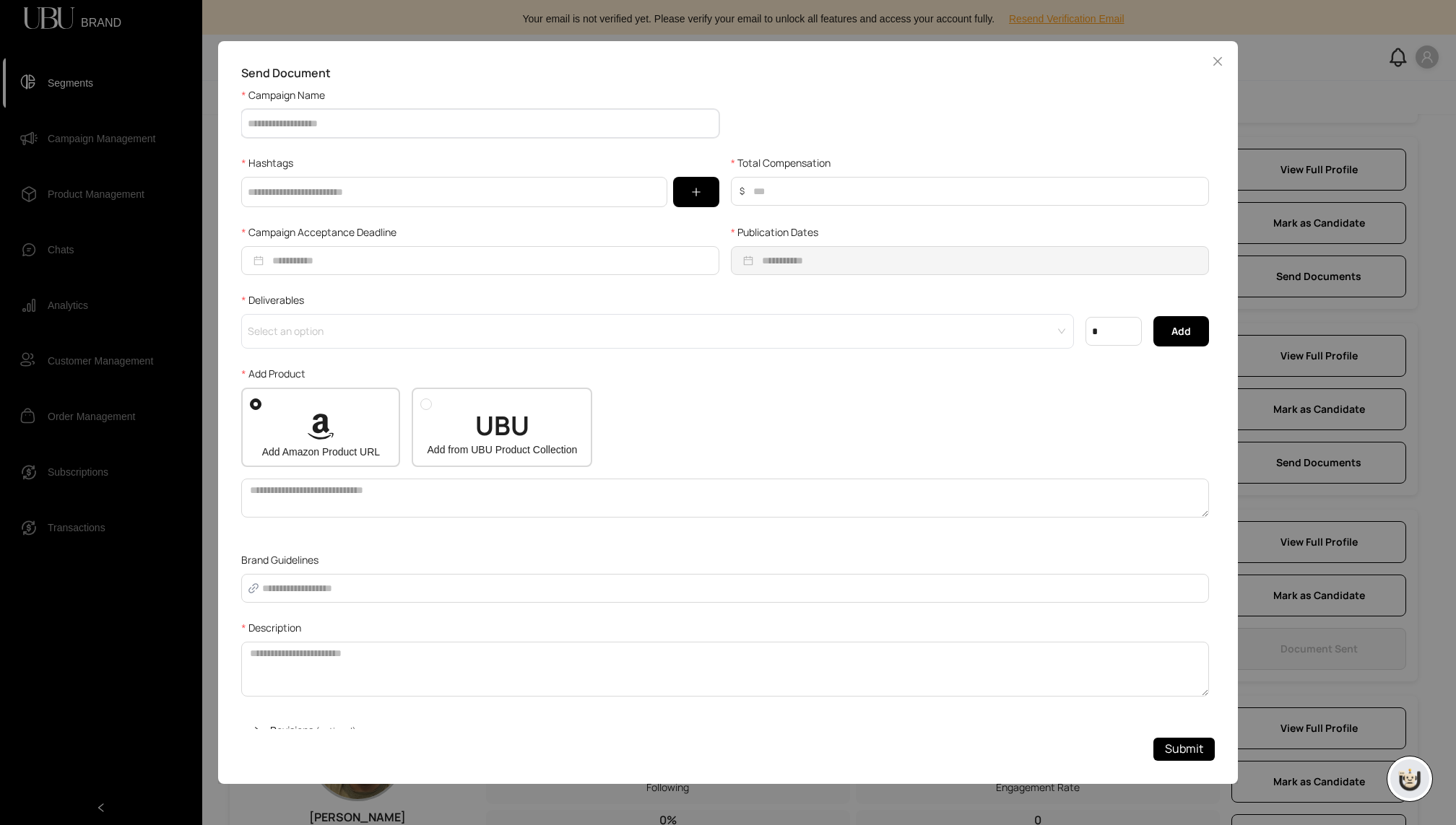
click at [460, 128] on input "Campaign Name" at bounding box center [480, 123] width 478 height 29
type input "**********"
click at [376, 188] on input "text" at bounding box center [454, 191] width 426 height 30
type input "*****"
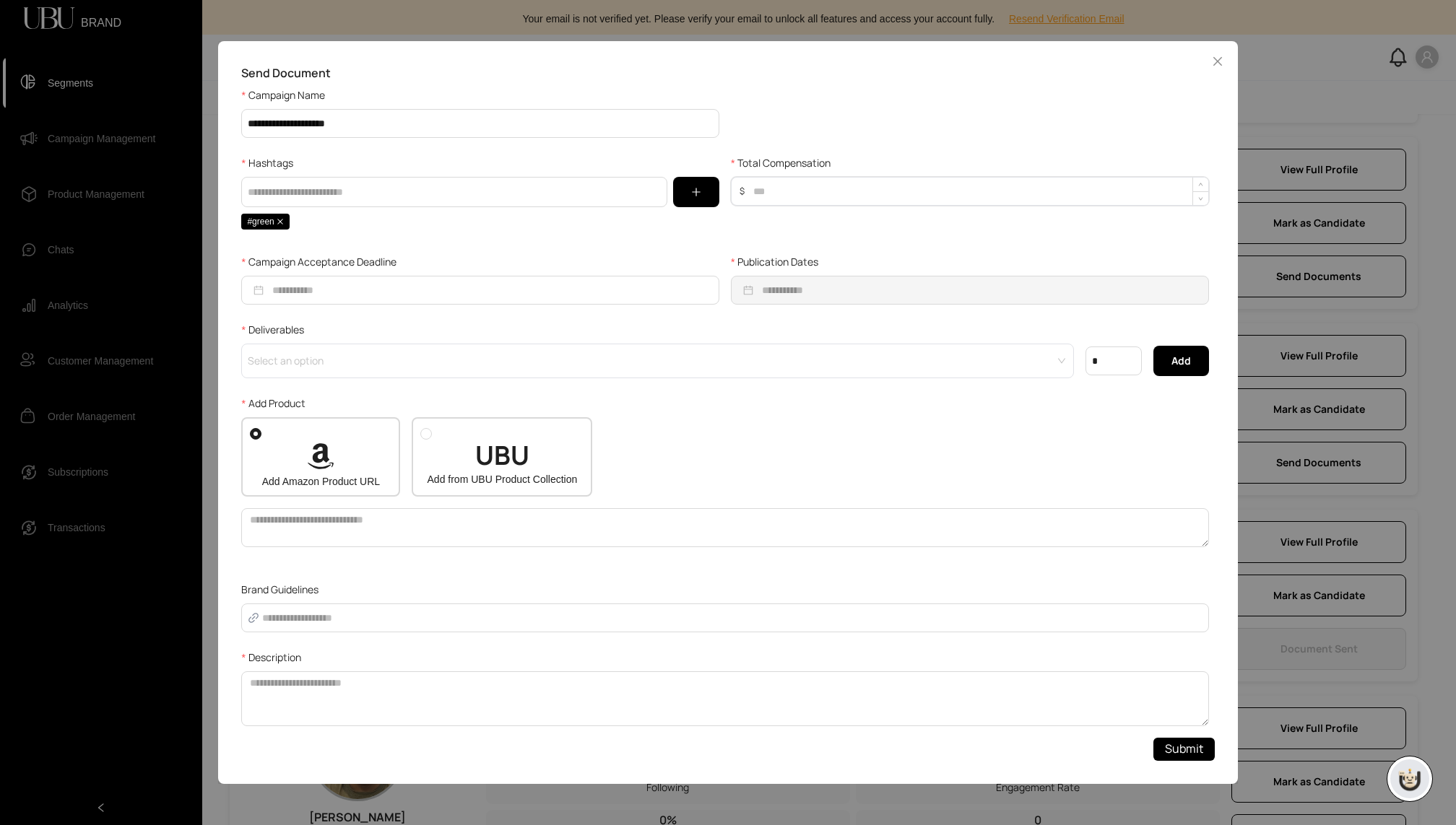
click at [811, 194] on input "Total Compensation" at bounding box center [978, 191] width 461 height 28
type input "***"
click at [505, 295] on input "Campaign Acceptance Deadline" at bounding box center [492, 291] width 441 height 16
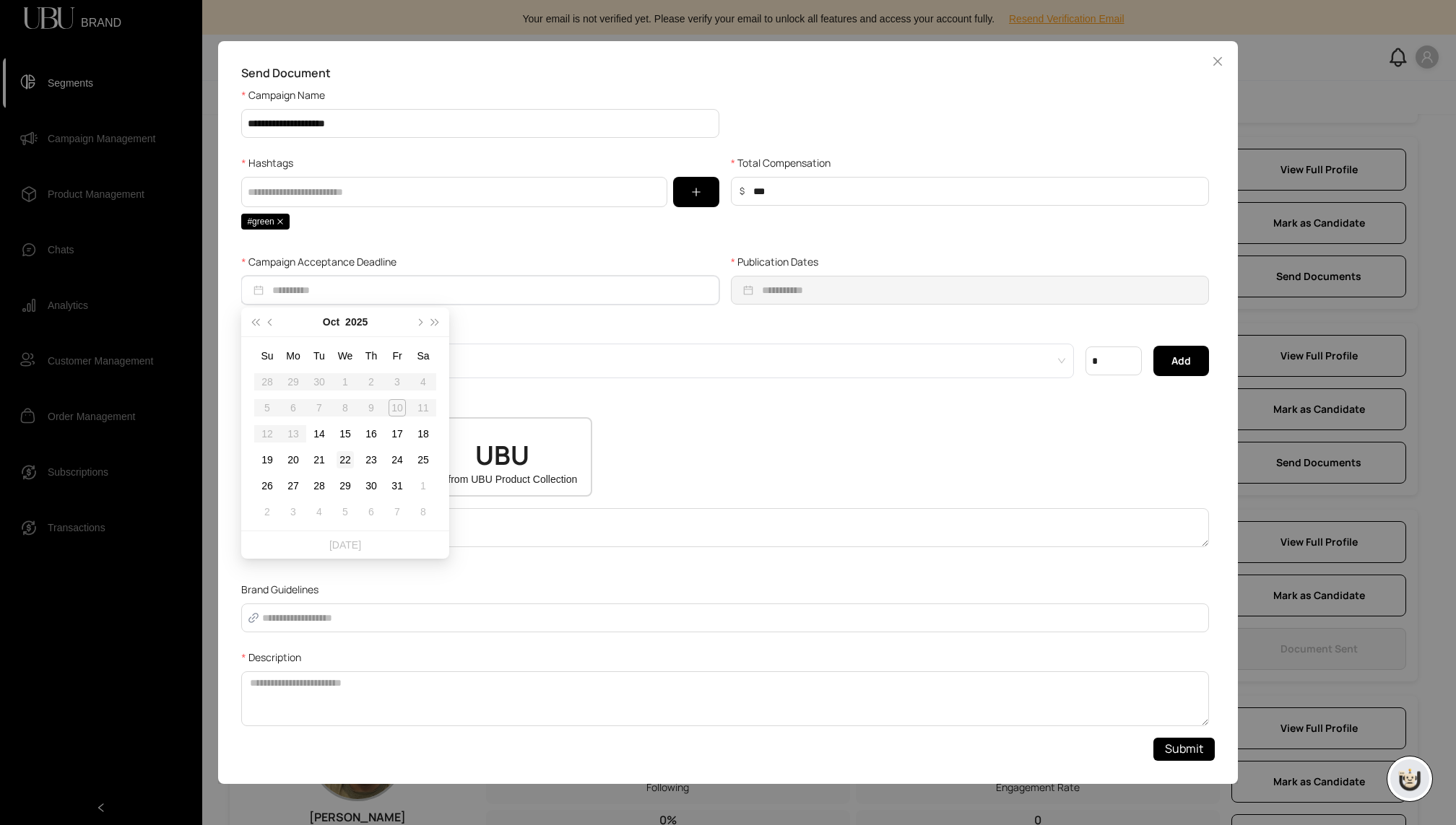
type input "**********"
click at [355, 457] on td "22" at bounding box center [345, 460] width 26 height 26
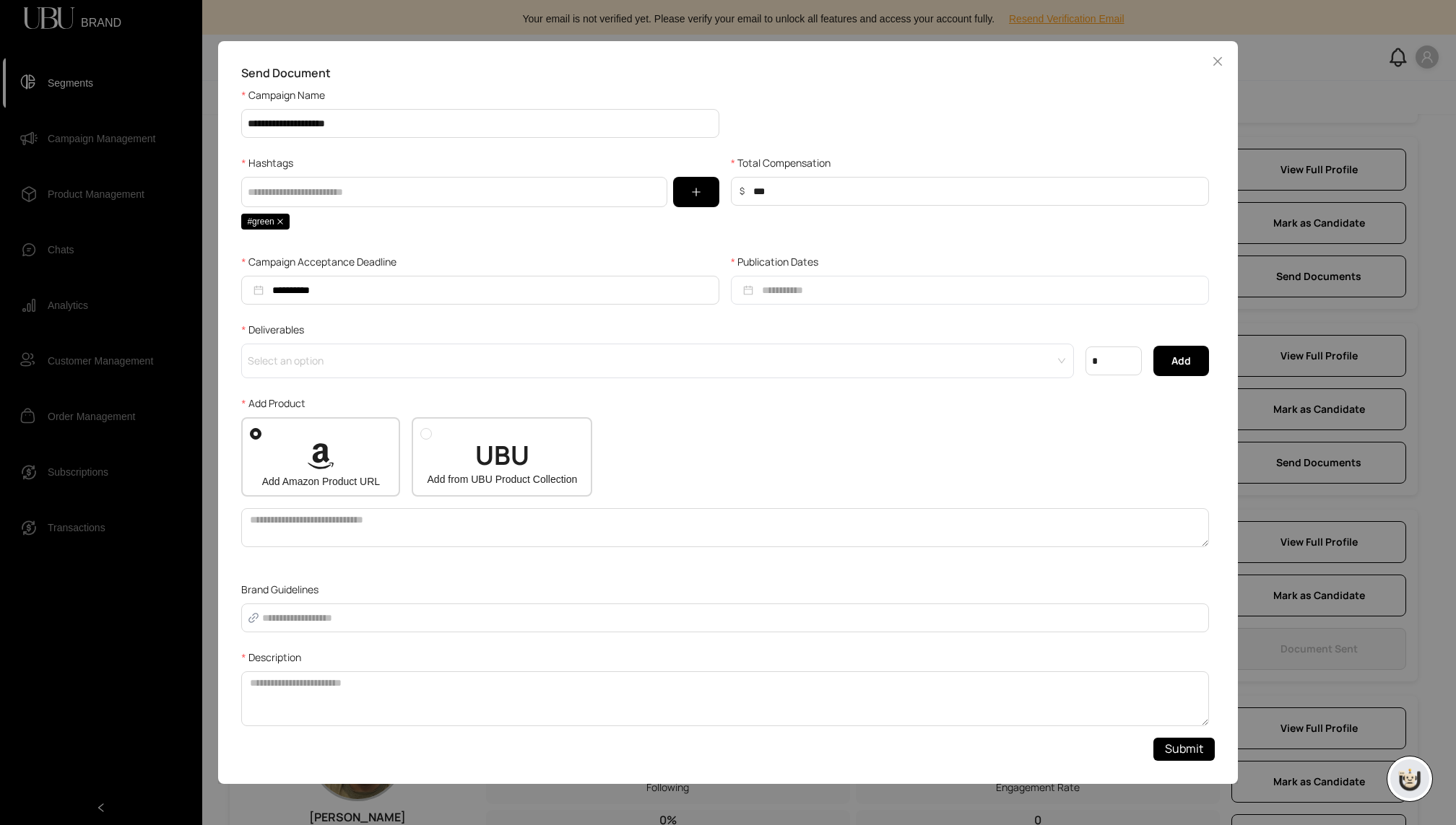
click at [814, 300] on div at bounding box center [970, 290] width 478 height 29
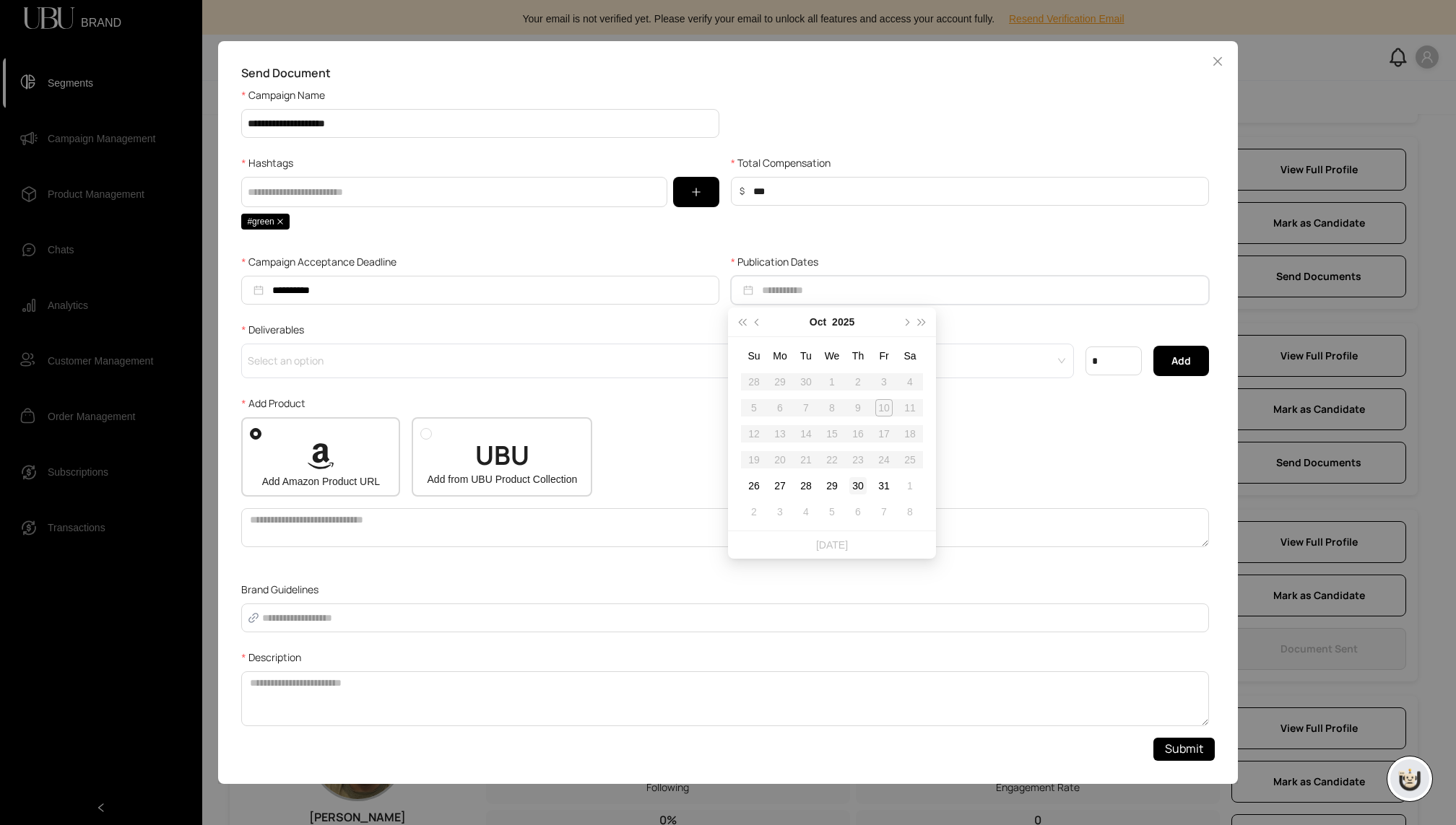
type input "**********"
click at [864, 474] on td "30" at bounding box center [858, 486] width 26 height 26
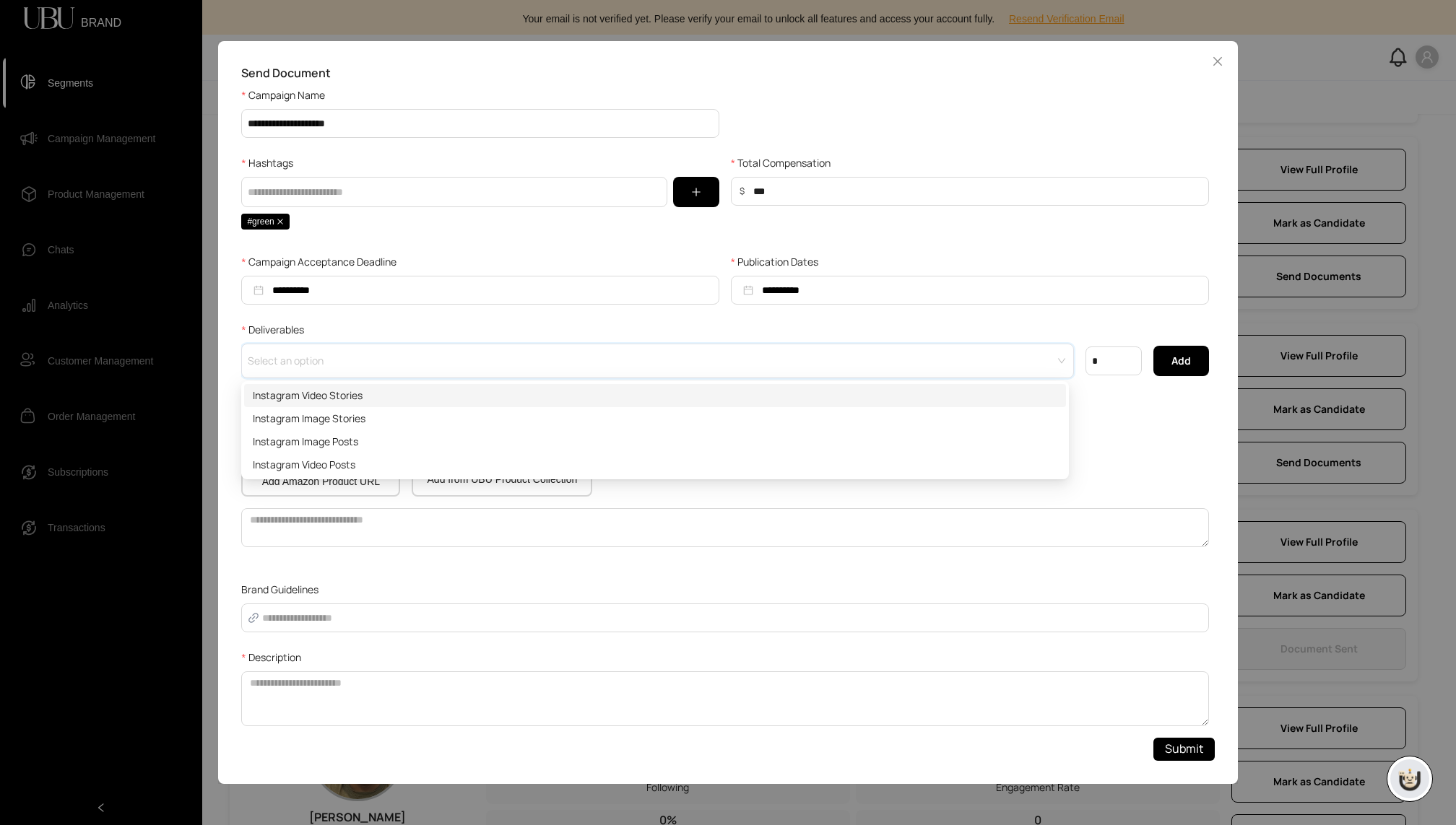
click at [385, 364] on input "search" at bounding box center [653, 355] width 806 height 22
click at [372, 387] on div "Instagram Video Stories" at bounding box center [655, 396] width 822 height 23
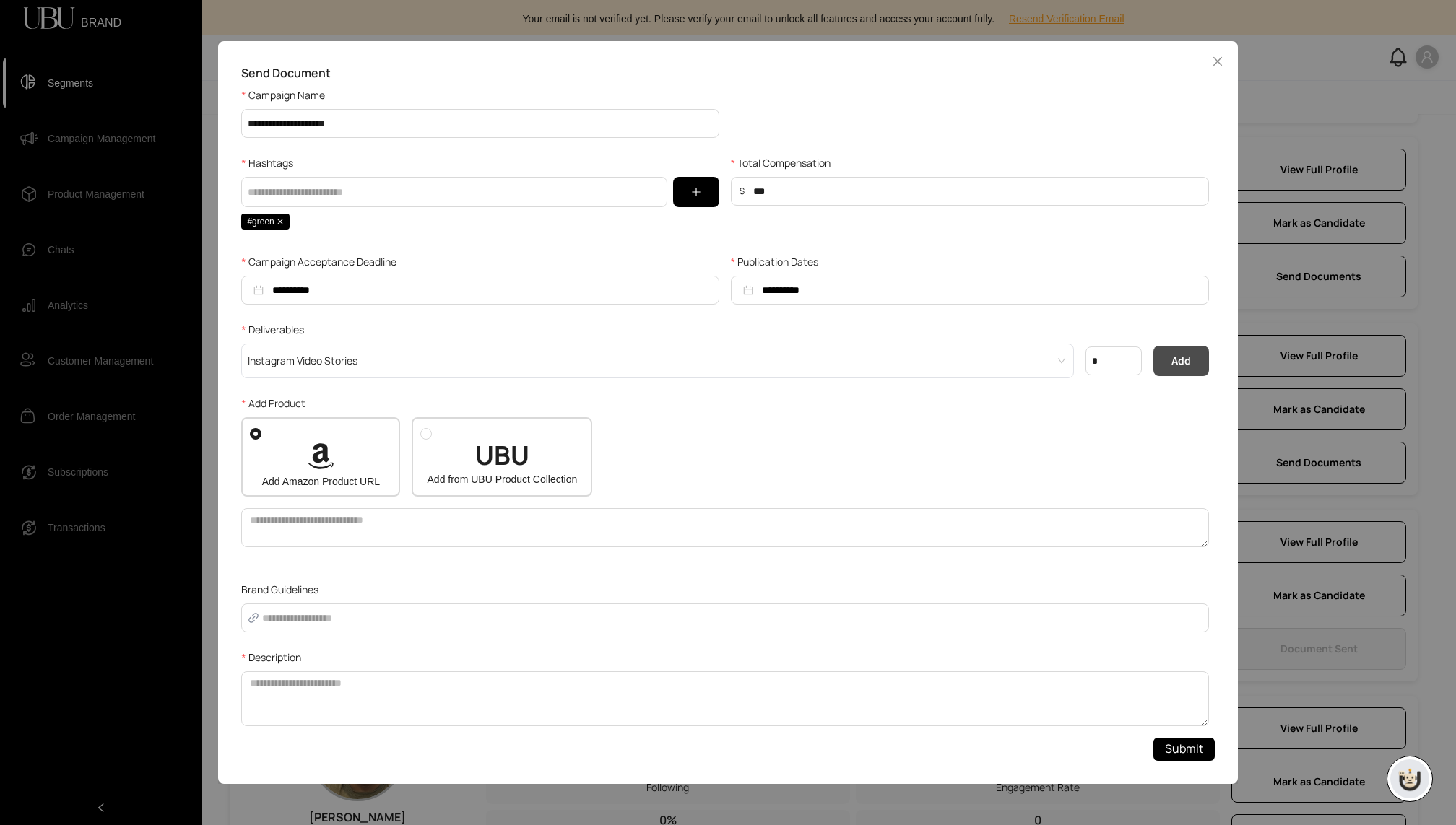
click at [1164, 353] on button "Add" at bounding box center [1181, 361] width 55 height 30
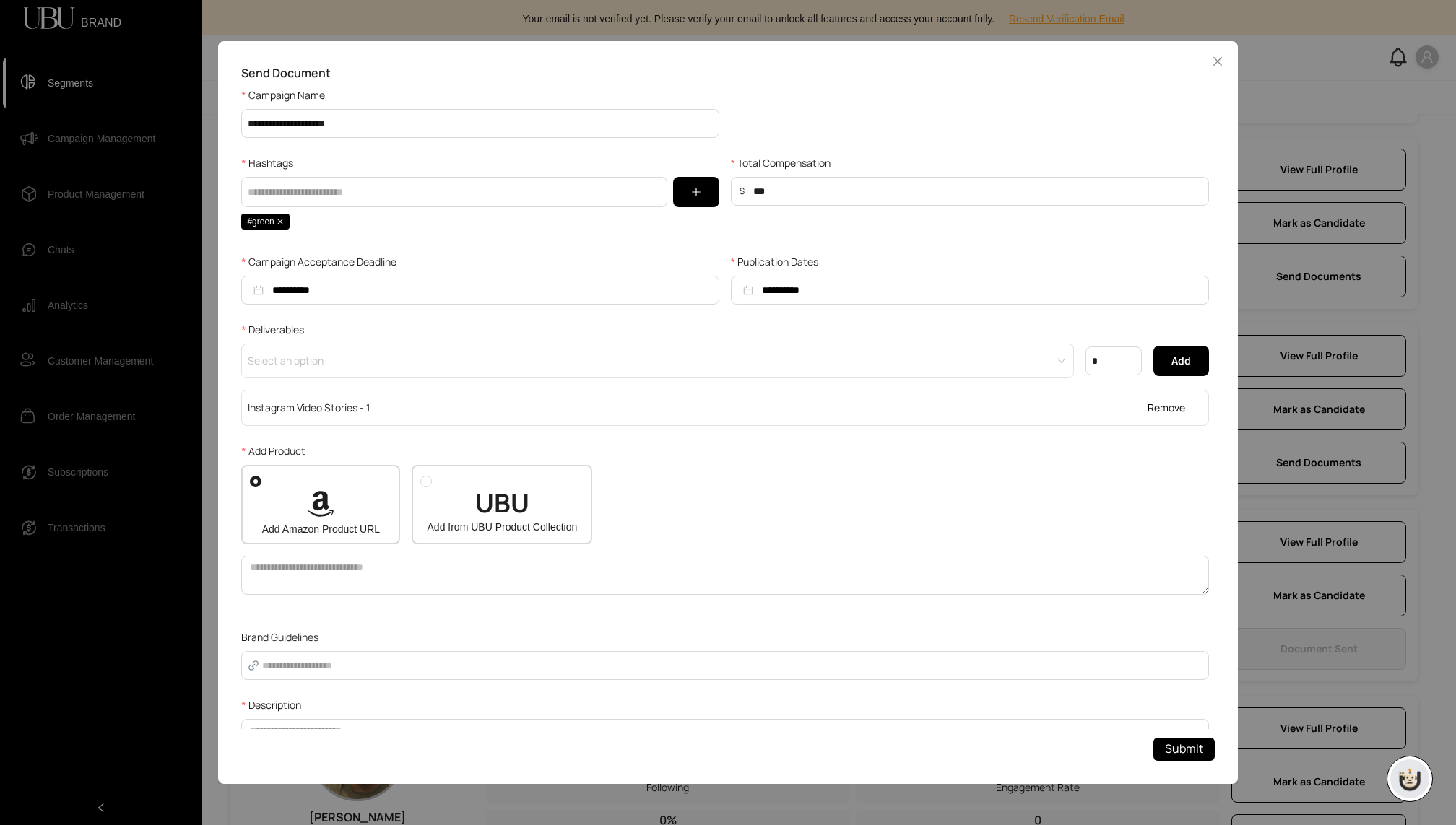
click at [530, 511] on div "UBU Add from UBU Product Collection" at bounding box center [502, 512] width 163 height 46
click at [446, 585] on input "search" at bounding box center [720, 589] width 941 height 22
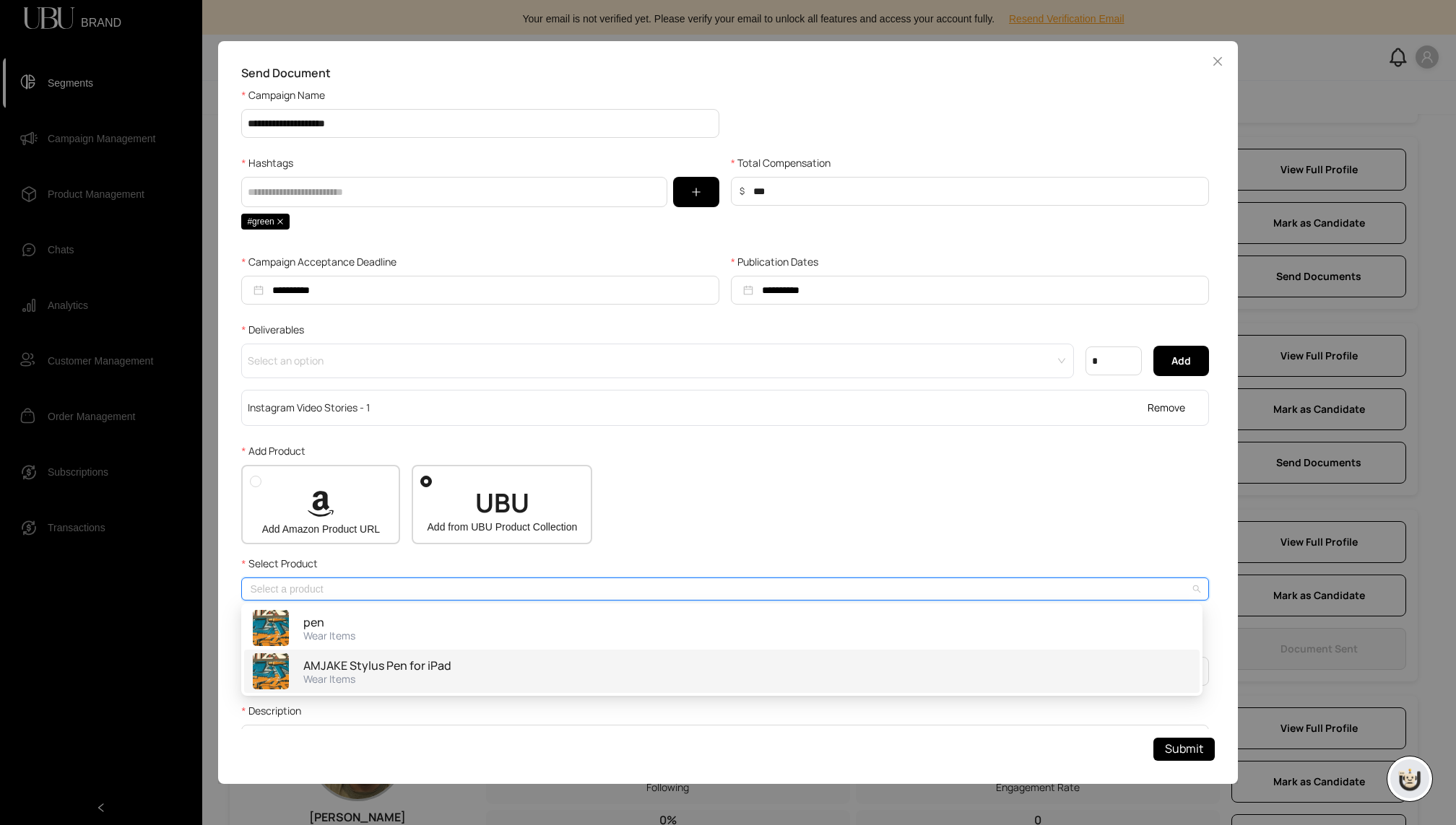
click at [394, 662] on span "AMJAKE Stylus Pen for iPad" at bounding box center [377, 666] width 148 height 16
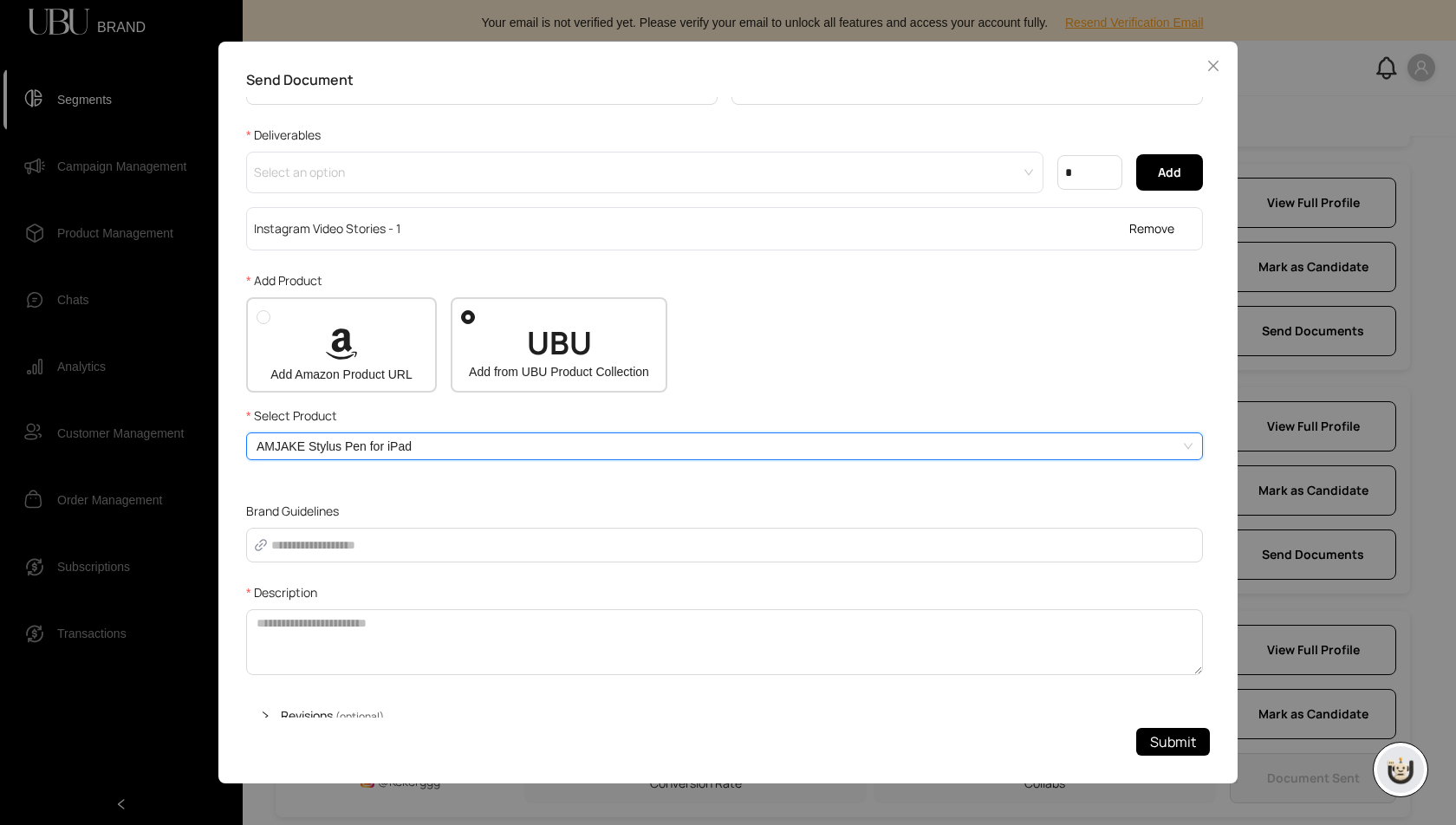
scroll to position [370, 0]
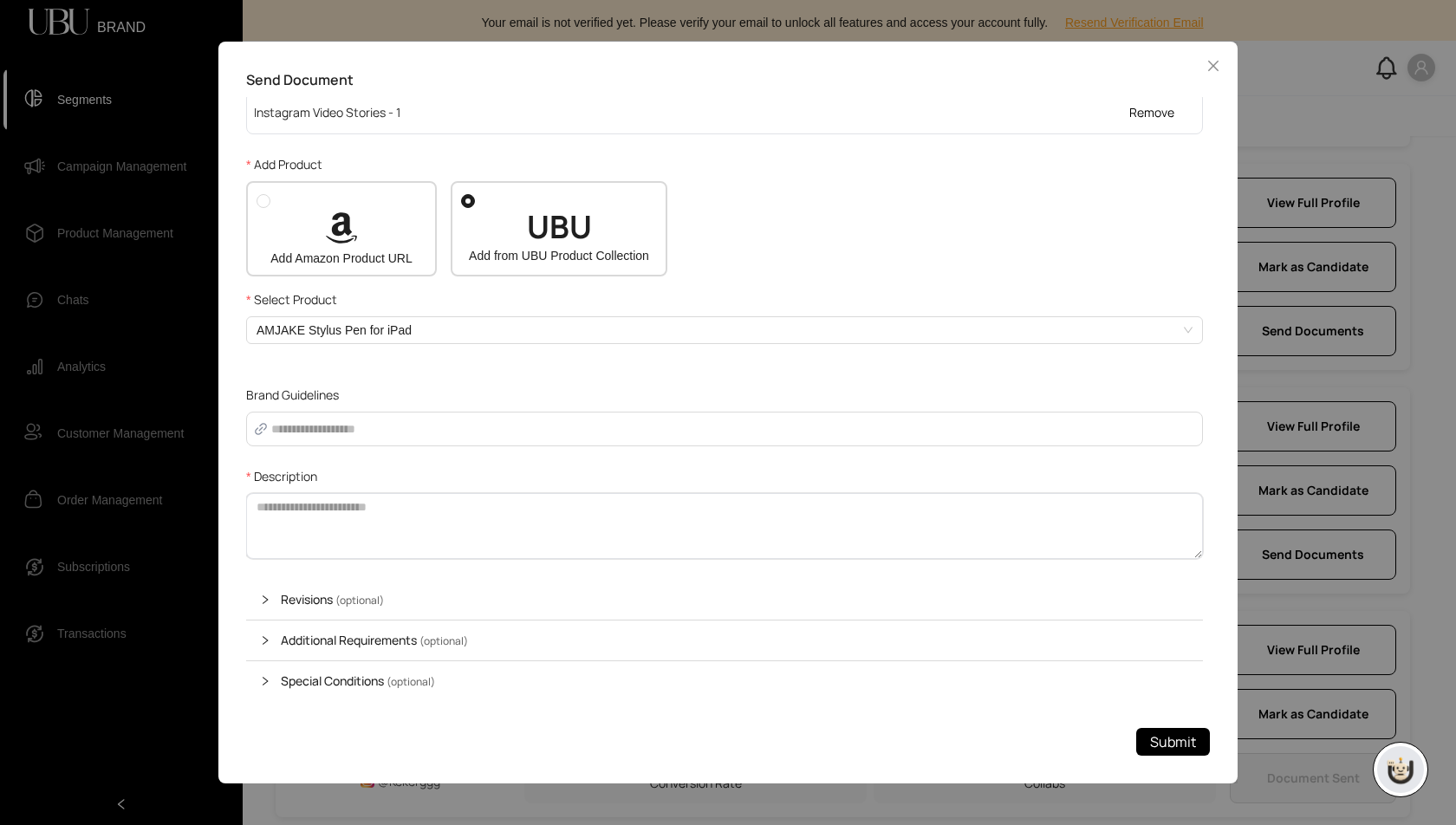
click at [333, 509] on textarea "Description" at bounding box center [725, 525] width 957 height 65
type textarea "*******"
click at [1180, 749] on span "Submit" at bounding box center [1172, 742] width 46 height 22
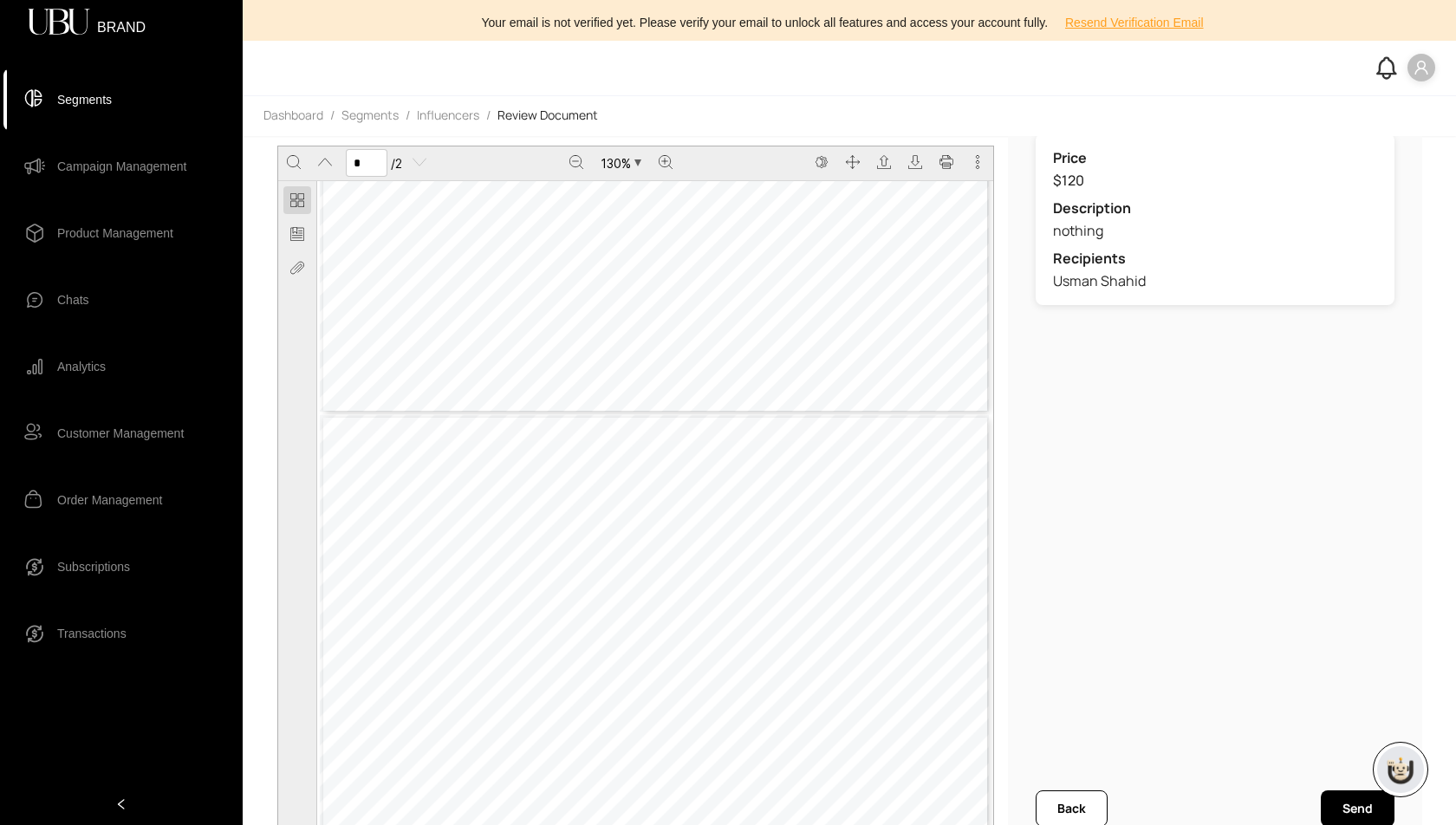
type input "*"
click at [1354, 798] on button "Send" at bounding box center [1357, 807] width 73 height 36
